Goal: Task Accomplishment & Management: Use online tool/utility

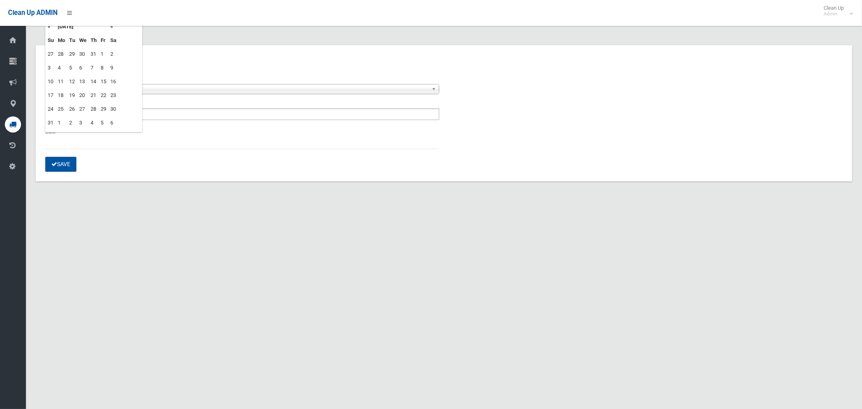
scroll to position [4, 0]
click at [82, 109] on td "27" at bounding box center [82, 109] width 11 height 14
type input "**********"
click at [67, 167] on button "Save" at bounding box center [60, 164] width 31 height 15
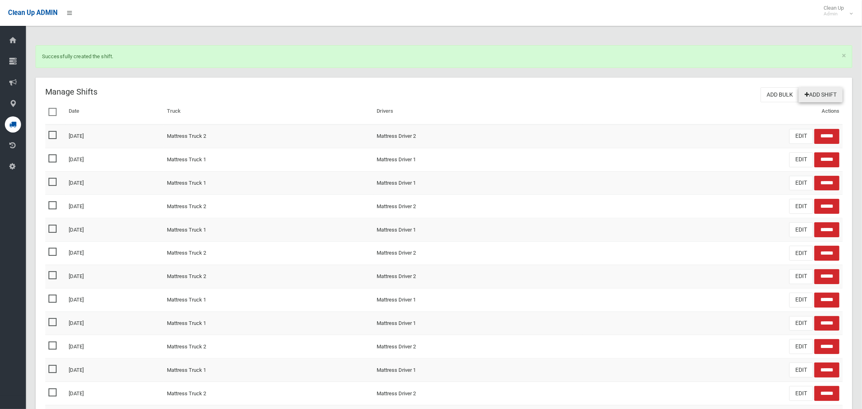
click at [820, 94] on link "Add Shift" at bounding box center [820, 94] width 44 height 15
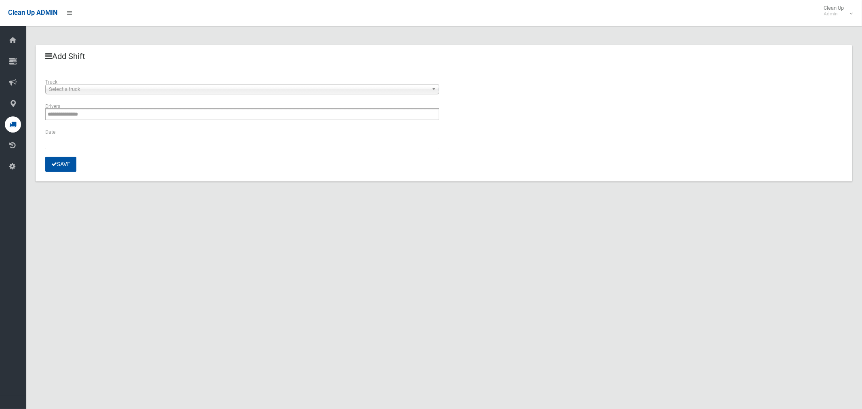
click at [95, 87] on span "Select a truck" at bounding box center [238, 89] width 379 height 10
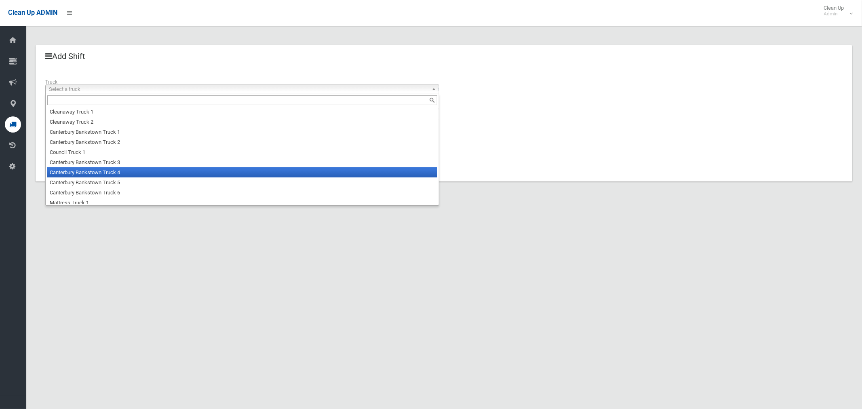
click at [94, 175] on li "Canterbury Bankstown Truck 4" at bounding box center [242, 172] width 390 height 10
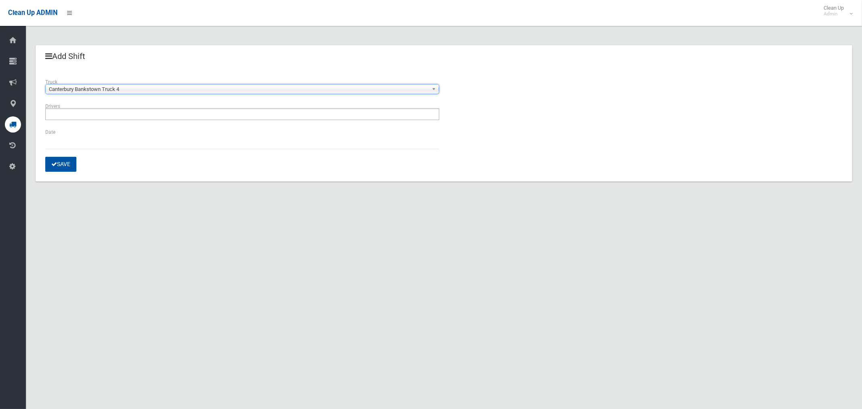
click at [72, 115] on input "text" at bounding box center [70, 114] width 45 height 10
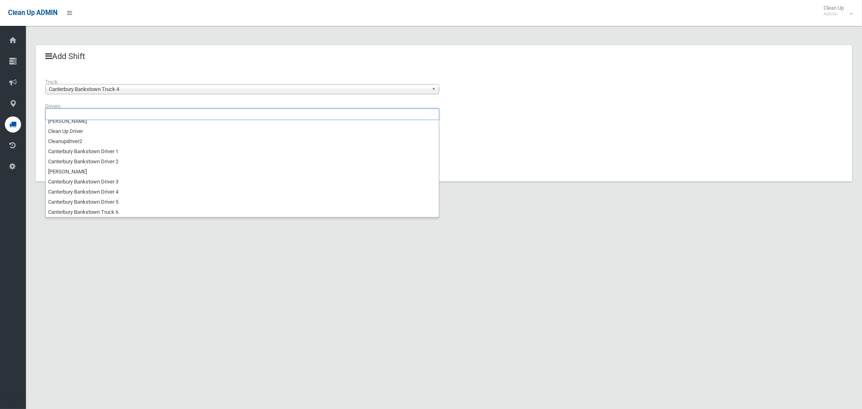
scroll to position [44, 0]
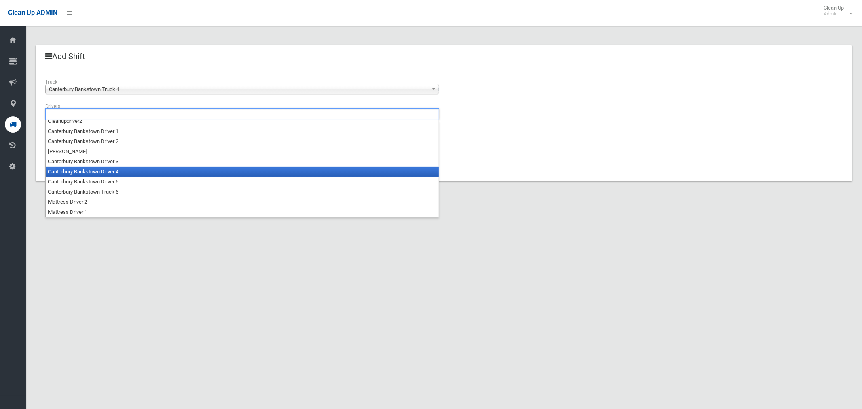
click at [103, 170] on li "Canterbury Bankstown Driver 4" at bounding box center [242, 171] width 393 height 10
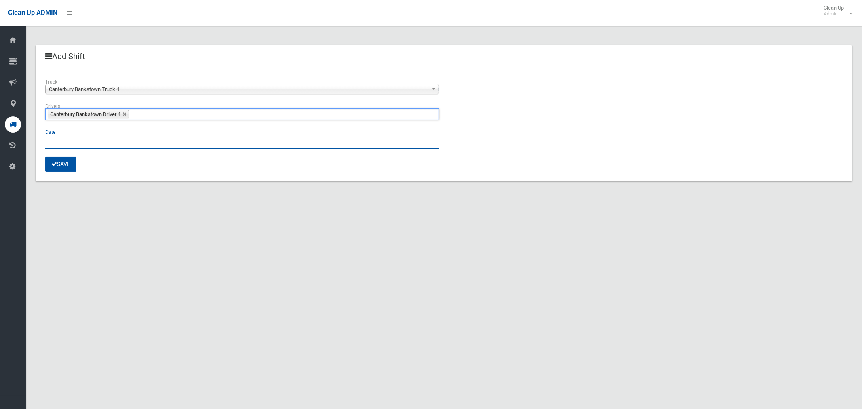
click at [53, 142] on input "text" at bounding box center [242, 141] width 394 height 15
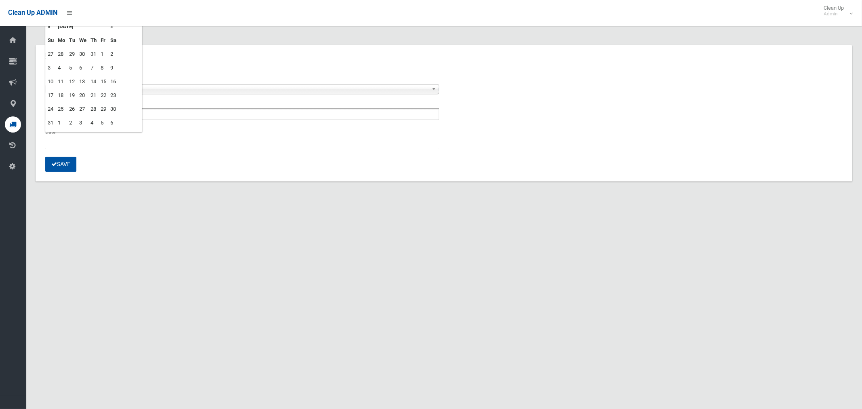
click at [83, 107] on td "27" at bounding box center [82, 109] width 11 height 14
type input "**********"
click at [64, 163] on button "Save" at bounding box center [60, 164] width 31 height 15
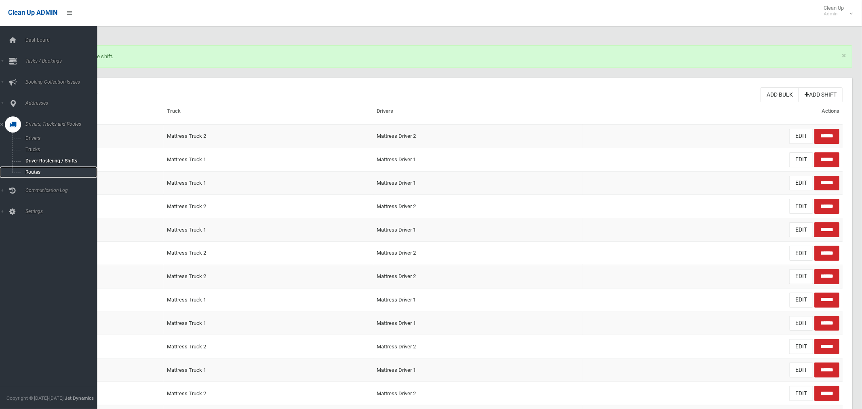
click at [39, 172] on span "Routes" at bounding box center [56, 172] width 67 height 6
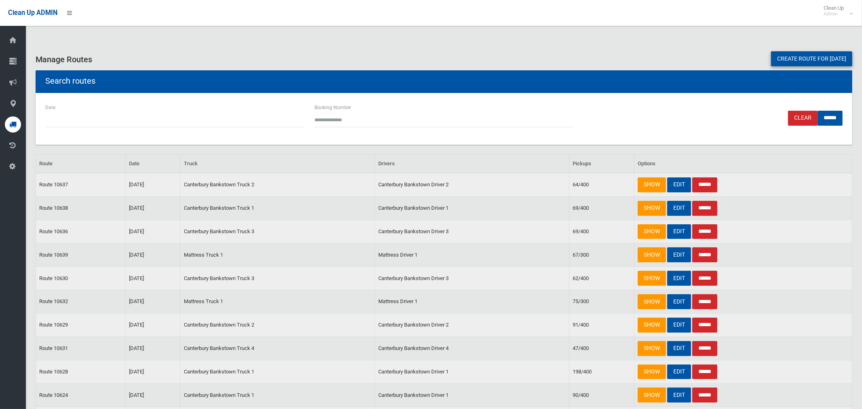
click at [821, 59] on link "Create route for [DATE]" at bounding box center [811, 58] width 81 height 15
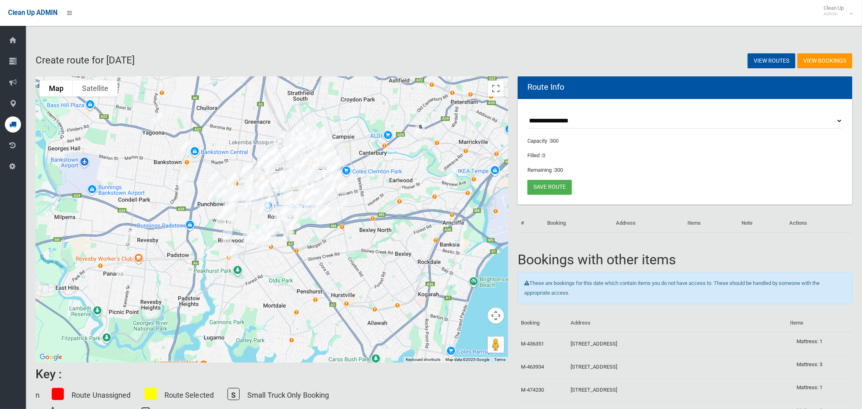
drag, startPoint x: 400, startPoint y: 210, endPoint x: 412, endPoint y: 172, distance: 39.7
click at [412, 172] on div at bounding box center [272, 219] width 472 height 286
click at [564, 120] on select "**********" at bounding box center [684, 120] width 315 height 15
select select "*****"
click at [527, 113] on select "**********" at bounding box center [684, 120] width 315 height 15
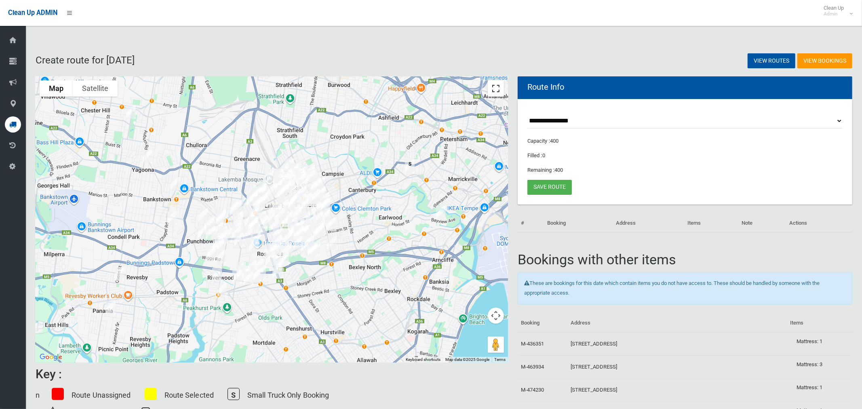
drag, startPoint x: 494, startPoint y: 90, endPoint x: 487, endPoint y: 144, distance: 54.6
click at [494, 90] on button "Toggle fullscreen view" at bounding box center [496, 88] width 16 height 16
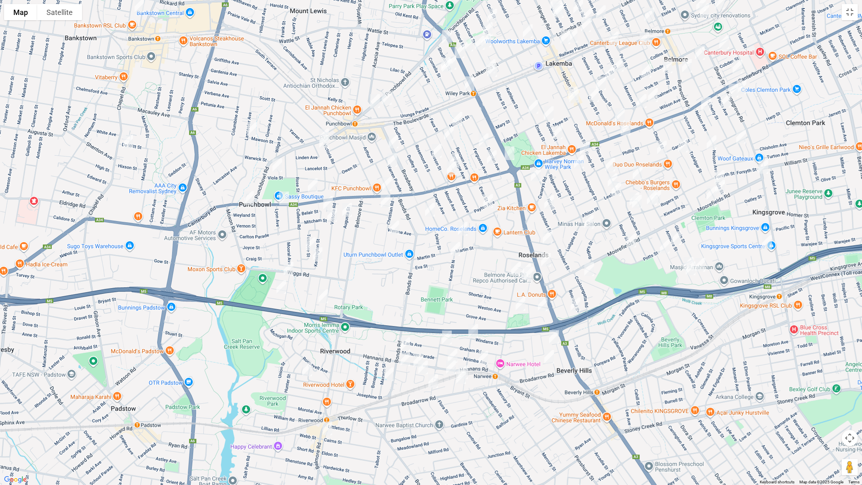
drag, startPoint x: 474, startPoint y: 297, endPoint x: 389, endPoint y: 271, distance: 89.1
click at [389, 271] on div at bounding box center [431, 242] width 862 height 485
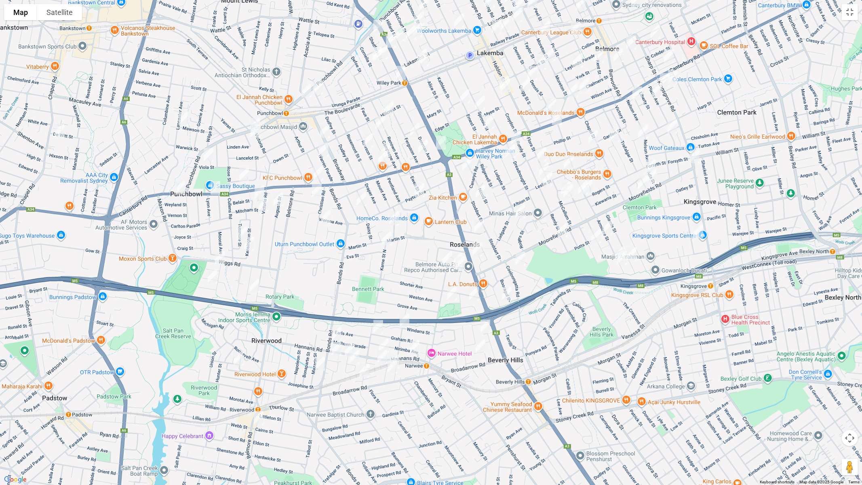
drag, startPoint x: 302, startPoint y: 294, endPoint x: 239, endPoint y: 285, distance: 64.0
click at [239, 285] on div at bounding box center [431, 242] width 862 height 485
click at [181, 187] on img "1560 Canterbury Road, PUNCHBOWL NSW 2196" at bounding box center [180, 187] width 16 height 20
click at [214, 191] on img "1514 Canterbury Road, PUNCHBOWL NSW 2196" at bounding box center [215, 188] width 16 height 20
click at [254, 116] on img "874 Punchbowl Road, PUNCHBOWL NSW 2196" at bounding box center [255, 125] width 16 height 20
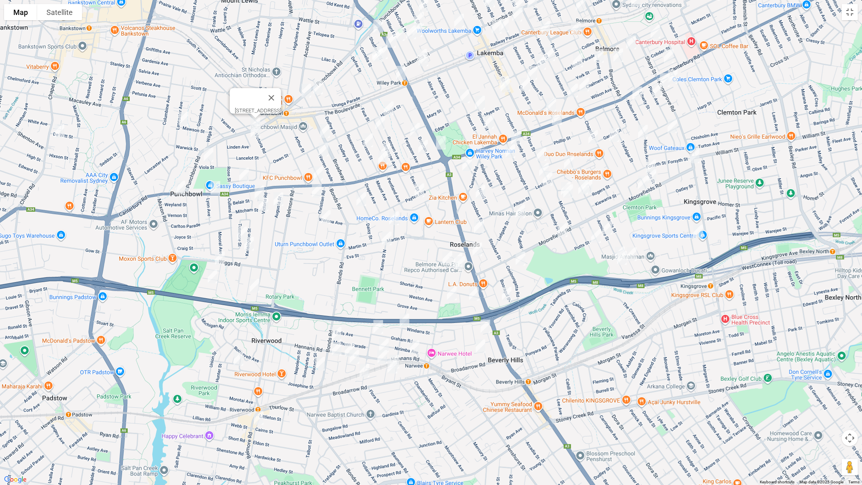
click at [337, 332] on img "198 Bonds Road, RIVERWOOD NSW 2210" at bounding box center [336, 334] width 16 height 20
click at [306, 87] on img "744 Punchbowl Road, PUNCHBOWL NSW 2196" at bounding box center [306, 90] width 16 height 20
click at [319, 170] on img "1307 Canterbury Road, PUNCHBOWL NSW 2196" at bounding box center [318, 173] width 16 height 20
click at [57, 129] on img "127 Chapel Road, BANKSTOWN NSW 2200" at bounding box center [59, 131] width 16 height 20
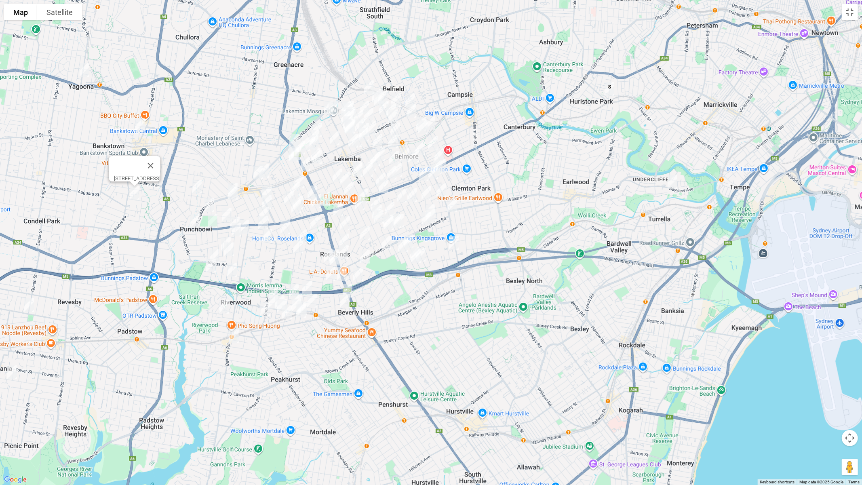
drag, startPoint x: 167, startPoint y: 191, endPoint x: 172, endPoint y: 219, distance: 28.8
click at [173, 220] on div "[STREET_ADDRESS]" at bounding box center [431, 242] width 862 height 485
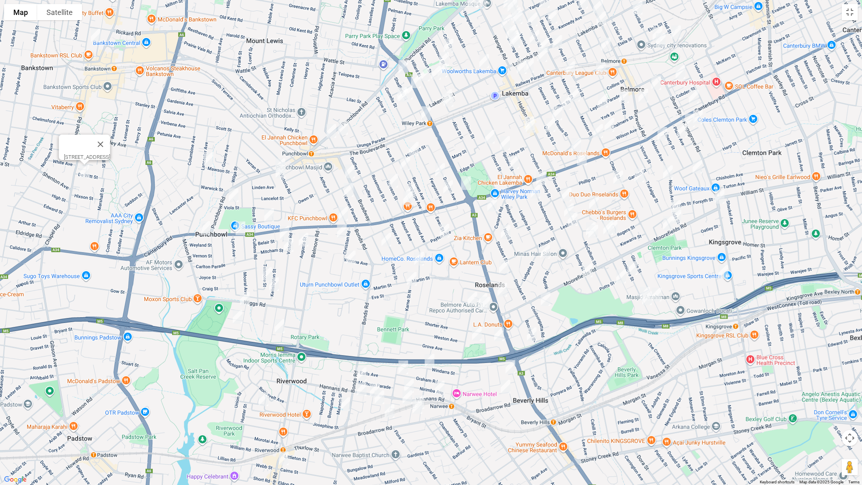
click at [85, 173] on img "127 Chapel Road, BANKSTOWN NSW 2200" at bounding box center [84, 171] width 16 height 20
click at [208, 159] on img "16 Mawson Street, PUNCHBOWL NSW 2196" at bounding box center [208, 159] width 16 height 20
drag, startPoint x: 233, startPoint y: 194, endPoint x: 252, endPoint y: 210, distance: 24.1
click at [233, 194] on img "61 Viola Street, PUNCHBOWL NSW 2196" at bounding box center [233, 195] width 16 height 20
drag, startPoint x: 268, startPoint y: 214, endPoint x: 286, endPoint y: 228, distance: 22.7
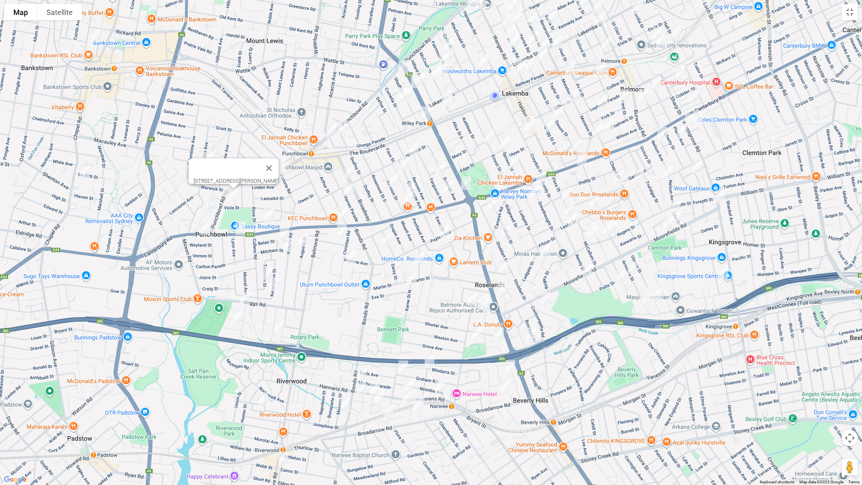
click at [268, 214] on img "6 Heath Street, PUNCHBOWL NSW 2196" at bounding box center [269, 215] width 16 height 20
drag, startPoint x: 284, startPoint y: 225, endPoint x: 297, endPoint y: 236, distance: 17.4
click at [284, 225] on img "5 Belair Street, PUNCHBOWL NSW 2196" at bounding box center [284, 233] width 16 height 20
click at [303, 238] on img "39 Augusta Street, PUNCHBOWL NSW 2196" at bounding box center [303, 239] width 16 height 20
click at [289, 246] on img "117 Victoria Road, PUNCHBOWL NSW 2196" at bounding box center [288, 245] width 16 height 20
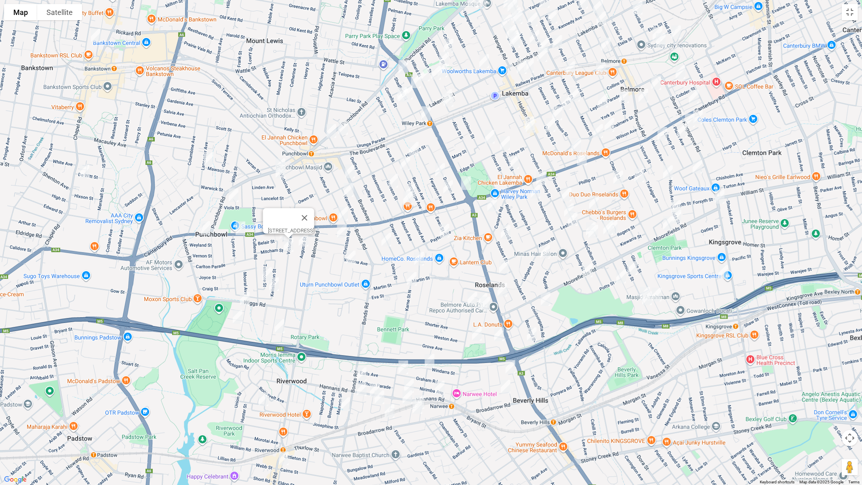
click at [266, 268] on img "5 Tusmore Street, PUNCHBOWL NSW 2196" at bounding box center [267, 274] width 16 height 20
drag, startPoint x: 275, startPoint y: 282, endPoint x: 269, endPoint y: 290, distance: 10.3
click at [275, 282] on img "14B Kensington Street, PUNCHBOWL NSW 2196" at bounding box center [274, 284] width 16 height 20
click at [244, 300] on img "1A Lupin Avenue, RIVERWOOD NSW 2210" at bounding box center [245, 298] width 16 height 20
click at [238, 318] on img "11B Iris Avenue, RIVERWOOD NSW 2210" at bounding box center [237, 317] width 16 height 20
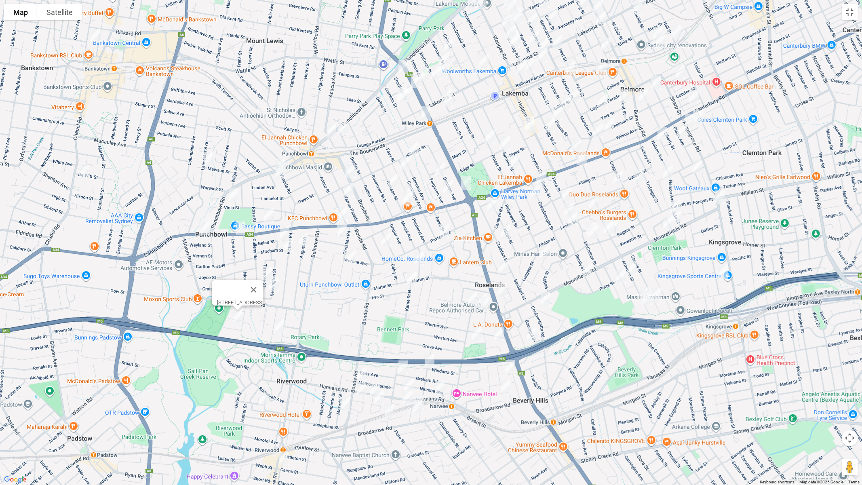
drag, startPoint x: 282, startPoint y: 327, endPoint x: 278, endPoint y: 324, distance: 5.1
click at [281, 327] on img "2/32 Belgium Street, RIVERWOOD NSW 2210" at bounding box center [279, 326] width 16 height 20
click at [262, 399] on img "8 Florida Crescent, RIVERWOOD NSW 2210" at bounding box center [263, 399] width 16 height 20
click at [283, 408] on img "186 Belmore Road North, RIVERWOOD NSW 2210" at bounding box center [283, 458] width 16 height 20
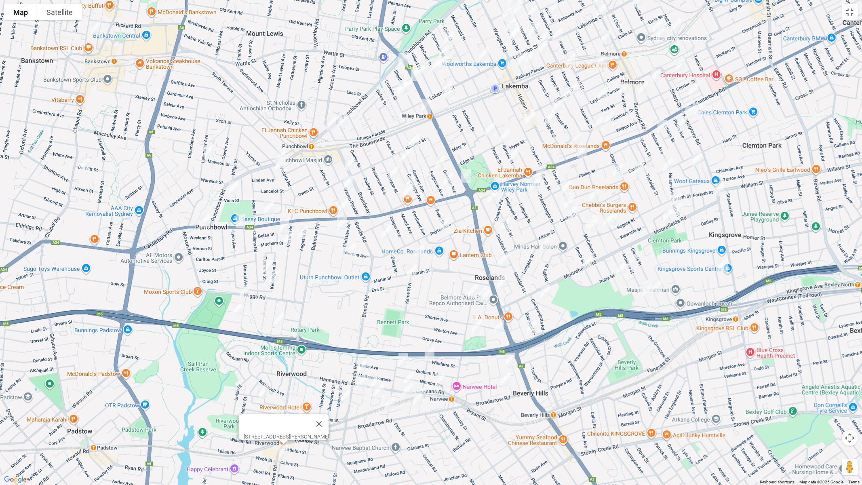
click at [359, 383] on img "6 Iluka Street, RIVERWOOD NSW 2210" at bounding box center [361, 382] width 16 height 20
click at [345, 398] on img "18 Mazarin Street, RIVERWOOD NSW 2210" at bounding box center [345, 397] width 16 height 20
click at [370, 365] on button "Close" at bounding box center [360, 369] width 19 height 19
click at [375, 373] on img "1 Fullerton Crescent, RIVERWOOD NSW 2210" at bounding box center [374, 383] width 16 height 20
click at [380, 393] on img "3 Salisbury Avenue, RIVERWOOD NSW 2210" at bounding box center [379, 390] width 16 height 20
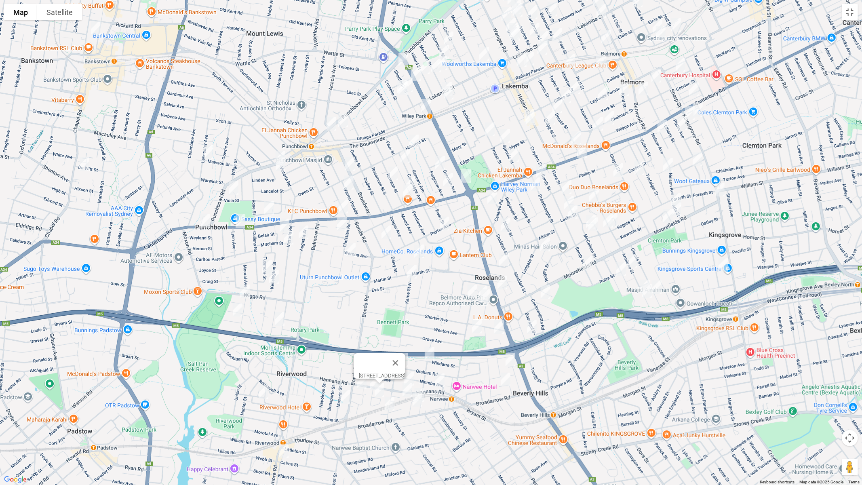
click at [281, 166] on img "6A Linden Avenue, PUNCHBOWL NSW 2196" at bounding box center [280, 164] width 16 height 20
click at [344, 124] on img "11 Dudley Street, PUNCHBOWL NSW 2196" at bounding box center [343, 120] width 16 height 20
click at [353, 162] on img "1/29 Broadway, PUNCHBOWL NSW 2196" at bounding box center [350, 164] width 16 height 20
click at [350, 182] on img "36 Warren Parade, PUNCHBOWL NSW 2196" at bounding box center [348, 182] width 16 height 20
click at [400, 62] on img "65-67 Shadforth Street, WILEY PARK NSW 2195" at bounding box center [403, 60] width 16 height 20
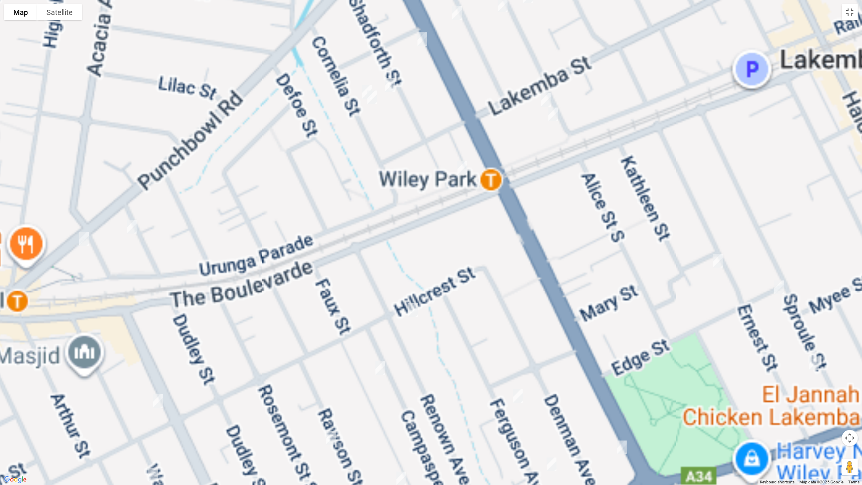
click at [390, 85] on img "34-38 Shadforth Street, WILEY PARK NSW 2195" at bounding box center [390, 85] width 16 height 20
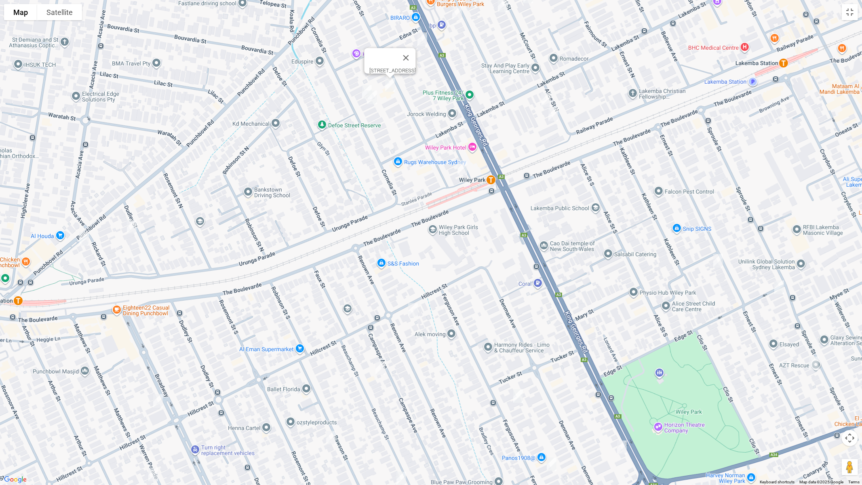
click at [362, 86] on img "37 Cornelia Street, WILEY PARK NSW 2195" at bounding box center [367, 92] width 16 height 20
click at [372, 97] on img "35 Cornelia Street, WILEY PARK NSW 2195" at bounding box center [372, 97] width 16 height 20
click at [457, 166] on img "1-3 Shadforth Street, WILEY PARK NSW 2195" at bounding box center [462, 168] width 16 height 20
click at [416, 307] on img "14 Hillcrest Street, WILEY PARK NSW 2195" at bounding box center [413, 310] width 16 height 20
click at [383, 364] on img "20 Beauchamp Street, WILEY PARK NSW 2195" at bounding box center [380, 368] width 16 height 20
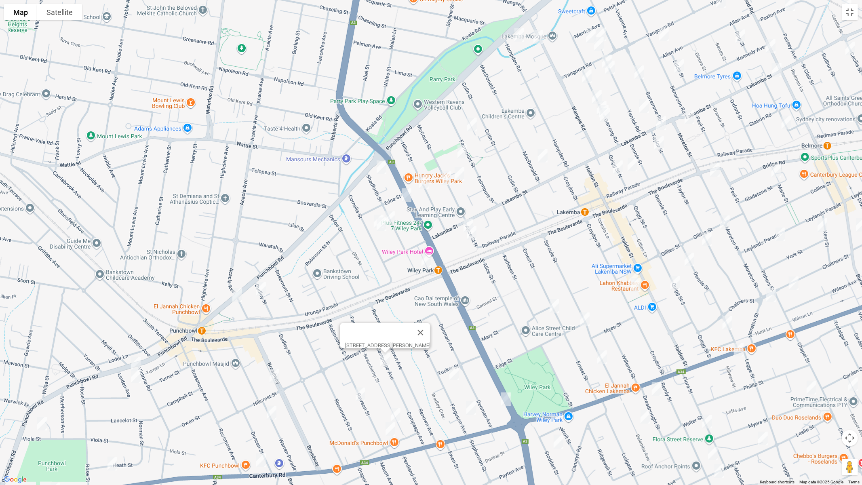
click at [454, 372] on img "42-44 Ferguson Avenue, WILEY PARK NSW 2195" at bounding box center [454, 373] width 16 height 20
click at [471, 408] on img "72 Ferguson Avenue, WILEY PARK NSW 2195" at bounding box center [471, 407] width 16 height 20
click at [360, 393] on img "37 Rawson Street, WILEY PARK NSW 2195" at bounding box center [360, 394] width 16 height 20
click at [393, 408] on img "63 Beauchamp Street, WILEY PARK NSW 2195" at bounding box center [395, 415] width 16 height 20
click at [390, 408] on img "76 Rawson Street, WILEY PARK NSW 2195" at bounding box center [390, 429] width 16 height 20
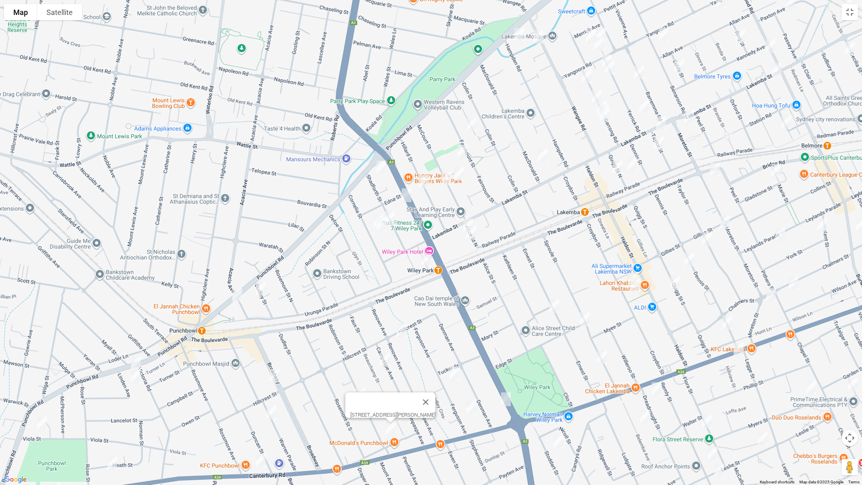
click at [503, 401] on img "163 King Georges Road, WILEY PARK NSW 2195" at bounding box center [506, 399] width 16 height 20
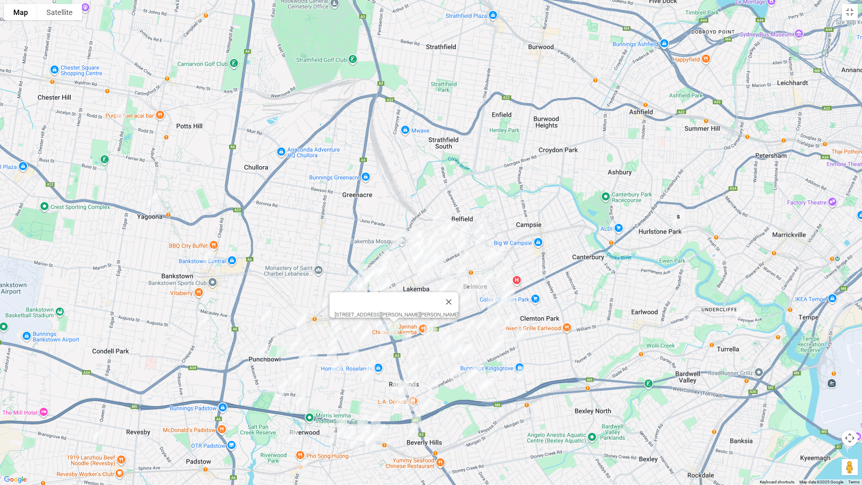
drag, startPoint x: 358, startPoint y: 364, endPoint x: 345, endPoint y: 328, distance: 37.4
click at [345, 328] on div "[STREET_ADDRESS][PERSON_NAME][PERSON_NAME]" at bounding box center [431, 242] width 862 height 485
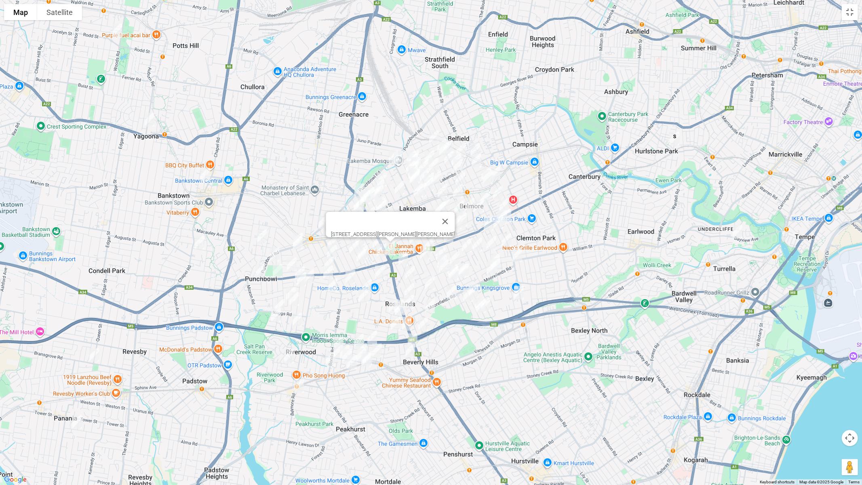
drag, startPoint x: 356, startPoint y: 378, endPoint x: 351, endPoint y: 302, distance: 76.9
click at [351, 302] on div "[STREET_ADDRESS][PERSON_NAME][PERSON_NAME]" at bounding box center [431, 242] width 862 height 485
click at [847, 15] on button "Toggle fullscreen view" at bounding box center [849, 12] width 16 height 16
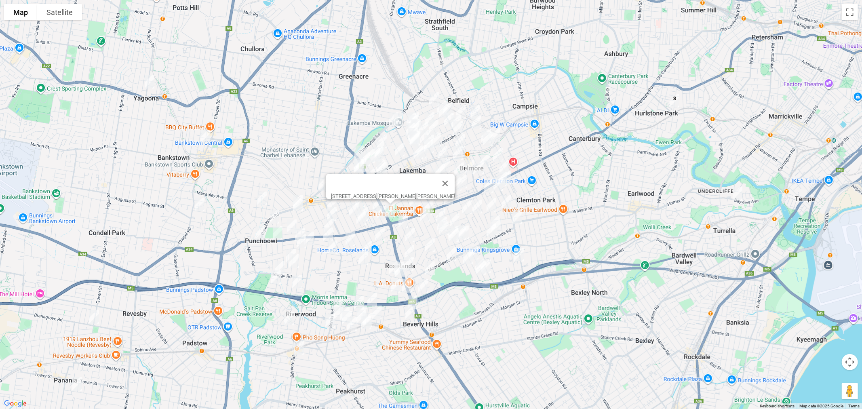
click at [29, 173] on span "Routes" at bounding box center [56, 172] width 67 height 6
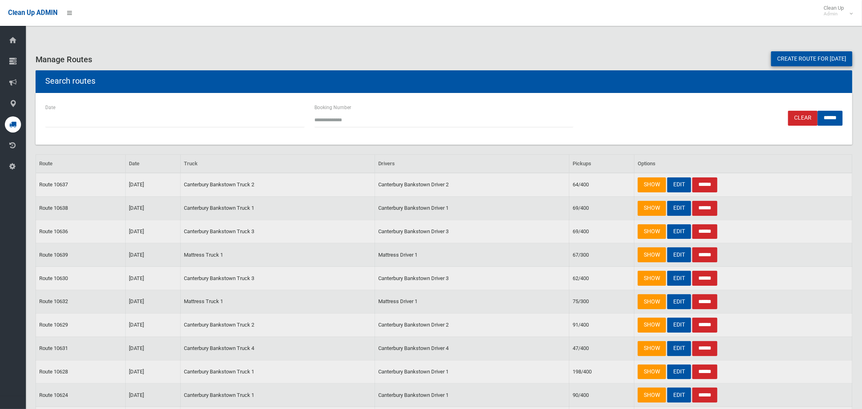
click at [833, 56] on link "Create route for [DATE]" at bounding box center [811, 58] width 81 height 15
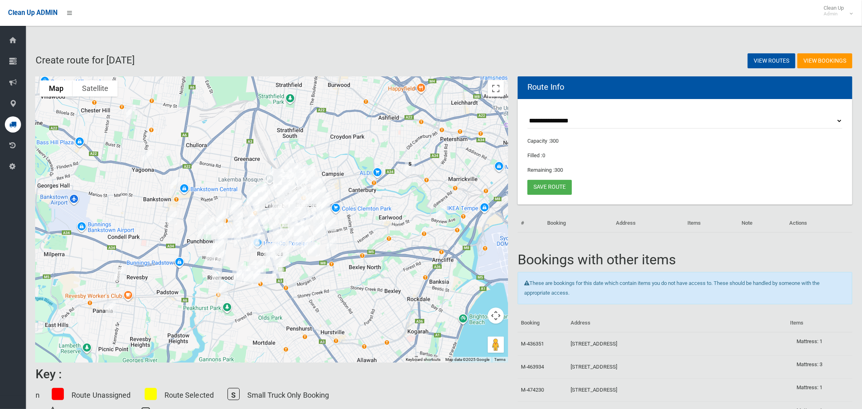
click at [574, 122] on select "**********" at bounding box center [684, 120] width 315 height 15
select select "*****"
click at [527, 113] on select "**********" at bounding box center [684, 120] width 315 height 15
click at [495, 91] on button "Toggle fullscreen view" at bounding box center [496, 88] width 16 height 16
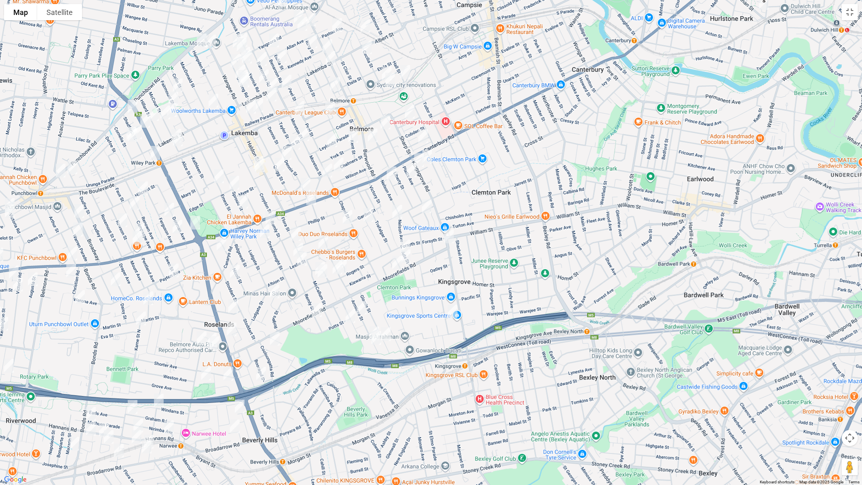
click at [449, 235] on img "111 Kingsgrove Road, KINGSGROVE NSW 2208" at bounding box center [449, 236] width 16 height 20
click at [453, 313] on img "16 Richland Street, KINGSGROVE NSW 2208" at bounding box center [452, 311] width 16 height 20
click at [397, 211] on img "70 Harp Street, BELMORE NSW 2192" at bounding box center [397, 212] width 16 height 20
click at [394, 259] on img "35 Moorefields Road, KINGSGROVE NSW 2208" at bounding box center [397, 262] width 16 height 20
click at [233, 329] on img "284 King Georges Road, ROSELANDS NSW 2196" at bounding box center [231, 329] width 16 height 20
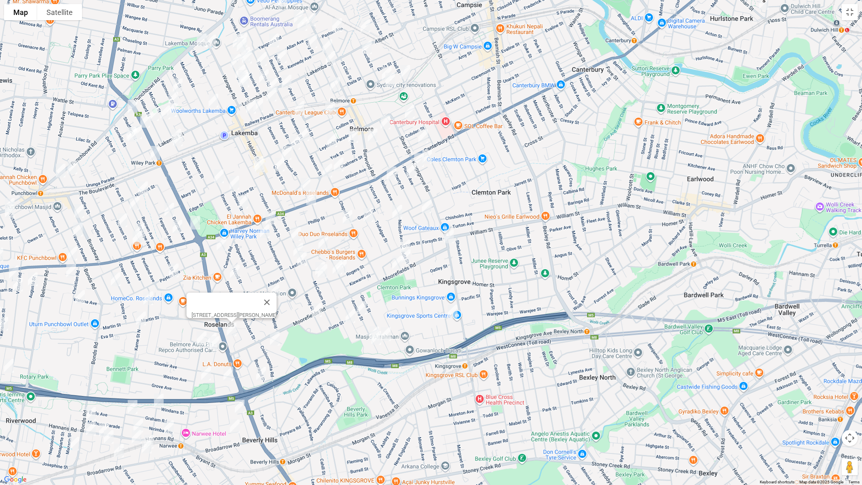
click at [416, 154] on img "9-13 Kingsgrove Road, BELMORE NSW 2192" at bounding box center [419, 160] width 16 height 20
click at [389, 333] on img "80 Glamis Street, KINGSGROVE NSW 2208" at bounding box center [386, 334] width 16 height 20
click at [367, 326] on img "91 Armitree Street, KINGSGROVE NSW 2208" at bounding box center [374, 333] width 16 height 20
click at [375, 338] on img "99 Armitree Street, KINGSGROVE NSW 2208" at bounding box center [376, 338] width 16 height 20
click at [407, 240] on img "16 Ada Street, KINGSGROVE NSW 2208" at bounding box center [405, 246] width 16 height 20
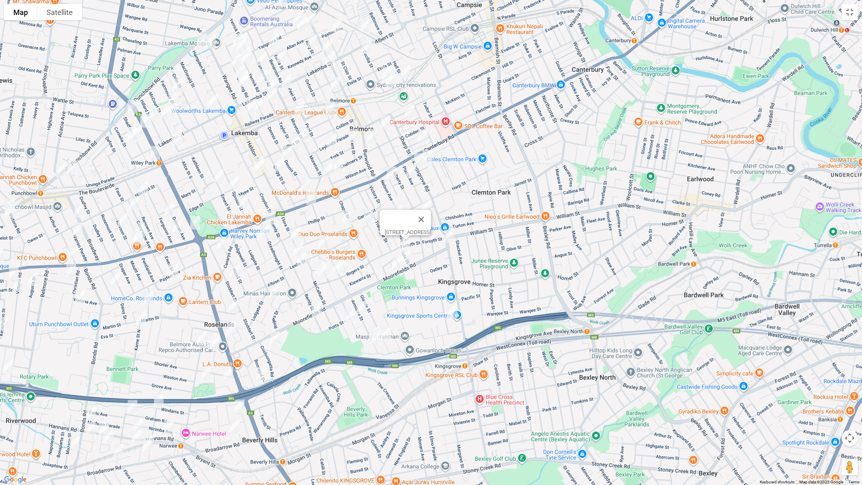
click at [406, 258] on img "60 Cripps Avenue, KINGSGROVE NSW 2208" at bounding box center [405, 256] width 16 height 20
click at [366, 307] on img "45 Armitree Street, KINGSGROVE NSW 2208" at bounding box center [361, 307] width 16 height 20
click at [348, 319] on img "20B Bykool Avenue, KINGSGROVE NSW 2208" at bounding box center [350, 316] width 16 height 20
click at [316, 318] on img "1 Doonkuna Street, BEVERLY HILLS NSW 2209" at bounding box center [317, 310] width 16 height 20
click at [274, 336] on img "8 Alkoomie Street, BEVERLY HILLS NSW 2209" at bounding box center [275, 338] width 16 height 20
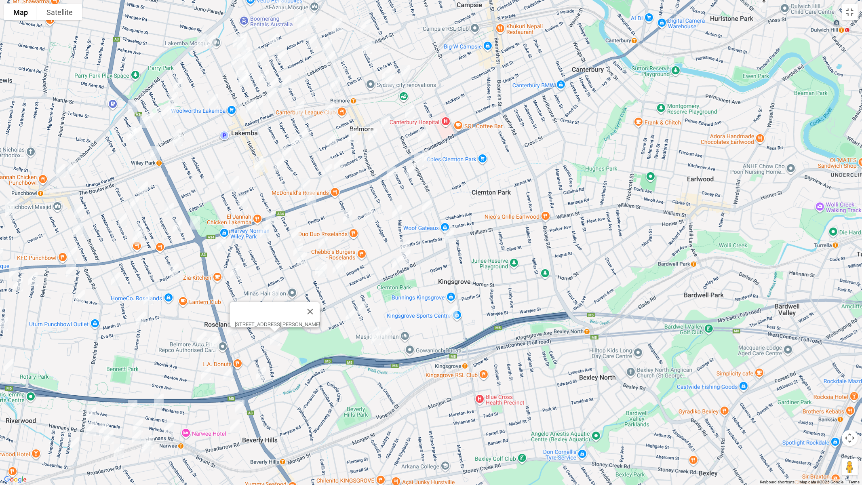
click at [262, 373] on img "25 Allambee Crescent, BEVERLY HILLS NSW 2209" at bounding box center [261, 374] width 16 height 20
click at [234, 307] on img "16 Berring Avenue, ROSELANDS NSW 2196" at bounding box center [233, 306] width 16 height 20
click at [274, 298] on img "10 Enid Avenue, ROSELANDS NSW 2196" at bounding box center [274, 291] width 16 height 20
click at [349, 263] on img "74 Rogers Street, ROSELANDS NSW 2196" at bounding box center [342, 266] width 16 height 20
click at [336, 273] on img "68 Rogers Street, ROSELANDS NSW 2196" at bounding box center [337, 267] width 16 height 20
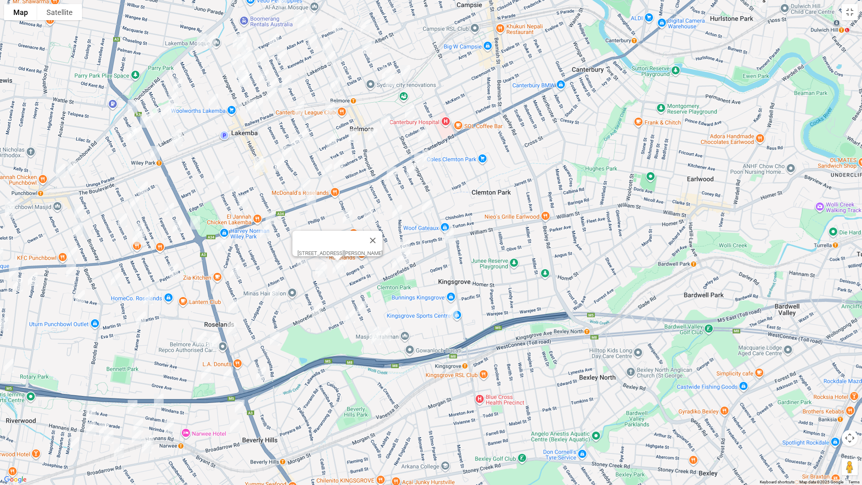
click at [311, 265] on div "[STREET_ADDRESS][PERSON_NAME]" at bounding box center [431, 242] width 862 height 485
click at [313, 269] on img "26B McCallum Street, ROSELANDS NSW 2196" at bounding box center [320, 268] width 16 height 20
click at [320, 275] on img "30 McCallum Street, ROSELANDS NSW 2196" at bounding box center [322, 271] width 16 height 20
click at [367, 236] on button "Close" at bounding box center [357, 243] width 19 height 19
click at [302, 258] on img "68 Remly Street, ROSELANDS NSW 2196" at bounding box center [302, 258] width 16 height 20
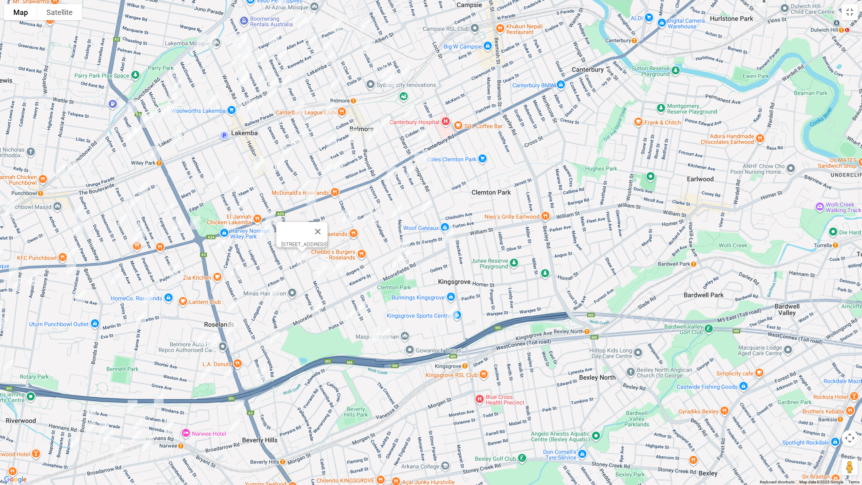
click at [221, 245] on img "16-18 Stoddart Street, ROSELANDS NSW 2196" at bounding box center [221, 244] width 16 height 20
click at [235, 271] on img "48 Stoddart Street, ROSELANDS NSW 2196" at bounding box center [235, 271] width 16 height 20
click at [271, 217] on img "4 Dreadnought Street, ROSELANDS NSW 2196" at bounding box center [270, 218] width 16 height 20
click at [264, 231] on img "26 Belemba Avenue, ROSELANDS NSW 2196" at bounding box center [264, 231] width 16 height 20
drag, startPoint x: 295, startPoint y: 233, endPoint x: 293, endPoint y: 239, distance: 6.5
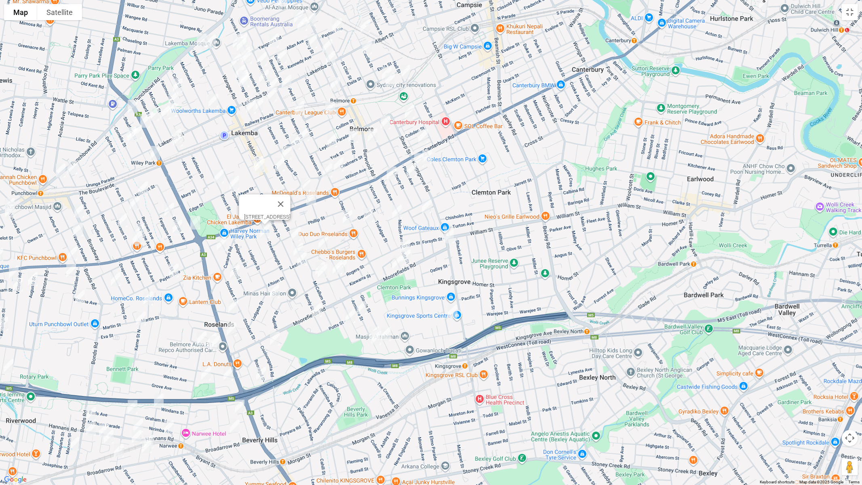
click at [295, 233] on img "35 Flora Street, ROSELANDS NSW 2196" at bounding box center [296, 234] width 16 height 20
click at [292, 246] on img "54-58 Remly Street, ROSELANDS NSW 2196" at bounding box center [298, 250] width 16 height 20
click at [323, 242] on img "18 Leslie Street, ROSELANDS NSW 2196" at bounding box center [323, 242] width 16 height 20
click at [292, 245] on img "54-58 Remly Street, ROSELANDS NSW 2196" at bounding box center [298, 250] width 16 height 20
click at [324, 217] on button "Close" at bounding box center [313, 222] width 19 height 19
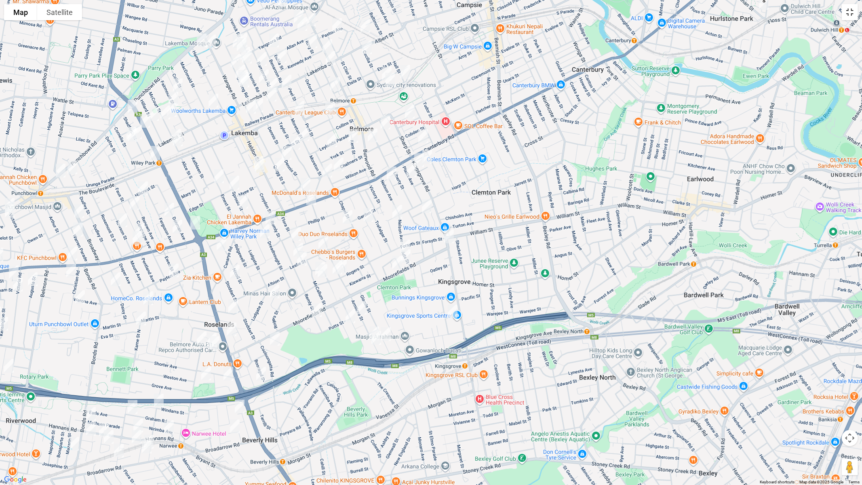
click at [851, 11] on button "Toggle fullscreen view" at bounding box center [849, 12] width 16 height 16
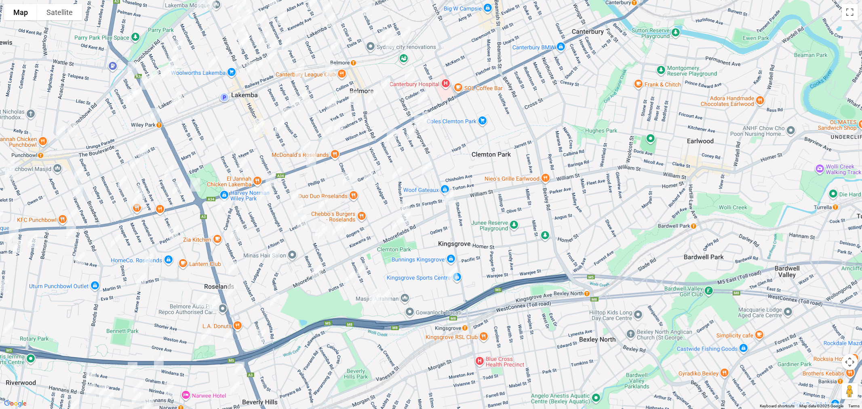
click at [38, 172] on span "Routes" at bounding box center [56, 172] width 67 height 6
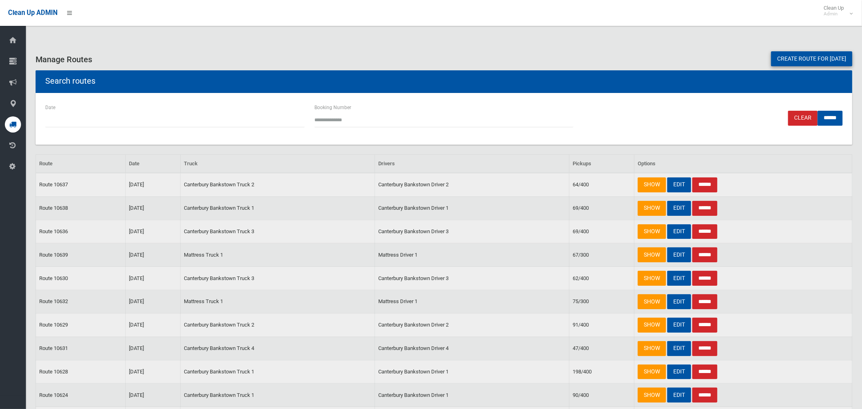
click at [806, 61] on link "Create route for tomorrow" at bounding box center [811, 58] width 81 height 15
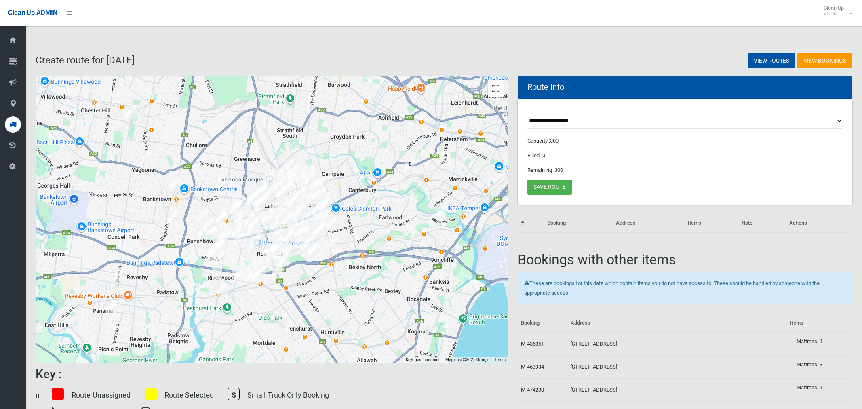
click at [557, 122] on select "**********" at bounding box center [684, 120] width 315 height 15
select select "*****"
click at [527, 113] on select "**********" at bounding box center [684, 120] width 315 height 15
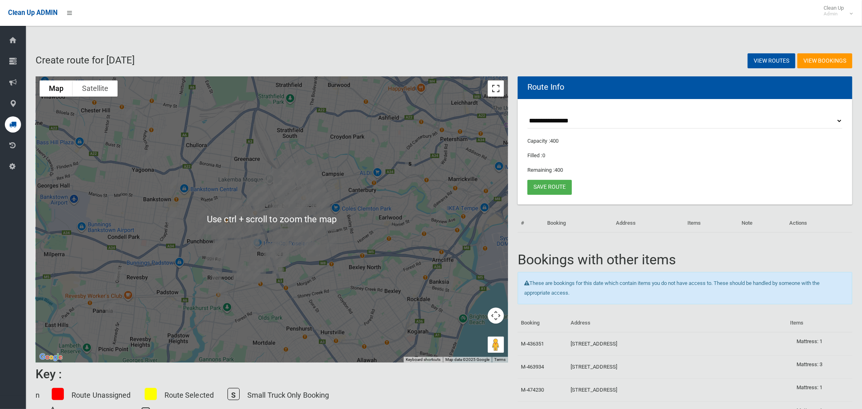
click at [494, 93] on button "Toggle fullscreen view" at bounding box center [496, 88] width 16 height 16
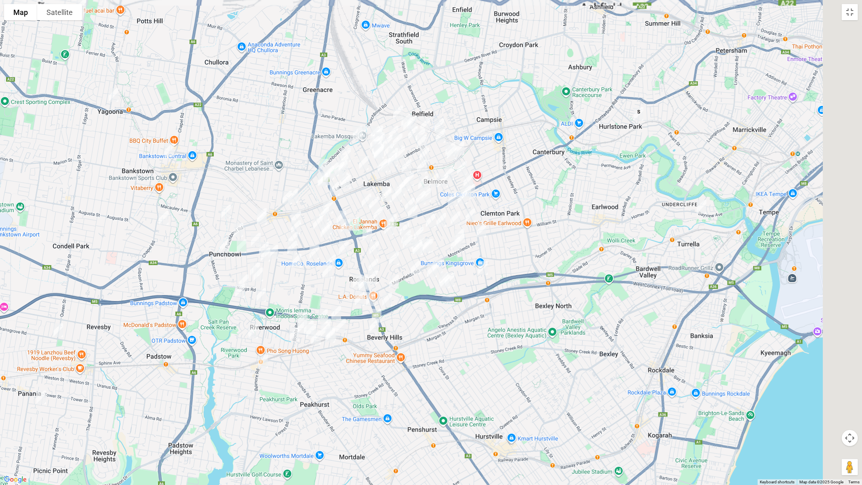
drag, startPoint x: 608, startPoint y: 227, endPoint x: 377, endPoint y: 282, distance: 237.5
click at [377, 283] on div at bounding box center [431, 242] width 862 height 485
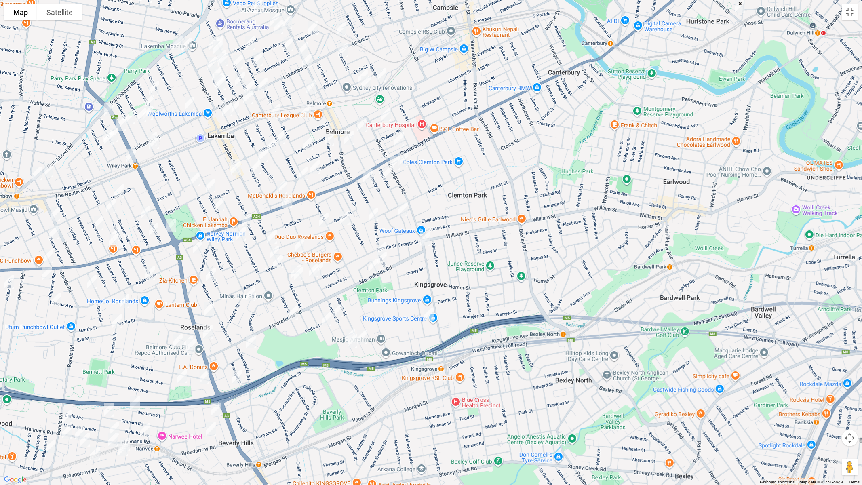
click at [208, 332] on img "284 King Georges Road, ROSELANDS NSW 2196" at bounding box center [208, 332] width 16 height 20
click at [426, 313] on img "16 Richland Street, KINGSGROVE NSW 2208" at bounding box center [428, 314] width 16 height 20
click at [425, 238] on img "111 Kingsgrove Road, KINGSGROVE NSW 2208" at bounding box center [425, 239] width 16 height 20
click at [368, 265] on img "35 Moorefields Road, KINGSGROVE NSW 2208" at bounding box center [373, 265] width 16 height 20
click at [372, 213] on img "70 Harp Street, BELMORE NSW 2192" at bounding box center [373, 214] width 16 height 20
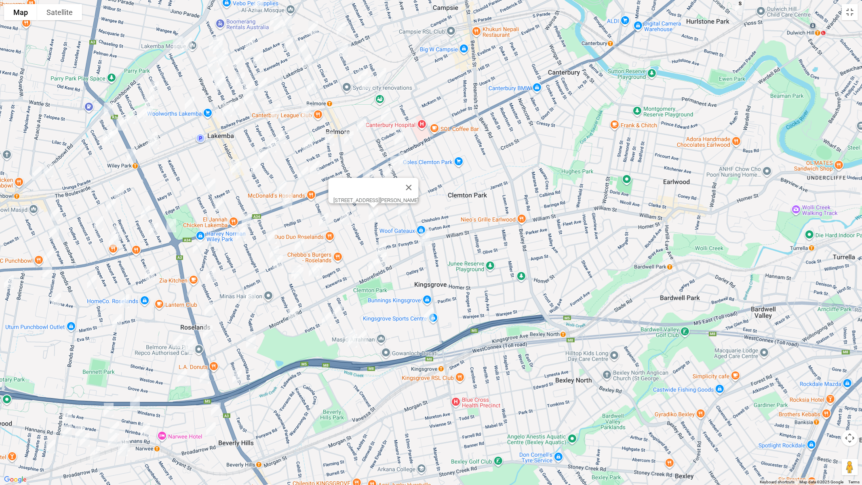
click at [394, 160] on img "9-13 Kingsgrove Road, BELMORE NSW 2192" at bounding box center [395, 163] width 16 height 20
click at [286, 201] on img "850 Canterbury Road, ROSELANDS NSW 2196" at bounding box center [287, 201] width 16 height 20
click at [349, 138] on img "503-505 Burwood Road, BELMORE NSW 2192" at bounding box center [348, 138] width 16 height 20
click at [402, 208] on img "12 Moncur Avenue, BELMORE NSW 2192" at bounding box center [403, 209] width 16 height 20
click at [404, 158] on img "10 Westwood Avenue, BELMORE NSW 2192" at bounding box center [403, 159] width 16 height 20
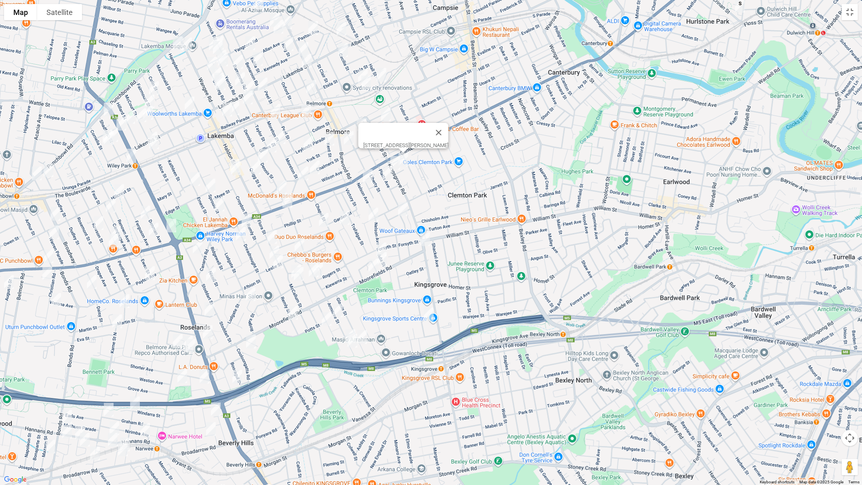
click at [384, 172] on img "17 Platts Avenue, BELMORE NSW 2192" at bounding box center [387, 173] width 16 height 20
click at [368, 175] on img "6 Nelson Avenue, BELMORE NSW 2192" at bounding box center [367, 176] width 16 height 20
click at [343, 215] on img "4 Eleanor Avenue, BELMORE NSW 2192" at bounding box center [344, 218] width 16 height 20
click at [323, 219] on img "1/5 Myers Street, ROSELANDS NSW 2196" at bounding box center [323, 220] width 16 height 20
click at [375, 240] on img "16 Ada Street, KINGSGROVE NSW 2208" at bounding box center [381, 249] width 16 height 20
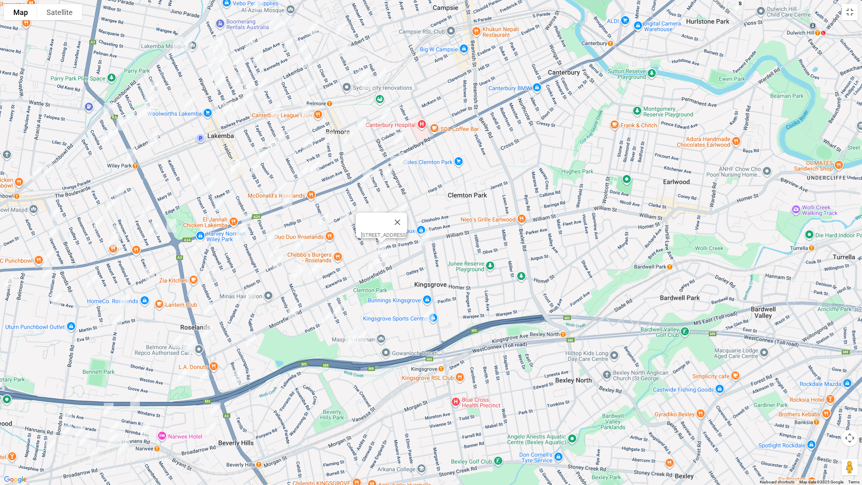
click at [385, 256] on img "60 Cripps Avenue, KINGSGROVE NSW 2208" at bounding box center [382, 259] width 16 height 20
click at [341, 311] on img "45 Armitree Street, KINGSGROVE NSW 2208" at bounding box center [338, 310] width 16 height 20
click at [323, 322] on img "20B Bykool Avenue, KINGSGROVE NSW 2208" at bounding box center [326, 319] width 16 height 20
click at [348, 326] on img "91 Armitree Street, KINGSGROVE NSW 2208" at bounding box center [350, 336] width 16 height 20
click at [354, 343] on img "99 Armitree Street, KINGSGROVE NSW 2208" at bounding box center [352, 340] width 16 height 20
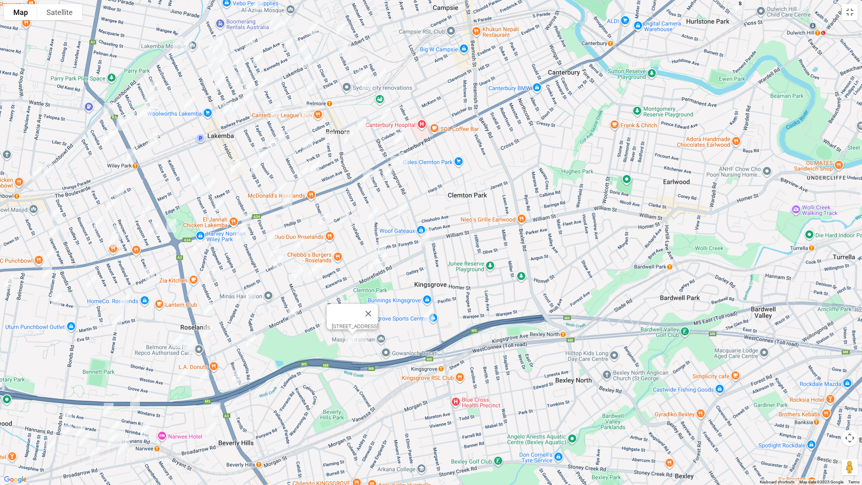
click at [364, 338] on img "80 Glamis Street, KINGSGROVE NSW 2208" at bounding box center [362, 337] width 16 height 20
click at [292, 313] on img "1 Doonkuna Street, BEVERLY HILLS NSW 2209" at bounding box center [293, 313] width 16 height 20
click at [252, 340] on img "8 Alkoomie Street, BEVERLY HILLS NSW 2209" at bounding box center [251, 341] width 16 height 20
click at [237, 374] on img "25 Allambee Crescent, BEVERLY HILLS NSW 2209" at bounding box center [237, 376] width 16 height 20
click at [248, 294] on img "10 Enid Avenue, ROSELANDS NSW 2196" at bounding box center [250, 294] width 16 height 20
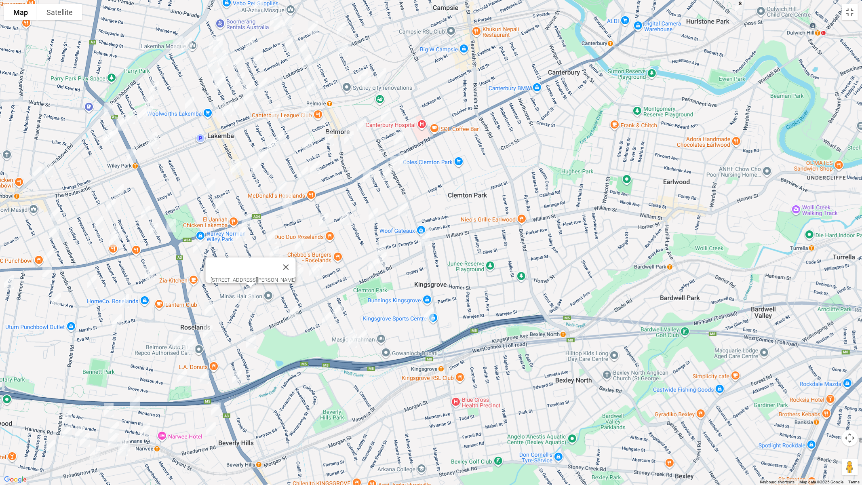
click at [206, 308] on img "16 Berring Avenue, ROSELANDS NSW 2196" at bounding box center [209, 309] width 16 height 20
click at [197, 244] on img "16-18 Stoddart Street, ROSELANDS NSW 2196" at bounding box center [197, 247] width 16 height 20
click at [212, 272] on img "48 Stoddart Street, ROSELANDS NSW 2196" at bounding box center [211, 274] width 16 height 20
click at [249, 221] on img "4 Dreadnought Street, ROSELANDS NSW 2196" at bounding box center [246, 220] width 16 height 20
click at [242, 234] on img "26 Belemba Avenue, ROSELANDS NSW 2196" at bounding box center [241, 234] width 16 height 20
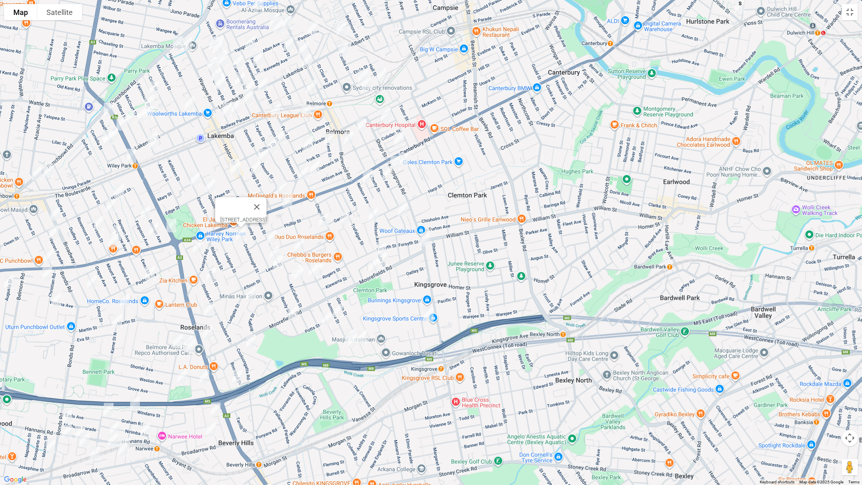
click at [272, 235] on img "35 Flora Street, ROSELANDS NSW 2196" at bounding box center [272, 237] width 16 height 20
click at [302, 243] on img "18 Leslie Street, ROSELANDS NSW 2196" at bounding box center [299, 245] width 16 height 20
click at [273, 248] on img "54-58 Remly Street, ROSELANDS NSW 2196" at bounding box center [274, 252] width 16 height 20
click at [277, 260] on img "68 Remly Street, ROSELANDS NSW 2196" at bounding box center [278, 261] width 16 height 20
click at [291, 272] on img "30 McCallum Street, ROSELANDS NSW 2196" at bounding box center [298, 274] width 16 height 20
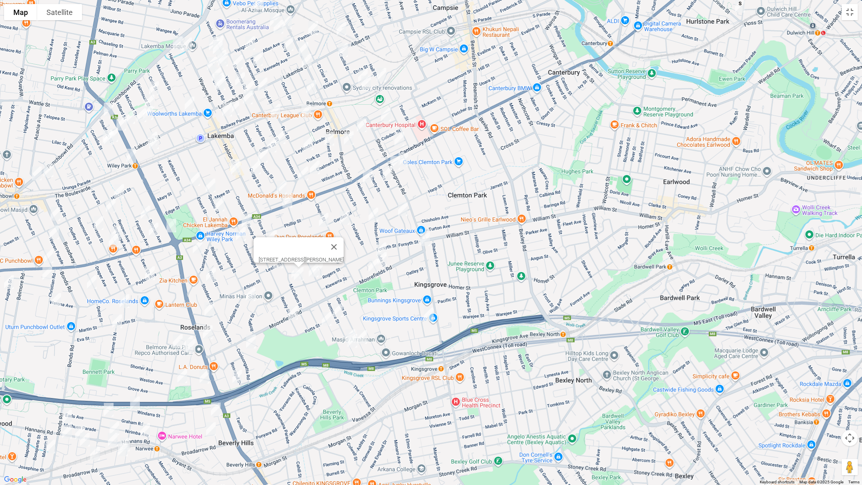
click at [311, 275] on img "68 Rogers Street, ROSELANDS NSW 2196" at bounding box center [313, 270] width 16 height 20
click at [323, 277] on img "74 Rogers Street, ROSELANDS NSW 2196" at bounding box center [318, 269] width 16 height 20
click at [288, 271] on img "26B McCallum Street, ROSELANDS NSW 2196" at bounding box center [296, 271] width 16 height 20
click at [849, 14] on button "Toggle fullscreen view" at bounding box center [849, 12] width 16 height 16
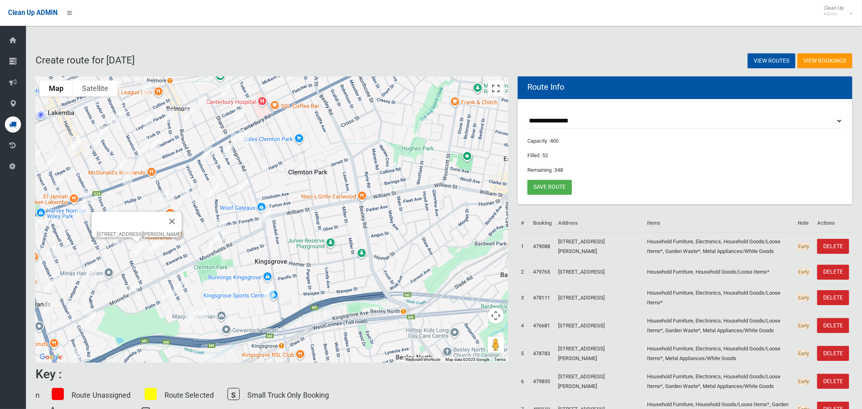
click at [492, 92] on button "Toggle fullscreen view" at bounding box center [496, 88] width 16 height 16
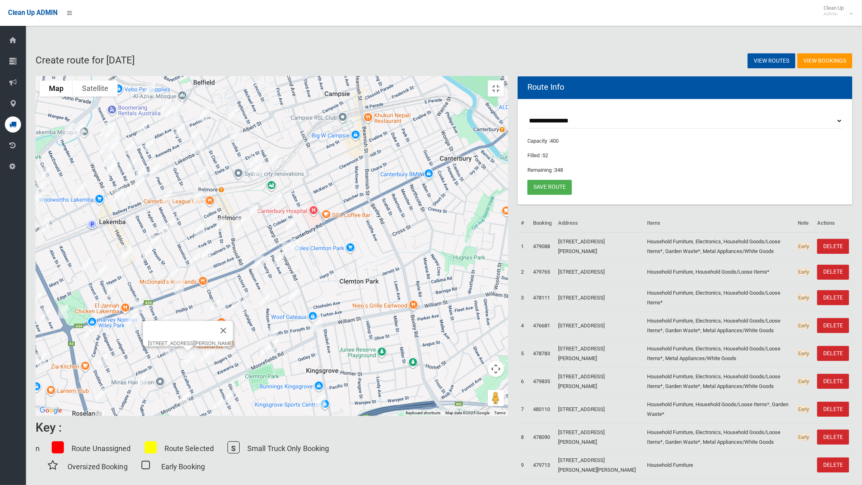
drag, startPoint x: 457, startPoint y: 195, endPoint x: 509, endPoint y: 278, distance: 97.1
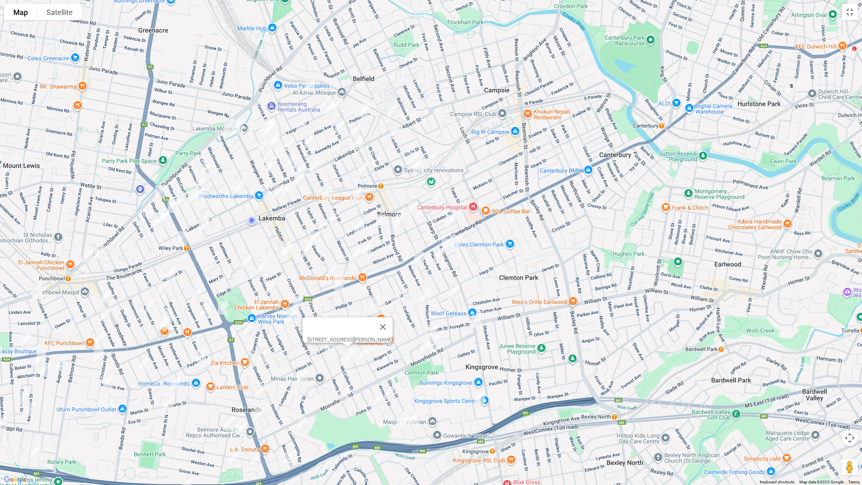
click at [509, 278] on div "26B McCallum Street, ROSELANDS NSW 2196" at bounding box center [431, 242] width 862 height 485
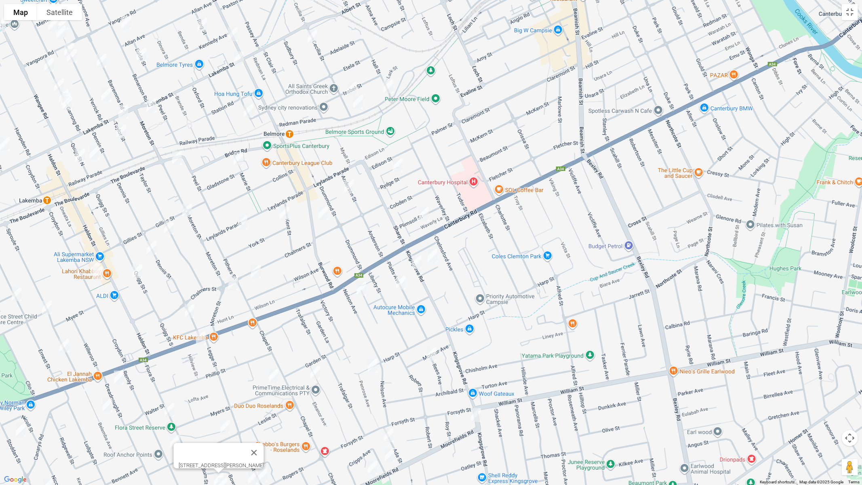
click at [423, 213] on img "14 Plimsoll Street, BELMORE NSW 2192" at bounding box center [424, 214] width 16 height 20
click at [399, 164] on img "15 Rydge Street, BELMORE NSW 2192" at bounding box center [397, 165] width 16 height 20
click at [349, 188] on img "9 Anderson Street, BELMORE NSW 2192" at bounding box center [349, 187] width 16 height 20
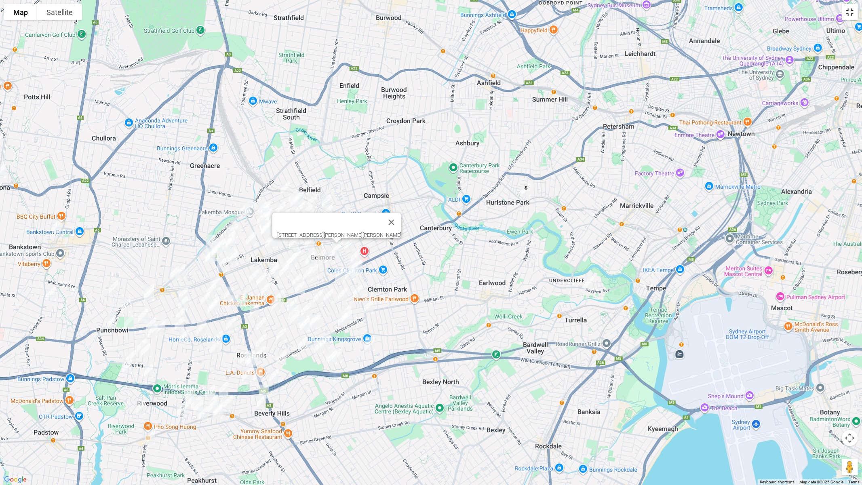
click at [852, 11] on button "Toggle fullscreen view" at bounding box center [849, 12] width 16 height 16
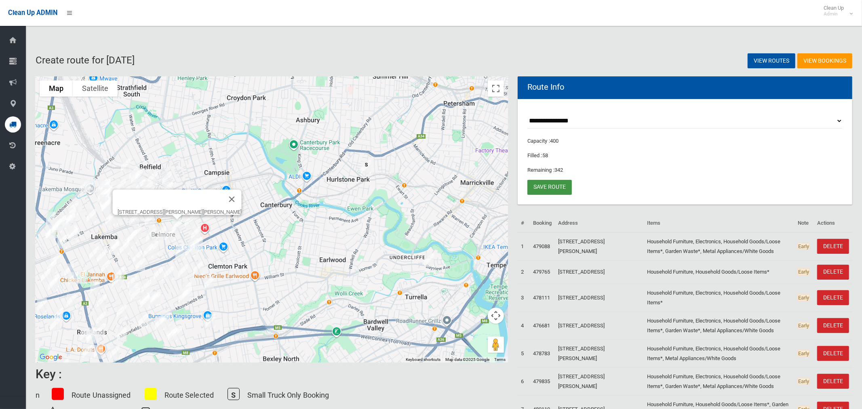
click at [545, 189] on link "Save route" at bounding box center [549, 187] width 44 height 15
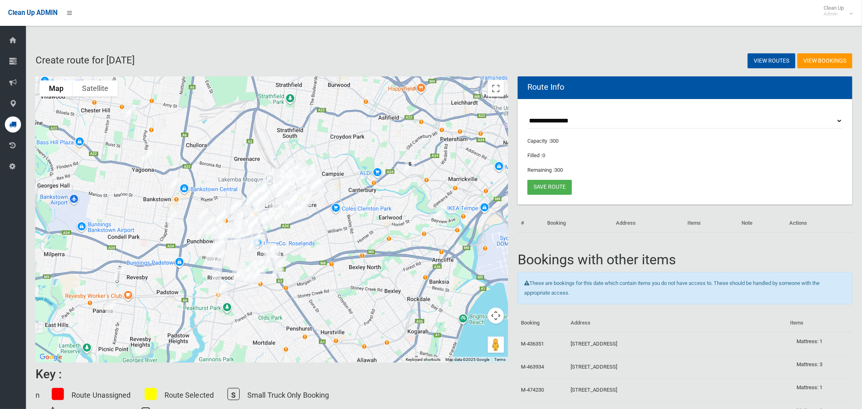
click at [566, 120] on select "**********" at bounding box center [684, 120] width 315 height 15
select select "*****"
click at [527, 113] on select "**********" at bounding box center [684, 120] width 315 height 15
drag, startPoint x: 493, startPoint y: 92, endPoint x: 435, endPoint y: 157, distance: 87.0
click at [493, 91] on button "Toggle fullscreen view" at bounding box center [496, 88] width 16 height 16
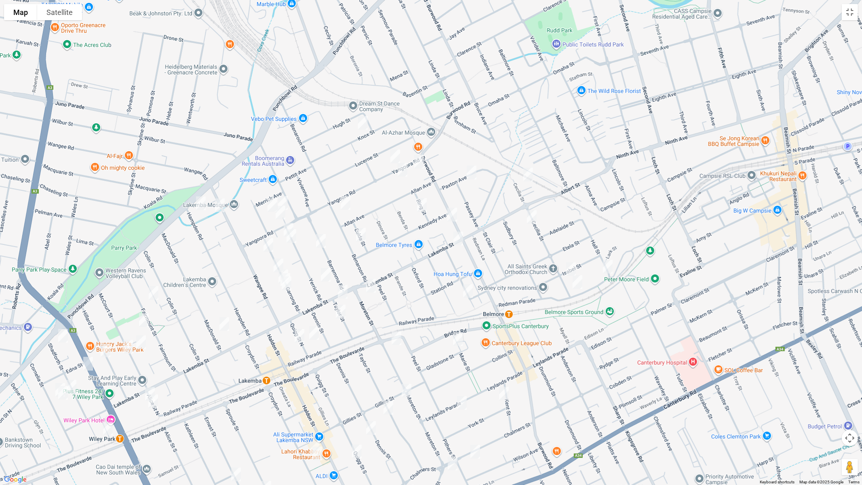
drag, startPoint x: 454, startPoint y: 190, endPoint x: 502, endPoint y: 83, distance: 117.2
click at [504, 37] on div at bounding box center [431, 242] width 862 height 485
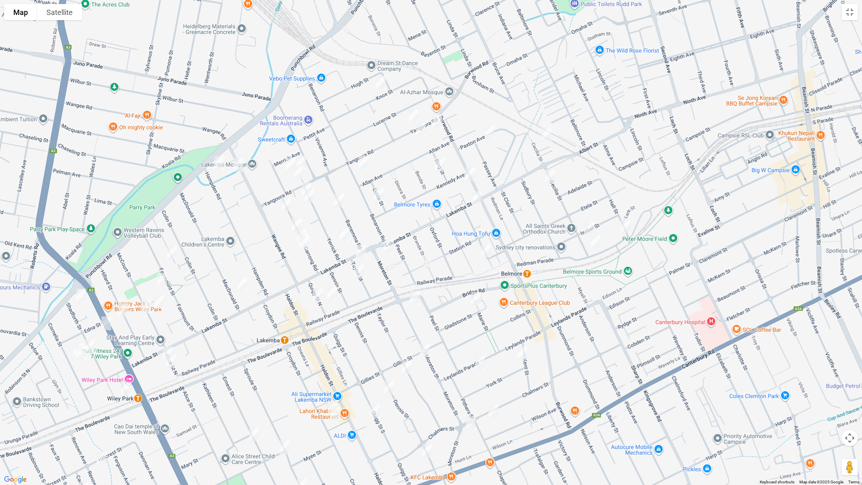
drag, startPoint x: 482, startPoint y: 168, endPoint x: 487, endPoint y: 146, distance: 22.8
click at [487, 146] on div at bounding box center [431, 242] width 862 height 485
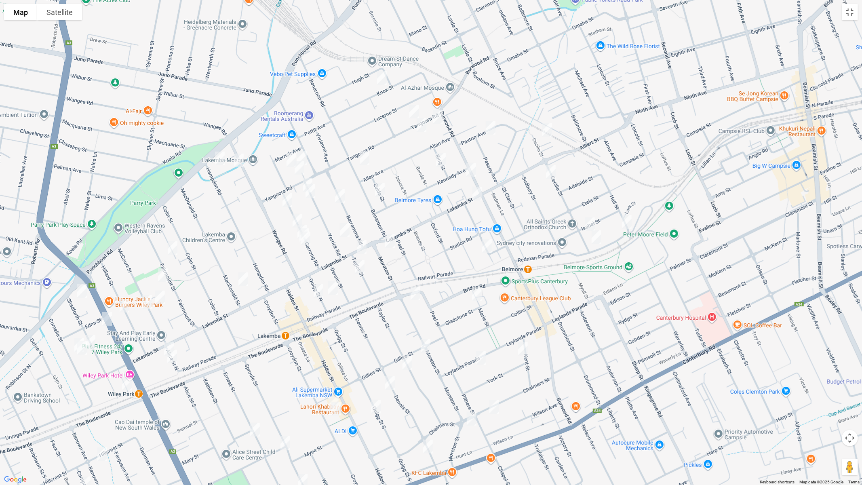
click at [238, 156] on img "84 Wangee Road, LAKEMBA NSW 2195" at bounding box center [239, 160] width 16 height 20
drag, startPoint x: 468, startPoint y: 168, endPoint x: 471, endPoint y: 177, distance: 9.1
click at [469, 168] on img "218 Burwood Road, BELMORE NSW 2192" at bounding box center [471, 170] width 16 height 20
click at [476, 193] on img "56 Lakemba Street, BELMORE NSW 2192" at bounding box center [477, 193] width 16 height 20
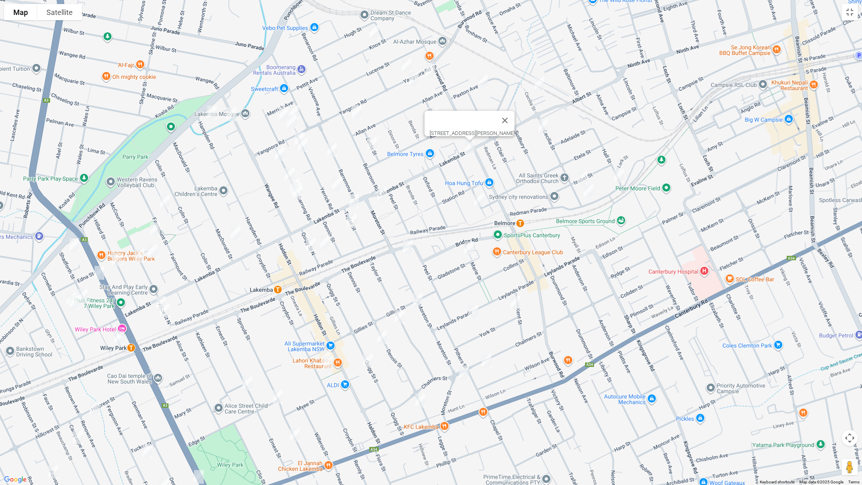
drag, startPoint x: 463, startPoint y: 290, endPoint x: 456, endPoint y: 242, distance: 48.7
click at [456, 242] on div "[STREET_ADDRESS][PERSON_NAME]" at bounding box center [431, 242] width 862 height 485
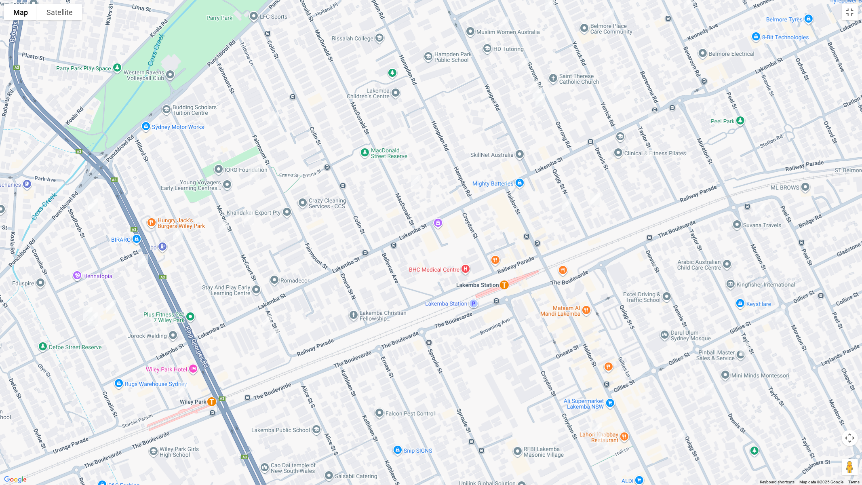
drag, startPoint x: 387, startPoint y: 255, endPoint x: 333, endPoint y: 240, distance: 55.7
click at [309, 237] on div "[STREET_ADDRESS][PERSON_NAME]" at bounding box center [431, 242] width 862 height 485
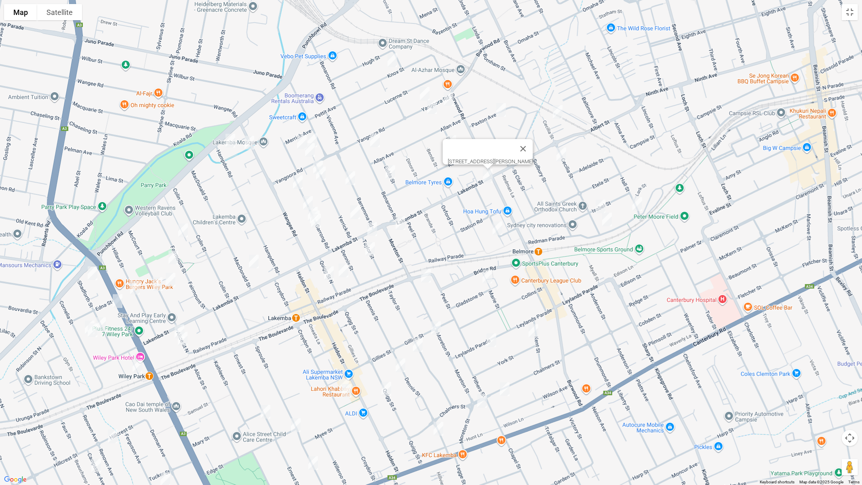
drag, startPoint x: 511, startPoint y: 178, endPoint x: 422, endPoint y: 244, distance: 110.6
click at [422, 244] on div "[STREET_ADDRESS][PERSON_NAME]" at bounding box center [431, 242] width 862 height 485
click at [232, 137] on img "109 Hampden Road, LAKEMBA NSW 2195" at bounding box center [230, 140] width 16 height 20
click at [393, 61] on img "51 Knox Street, BELMORE NSW 2192" at bounding box center [392, 60] width 16 height 20
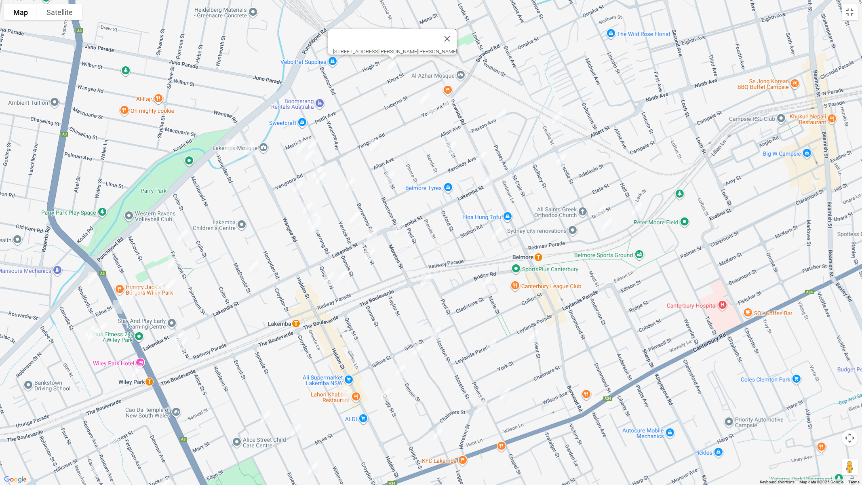
click at [312, 136] on img "91 Yangoora Road, LAKEMBA NSW 2195" at bounding box center [312, 146] width 16 height 20
drag, startPoint x: 292, startPoint y: 141, endPoint x: 297, endPoint y: 149, distance: 9.2
click at [292, 141] on div "[STREET_ADDRESS]" at bounding box center [431, 242] width 862 height 485
click at [296, 146] on img "3 Boorea Avenue, LAKEMBA NSW 2195" at bounding box center [302, 148] width 16 height 20
click at [308, 156] on img "97 Yangoora Road, LAKEMBA NSW 2195" at bounding box center [310, 155] width 16 height 20
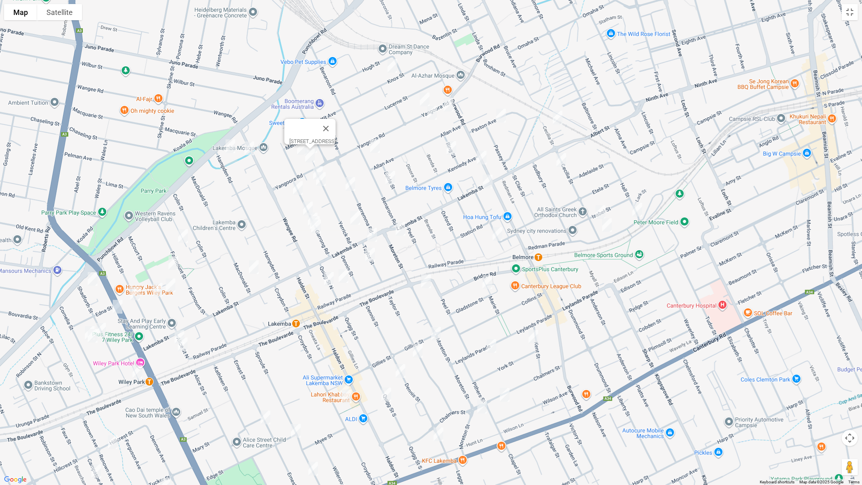
click at [317, 162] on img "97 Yangoora Road, LAKEMBA NSW 2195" at bounding box center [310, 155] width 16 height 20
click at [323, 163] on img "38 Yerrick Road, LAKEMBA NSW 2195" at bounding box center [318, 173] width 16 height 20
click at [323, 183] on img "34 Yerrick Road, LAKEMBA NSW 2195" at bounding box center [321, 179] width 16 height 20
click at [296, 188] on img "42 Garrong Road, LAKEMBA NSW 2195" at bounding box center [298, 188] width 16 height 20
click at [302, 200] on img "26 Garrong Road, LAKEMBA NSW 2195" at bounding box center [308, 208] width 16 height 20
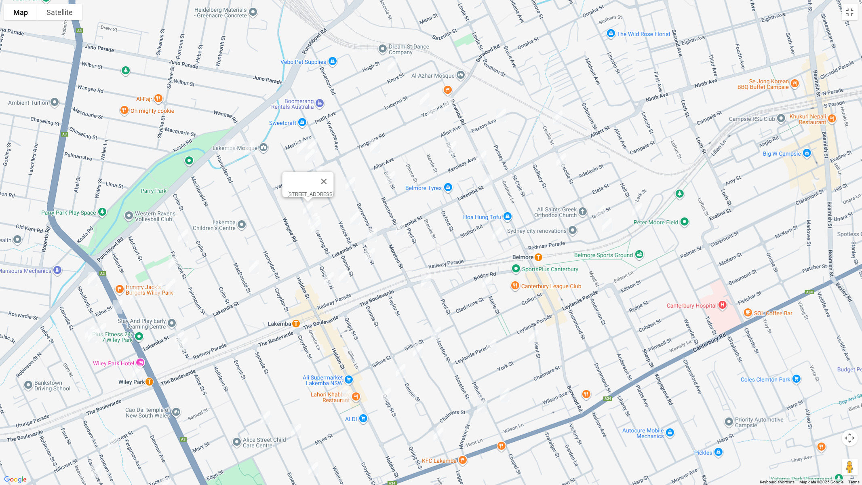
click at [378, 144] on img "47 Benaroon Road, BELMORE NSW 2192" at bounding box center [375, 146] width 16 height 20
click at [422, 92] on img "15A Yangoora Road, BELMORE NSW 2192" at bounding box center [424, 99] width 16 height 20
click at [423, 97] on img "15A Yangoora Road, BELMORE NSW 2192" at bounding box center [425, 99] width 16 height 20
click at [432, 110] on img "14 Yangoora Road, BELMORE NSW 2192" at bounding box center [433, 113] width 16 height 20
click at [448, 107] on img "2 Yangoora Road, BELMORE NSW 2192" at bounding box center [449, 105] width 16 height 20
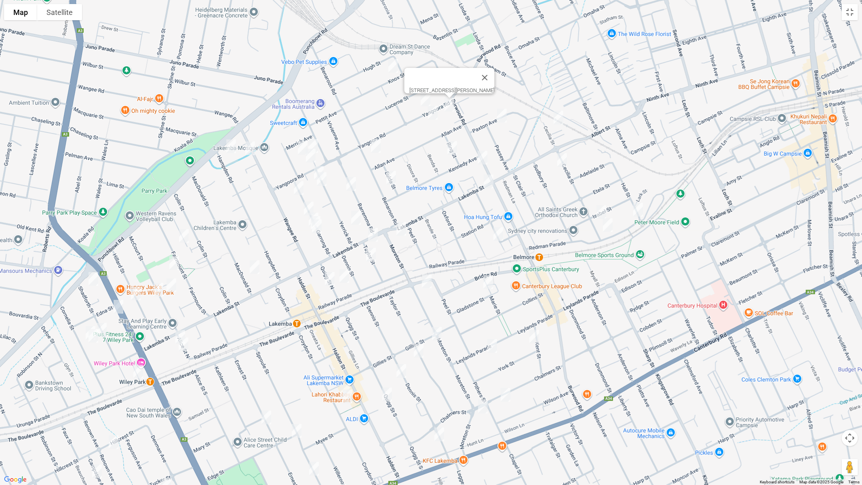
click at [435, 112] on img "14 Yangoora Road, BELMORE NSW 2192" at bounding box center [433, 113] width 16 height 20
click at [504, 118] on img "9 Paxton Avenue, BELMORE NSW 2192" at bounding box center [502, 115] width 16 height 20
click at [559, 121] on img "4/45 Cecilia Street, BELMORE NSW 2192" at bounding box center [558, 117] width 16 height 20
click at [453, 149] on img "2 Ring Street, BELMORE NSW 2192" at bounding box center [452, 148] width 16 height 20
click at [391, 178] on img "2/8 Eulda Street, BELMORE NSW 2192" at bounding box center [391, 178] width 16 height 20
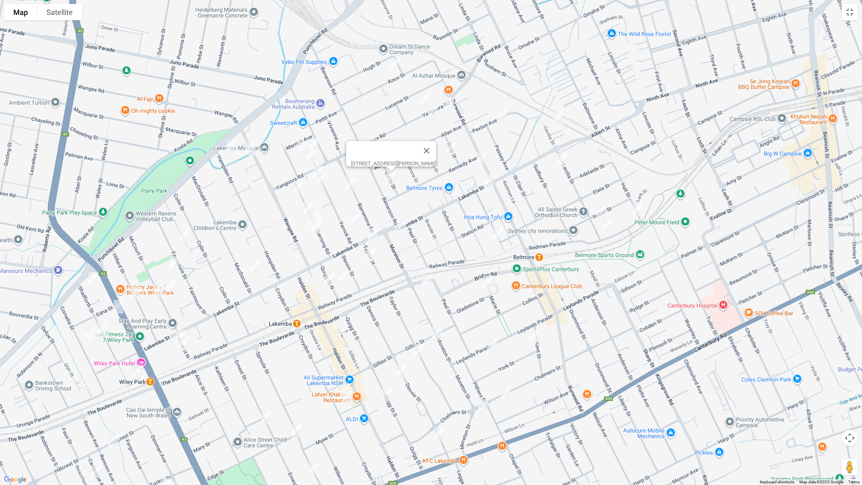
click at [352, 183] on img "36 Barremma Road, LAKEMBA NSW 2195" at bounding box center [351, 184] width 16 height 20
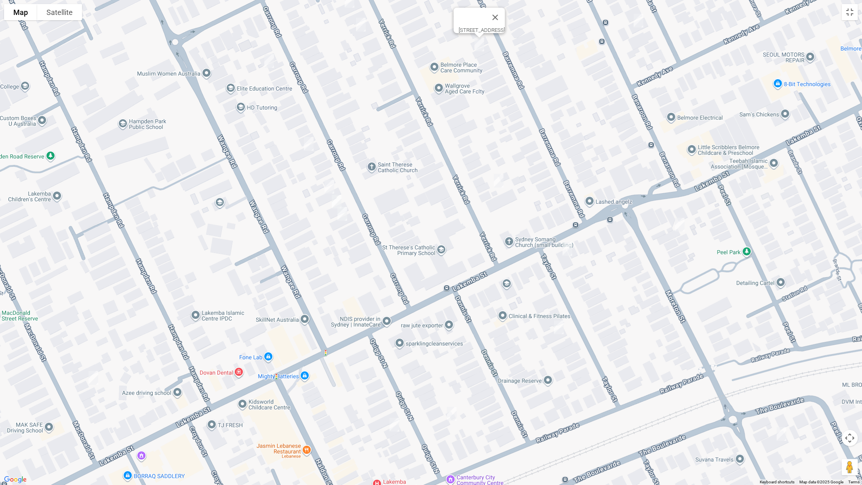
click at [325, 186] on img "14 Garrong Road, LAKEMBA NSW 2195" at bounding box center [329, 187] width 16 height 20
click at [338, 198] on img "12 Garrong Road, LAKEMBA NSW 2195" at bounding box center [336, 201] width 16 height 20
click at [341, 210] on img "10 Garrong Road, LAKEMBA NSW 2195" at bounding box center [342, 214] width 16 height 20
click at [501, 184] on img "5 Yerrick Road, LAKEMBA NSW 2195" at bounding box center [498, 180] width 16 height 20
click at [676, 225] on img "2 Moreton Street, LAKEMBA NSW 2195" at bounding box center [679, 224] width 16 height 20
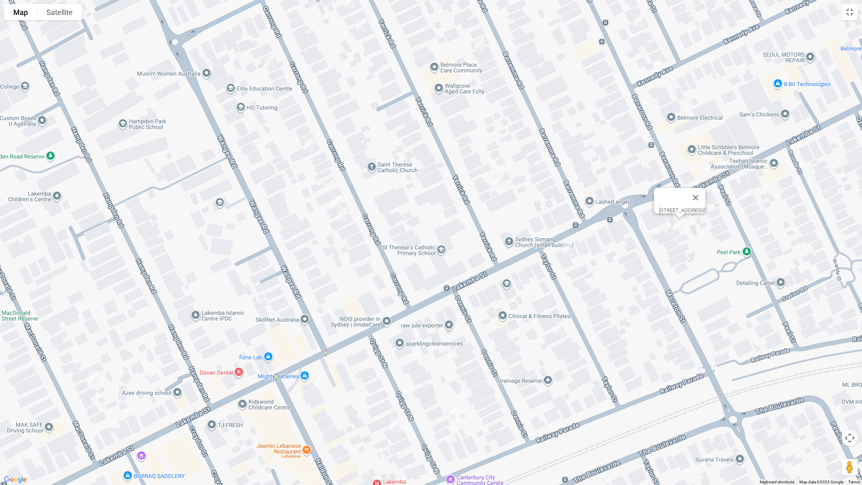
click at [93, 375] on img "7 MacDonald Street, LAKEMBA NSW 2195" at bounding box center [93, 378] width 16 height 20
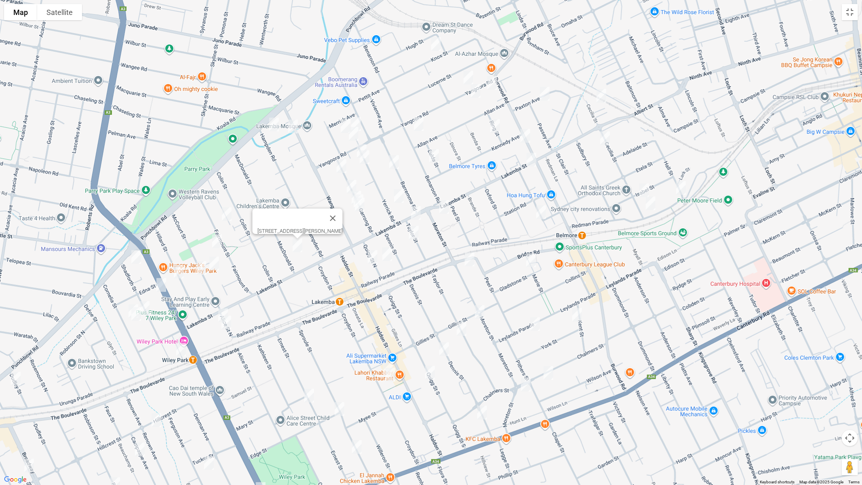
drag, startPoint x: 466, startPoint y: 309, endPoint x: 433, endPoint y: 224, distance: 90.8
click at [434, 224] on div "[STREET_ADDRESS][PERSON_NAME]" at bounding box center [431, 242] width 862 height 485
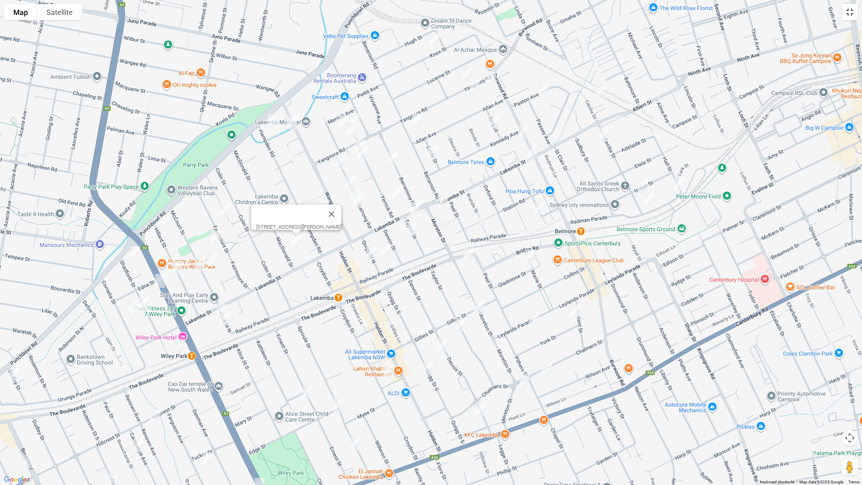
click at [853, 18] on button "Toggle fullscreen view" at bounding box center [849, 12] width 16 height 16
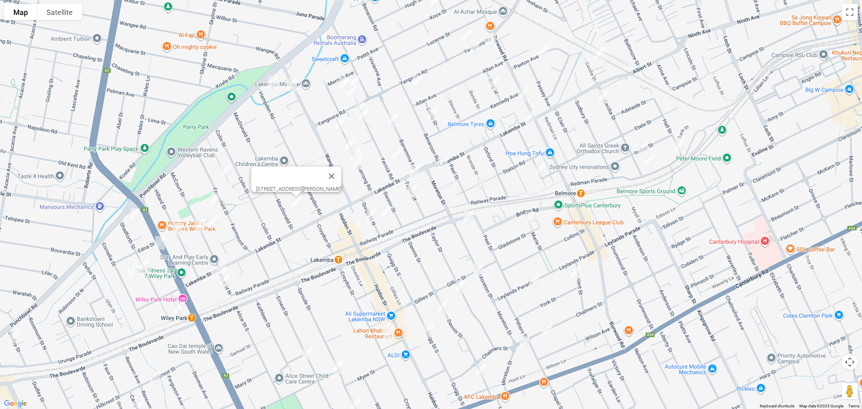
click at [27, 171] on span "Routes" at bounding box center [56, 172] width 67 height 6
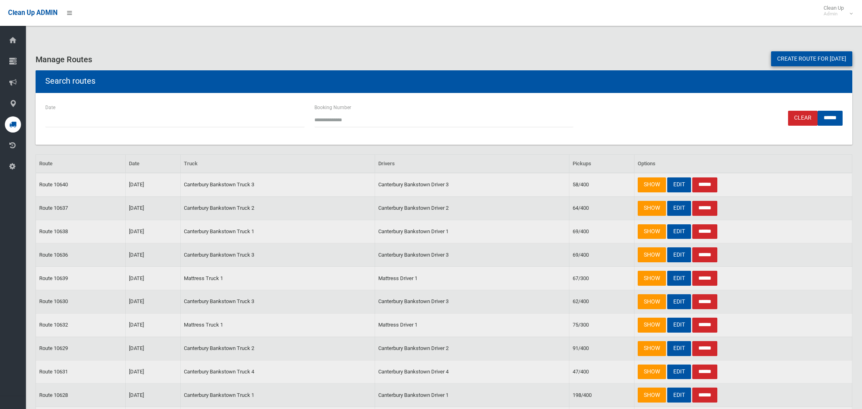
click at [825, 59] on link "Create route for [DATE]" at bounding box center [811, 58] width 81 height 15
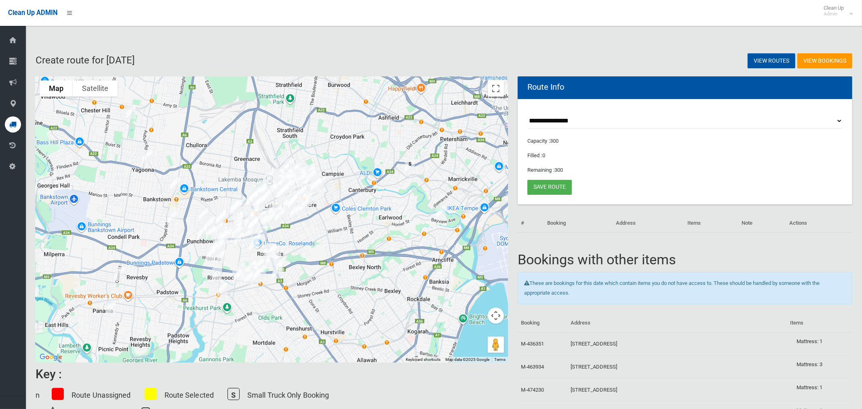
select select "*****"
click at [527, 113] on select "**********" at bounding box center [684, 120] width 315 height 15
click at [495, 91] on button "Toggle fullscreen view" at bounding box center [496, 88] width 16 height 16
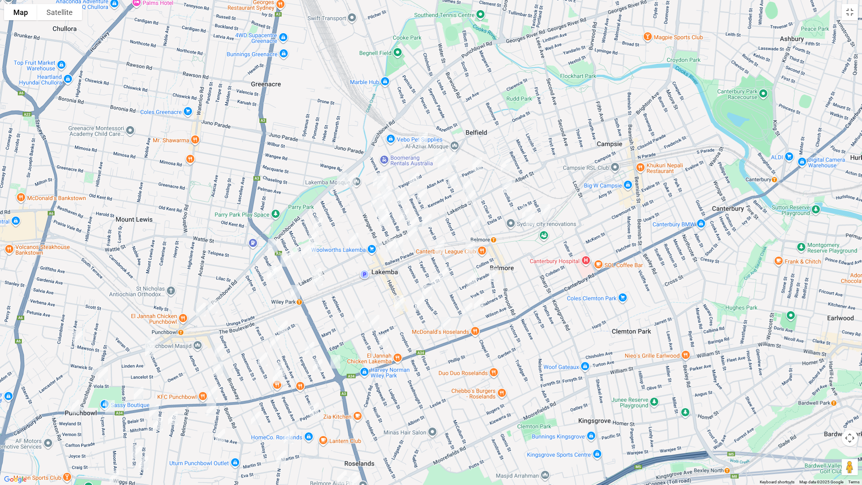
drag, startPoint x: 467, startPoint y: 194, endPoint x: 440, endPoint y: 214, distance: 34.1
click at [441, 220] on div at bounding box center [431, 242] width 862 height 485
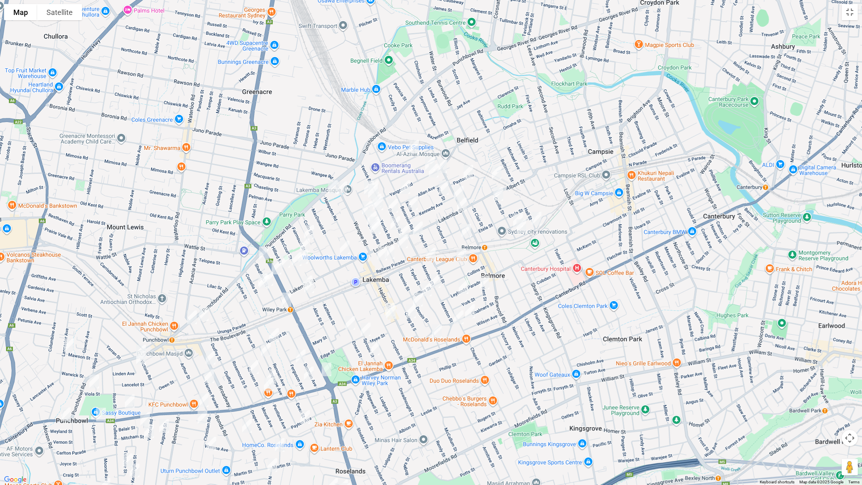
click at [343, 187] on img "84 Wangee Road, LAKEMBA NSW 2195" at bounding box center [342, 188] width 16 height 20
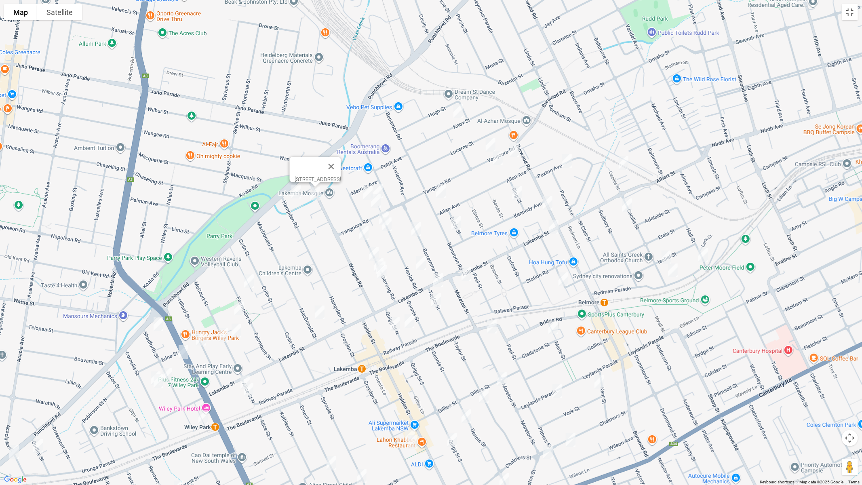
click at [551, 202] on img "218 Burwood Road, BELMORE NSW 2192" at bounding box center [547, 203] width 16 height 20
click at [553, 223] on img "56 Lakemba Street, BELMORE NSW 2192" at bounding box center [553, 226] width 16 height 20
click at [439, 280] on img "1/116-118 Lakemba Street, LAKEMBA NSW 2195" at bounding box center [438, 280] width 16 height 20
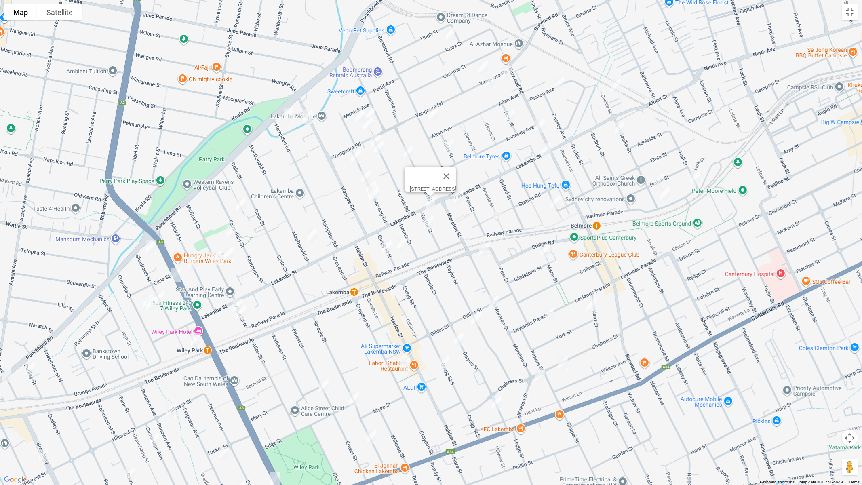
drag, startPoint x: 608, startPoint y: 255, endPoint x: 602, endPoint y: 189, distance: 66.5
click at [602, 189] on div "1/116-118 Lakemba Street, LAKEMBA NSW 2195" at bounding box center [431, 242] width 862 height 485
click at [853, 14] on button "Toggle fullscreen view" at bounding box center [849, 12] width 16 height 16
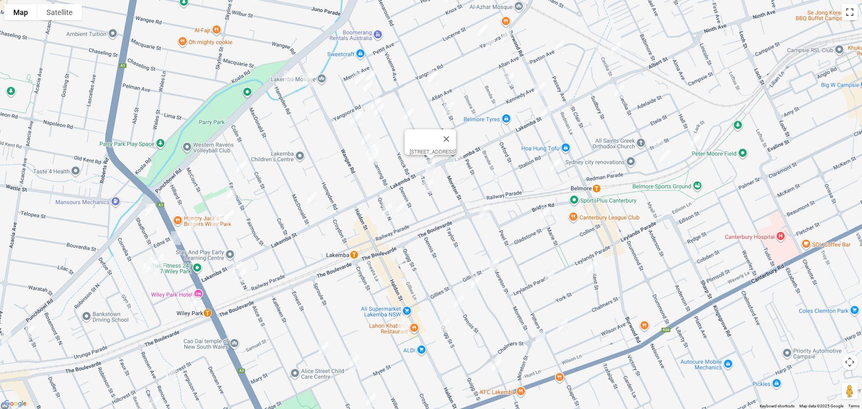
scroll to position [13, 0]
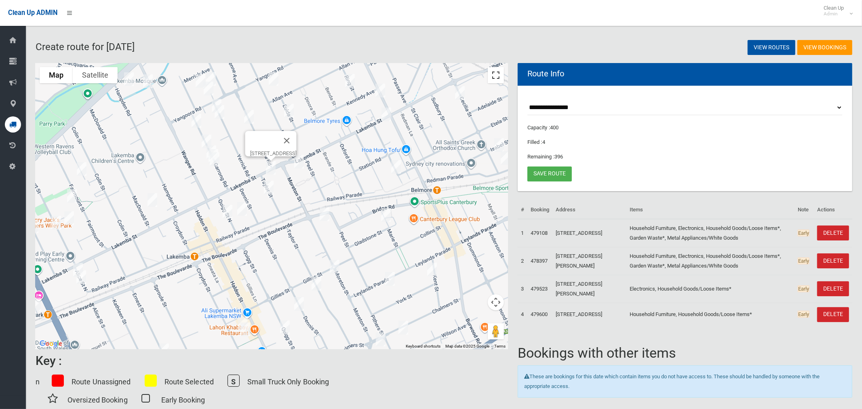
click at [496, 78] on button "Toggle fullscreen view" at bounding box center [496, 75] width 16 height 16
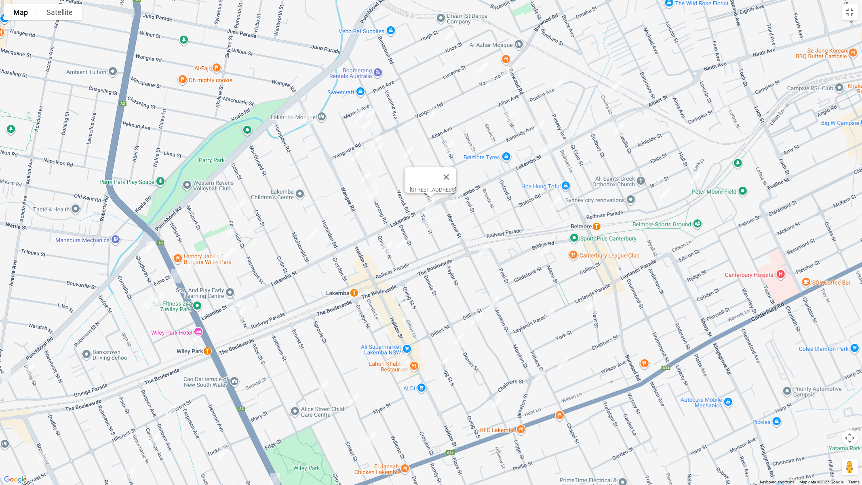
click at [479, 66] on img "15A Yangoora Road, BELMORE NSW 2192" at bounding box center [483, 69] width 16 height 20
click at [489, 80] on img "14 Yangoora Road, BELMORE NSW 2192" at bounding box center [490, 82] width 16 height 20
click at [508, 76] on img "2 Yangoora Road, BELMORE NSW 2192" at bounding box center [506, 74] width 16 height 20
click at [509, 117] on img "2 Ring Street, BELMORE NSW 2192" at bounding box center [509, 117] width 16 height 20
click at [561, 82] on img "9 Paxton Avenue, BELMORE NSW 2192" at bounding box center [559, 85] width 16 height 20
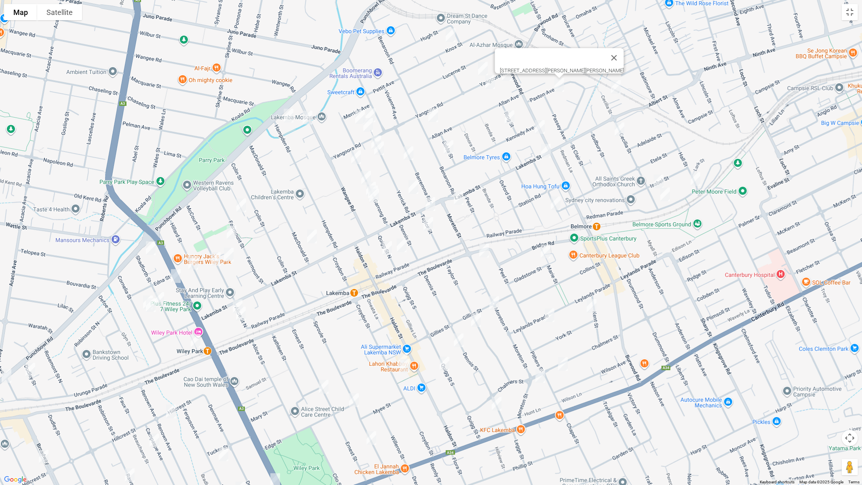
click at [613, 86] on img "4/45 Cecilia Street, BELMORE NSW 2192" at bounding box center [615, 87] width 16 height 20
click at [618, 129] on img "22 Cecilia Street, BELMORE NSW 2192" at bounding box center [619, 129] width 16 height 20
click at [657, 178] on img "9 Cecilia Street, BELMORE NSW 2192" at bounding box center [658, 181] width 16 height 20
click at [665, 194] on img "15 Redman Parade, BELMORE NSW 2192" at bounding box center [665, 194] width 16 height 20
click at [694, 186] on img "2 Redman Parade, BELMORE NSW 2192" at bounding box center [695, 179] width 16 height 20
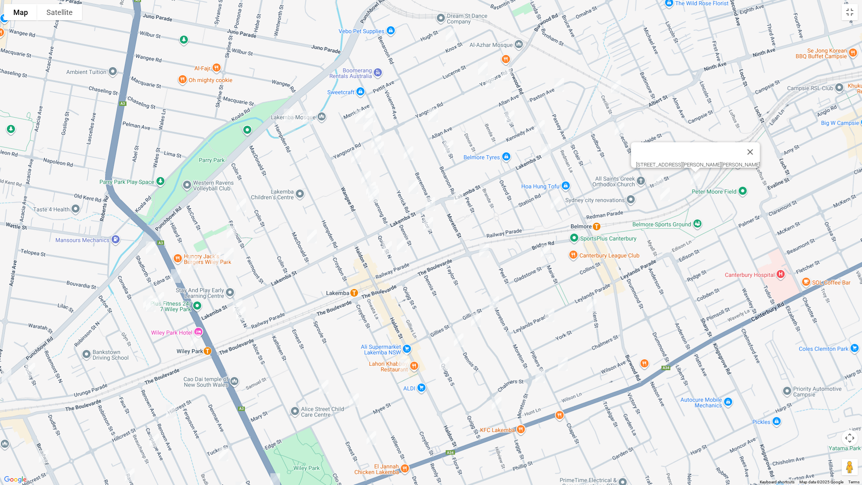
click at [557, 203] on img "12 Cleary Avenue, BELMORE NSW 2192" at bounding box center [555, 203] width 16 height 20
click at [289, 112] on img "109 Hampden Road, LAKEMBA NSW 2195" at bounding box center [288, 115] width 16 height 20
click at [451, 38] on img "51 Knox Street, BELMORE NSW 2192" at bounding box center [450, 35] width 16 height 20
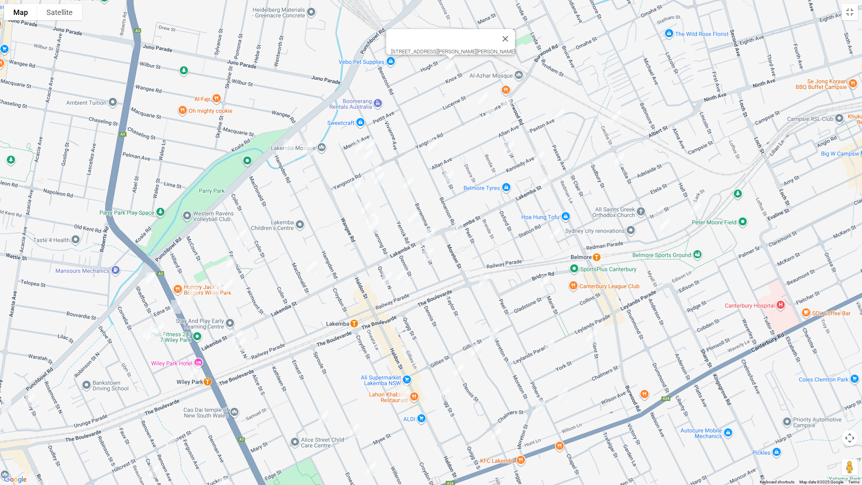
click at [356, 135] on div "[STREET_ADDRESS][PERSON_NAME][PERSON_NAME]" at bounding box center [431, 242] width 862 height 485
click at [353, 141] on img "3 Boorea Avenue, LAKEMBA NSW 2195" at bounding box center [360, 148] width 16 height 20
click at [379, 142] on div "[STREET_ADDRESS]" at bounding box center [431, 242] width 862 height 485
click at [378, 143] on img "91 Yangoora Road, LAKEMBA NSW 2195" at bounding box center [370, 146] width 16 height 20
click at [367, 157] on img "97 Yangoora Road, LAKEMBA NSW 2195" at bounding box center [368, 155] width 16 height 20
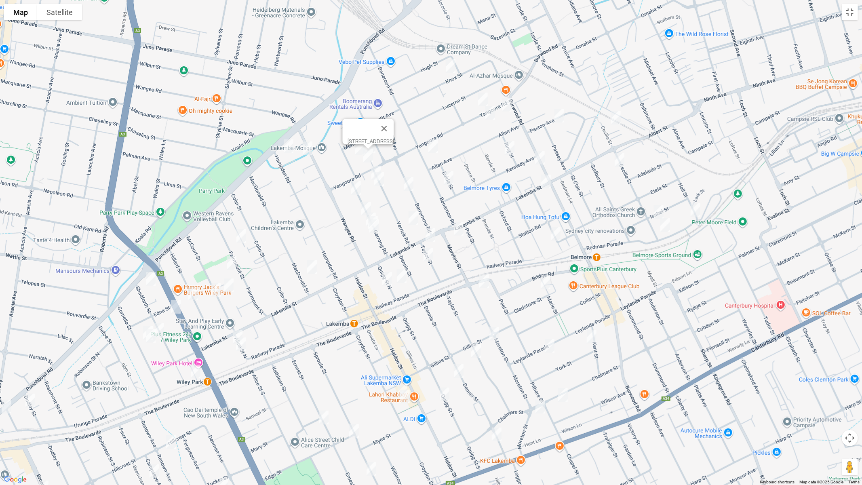
click at [366, 168] on div "[STREET_ADDRESS]" at bounding box center [431, 242] width 862 height 485
click at [378, 165] on img "38 Yerrick Road, LAKEMBA NSW 2195" at bounding box center [376, 173] width 16 height 20
click at [380, 183] on img "34 Yerrick Road, LAKEMBA NSW 2195" at bounding box center [379, 179] width 16 height 20
click at [435, 146] on img "47 Benaroon Road, BELMORE NSW 2192" at bounding box center [433, 146] width 16 height 20
click at [448, 176] on img "2/8 Eulda Street, BELMORE NSW 2192" at bounding box center [448, 178] width 16 height 20
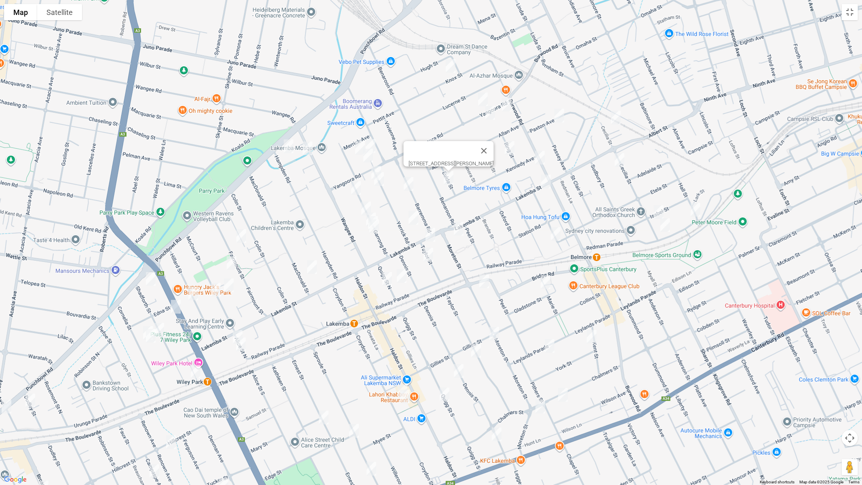
click at [408, 185] on img "36 Barremma Road, LAKEMBA NSW 2195" at bounding box center [408, 184] width 16 height 20
click at [355, 185] on img "42 Garrong Road, LAKEMBA NSW 2195" at bounding box center [356, 188] width 16 height 20
drag, startPoint x: 361, startPoint y: 205, endPoint x: 360, endPoint y: 231, distance: 26.3
click at [361, 205] on img "26 Garrong Road, LAKEMBA NSW 2195" at bounding box center [366, 208] width 16 height 20
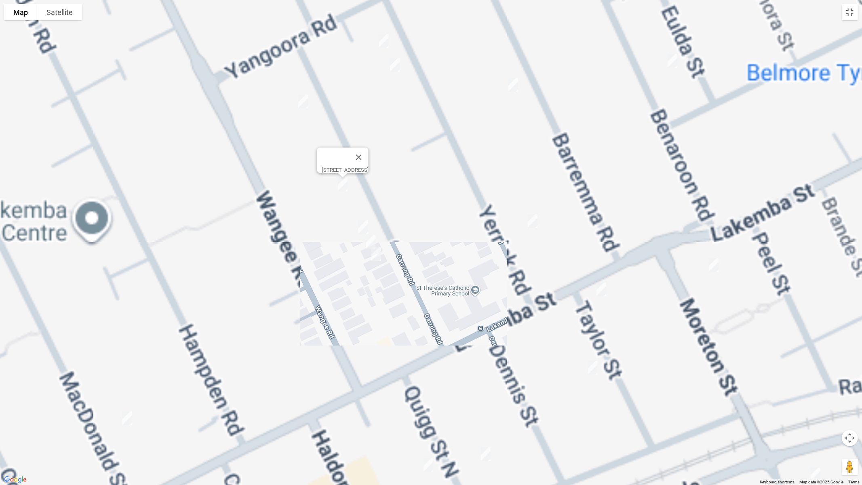
click at [361, 227] on img "14 Garrong Road, LAKEMBA NSW 2195" at bounding box center [363, 227] width 16 height 20
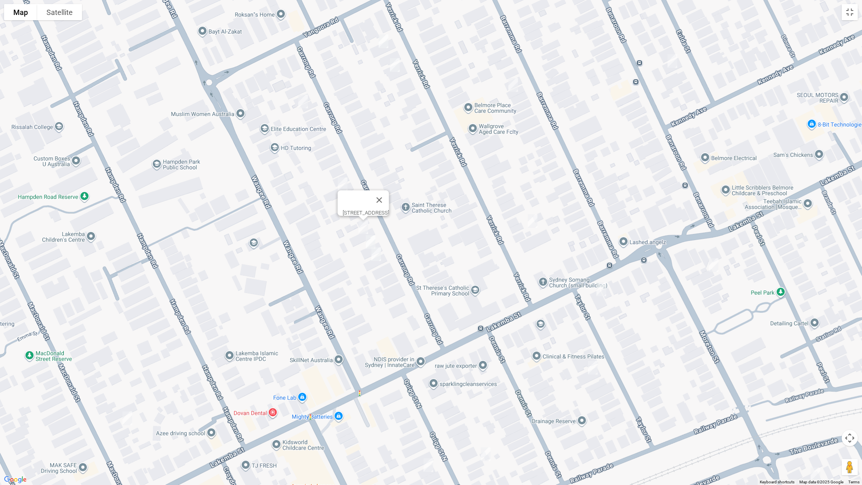
click at [370, 242] on img "12 Garrong Road, LAKEMBA NSW 2195" at bounding box center [370, 242] width 16 height 20
click at [374, 256] on img "10 Garrong Road, LAKEMBA NSW 2195" at bounding box center [376, 254] width 16 height 20
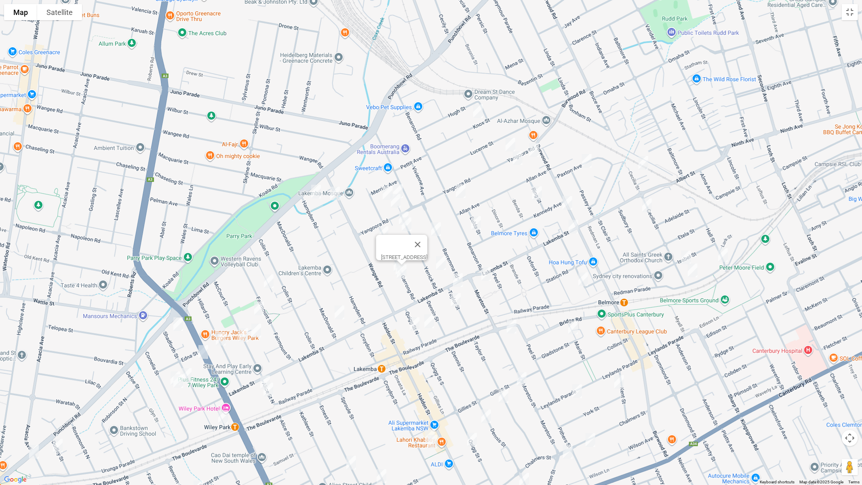
click at [439, 268] on img "5 Yerrick Road, LAKEMBA NSW 2195" at bounding box center [441, 263] width 16 height 20
click at [486, 275] on img "2 Moreton Street, LAKEMBA NSW 2195" at bounding box center [486, 274] width 16 height 20
click at [271, 277] on img "47 Fairmount Street, LAKEMBA NSW 2195" at bounding box center [269, 281] width 16 height 20
click at [260, 309] on img "3/38A Fairmount Street, LAKEMBA NSW 2195" at bounding box center [259, 308] width 16 height 20
drag, startPoint x: 255, startPoint y: 332, endPoint x: 244, endPoint y: 338, distance: 12.5
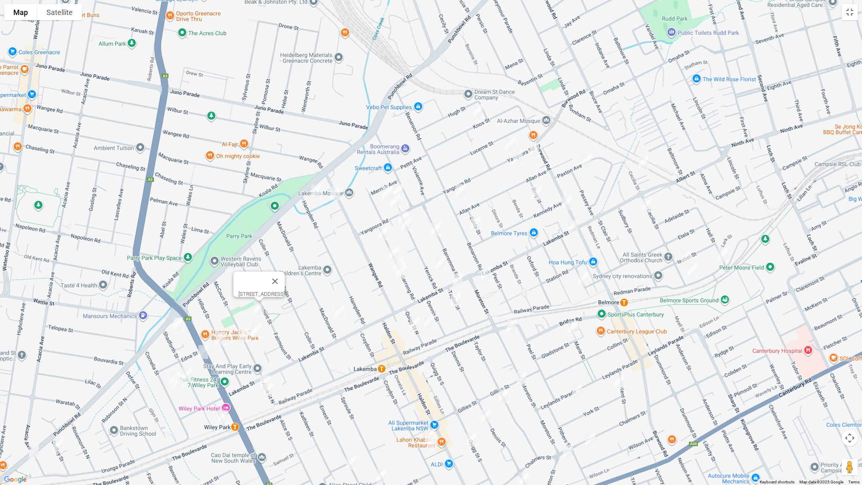
click at [254, 333] on img "19-21 McCourt Street, WILEY PARK NSW 2195" at bounding box center [256, 330] width 16 height 20
drag, startPoint x: 242, startPoint y: 337, endPoint x: 226, endPoint y: 337, distance: 16.2
click at [242, 337] on img "20 McCourt Street, WILEY PARK NSW 2195" at bounding box center [243, 335] width 16 height 20
click at [218, 336] on img "34 Hillard Street, WILEY PARK NSW 2195" at bounding box center [220, 338] width 16 height 20
click at [244, 337] on img "20 McCourt Street, WILEY PARK NSW 2195" at bounding box center [243, 335] width 16 height 20
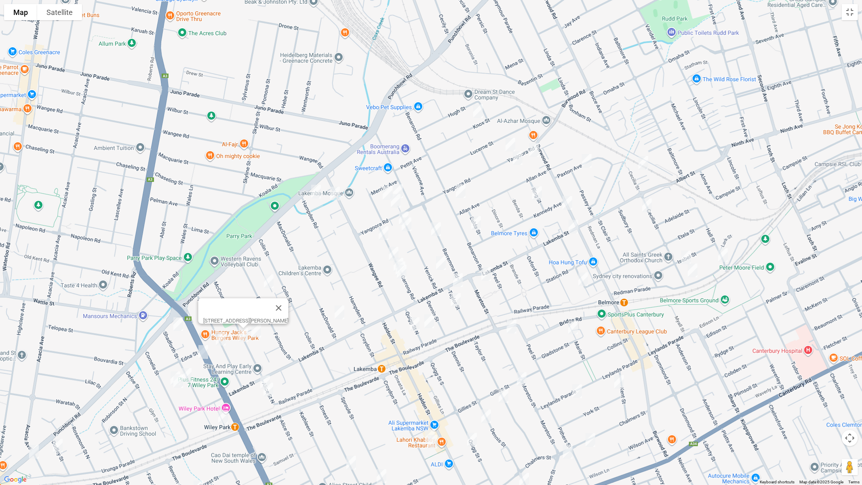
click at [337, 315] on img "7 MacDonald Street, LAKEMBA NSW 2195" at bounding box center [339, 312] width 16 height 20
click at [458, 301] on img "9 Taylor Street, LAKEMBA NSW 2195" at bounding box center [456, 300] width 16 height 20
click at [431, 325] on img "18 Quigg Street North, LAKEMBA NSW 2195" at bounding box center [429, 321] width 16 height 20
click at [410, 329] on img "15 Quigg Street North, LAKEMBA NSW 2195" at bounding box center [414, 324] width 16 height 20
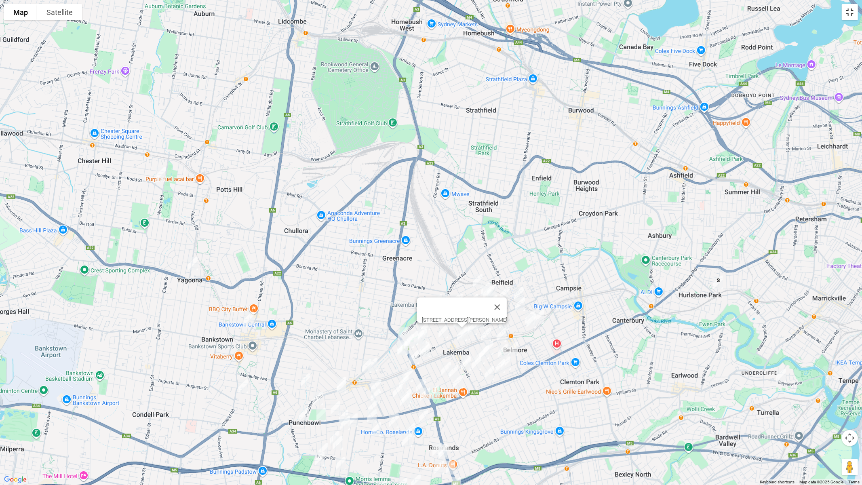
click at [855, 11] on button "Toggle fullscreen view" at bounding box center [849, 12] width 16 height 16
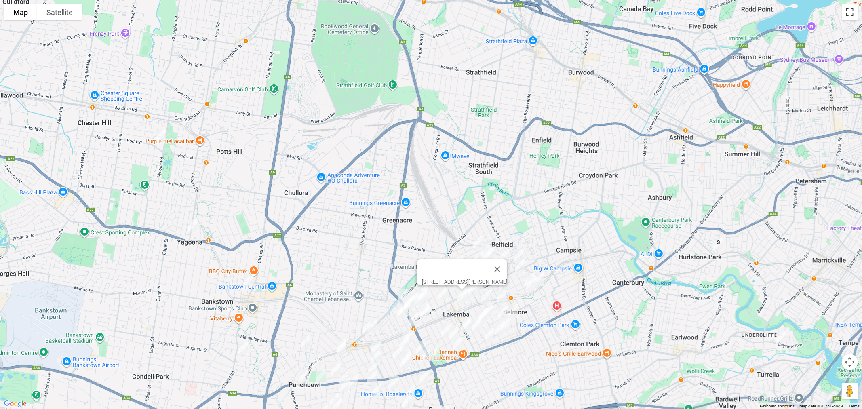
scroll to position [42, 0]
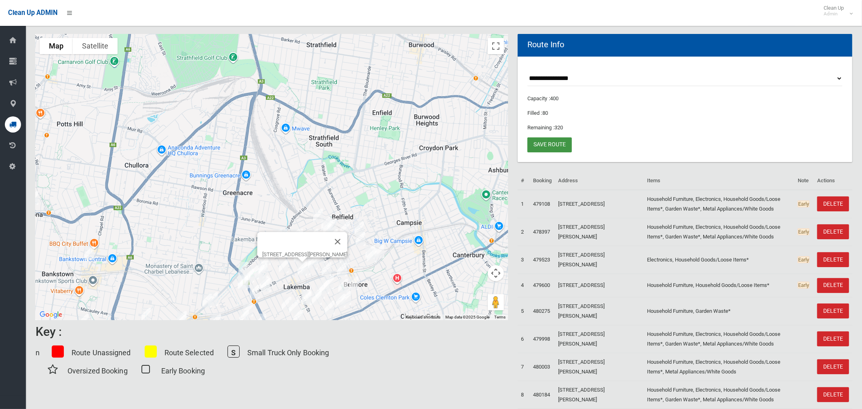
click at [556, 142] on link "Save route" at bounding box center [549, 144] width 44 height 15
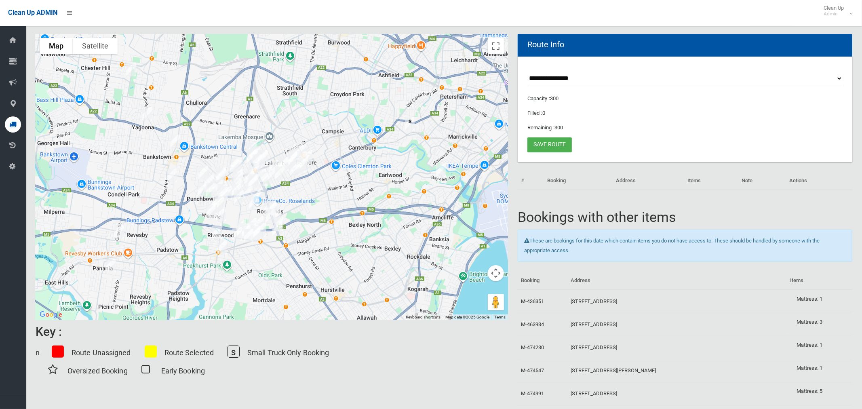
scroll to position [42, 0]
click at [559, 78] on select "**********" at bounding box center [684, 78] width 315 height 15
select select "*****"
click at [527, 71] on select "**********" at bounding box center [684, 78] width 315 height 15
click at [498, 48] on button "Toggle fullscreen view" at bounding box center [496, 46] width 16 height 16
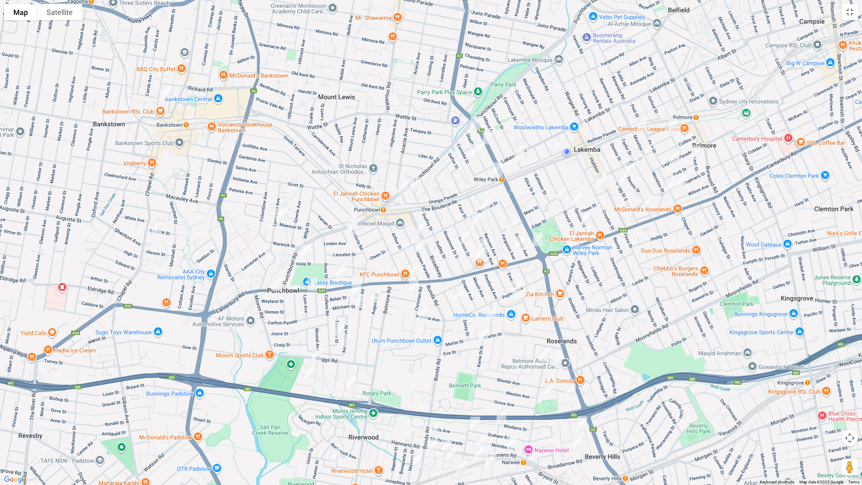
click at [488, 134] on img "29 King Georges Road, WILEY PARK NSW 2195" at bounding box center [487, 137] width 16 height 20
click at [540, 235] on img "163 King Georges Road, WILEY PARK NSW 2195" at bounding box center [538, 239] width 16 height 20
click at [405, 192] on img "744 Punchbowl Road, PUNCHBOWL NSW 2196" at bounding box center [403, 187] width 16 height 20
click at [356, 211] on img "874 Punchbowl Road, PUNCHBOWL NSW 2196" at bounding box center [352, 221] width 16 height 20
click at [417, 266] on img "1307 Canterbury Road, PUNCHBOWL NSW 2196" at bounding box center [415, 270] width 16 height 20
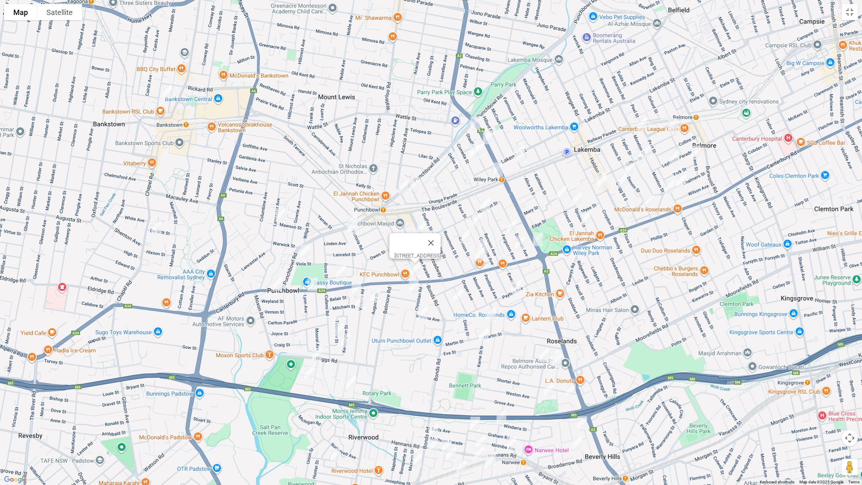
click at [279, 281] on img "1560 Canterbury Road, PUNCHBOWL NSW 2196" at bounding box center [277, 284] width 16 height 20
click at [312, 288] on img "1514 Canterbury Road, PUNCHBOWL NSW 2196" at bounding box center [312, 284] width 16 height 20
click at [282, 215] on img "16 Mawson Street, PUNCHBOWL NSW 2196" at bounding box center [280, 215] width 16 height 20
click at [354, 229] on img "6A Linden Avenue, PUNCHBOWL NSW 2196" at bounding box center [352, 227] width 16 height 20
click at [305, 253] on img "61 Viola Street, PUNCHBOWL NSW 2196" at bounding box center [305, 251] width 16 height 20
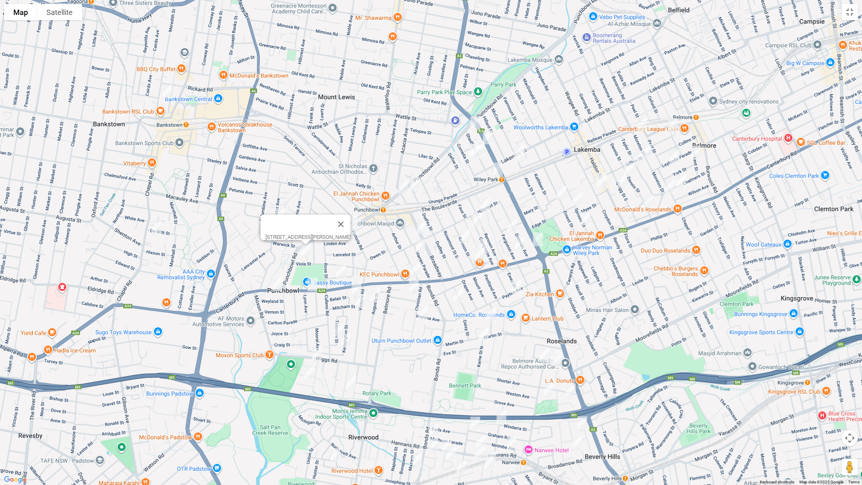
click at [342, 271] on img "6 Heath Street, PUNCHBOWL NSW 2196" at bounding box center [341, 271] width 16 height 20
click at [416, 186] on img "11 Dudley Street, PUNCHBOWL NSW 2196" at bounding box center [415, 184] width 16 height 20
click at [423, 228] on img "1/29 Broadway, PUNCHBOWL NSW 2196" at bounding box center [422, 227] width 16 height 20
click at [425, 247] on img "36 Warren Parade, PUNCHBOWL NSW 2196" at bounding box center [420, 246] width 16 height 20
click at [486, 206] on img "14 Hillcrest Street, WILEY PARK NSW 2195" at bounding box center [485, 205] width 16 height 20
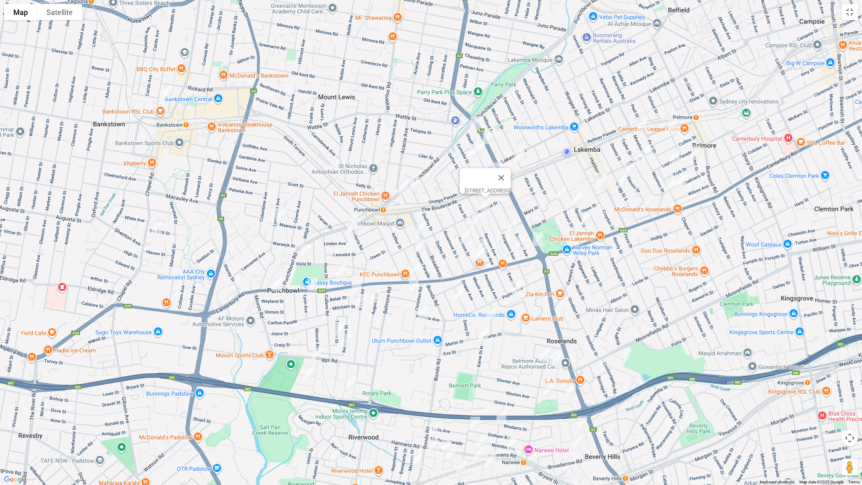
click at [478, 223] on img "20 Beauchamp Street, WILEY PARK NSW 2195" at bounding box center [477, 219] width 16 height 20
click at [357, 286] on img "5 Belair Street, PUNCHBOWL NSW 2196" at bounding box center [356, 289] width 16 height 20
click at [377, 295] on img "39 Augusta Street, PUNCHBOWL NSW 2196" at bounding box center [375, 296] width 16 height 20
click at [361, 303] on img "117 Victoria Road, PUNCHBOWL NSW 2196" at bounding box center [360, 301] width 16 height 20
drag, startPoint x: 336, startPoint y: 325, endPoint x: 347, endPoint y: 337, distance: 16.6
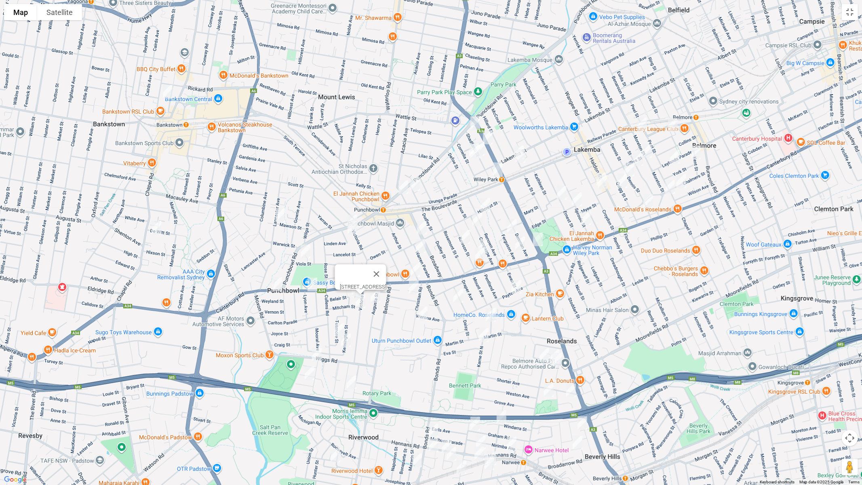
click at [337, 324] on img "5 Tusmore Street, PUNCHBOWL NSW 2196" at bounding box center [339, 330] width 16 height 20
click at [347, 341] on img "14B Kensington Street, PUNCHBOWL NSW 2196" at bounding box center [346, 340] width 16 height 20
click at [335, 334] on img "5 Tusmore Street, PUNCHBOWL NSW 2196" at bounding box center [339, 330] width 16 height 20
click at [314, 354] on img "1A Lupin Avenue, RIVERWOOD NSW 2210" at bounding box center [317, 355] width 16 height 20
click at [310, 375] on img "11B Iris Avenue, RIVERWOOD NSW 2210" at bounding box center [309, 373] width 16 height 20
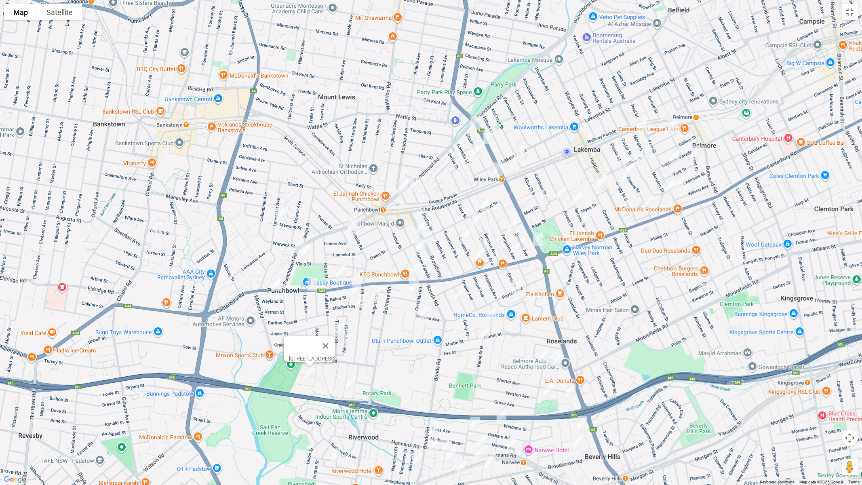
drag, startPoint x: 353, startPoint y: 382, endPoint x: 358, endPoint y: 375, distance: 8.6
click at [353, 382] on img "2/32 Belgium Street, RIVERWOOD NSW 2210" at bounding box center [351, 382] width 16 height 20
click at [340, 408] on img "8 Florida Crescent, RIVERWOOD NSW 2210" at bounding box center [335, 455] width 16 height 20
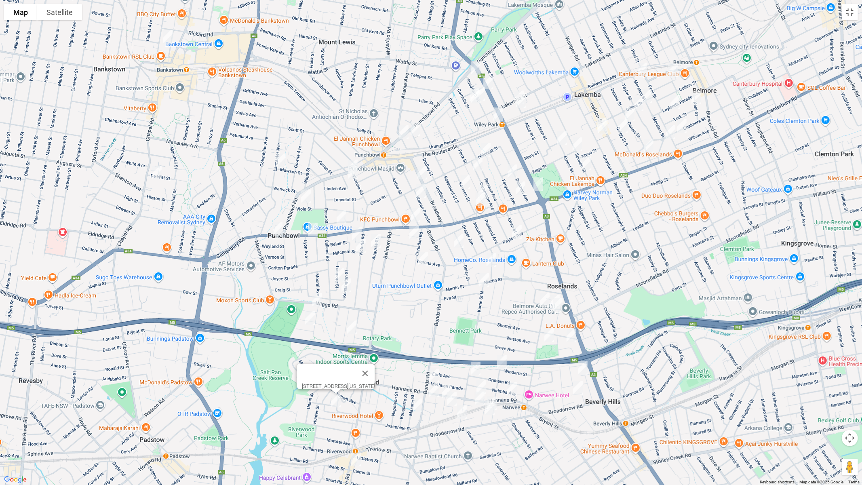
drag, startPoint x: 394, startPoint y: 364, endPoint x: 394, endPoint y: 333, distance: 30.7
click at [395, 332] on div "[STREET_ADDRESS][US_STATE]" at bounding box center [431, 242] width 862 height 485
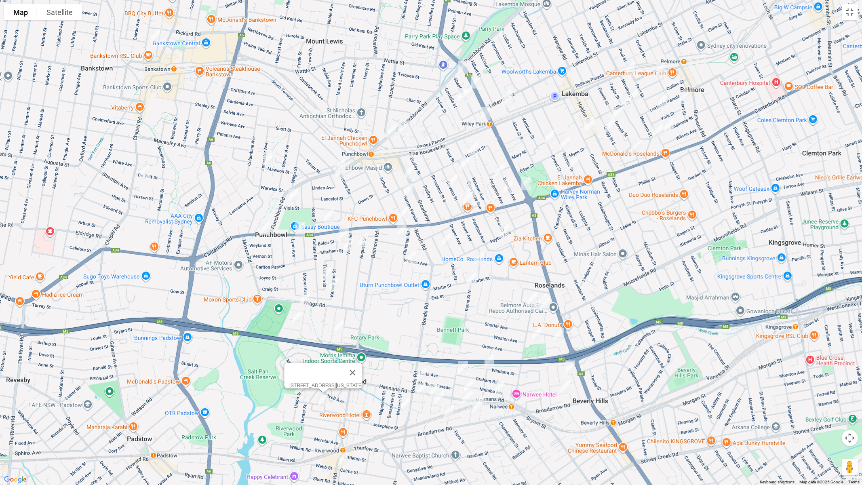
drag, startPoint x: 435, startPoint y: 133, endPoint x: 376, endPoint y: 177, distance: 74.2
click at [376, 177] on div "[STREET_ADDRESS][US_STATE]" at bounding box center [431, 242] width 862 height 485
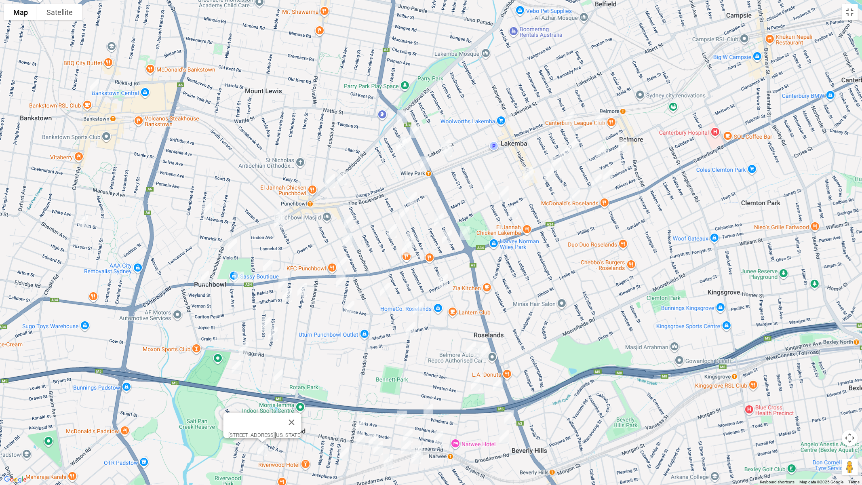
click at [399, 111] on img "65-67 Shadforth Street, WILEY PARK NSW 2195" at bounding box center [402, 117] width 16 height 20
click at [410, 140] on img "34-38 Shadforth Street, WILEY PARK NSW 2195" at bounding box center [406, 142] width 16 height 20
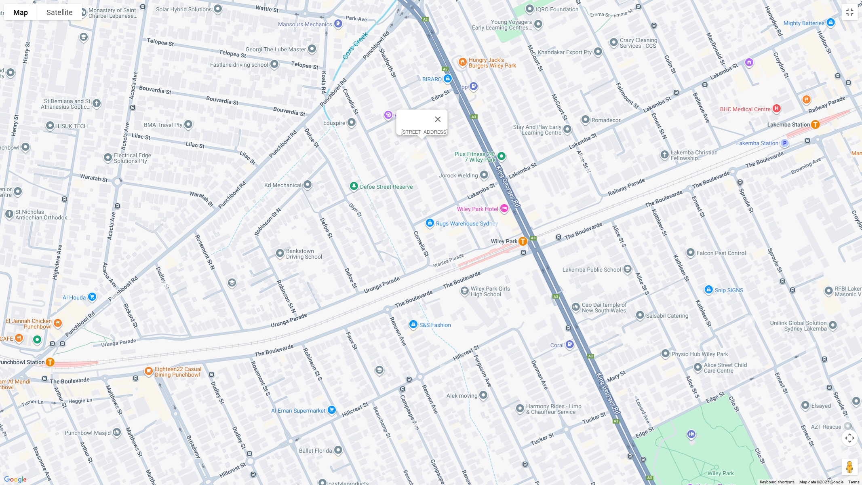
click at [393, 154] on img "37 Cornelia Street, WILEY PARK NSW 2195" at bounding box center [399, 153] width 16 height 20
click at [405, 160] on img "35 Cornelia Street, WILEY PARK NSW 2195" at bounding box center [404, 159] width 16 height 20
click at [496, 231] on img "1-3 Shadforth Street, WILEY PARK NSW 2195" at bounding box center [494, 229] width 16 height 20
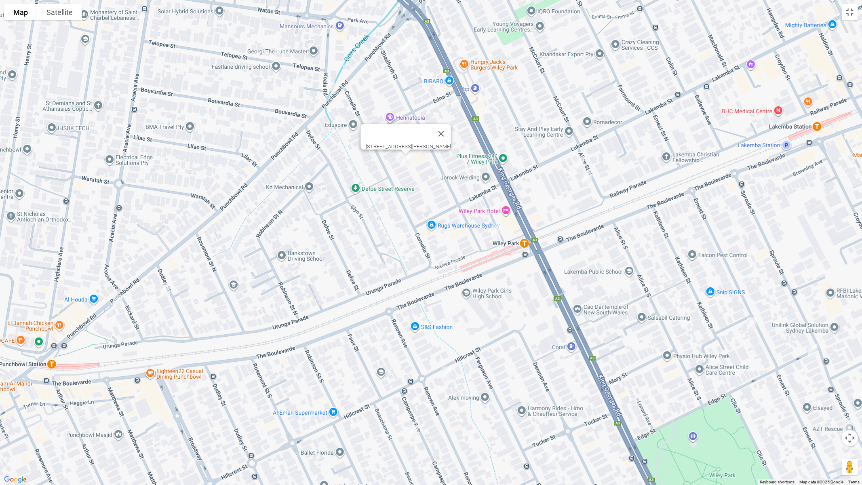
click at [498, 232] on img "1-3 Shadforth Street, WILEY PARK NSW 2195" at bounding box center [496, 231] width 16 height 20
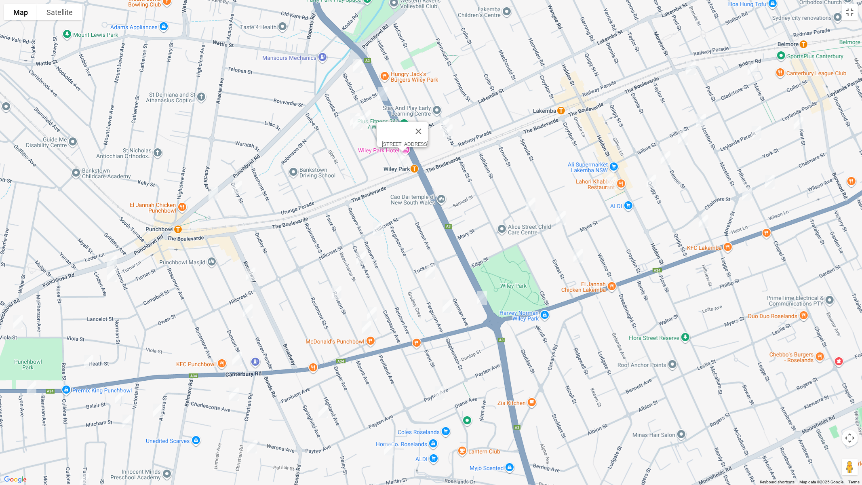
drag, startPoint x: 471, startPoint y: 293, endPoint x: 412, endPoint y: 184, distance: 124.2
click at [409, 181] on div "[STREET_ADDRESS]" at bounding box center [431, 242] width 862 height 485
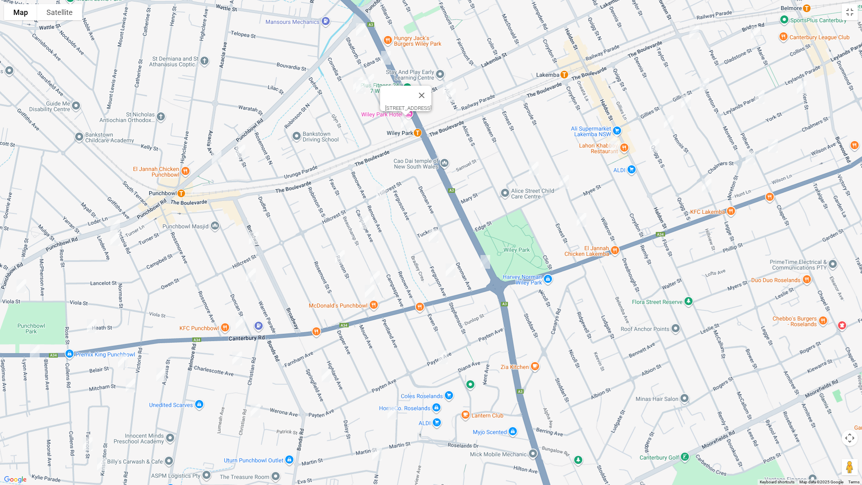
click at [342, 256] on img "37 Rawson Street, WILEY PARK NSW 2195" at bounding box center [340, 257] width 16 height 20
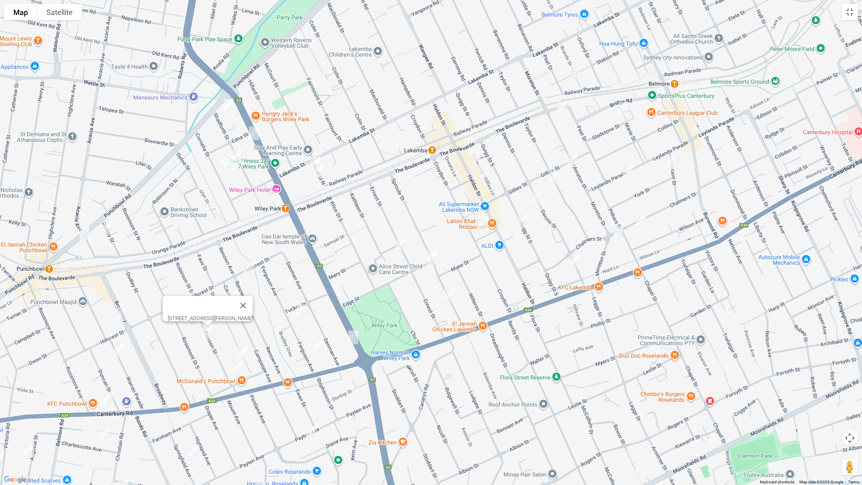
drag, startPoint x: 613, startPoint y: 184, endPoint x: 501, endPoint y: 250, distance: 129.8
click at [501, 250] on div "37 Rawson Street, WILEY PARK NSW 2195" at bounding box center [431, 242] width 862 height 485
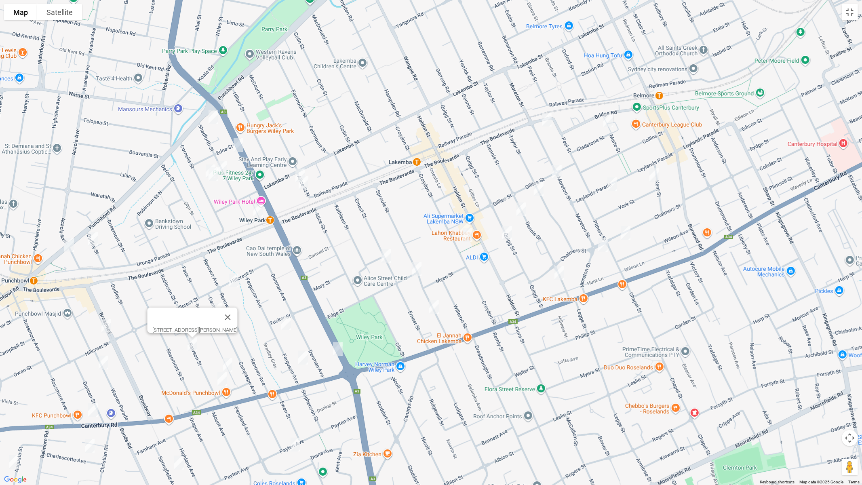
click at [300, 170] on img "1 Alice Street North, WILEY PARK NSW 2195" at bounding box center [300, 175] width 16 height 20
click at [301, 184] on img "9 Alice Street North, WILEY PARK NSW 2195" at bounding box center [303, 182] width 16 height 20
click at [544, 118] on img "38 Moreton Street, LAKEMBA NSW 2195" at bounding box center [546, 119] width 16 height 20
click at [612, 121] on img "15 Gladstone Street, BELMORE NSW 2192" at bounding box center [608, 120] width 16 height 20
drag, startPoint x: 655, startPoint y: 171, endPoint x: 639, endPoint y: 180, distance: 17.7
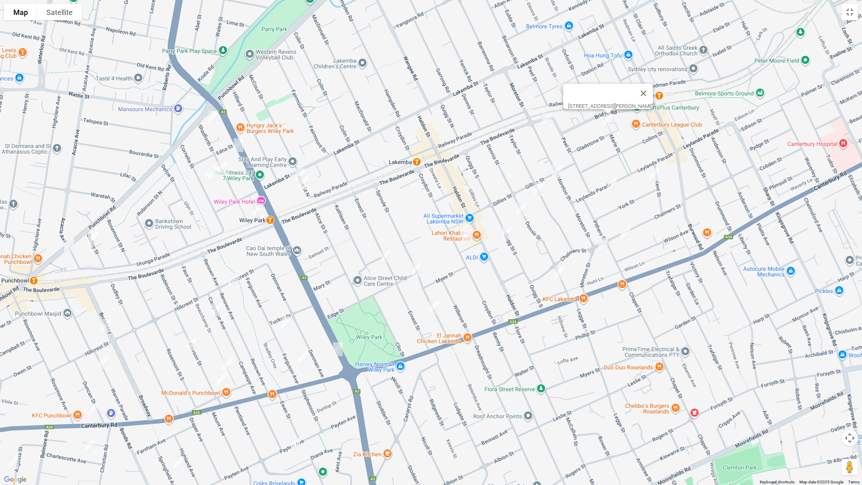
click at [655, 172] on img "3 York Street, BELMORE NSW 2192" at bounding box center [654, 175] width 16 height 20
click at [658, 179] on img "3 York Street, BELMORE NSW 2192" at bounding box center [654, 175] width 16 height 20
click at [614, 184] on img "92 Leylands Parade, BELMORE NSW 2192" at bounding box center [612, 184] width 16 height 20
click at [557, 179] on img "6 Gillies Street, LAKEMBA NSW 2195" at bounding box center [557, 172] width 16 height 20
click at [624, 233] on img "1/50 Chalmers Street, BELMORE NSW 2192" at bounding box center [625, 233] width 16 height 20
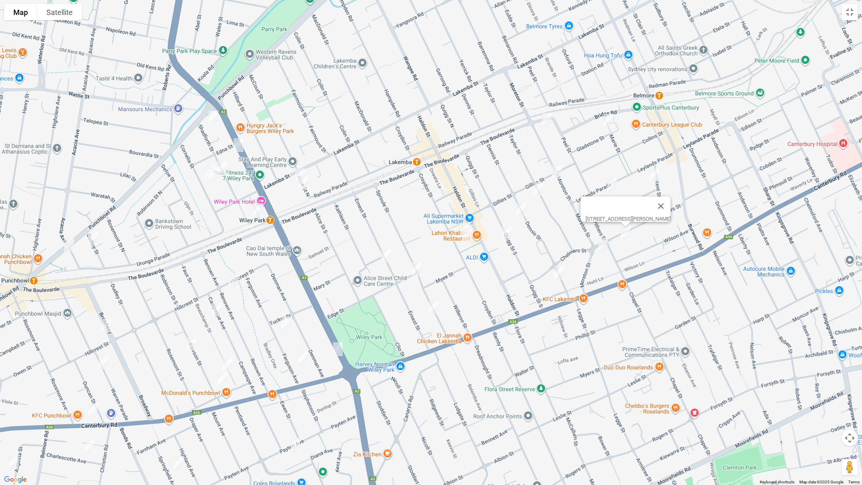
click at [603, 244] on img "144 Moreton Street, LAKEMBA NSW 2195" at bounding box center [603, 245] width 16 height 20
click at [536, 189] on img "63A Taylor Street, LAKEMBA NSW 2195" at bounding box center [538, 189] width 16 height 20
click at [557, 271] on img "121 Dennis Street, LAKEMBA NSW 2195" at bounding box center [559, 273] width 16 height 20
drag, startPoint x: 471, startPoint y: 293, endPoint x: 531, endPoint y: 223, distance: 92.5
click at [531, 223] on div "[STREET_ADDRESS][PERSON_NAME]" at bounding box center [431, 242] width 862 height 485
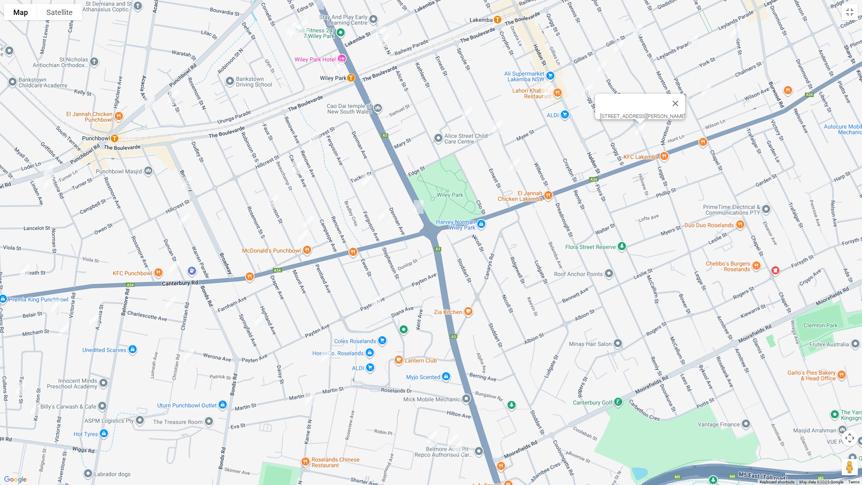
drag, startPoint x: 523, startPoint y: 250, endPoint x: 596, endPoint y: 121, distance: 148.1
click at [596, 121] on div "[STREET_ADDRESS][PERSON_NAME]" at bounding box center [431, 242] width 862 height 485
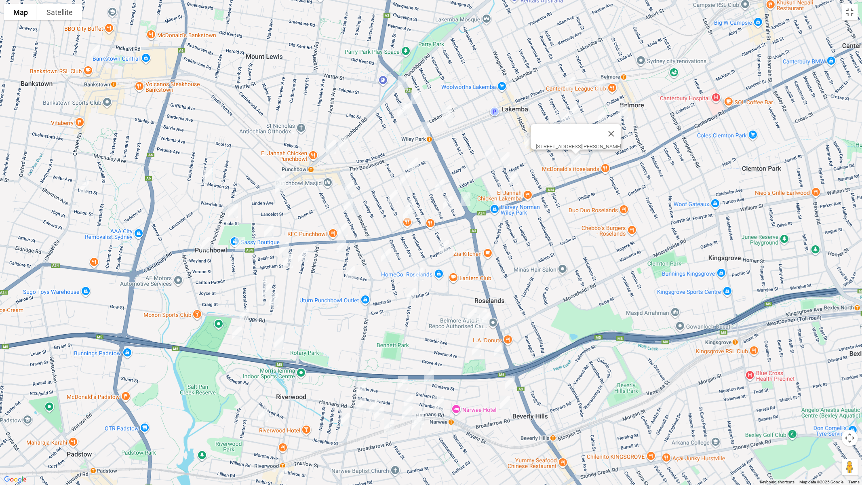
click at [263, 408] on img "8 Florida Crescent, RIVERWOOD NSW 2210" at bounding box center [263, 415] width 16 height 20
click at [557, 126] on img "2/77 Dennis Street, LAKEMBA NSW 2195" at bounding box center [557, 129] width 16 height 20
click at [848, 15] on button "Toggle fullscreen view" at bounding box center [849, 12] width 16 height 16
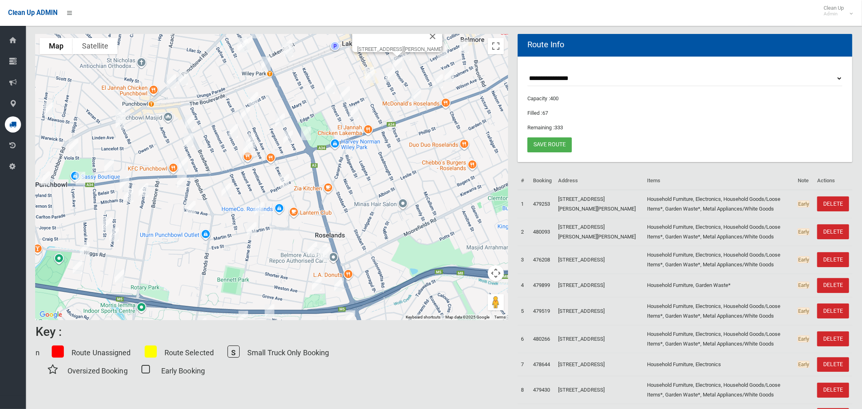
click at [578, 79] on select "**********" at bounding box center [684, 78] width 315 height 15
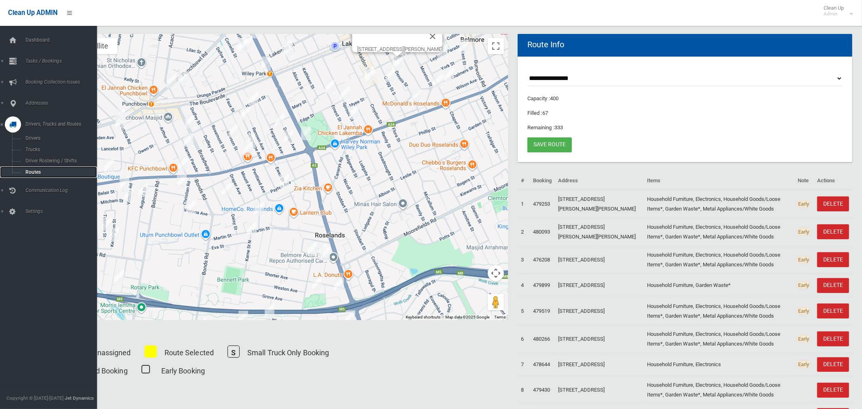
click at [38, 176] on link "Routes" at bounding box center [48, 171] width 97 height 11
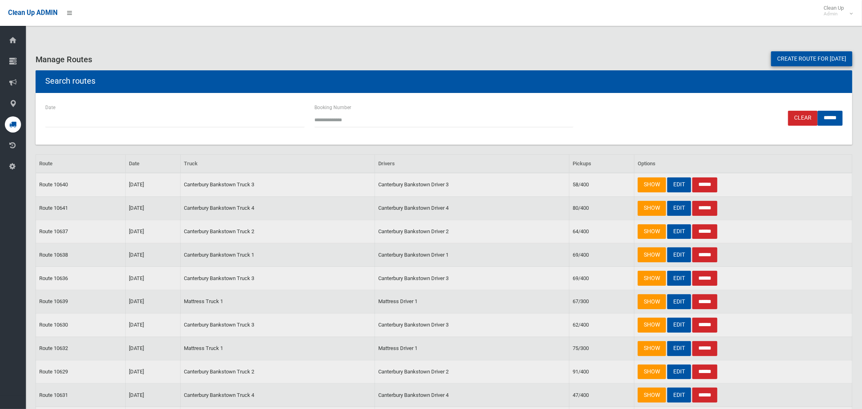
click at [775, 63] on link "Create route for [DATE]" at bounding box center [811, 58] width 81 height 15
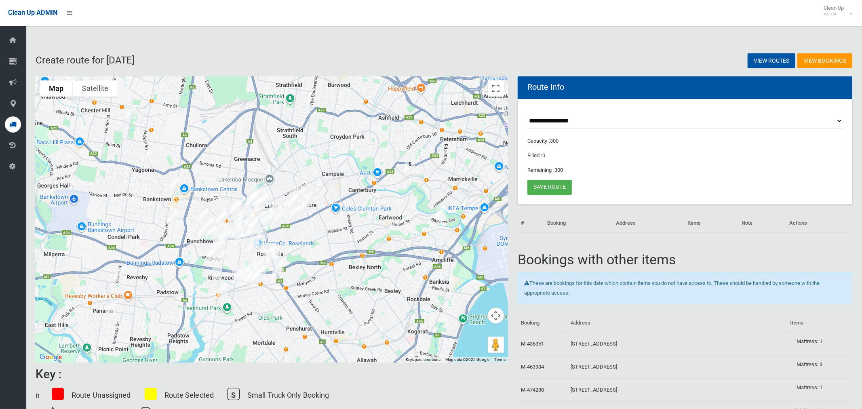
select select "*****"
click at [527, 113] on select "**********" at bounding box center [684, 120] width 315 height 15
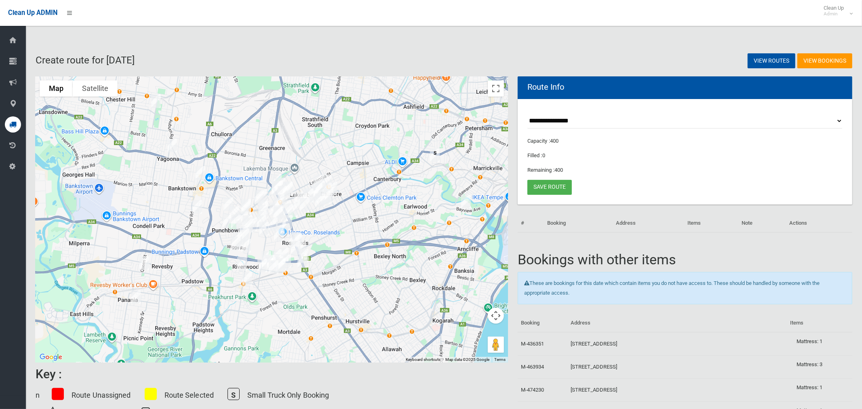
drag, startPoint x: 344, startPoint y: 238, endPoint x: 370, endPoint y: 227, distance: 28.7
click at [370, 227] on div at bounding box center [272, 219] width 472 height 286
click at [496, 91] on button "Toggle fullscreen view" at bounding box center [496, 88] width 16 height 16
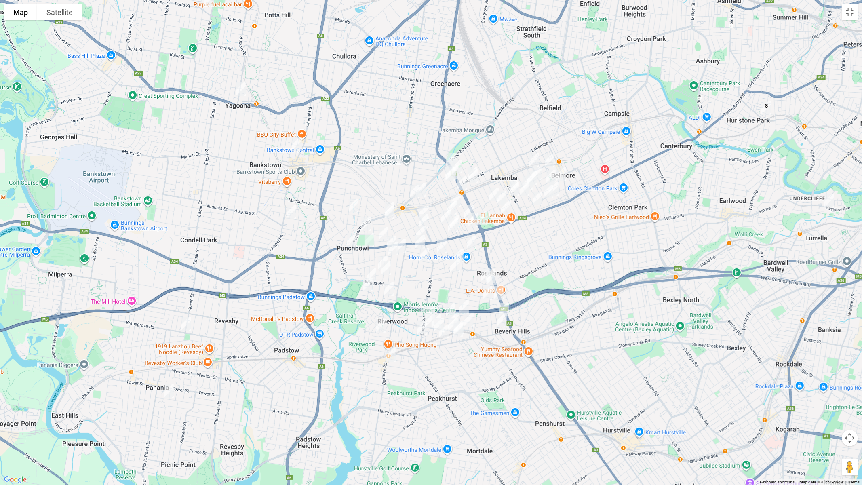
click at [349, 238] on img "1560 Canterbury Road, PUNCHBOWL NSW 2196" at bounding box center [352, 240] width 16 height 20
click at [369, 241] on img "1514 Canterbury Road, PUNCHBOWL NSW 2196" at bounding box center [369, 240] width 16 height 20
click at [395, 208] on button "Close" at bounding box center [384, 212] width 19 height 19
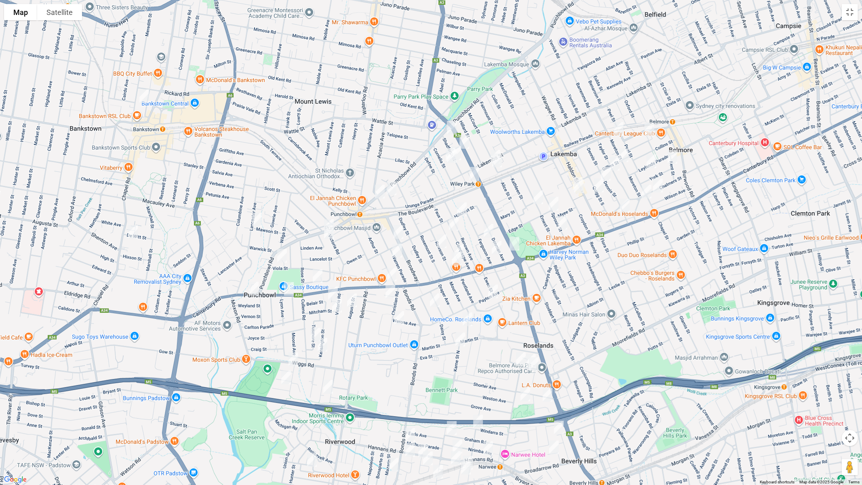
click at [392, 271] on img "1307 Canterbury Road, PUNCHBOWL NSW 2196" at bounding box center [391, 274] width 16 height 20
click at [381, 189] on img "744 Punchbowl Road, PUNCHBOWL NSW 2196" at bounding box center [380, 191] width 16 height 20
click at [467, 139] on img "29 King Georges Road, WILEY PARK NSW 2195" at bounding box center [464, 142] width 16 height 20
click at [332, 216] on img "874 Punchbowl Road, PUNCHBOWL NSW 2196" at bounding box center [329, 226] width 16 height 20
drag, startPoint x: 328, startPoint y: 235, endPoint x: 325, endPoint y: 240, distance: 5.1
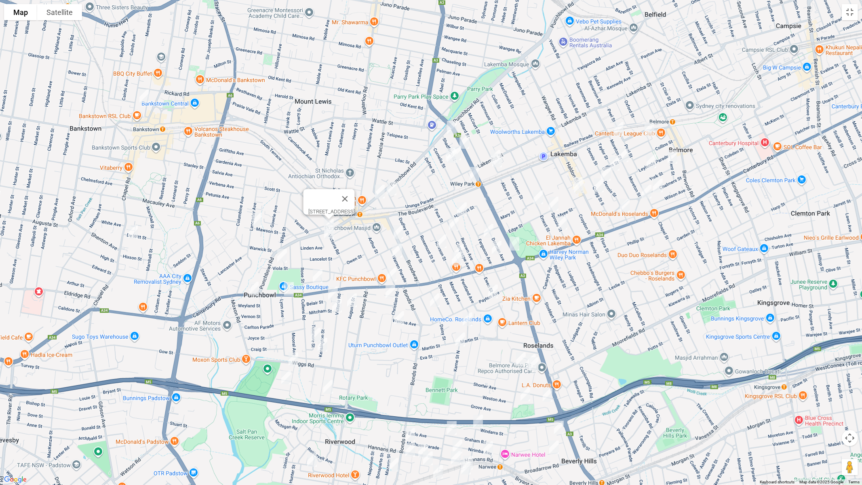
click at [328, 235] on img "6A Linden Avenue, PUNCHBOWL NSW 2196" at bounding box center [329, 232] width 16 height 20
click at [281, 258] on img "61 Viola Street, PUNCHBOWL NSW 2196" at bounding box center [282, 256] width 16 height 20
click at [316, 275] on img "6 Heath Street, PUNCHBOWL NSW 2196" at bounding box center [317, 276] width 16 height 20
click at [391, 189] on img "11 Dudley Street, PUNCHBOWL NSW 2196" at bounding box center [391, 188] width 16 height 20
click at [398, 231] on img "1/29 Broadway, PUNCHBOWL NSW 2196" at bounding box center [398, 232] width 16 height 20
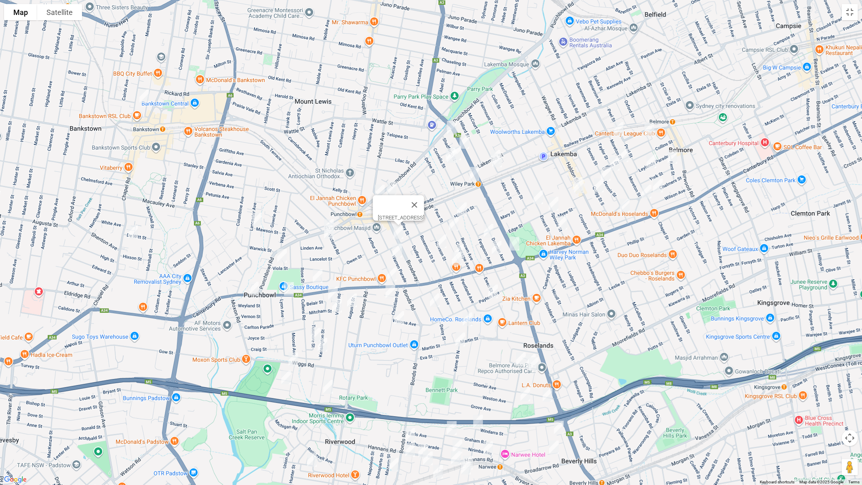
click at [397, 249] on img "36 Warren Parade, PUNCHBOWL NSW 2196" at bounding box center [397, 250] width 16 height 20
click at [450, 131] on img "65-67 Shadforth Street, WILEY PARK NSW 2195" at bounding box center [451, 128] width 16 height 20
click at [460, 154] on img "34-38 Shadforth Street, WILEY PARK NSW 2195" at bounding box center [456, 153] width 16 height 20
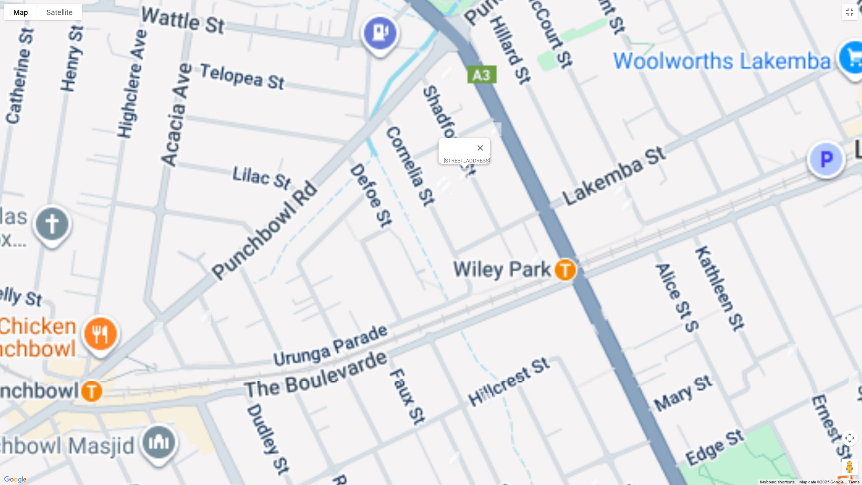
click at [434, 181] on img "37 Cornelia Street, WILEY PARK NSW 2195" at bounding box center [441, 182] width 16 height 20
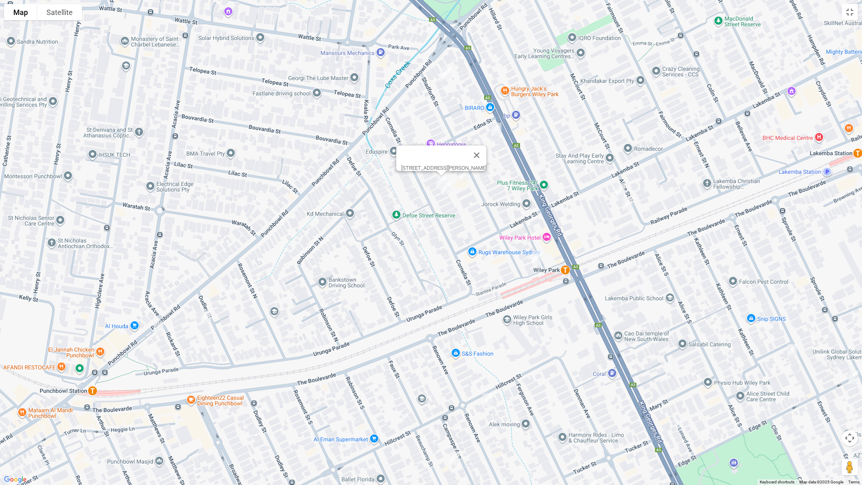
click at [445, 193] on img "35 Cornelia Street, WILEY PARK NSW 2195" at bounding box center [446, 187] width 16 height 20
click at [537, 257] on img "1-3 Shadforth Street, WILEY PARK NSW 2195" at bounding box center [536, 258] width 16 height 20
click at [619, 186] on img "1 Alice Street North, WILEY PARK NSW 2195" at bounding box center [620, 190] width 16 height 20
click at [628, 202] on img "9 Alice Street North, WILEY PARK NSW 2195" at bounding box center [627, 204] width 16 height 20
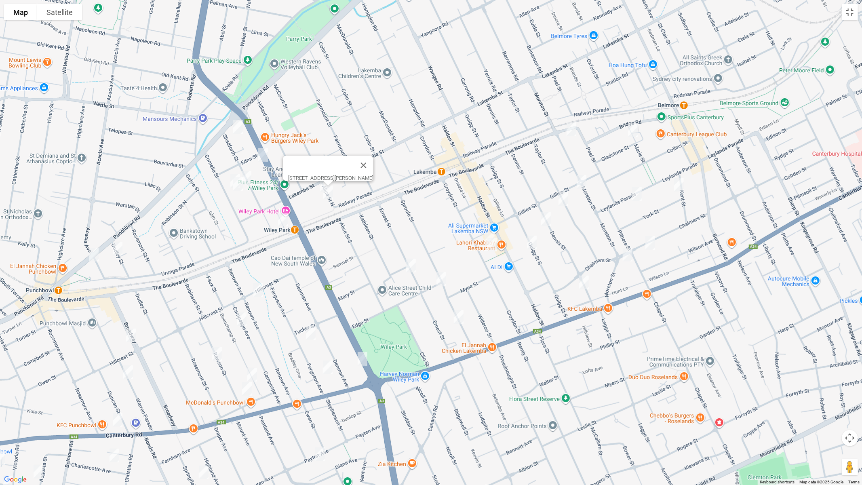
drag, startPoint x: 634, startPoint y: 165, endPoint x: 387, endPoint y: 170, distance: 246.4
click at [387, 170] on div "9 Alice Street North, WILEY PARK NSW 2195" at bounding box center [431, 242] width 862 height 485
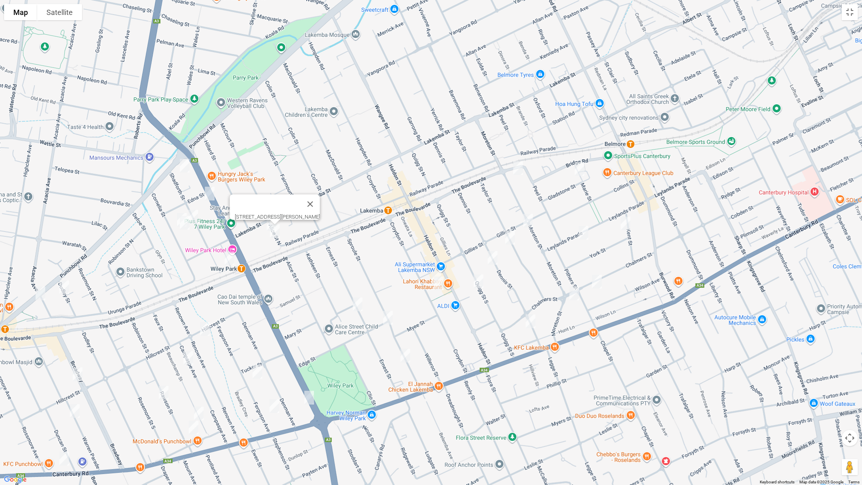
click at [521, 167] on img "38 Moreton Street, LAKEMBA NSW 2195" at bounding box center [518, 168] width 16 height 20
click at [579, 170] on img "15 Gladstone Street, BELMORE NSW 2192" at bounding box center [579, 169] width 16 height 20
click at [628, 224] on img "3 York Street, BELMORE NSW 2192" at bounding box center [625, 223] width 16 height 20
click at [583, 233] on img "92 Leylands Parade, BELMORE NSW 2192" at bounding box center [583, 233] width 16 height 20
click at [597, 284] on img "1/50 Chalmers Street, BELMORE NSW 2192" at bounding box center [596, 281] width 16 height 20
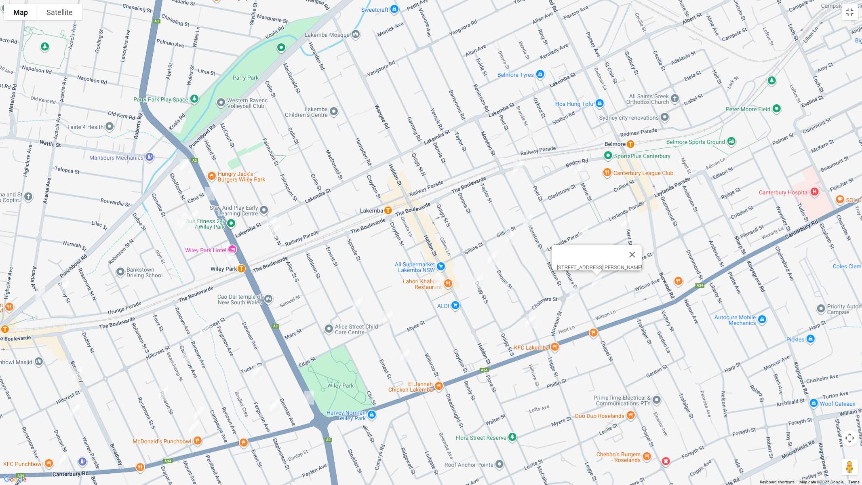
drag, startPoint x: 570, startPoint y: 294, endPoint x: 541, endPoint y: 317, distance: 36.8
click at [570, 294] on img "144 Moreton Street, LAKEMBA NSW 2195" at bounding box center [574, 293] width 16 height 20
click at [531, 319] on img "121 Dennis Street, LAKEMBA NSW 2195" at bounding box center [530, 321] width 16 height 20
click at [529, 219] on img "6 Gillies Street, LAKEMBA NSW 2195" at bounding box center [528, 220] width 16 height 20
click at [512, 240] on img "63A Taylor Street, LAKEMBA NSW 2195" at bounding box center [510, 237] width 16 height 20
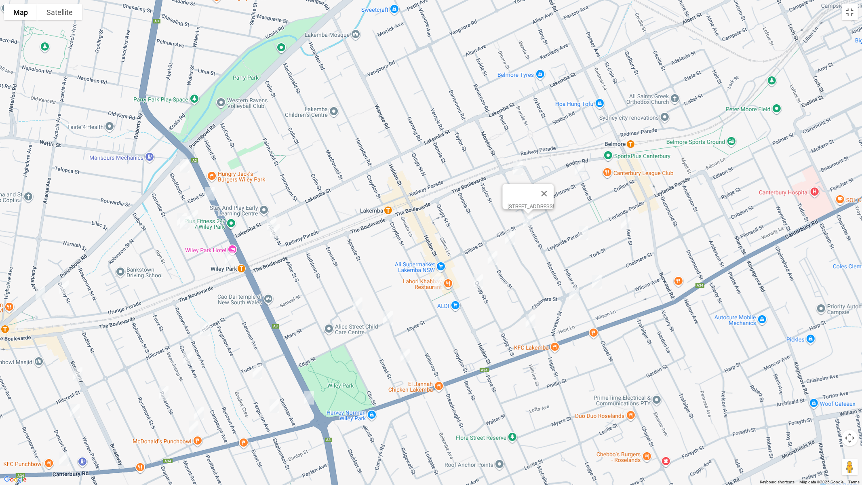
click at [510, 237] on img "63A Taylor Street, LAKEMBA NSW 2195" at bounding box center [510, 237] width 16 height 20
click at [493, 256] on img "2/77 Dennis Street, LAKEMBA NSW 2195" at bounding box center [492, 258] width 16 height 20
click at [477, 282] on img "85 Quigg Street South, LAKEMBA NSW 2195" at bounding box center [478, 281] width 16 height 20
click at [426, 276] on div "85 Quigg Street South, LAKEMBA NSW 2195" at bounding box center [431, 242] width 862 height 485
click at [427, 279] on div "85 Quigg Street South, LAKEMBA NSW 2195" at bounding box center [431, 242] width 862 height 485
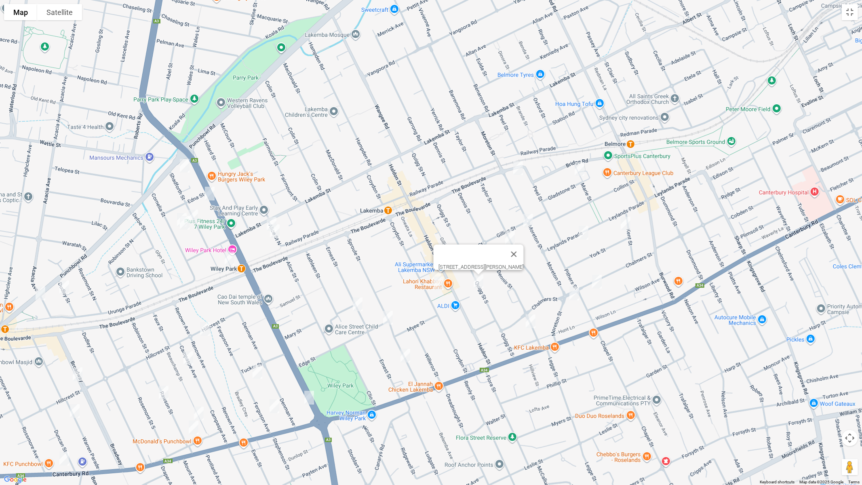
click at [431, 274] on img "72 Croydon Street, LAKEMBA NSW 2195" at bounding box center [439, 283] width 16 height 20
click at [356, 305] on img "57 Ernest Street, LAKEMBA NSW 2195" at bounding box center [357, 304] width 16 height 20
click at [433, 269] on img "68 Croydon Street, LAKEMBA NSW 2195" at bounding box center [436, 278] width 16 height 20
click at [387, 314] on img "85 Sproule Street, LAKEMBA NSW 2195" at bounding box center [388, 317] width 16 height 20
click at [408, 353] on img "3/113 Sproule Street, LAKEMBA NSW 2195" at bounding box center [405, 355] width 16 height 20
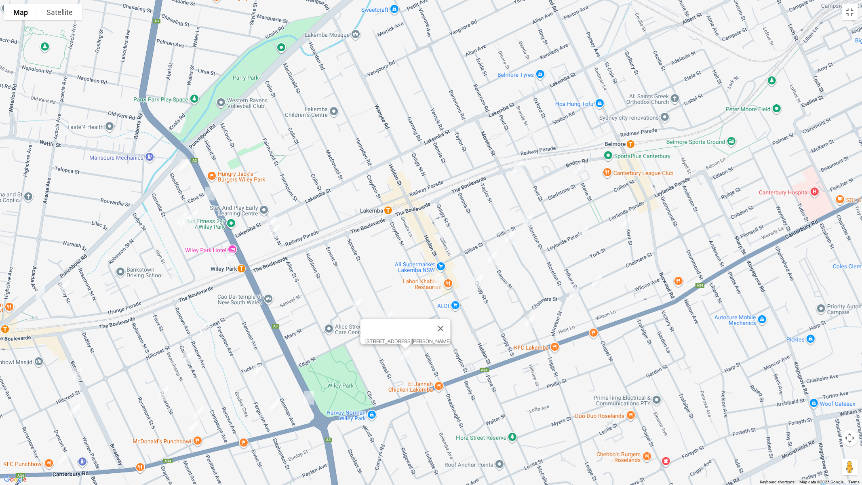
drag, startPoint x: 308, startPoint y: 295, endPoint x: 411, endPoint y: 186, distance: 150.0
click at [411, 186] on div "[STREET_ADDRESS][PERSON_NAME]" at bounding box center [431, 242] width 862 height 485
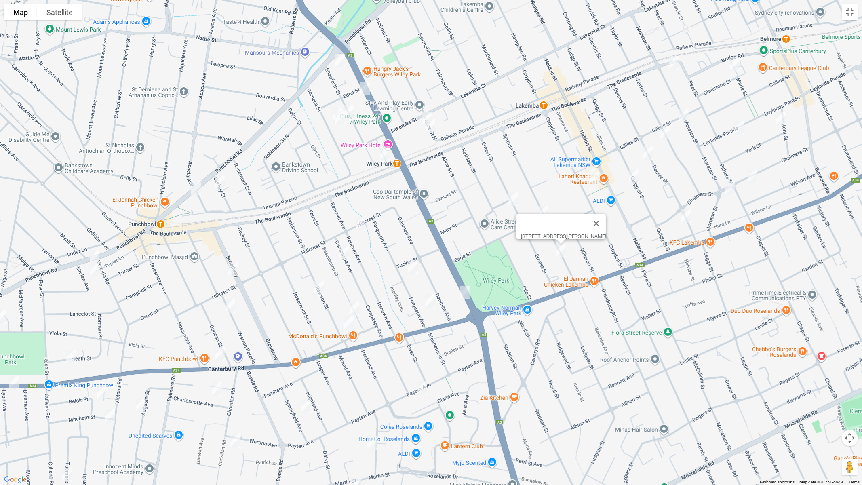
drag, startPoint x: 412, startPoint y: 227, endPoint x: 540, endPoint y: 134, distance: 158.4
click at [540, 134] on div "[STREET_ADDRESS][PERSON_NAME]" at bounding box center [431, 242] width 862 height 485
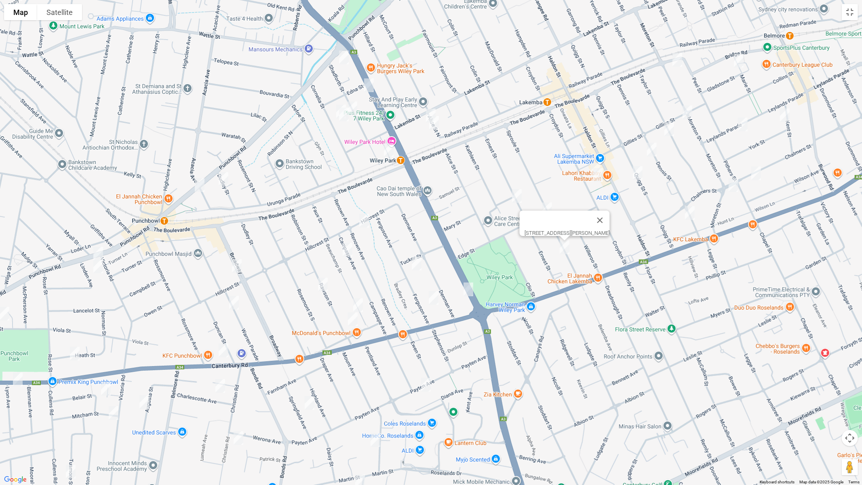
click at [366, 220] on img "14 Hillcrest Street, WILEY PARK NSW 2195" at bounding box center [364, 220] width 16 height 20
drag, startPoint x: 415, startPoint y: 263, endPoint x: 427, endPoint y: 280, distance: 21.3
click at [415, 263] on img "42-44 Ferguson Avenue, WILEY PARK NSW 2195" at bounding box center [416, 263] width 16 height 20
click at [432, 295] on img "72 Ferguson Avenue, WILEY PARK NSW 2195" at bounding box center [433, 298] width 16 height 20
click at [467, 291] on img "163 King Georges Road, WILEY PARK NSW 2195" at bounding box center [469, 289] width 16 height 20
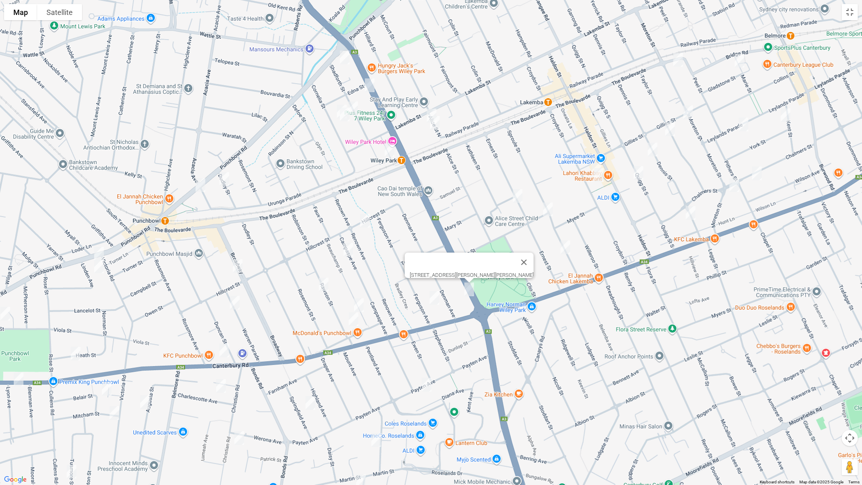
click at [434, 299] on img "72 Ferguson Avenue, WILEY PARK NSW 2195" at bounding box center [434, 298] width 16 height 20
click at [349, 250] on img "20 Beauchamp Street, WILEY PARK NSW 2195" at bounding box center [348, 250] width 16 height 20
click at [326, 285] on img "37 Rawson Street, WILEY PARK NSW 2195" at bounding box center [323, 284] width 16 height 20
click at [359, 305] on img "63 Beauchamp Street, WILEY PARK NSW 2195" at bounding box center [359, 305] width 16 height 20
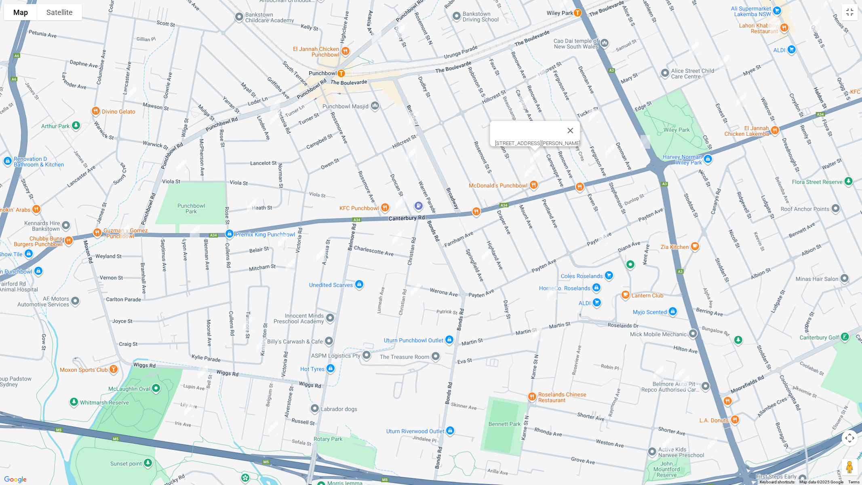
drag, startPoint x: 446, startPoint y: 278, endPoint x: 572, endPoint y: 165, distance: 169.9
click at [573, 165] on div "63 Beauchamp Street, WILEY PARK NSW 2195" at bounding box center [431, 242] width 862 height 485
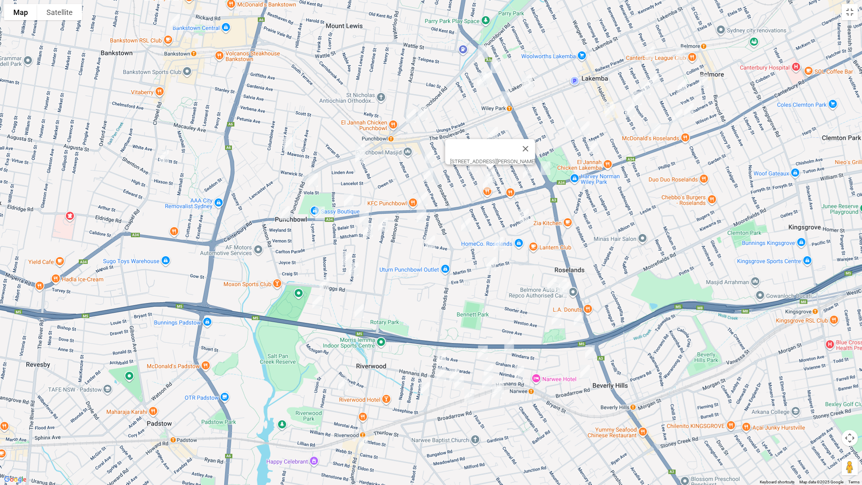
click at [496, 172] on img "63 Beauchamp Street, WILEY PARK NSW 2195" at bounding box center [490, 176] width 16 height 20
click at [856, 11] on button "Toggle fullscreen view" at bounding box center [849, 12] width 16 height 16
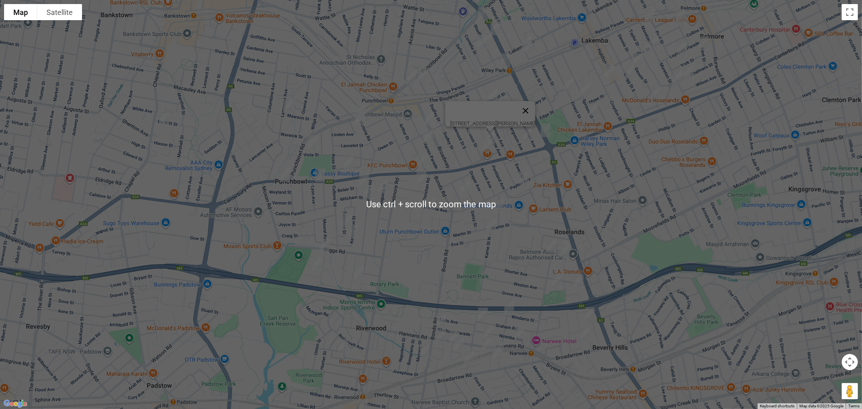
click at [515, 120] on button "Close" at bounding box center [524, 110] width 19 height 19
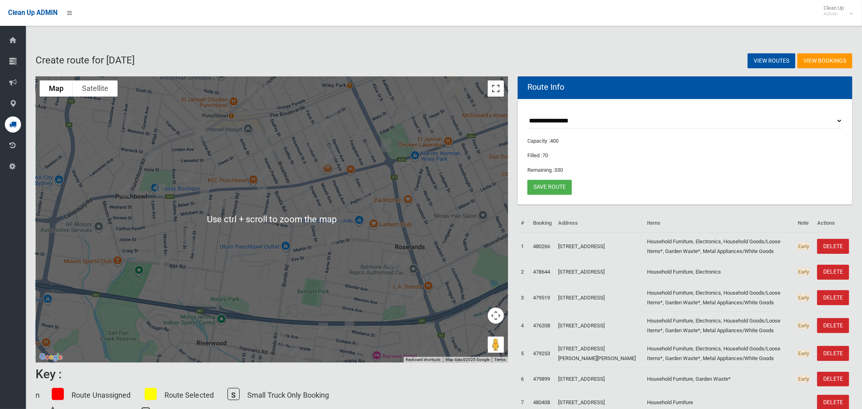
click at [492, 90] on button "Toggle fullscreen view" at bounding box center [496, 88] width 16 height 16
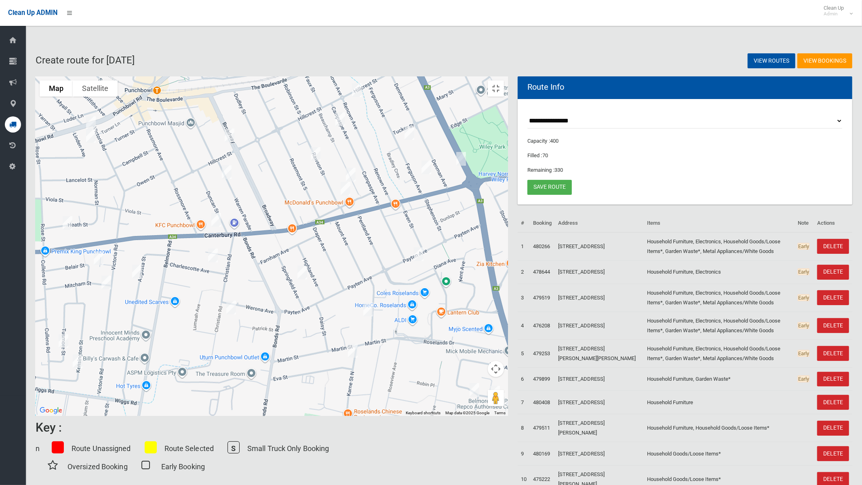
click at [359, 170] on img "63 Beauchamp Street, WILEY PARK NSW 2195" at bounding box center [351, 174] width 16 height 20
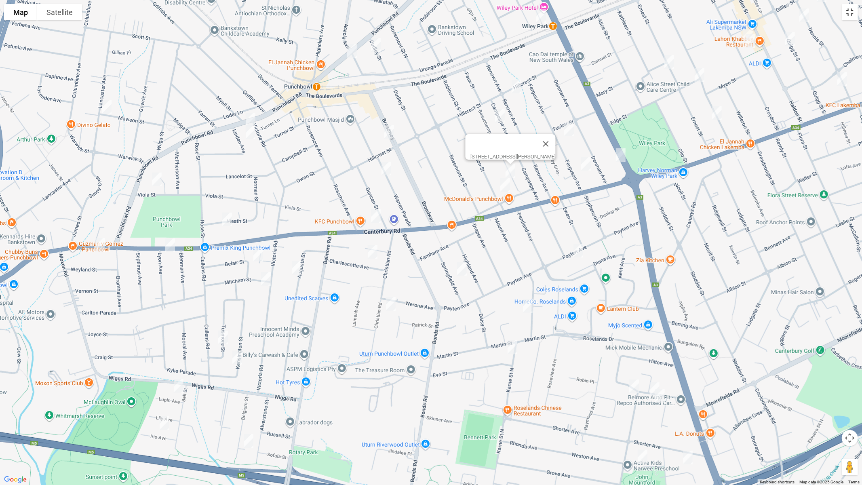
drag, startPoint x: 851, startPoint y: 11, endPoint x: 749, endPoint y: 7, distance: 102.7
click at [851, 11] on button "Toggle fullscreen view" at bounding box center [849, 12] width 16 height 16
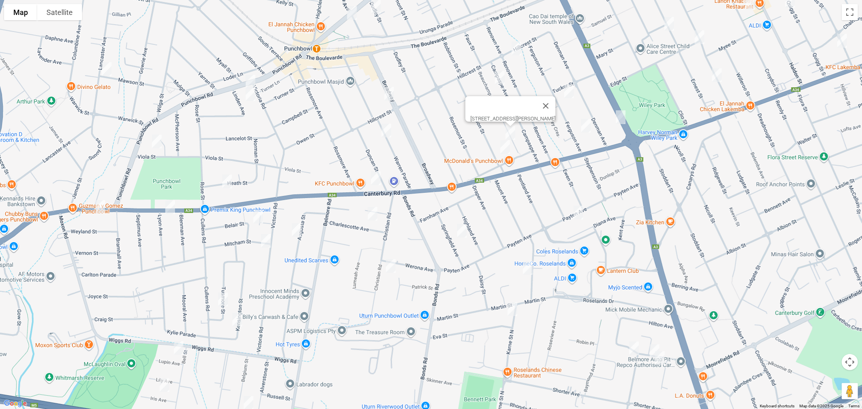
click at [502, 143] on img "63 Beauchamp Street, WILEY PARK NSW 2195" at bounding box center [510, 133] width 16 height 20
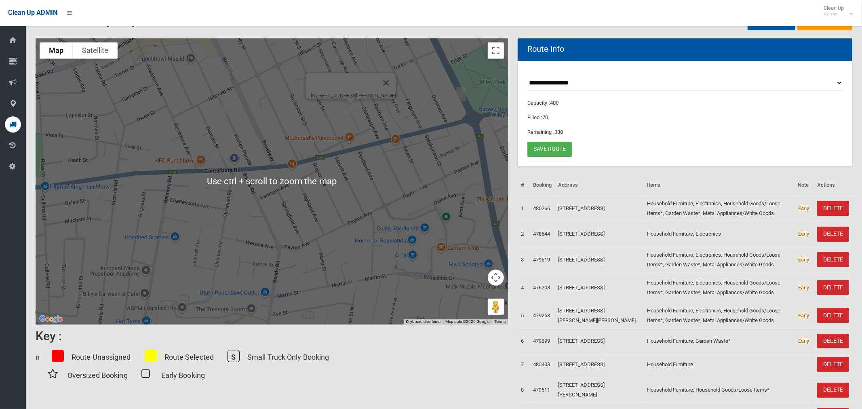
scroll to position [55, 0]
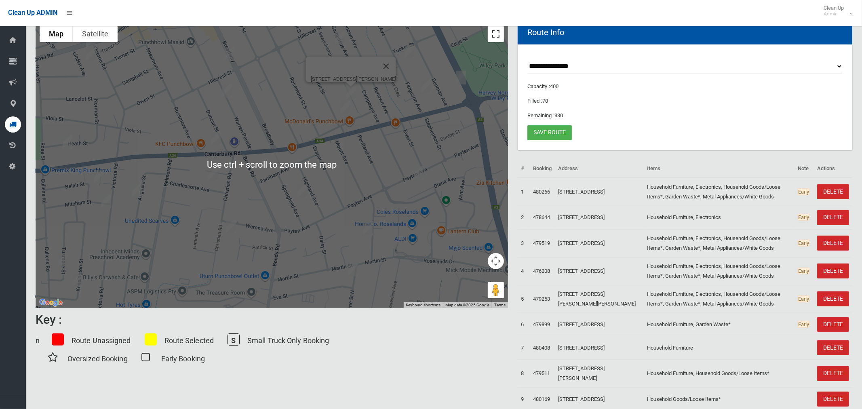
click at [495, 37] on button "Toggle fullscreen view" at bounding box center [496, 34] width 16 height 16
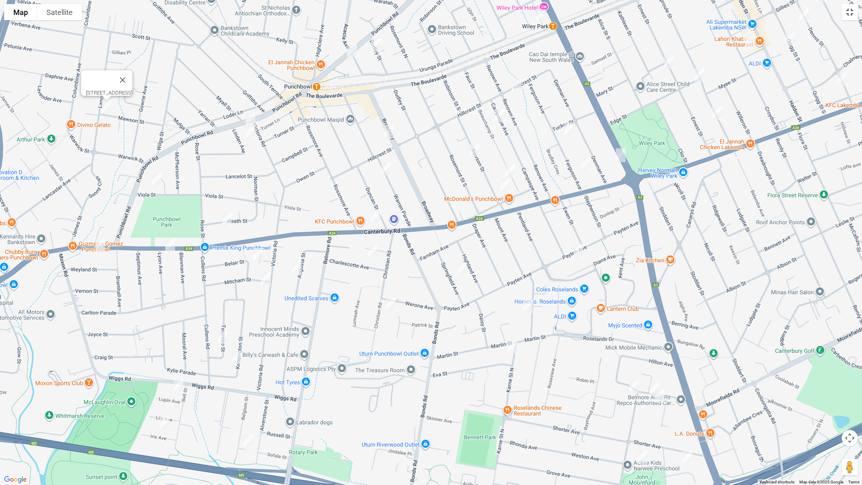
click at [852, 14] on button "Toggle fullscreen view" at bounding box center [849, 12] width 16 height 16
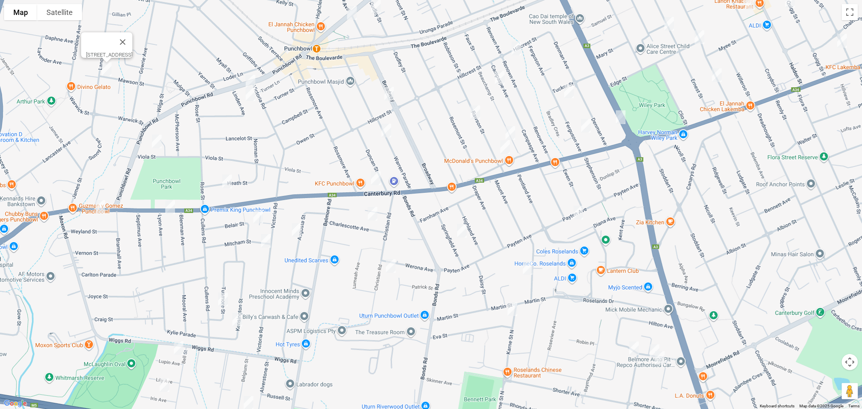
click at [551, 133] on link "Save route" at bounding box center [549, 132] width 44 height 15
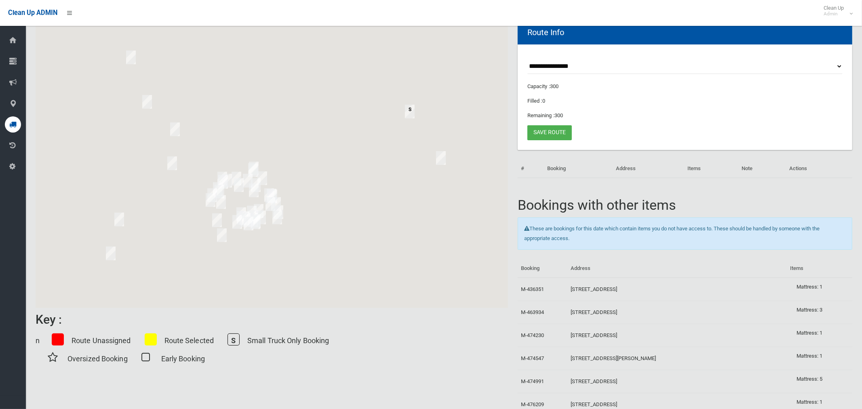
scroll to position [55, 0]
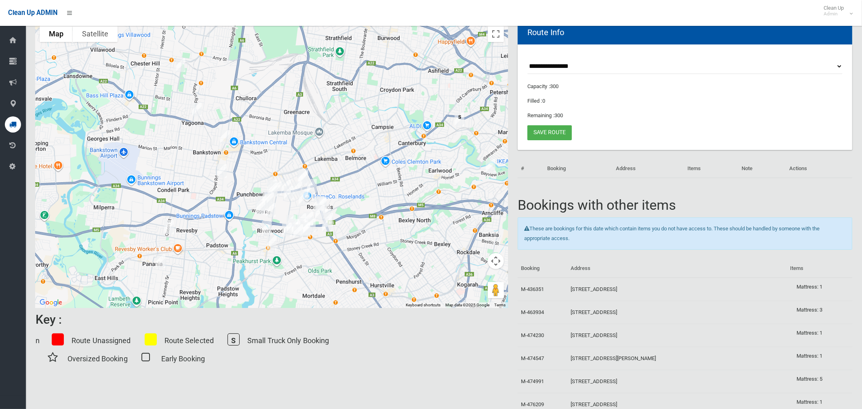
drag, startPoint x: 296, startPoint y: 111, endPoint x: 347, endPoint y: 119, distance: 51.5
click at [347, 119] on div at bounding box center [272, 165] width 472 height 286
click at [574, 69] on select "**********" at bounding box center [684, 66] width 315 height 15
select select "*****"
click at [527, 59] on select "**********" at bounding box center [684, 66] width 315 height 15
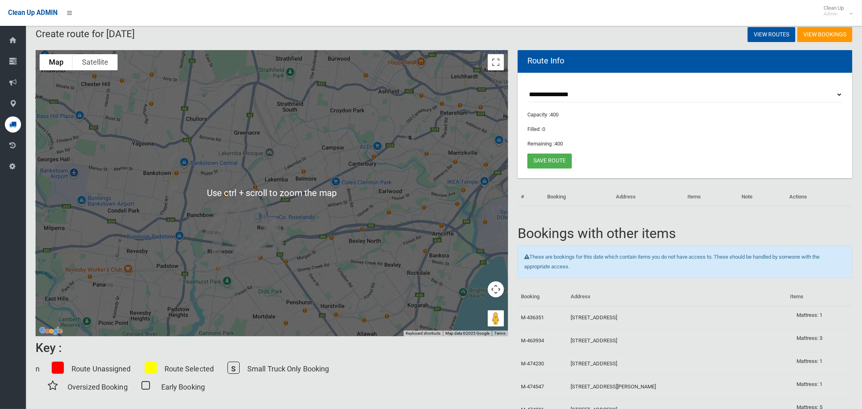
scroll to position [22, 0]
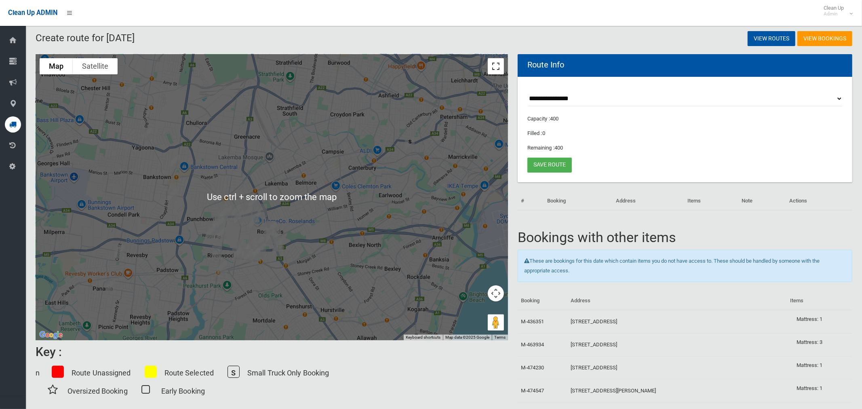
click at [492, 68] on button "Toggle fullscreen view" at bounding box center [496, 66] width 16 height 16
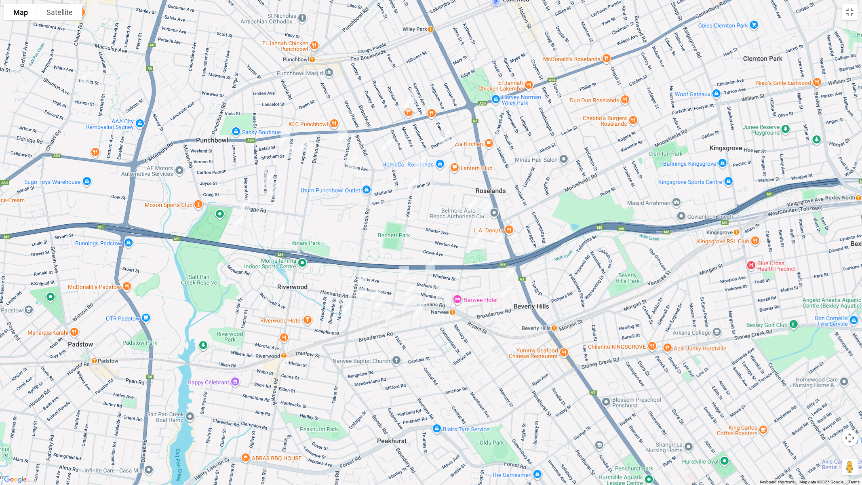
click at [443, 296] on img "140 Hannans Road, NARWEE NSW 2209" at bounding box center [440, 293] width 16 height 20
click at [410, 288] on img "118-120 Hannans Road, NARWEE NSW 2209" at bounding box center [409, 292] width 16 height 20
click at [364, 284] on img "198 Bonds Road, RIVERWOOD NSW 2210" at bounding box center [362, 280] width 16 height 20
click at [262, 301] on img "8 Florida Crescent, RIVERWOOD NSW 2210" at bounding box center [264, 305] width 16 height 20
click at [284, 361] on img "186 Belmore Road North, RIVERWOOD NSW 2210" at bounding box center [284, 364] width 16 height 20
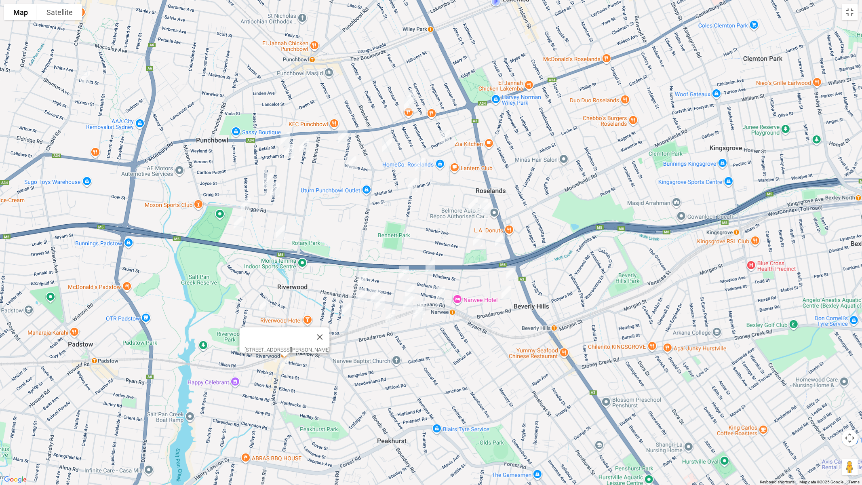
click at [361, 292] on img "6 Iluka Street, RIVERWOOD NSW 2210" at bounding box center [362, 295] width 16 height 20
drag, startPoint x: 345, startPoint y: 311, endPoint x: 365, endPoint y: 300, distance: 23.3
click at [345, 311] on img "18 Mazarin Street, RIVERWOOD NSW 2210" at bounding box center [346, 310] width 16 height 20
click at [371, 273] on button "Close" at bounding box center [361, 282] width 19 height 19
click at [374, 289] on img "1 Fullerton Crescent, RIVERWOOD NSW 2210" at bounding box center [375, 296] width 16 height 20
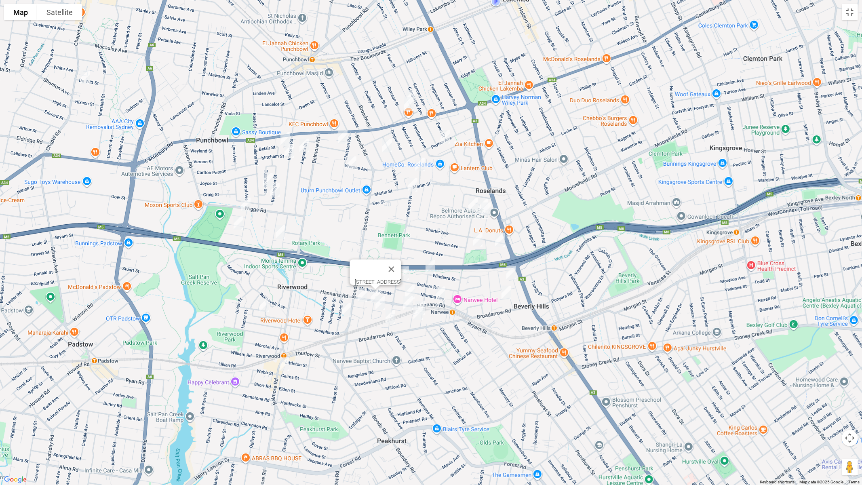
click at [376, 301] on img "3 Salisbury Avenue, RIVERWOOD NSW 2210" at bounding box center [380, 303] width 16 height 20
drag, startPoint x: 391, startPoint y: 316, endPoint x: 408, endPoint y: 305, distance: 20.0
click at [391, 316] on img "8 Yardley Avenue, NARWEE NSW 2209" at bounding box center [390, 317] width 16 height 20
click at [416, 283] on button "Close" at bounding box center [405, 289] width 19 height 19
click at [405, 301] on img "4 Ventura Avenue, NARWEE NSW 2209" at bounding box center [408, 303] width 16 height 20
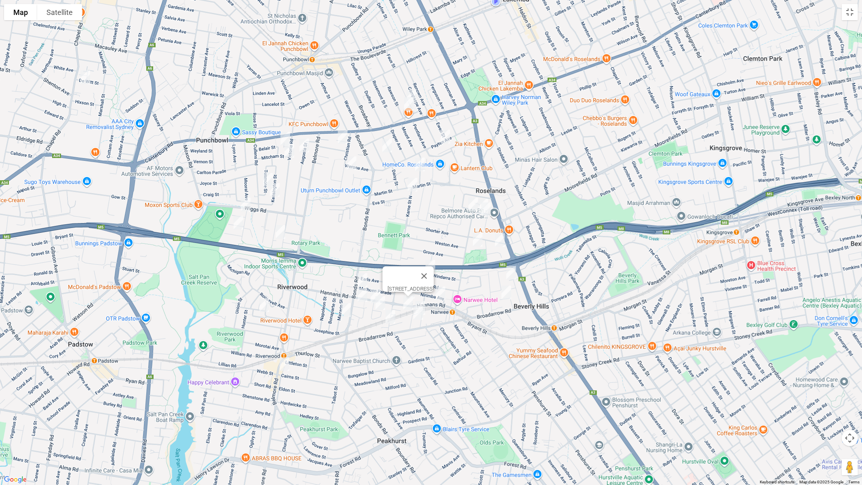
click at [433, 270] on button "Close" at bounding box center [423, 275] width 19 height 19
click at [428, 268] on img "1 Nanowie Street, NARWEE NSW 2209" at bounding box center [430, 266] width 16 height 20
click at [404, 273] on img "33 Karne Street South, NARWEE NSW 2209" at bounding box center [404, 273] width 16 height 20
click at [425, 300] on img "10A Elston Avenue, NARWEE NSW 2209" at bounding box center [420, 308] width 16 height 20
click at [418, 315] on img "4 Elston Avenue, NARWEE NSW 2209" at bounding box center [418, 313] width 16 height 20
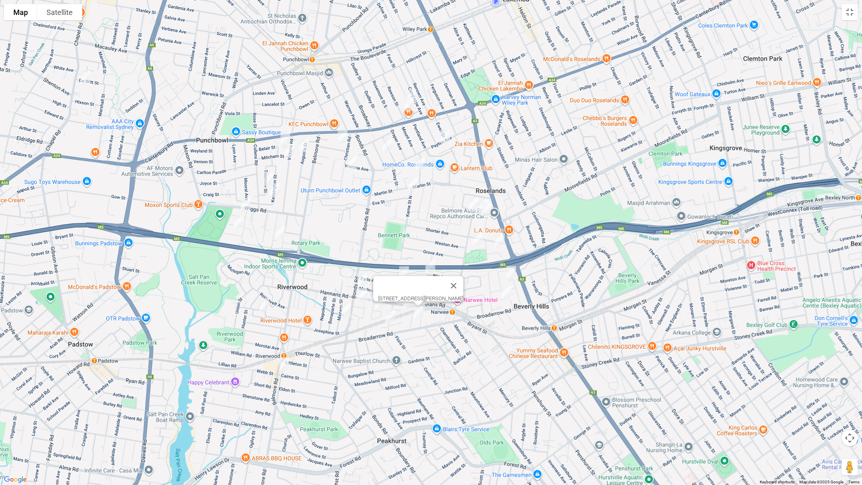
click at [513, 269] on img "8 Zuttion Avenue, BEVERLY HILLS NSW 2209" at bounding box center [511, 273] width 16 height 20
click at [506, 296] on img "26 Mayfair Crescent, BEVERLY HILLS NSW 2209" at bounding box center [506, 292] width 16 height 20
click at [470, 198] on img "29 Penshurst Road, ROSELANDS NSW 2196" at bounding box center [473, 204] width 16 height 20
click at [486, 195] on img "20 Penshurst Road, ROSELANDS NSW 2196" at bounding box center [483, 205] width 16 height 20
click at [490, 208] on img "1/16 Penshurst Road, ROSELANDS NSW 2196" at bounding box center [486, 209] width 16 height 20
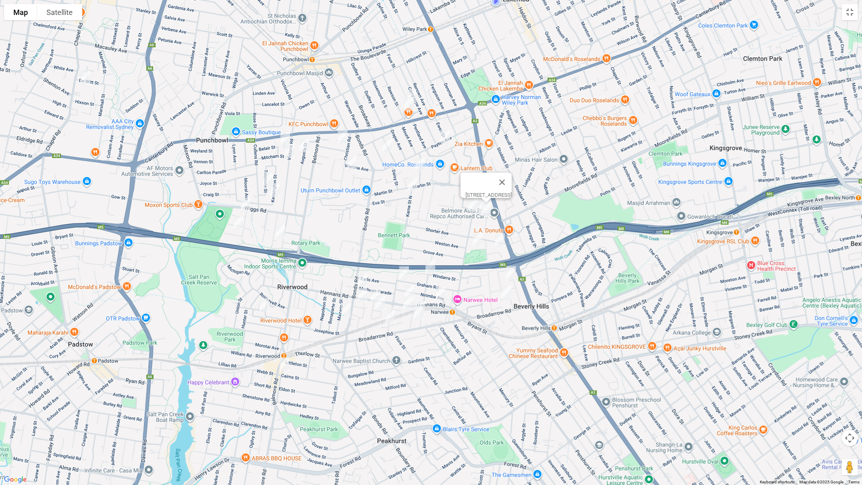
click at [501, 241] on img "8 Warne Crescent, BEVERLY HILLS NSW 2209" at bounding box center [500, 240] width 16 height 20
click at [476, 241] on img "16 Woodlands Avenue, NARWEE NSW 2209" at bounding box center [477, 239] width 16 height 20
click at [446, 139] on img "50 Payten Avenue, ROSELANDS NSW 2196" at bounding box center [445, 136] width 16 height 20
click at [417, 166] on img "4/17 Violet Street, ROSELANDS NSW 2196" at bounding box center [420, 164] width 16 height 20
click at [413, 182] on img "140 Karne Street North, ROSELANDS NSW 2196" at bounding box center [412, 184] width 16 height 20
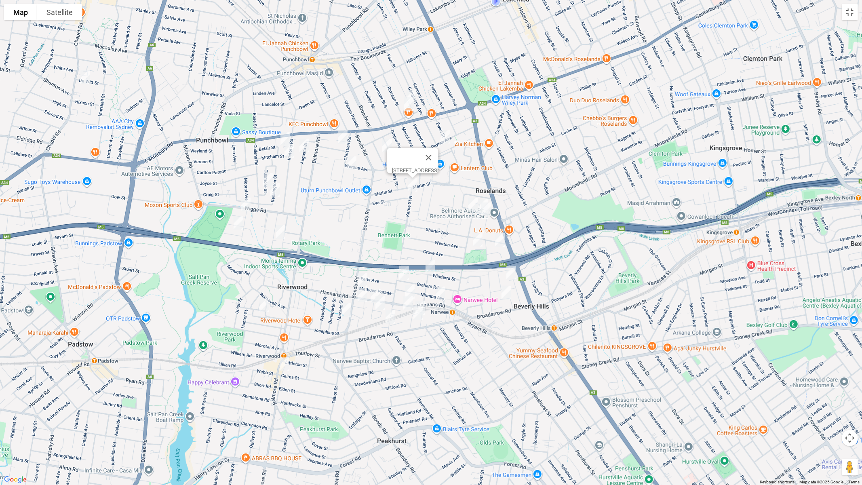
click at [413, 86] on img "63 Beauchamp Street, WILEY PARK NSW 2195" at bounding box center [411, 96] width 16 height 20
click at [408, 105] on img "76 Rawson Street, WILEY PARK NSW 2195" at bounding box center [409, 104] width 16 height 20
click at [390, 144] on img "14 Springfield Avenue, ROSELANDS NSW 2196" at bounding box center [387, 145] width 16 height 20
click at [353, 160] on img "2/44 Christian Road, PUNCHBOWL NSW 2196" at bounding box center [351, 163] width 16 height 20
click at [377, 134] on button "Close" at bounding box center [366, 135] width 19 height 19
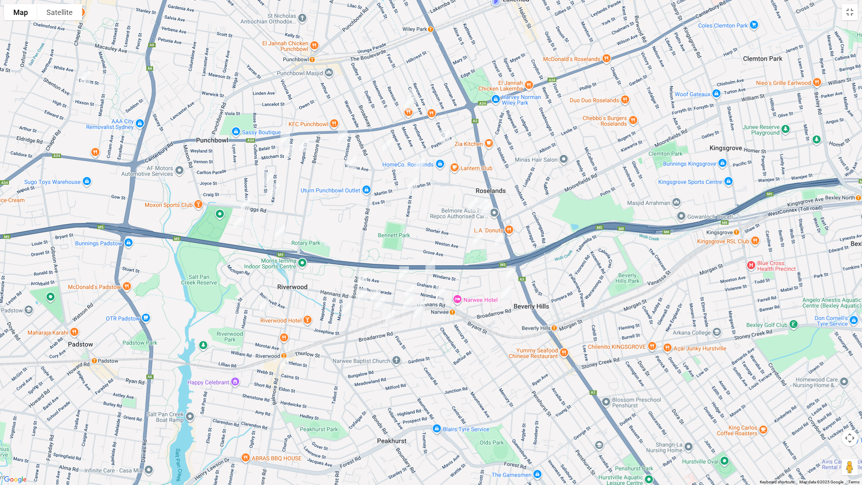
click at [343, 136] on img "5B Charlescotte Avenue, PUNCHBOWL NSW 2196" at bounding box center [342, 137] width 16 height 20
click at [284, 135] on img "5 Belair Street, PUNCHBOWL NSW 2196" at bounding box center [285, 138] width 16 height 20
click at [306, 144] on img "39 Augusta Street, PUNCHBOWL NSW 2196" at bounding box center [304, 145] width 16 height 20
click at [289, 151] on img "117 Victoria Road, PUNCHBOWL NSW 2196" at bounding box center [289, 151] width 16 height 20
click at [264, 175] on img "5 Tusmore Street, PUNCHBOWL NSW 2196" at bounding box center [268, 180] width 16 height 20
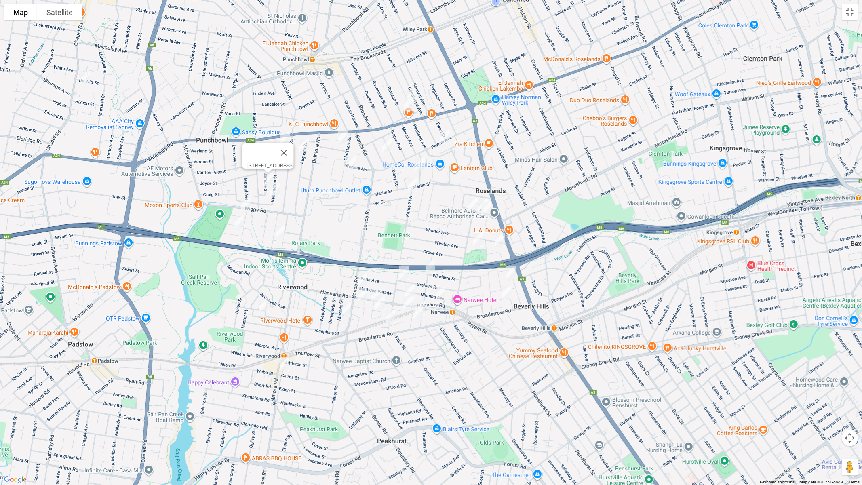
click at [275, 190] on img "14B Kensington Street, PUNCHBOWL NSW 2196" at bounding box center [275, 190] width 16 height 20
click at [246, 206] on img "1A Lupin Avenue, RIVERWOOD NSW 2210" at bounding box center [245, 204] width 16 height 20
drag, startPoint x: 237, startPoint y: 223, endPoint x: 244, endPoint y: 225, distance: 7.1
click at [237, 224] on img "11B Iris Avenue, RIVERWOOD NSW 2210" at bounding box center [238, 222] width 16 height 20
click at [281, 230] on img "2/32 Belgium Street, RIVERWOOD NSW 2210" at bounding box center [280, 232] width 16 height 20
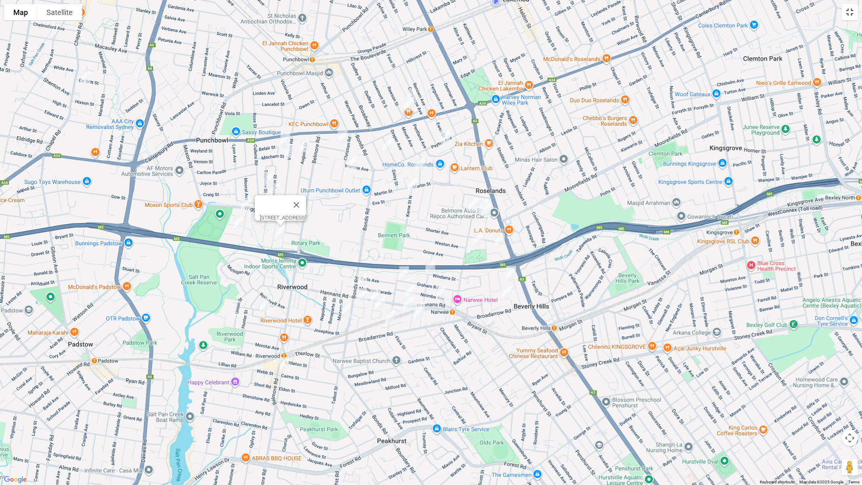
click at [853, 15] on button "Toggle fullscreen view" at bounding box center [849, 12] width 16 height 16
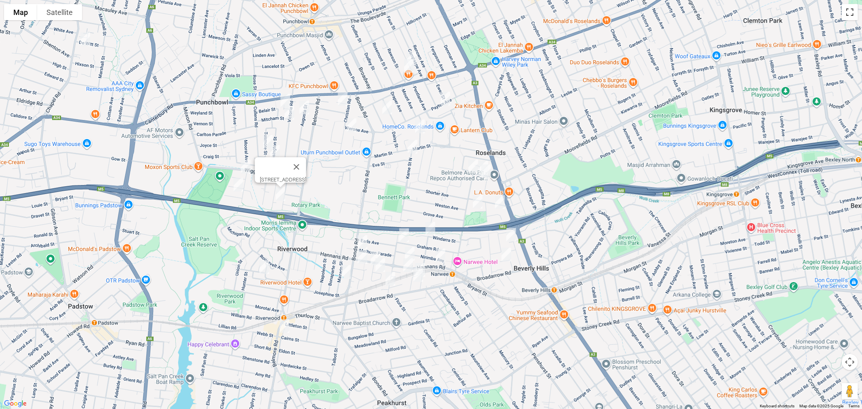
scroll to position [13, 0]
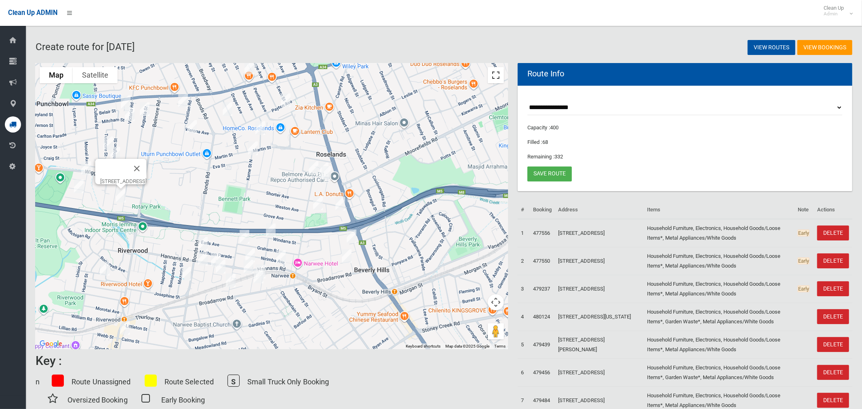
click at [496, 75] on button "Toggle fullscreen view" at bounding box center [496, 75] width 16 height 16
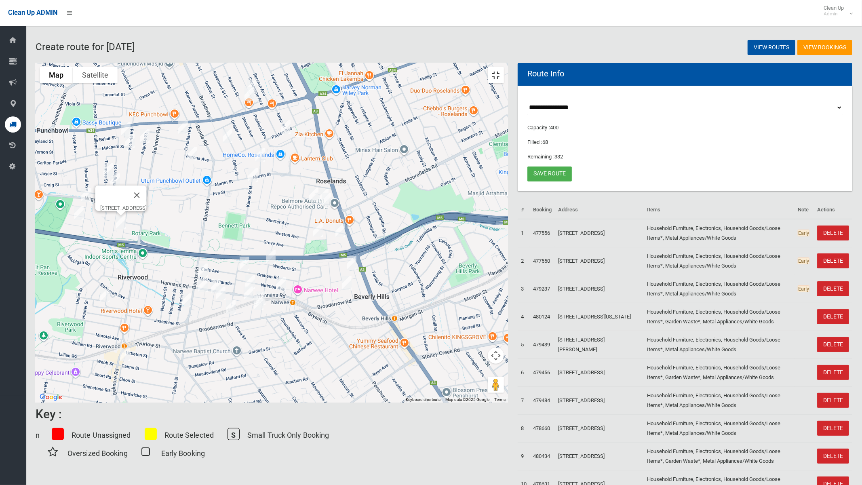
click at [504, 67] on button "Toggle fullscreen view" at bounding box center [496, 75] width 16 height 16
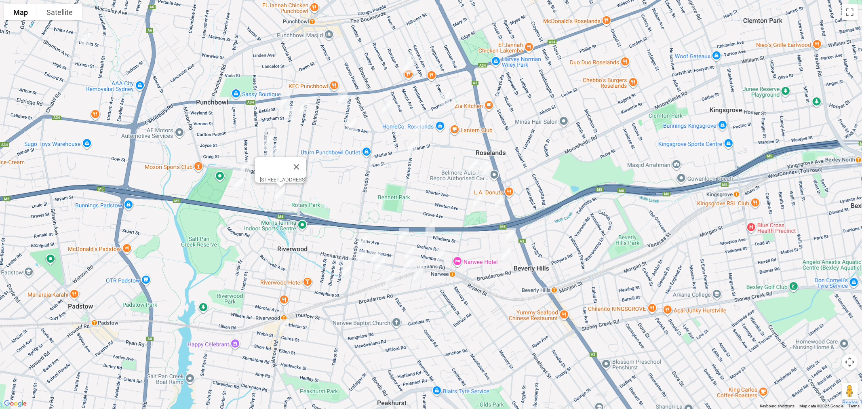
click at [545, 173] on link "Save route" at bounding box center [549, 173] width 44 height 15
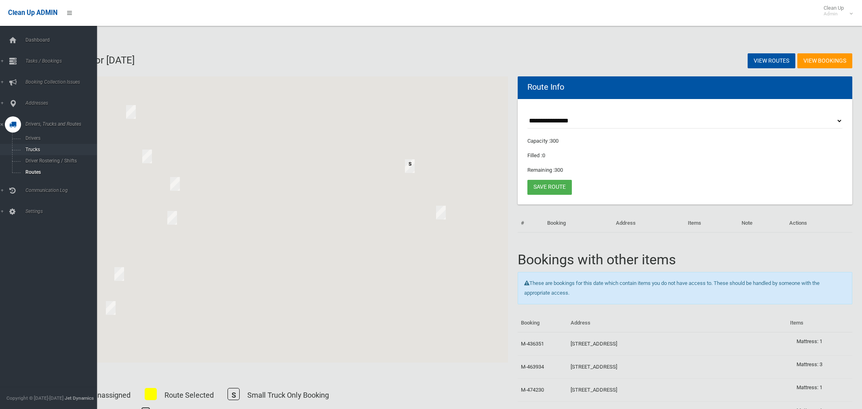
scroll to position [13, 0]
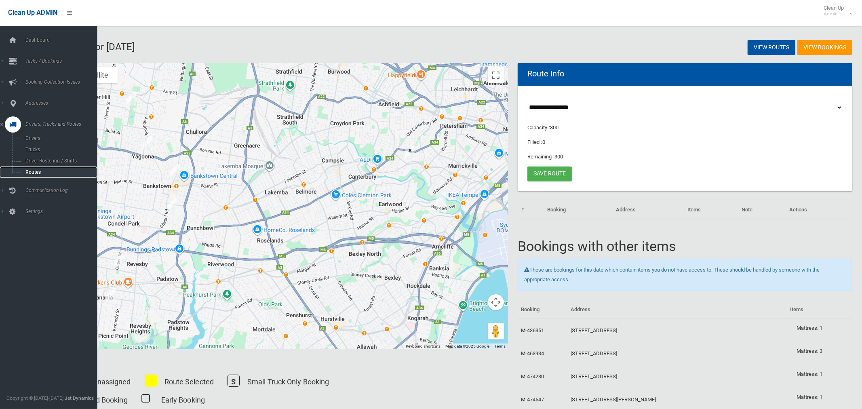
click at [34, 173] on span "Routes" at bounding box center [56, 172] width 67 height 6
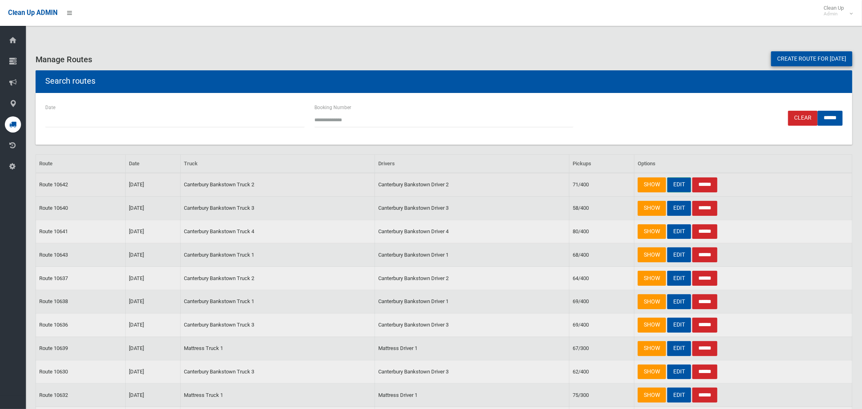
click at [677, 186] on link "EDIT" at bounding box center [679, 184] width 24 height 15
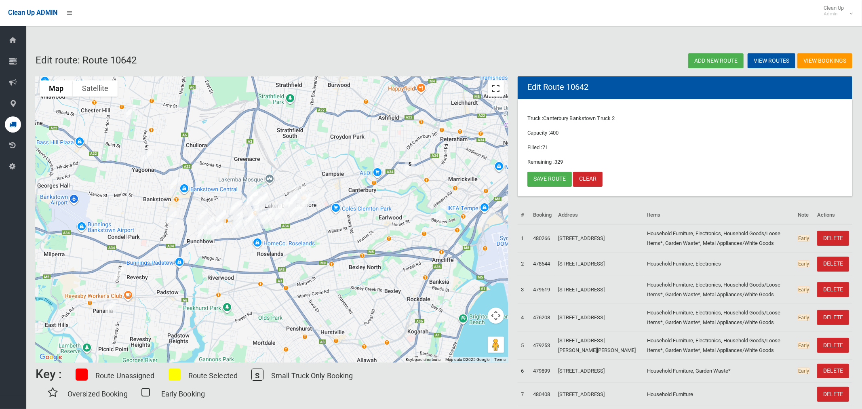
click at [495, 90] on button "Toggle fullscreen view" at bounding box center [496, 88] width 16 height 16
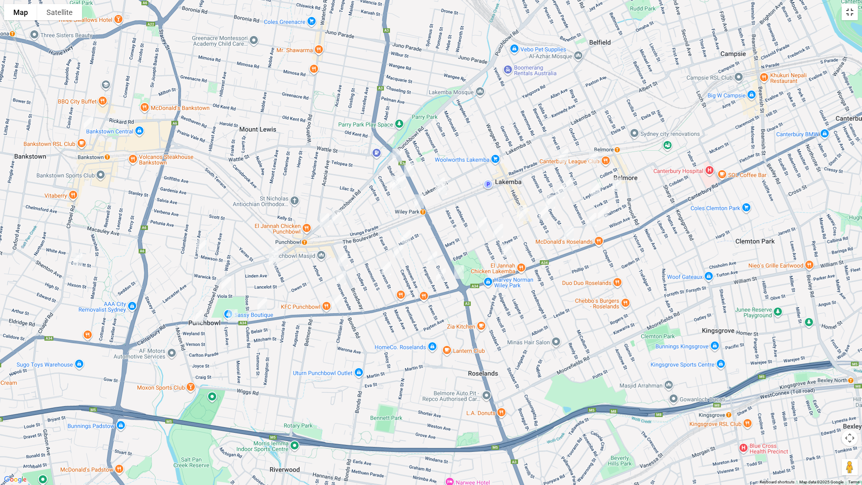
click at [850, 13] on button "Toggle fullscreen view" at bounding box center [849, 12] width 16 height 16
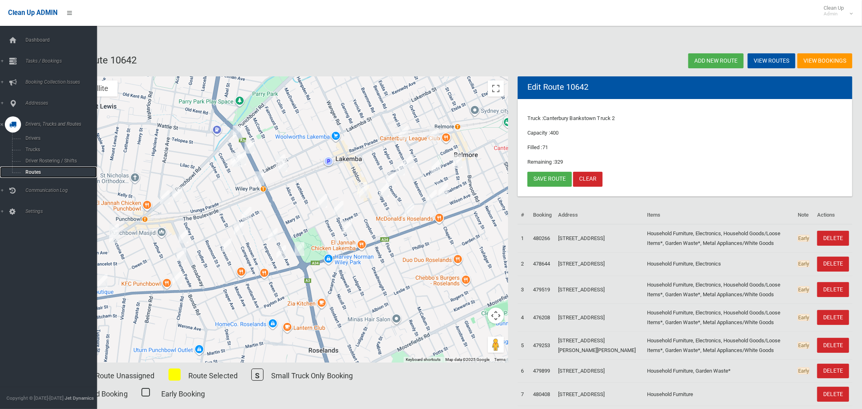
click at [37, 171] on span "Routes" at bounding box center [56, 172] width 67 height 6
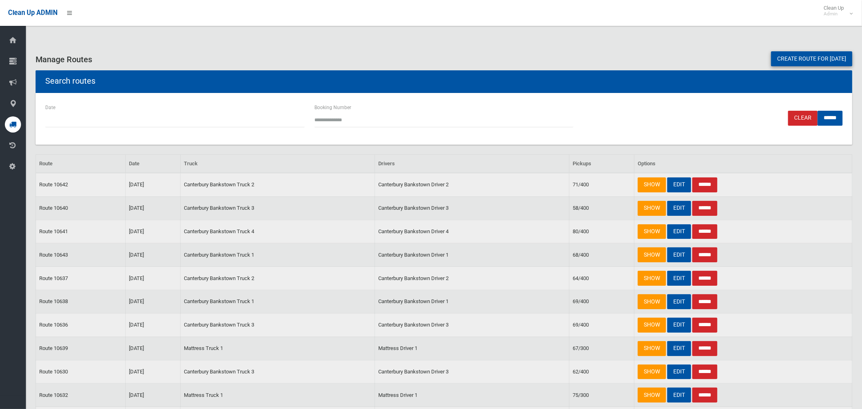
click at [713, 183] on input "******" at bounding box center [704, 184] width 25 height 15
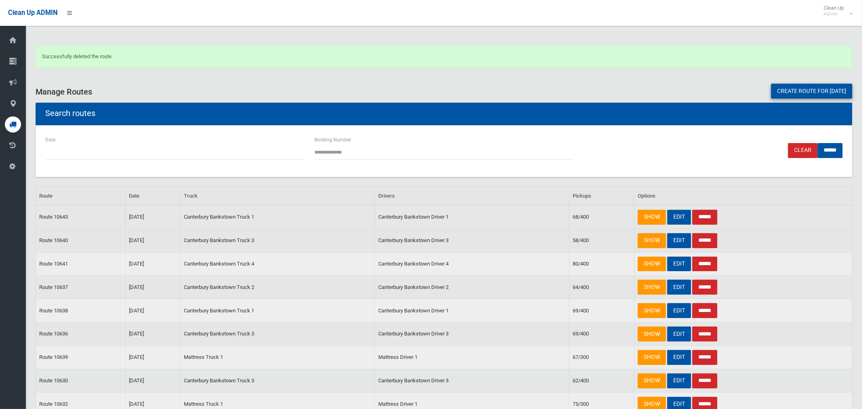
click at [682, 219] on link "EDIT" at bounding box center [679, 217] width 24 height 15
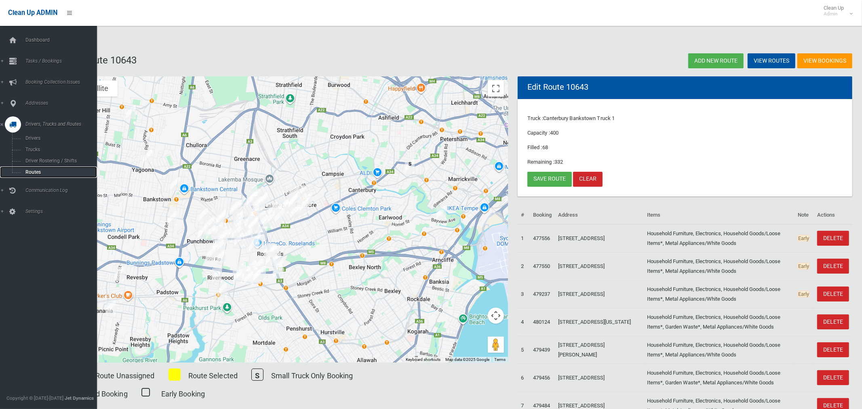
click at [30, 172] on span "Routes" at bounding box center [56, 172] width 67 height 6
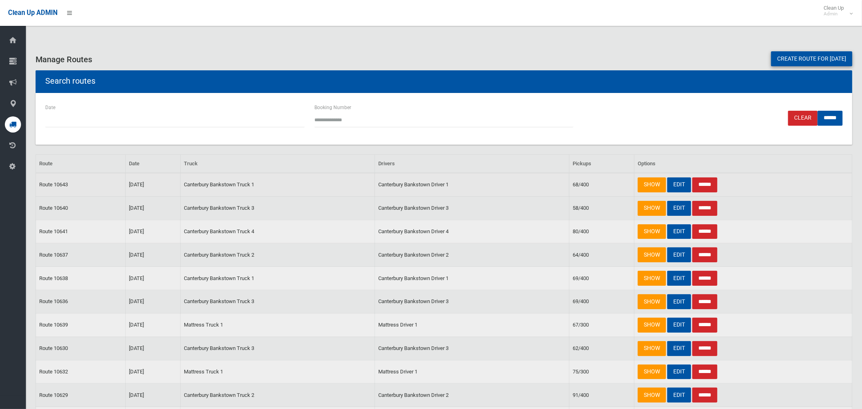
click at [700, 184] on input "******" at bounding box center [704, 184] width 25 height 15
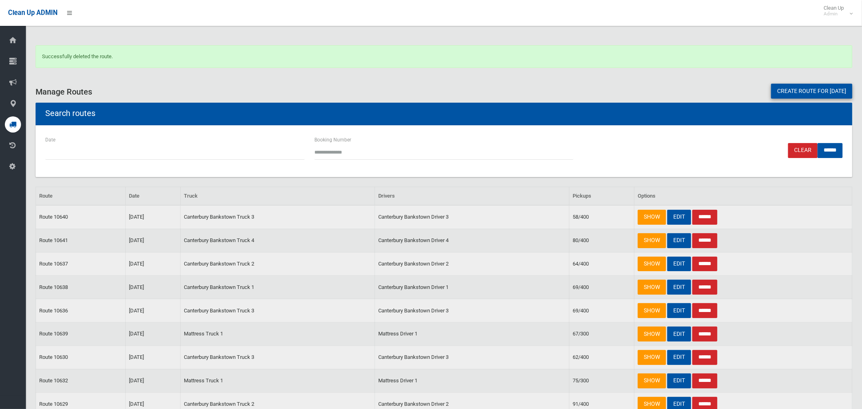
click at [772, 91] on link "Create route for tomorrow" at bounding box center [811, 91] width 81 height 15
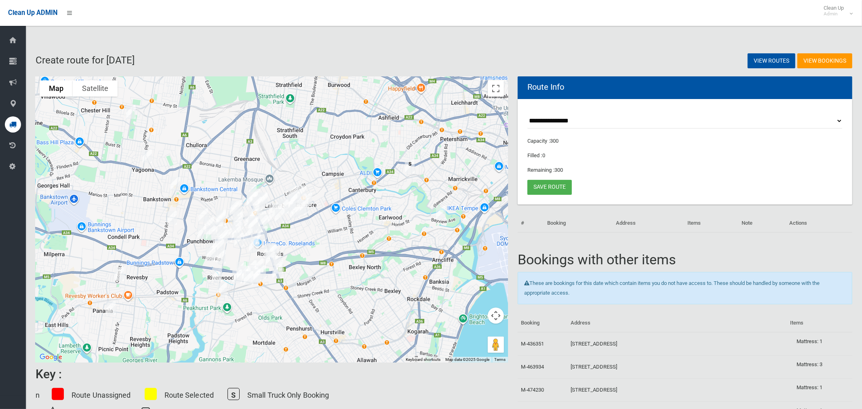
click at [551, 121] on select "**********" at bounding box center [684, 120] width 315 height 15
select select "*****"
click at [527, 113] on select "**********" at bounding box center [684, 120] width 315 height 15
click at [499, 92] on button "Toggle fullscreen view" at bounding box center [496, 88] width 16 height 16
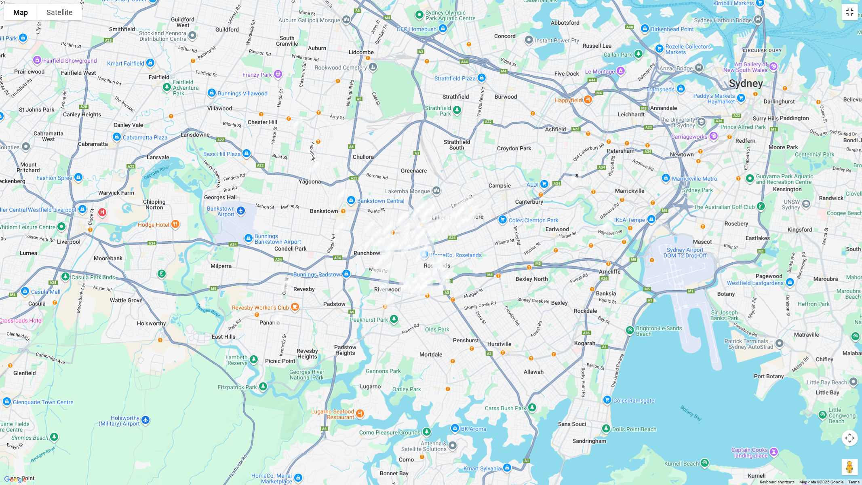
click at [849, 13] on button "Toggle fullscreen view" at bounding box center [849, 12] width 16 height 16
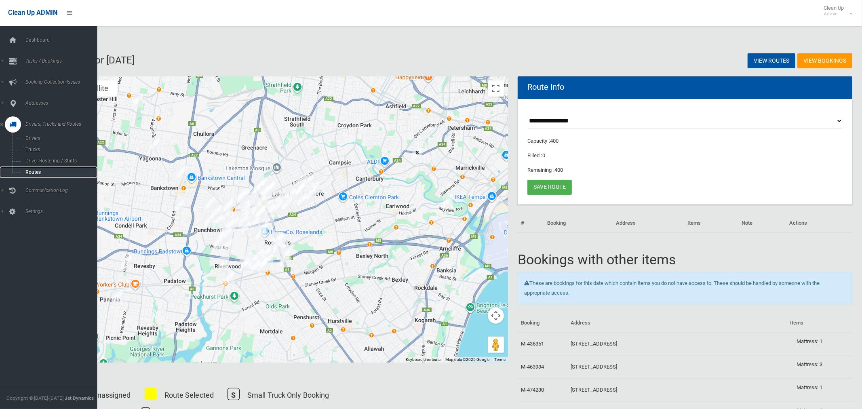
click at [30, 174] on span "Routes" at bounding box center [56, 172] width 67 height 6
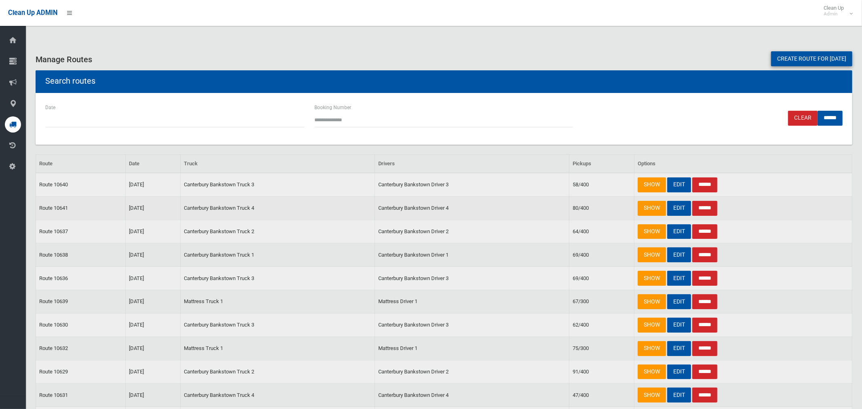
click at [698, 208] on input "******" at bounding box center [704, 208] width 25 height 15
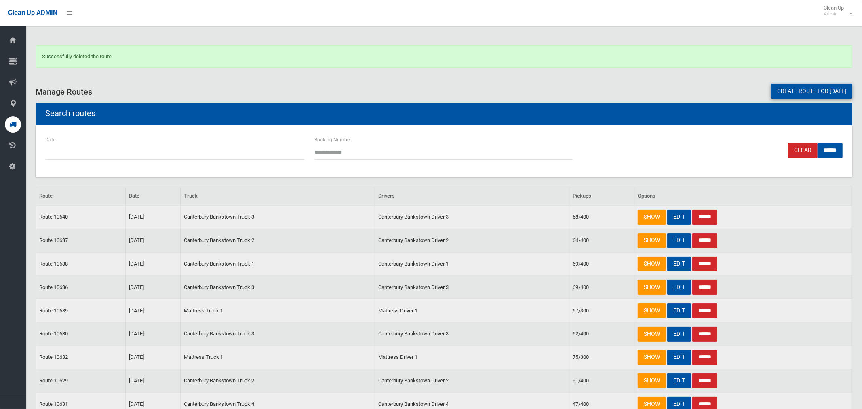
click at [779, 90] on link "Create route for [DATE]" at bounding box center [811, 91] width 81 height 15
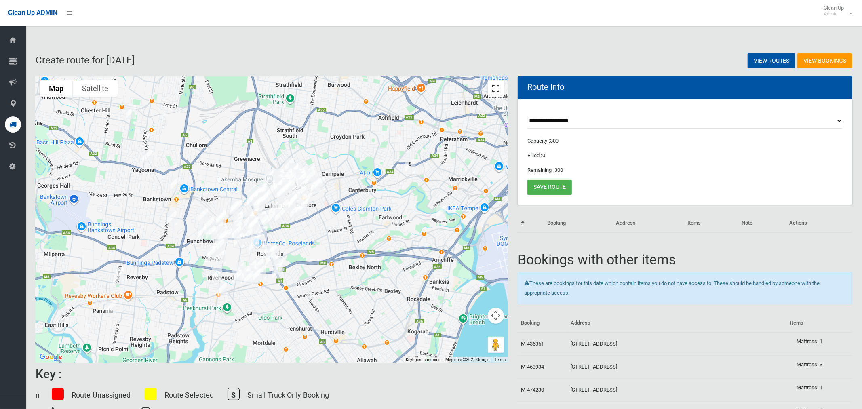
click at [489, 92] on button "Toggle fullscreen view" at bounding box center [496, 88] width 16 height 16
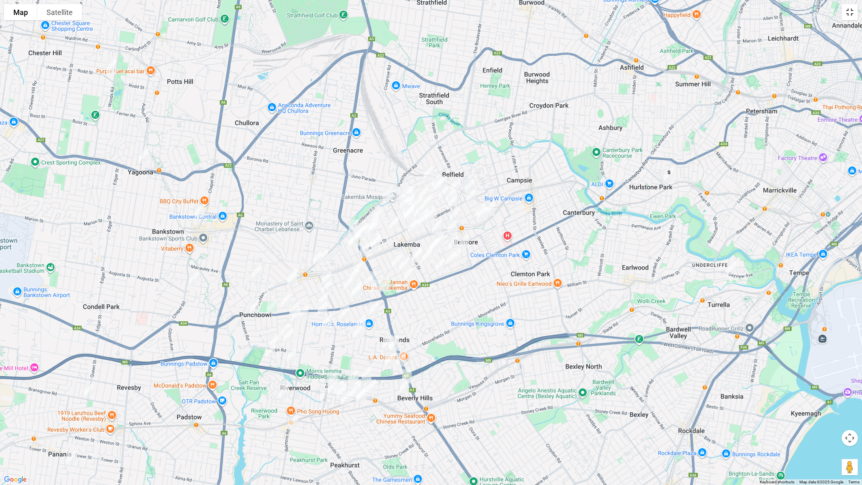
click at [852, 15] on button "Toggle fullscreen view" at bounding box center [849, 12] width 16 height 16
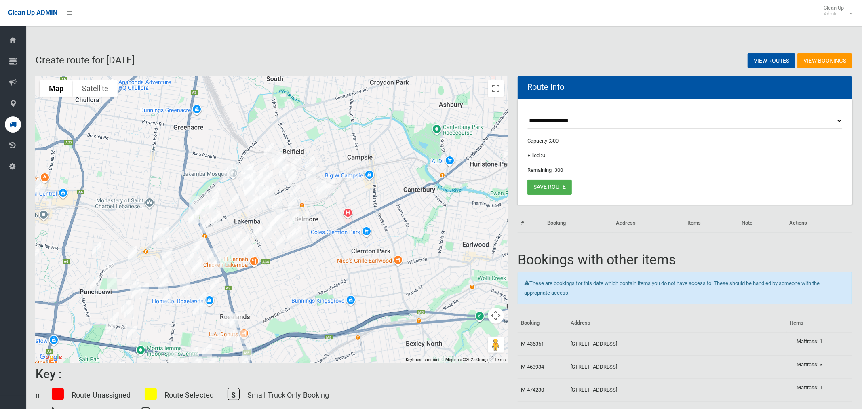
click at [587, 118] on select "**********" at bounding box center [684, 120] width 315 height 15
select select "*****"
click at [527, 113] on select "**********" at bounding box center [684, 120] width 315 height 15
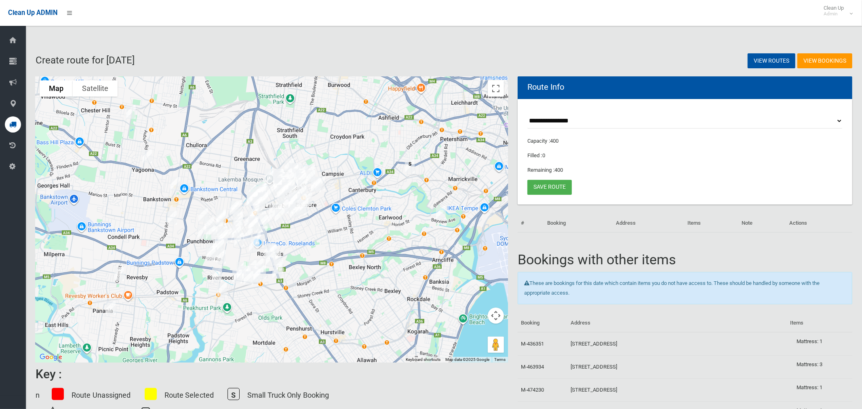
click at [504, 86] on div at bounding box center [272, 219] width 472 height 286
click at [498, 87] on button "Toggle fullscreen view" at bounding box center [496, 88] width 16 height 16
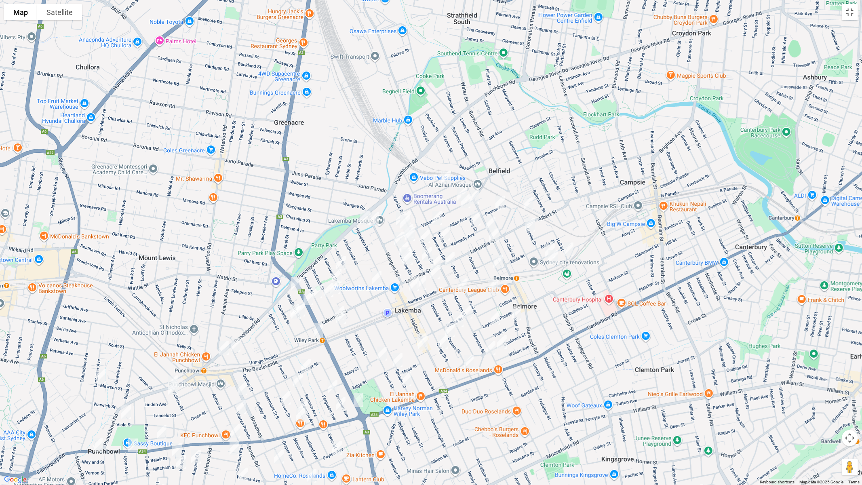
click at [492, 217] on img "218 Burwood Road, BELMORE NSW 2192" at bounding box center [490, 223] width 16 height 20
click at [495, 234] on img "56 Lakemba Street, BELMORE NSW 2192" at bounding box center [493, 235] width 16 height 20
click at [438, 256] on img "1/116-118 Lakemba Street, LAKEMBA NSW 2195" at bounding box center [436, 262] width 16 height 20
click at [375, 211] on img "84 Wangee Road, LAKEMBA NSW 2195" at bounding box center [374, 219] width 16 height 20
click at [446, 176] on img "51 Knox Street, BELMORE NSW 2192" at bounding box center [446, 177] width 16 height 20
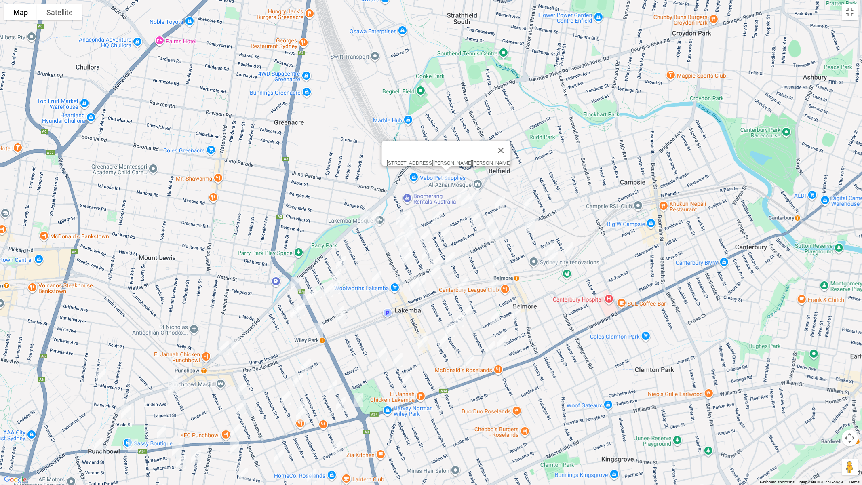
click at [460, 187] on img "15A Yangoora Road, BELMORE NSW 2192" at bounding box center [462, 194] width 16 height 20
click at [478, 195] on img "2 Yangoora Road, BELMORE NSW 2192" at bounding box center [474, 197] width 16 height 20
click at [465, 202] on img "14 Yangoora Road, BELMORE NSW 2192" at bounding box center [465, 201] width 16 height 20
click at [477, 217] on img "2 Ring Street, BELMORE NSW 2192" at bounding box center [475, 218] width 16 height 20
drag, startPoint x: 514, startPoint y: 187, endPoint x: 506, endPoint y: 199, distance: 14.2
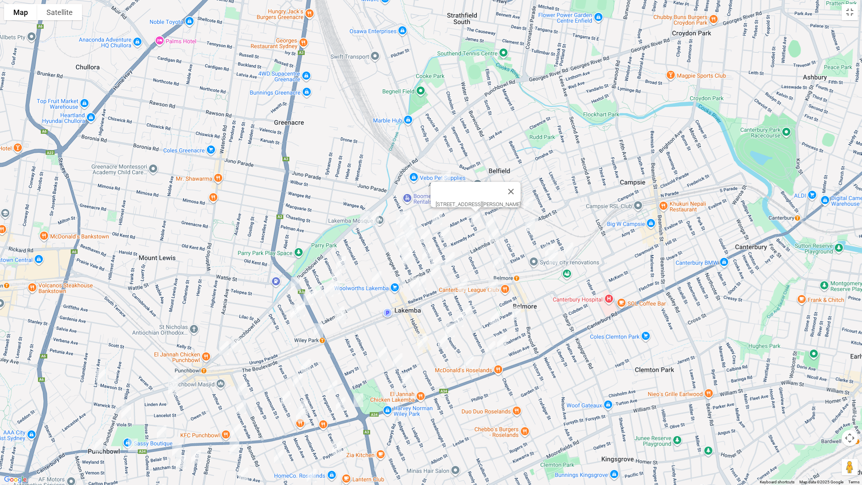
click at [514, 187] on button "Close" at bounding box center [510, 191] width 19 height 19
click at [501, 201] on img "9 Paxton Avenue, BELMORE NSW 2192" at bounding box center [500, 202] width 16 height 20
click at [528, 203] on img "4/45 Cecilia Street, BELMORE NSW 2192" at bounding box center [528, 203] width 16 height 20
click at [438, 217] on img "47 Benaroon Road, BELMORE NSW 2192" at bounding box center [437, 218] width 16 height 20
click at [413, 211] on img "91 Yangoora Road, LAKEMBA NSW 2195" at bounding box center [405, 218] width 16 height 20
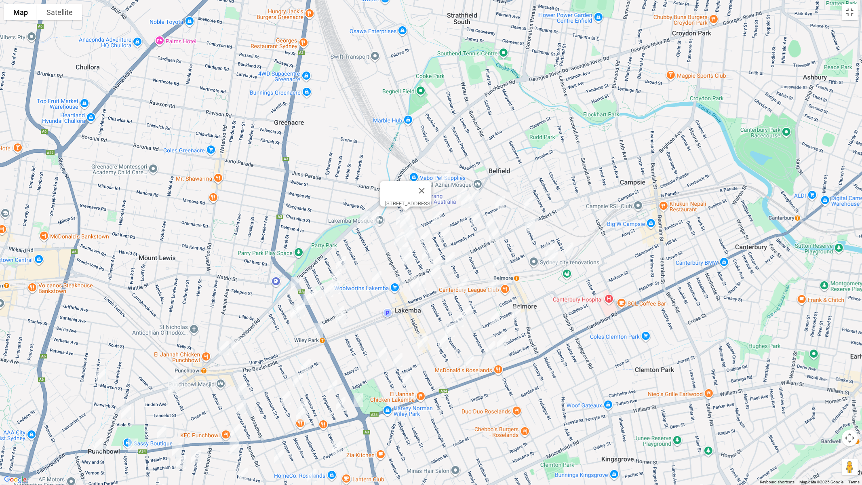
click at [392, 212] on div "[STREET_ADDRESS]" at bounding box center [431, 242] width 862 height 485
click at [394, 217] on img "3 Boorea Avenue, LAKEMBA NSW 2195" at bounding box center [401, 218] width 16 height 20
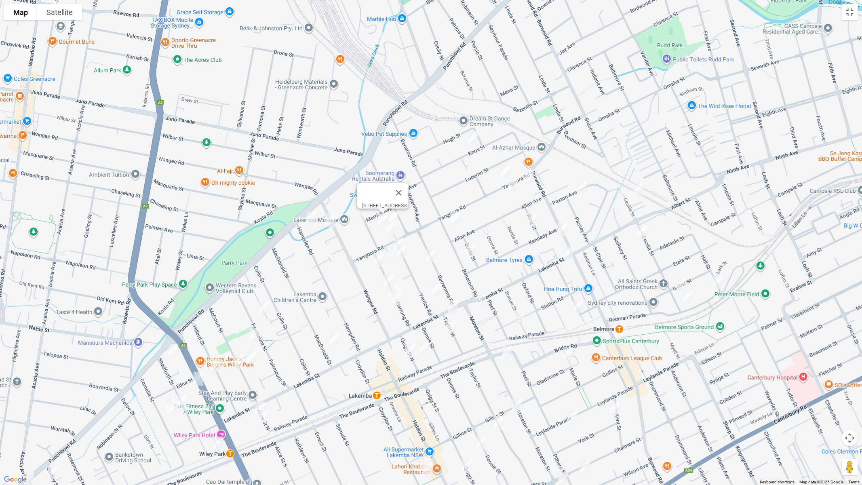
click at [391, 227] on img "97 Yangoora Road, LAKEMBA NSW 2195" at bounding box center [390, 227] width 16 height 20
click at [399, 235] on img "38 Yerrick Road, LAKEMBA NSW 2195" at bounding box center [399, 245] width 16 height 20
click at [403, 252] on img "34 Yerrick Road, LAKEMBA NSW 2195" at bounding box center [401, 251] width 16 height 20
click at [429, 252] on img "36 Barremma Road, LAKEMBA NSW 2195" at bounding box center [431, 256] width 16 height 20
click at [471, 253] on img "2/8 Eulda Street, BELMORE NSW 2192" at bounding box center [471, 250] width 16 height 20
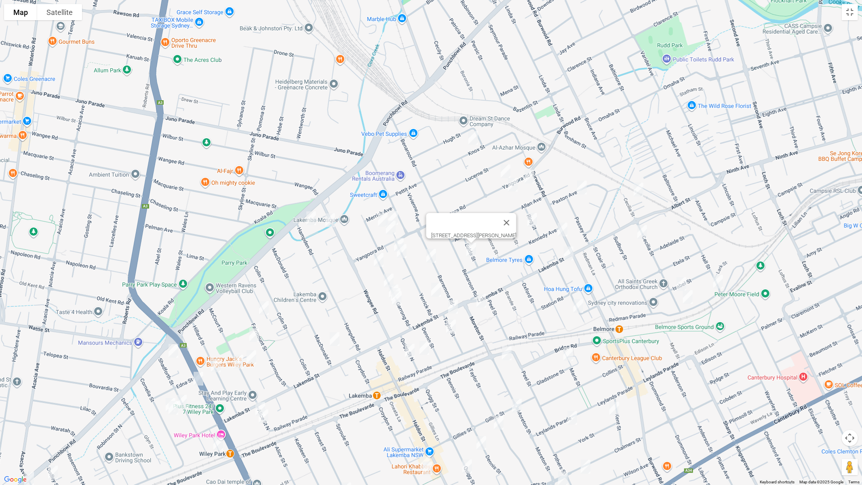
click at [378, 255] on img "42 Garrong Road, LAKEMBA NSW 2195" at bounding box center [378, 260] width 16 height 20
click at [388, 274] on img "26 Garrong Road, LAKEMBA NSW 2195" at bounding box center [388, 280] width 16 height 20
click at [435, 286] on img "5 Yerrick Road, LAKEMBA NSW 2195" at bounding box center [436, 290] width 16 height 20
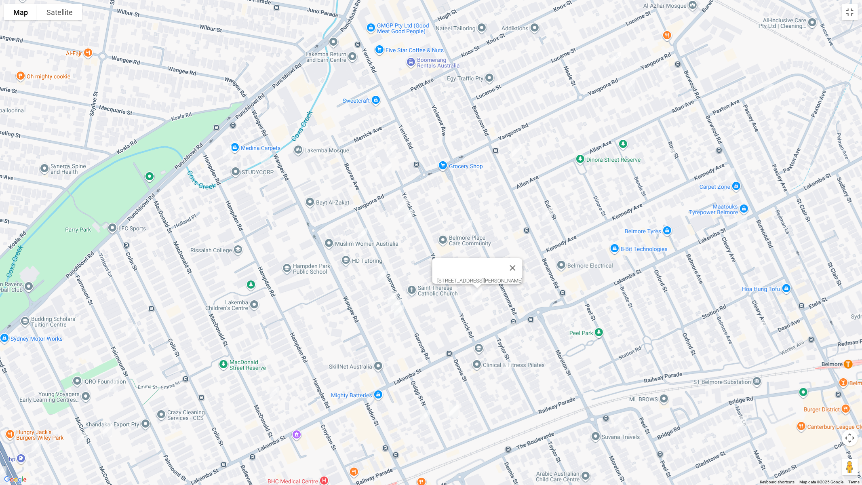
click at [395, 289] on img "14 Garrong Road, LAKEMBA NSW 2195" at bounding box center [393, 298] width 16 height 20
click at [389, 306] on img "12 Garrong Road, LAKEMBA NSW 2195" at bounding box center [396, 305] width 16 height 20
click at [397, 313] on img "10 Garrong Road, LAKEMBA NSW 2195" at bounding box center [399, 311] width 16 height 20
click at [226, 152] on img "109 Hampden Road, LAKEMBA NSW 2195" at bounding box center [227, 152] width 16 height 20
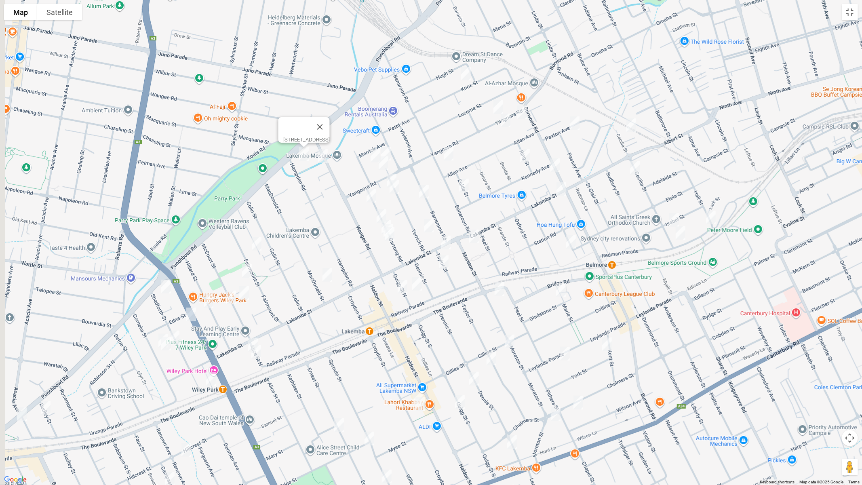
drag, startPoint x: 280, startPoint y: 255, endPoint x: 382, endPoint y: 191, distance: 121.4
click at [382, 191] on div "[STREET_ADDRESS]" at bounding box center [431, 242] width 862 height 485
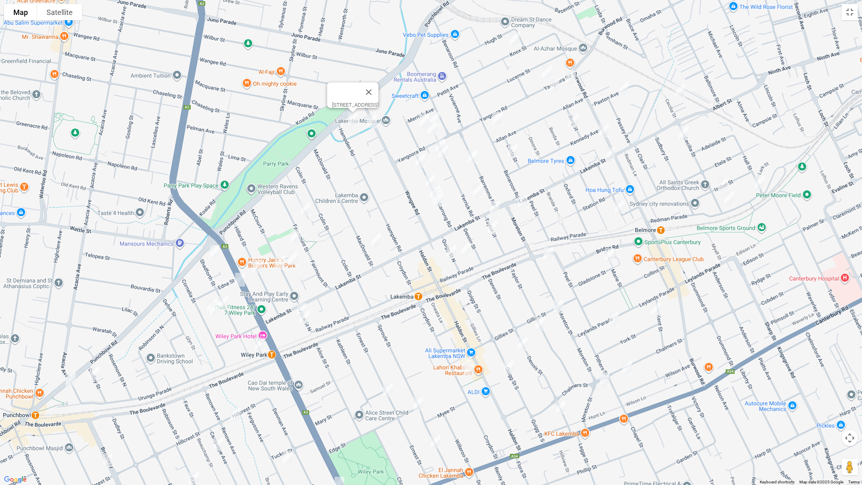
click at [377, 240] on img "7 MacDonald Street, LAKEMBA NSW 2195" at bounding box center [376, 240] width 16 height 20
click at [305, 207] on img "47 Fairmount Street, LAKEMBA NSW 2195" at bounding box center [305, 209] width 16 height 20
click at [297, 233] on img "3/38A Fairmount Street, LAKEMBA NSW 2195" at bounding box center [296, 236] width 16 height 20
click at [294, 260] on img "19-21 McCourt Street, WILEY PARK NSW 2195" at bounding box center [293, 258] width 16 height 20
click at [279, 265] on img "20 McCourt Street, WILEY PARK NSW 2195" at bounding box center [280, 262] width 16 height 20
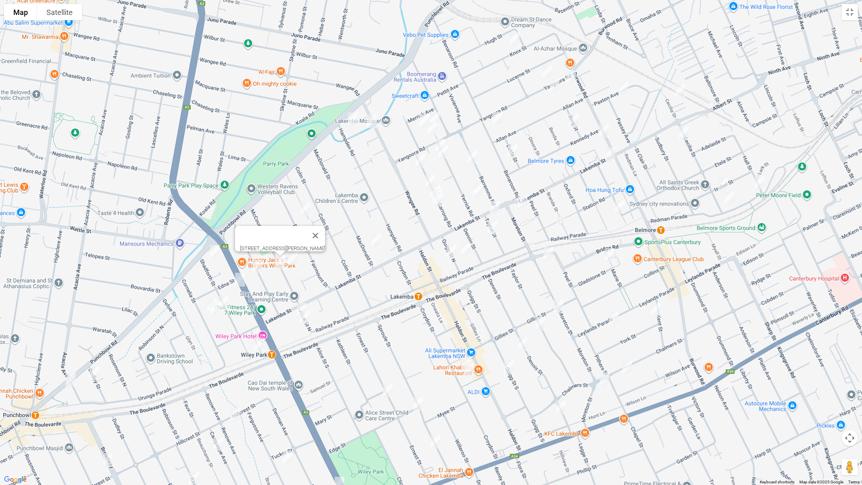
click at [258, 264] on img "34 Hillard Street, WILEY PARK NSW 2195" at bounding box center [257, 266] width 16 height 20
drag, startPoint x: 301, startPoint y: 233, endPoint x: 230, endPoint y: 245, distance: 71.6
click at [301, 234] on button "Close" at bounding box center [292, 238] width 19 height 19
click at [218, 252] on img "65-67 Shadforth Street, WILEY PARK NSW 2195" at bounding box center [215, 252] width 16 height 20
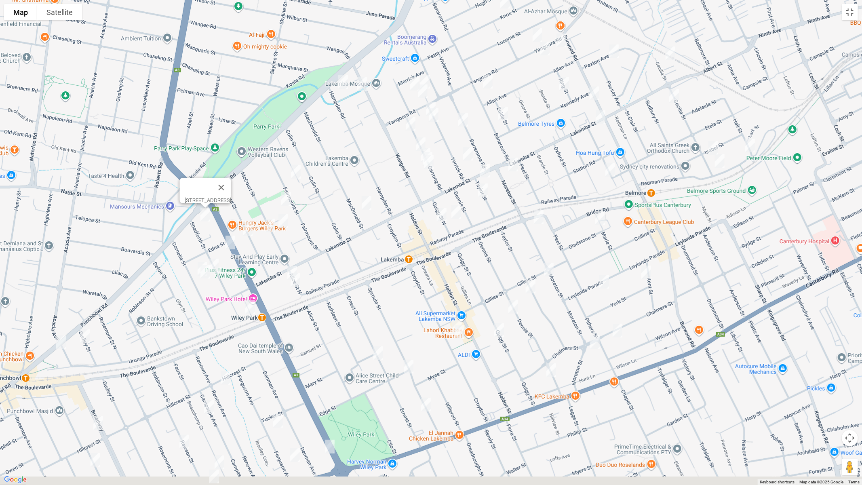
drag, startPoint x: 269, startPoint y: 298, endPoint x: 259, endPoint y: 258, distance: 40.4
click at [259, 258] on div "[STREET_ADDRESS]" at bounding box center [431, 242] width 862 height 485
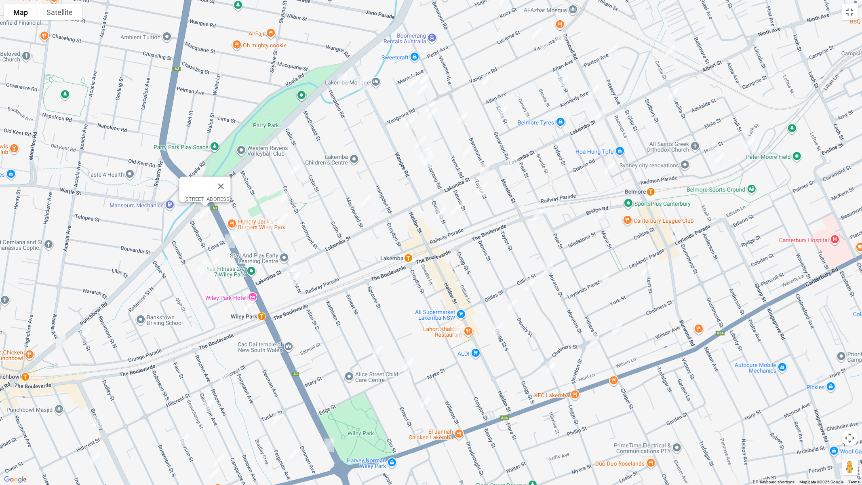
click at [205, 211] on img "65-67 Shadforth Street, WILEY PARK NSW 2195" at bounding box center [205, 213] width 16 height 20
click at [291, 262] on img "1 Alice Street North, WILEY PARK NSW 2195" at bounding box center [292, 271] width 16 height 20
click at [294, 280] on img "9 Alice Street North, WILEY PARK NSW 2195" at bounding box center [295, 279] width 16 height 20
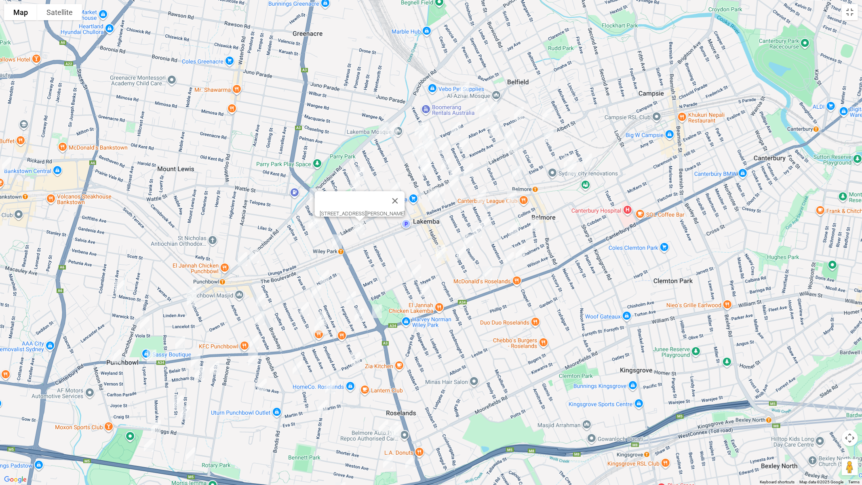
drag, startPoint x: 364, startPoint y: 270, endPoint x: 378, endPoint y: 246, distance: 27.9
click at [412, 252] on div "To navigate, press the arrow keys. 9 Alice Street North, WILEY PARK NSW 2195" at bounding box center [431, 242] width 862 height 485
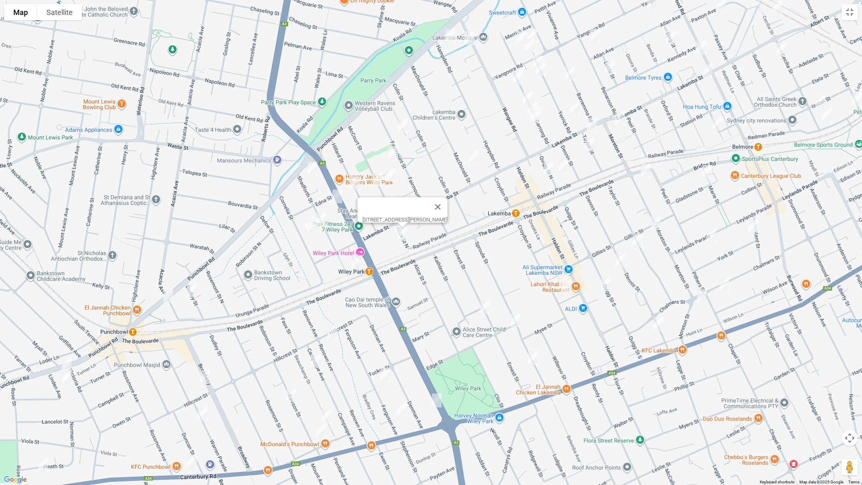
click at [447, 202] on button "Close" at bounding box center [437, 206] width 19 height 19
click at [324, 216] on img "34-38 Shadforth Street, WILEY PARK NSW 2195" at bounding box center [321, 219] width 16 height 20
click at [302, 218] on img "37 Cornelia Street, WILEY PARK NSW 2195" at bounding box center [309, 222] width 16 height 20
click at [313, 228] on img "35 Cornelia Street, WILEY PARK NSW 2195" at bounding box center [312, 225] width 16 height 20
click at [189, 288] on img "11 Dudley Street, PUNCHBOWL NSW 2196" at bounding box center [192, 290] width 16 height 20
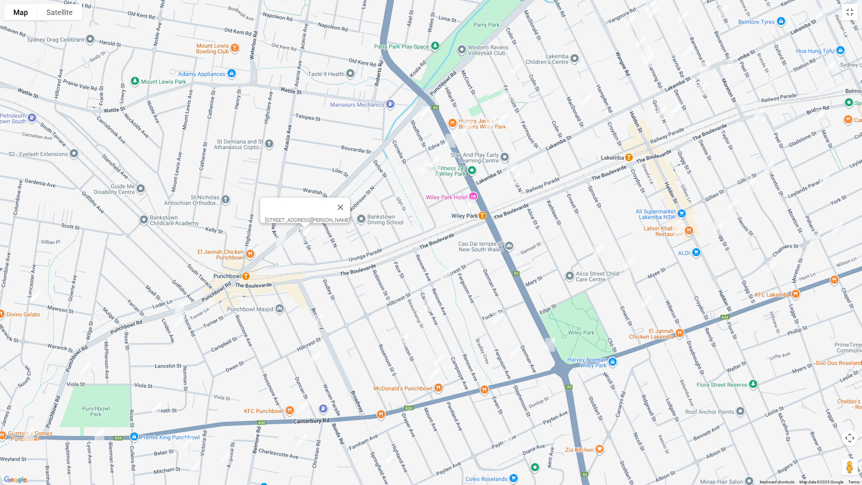
drag, startPoint x: 240, startPoint y: 292, endPoint x: 460, endPoint y: 221, distance: 230.7
click at [345, 239] on div "11 Dudley Street, PUNCHBOWL NSW 2196" at bounding box center [431, 242] width 862 height 485
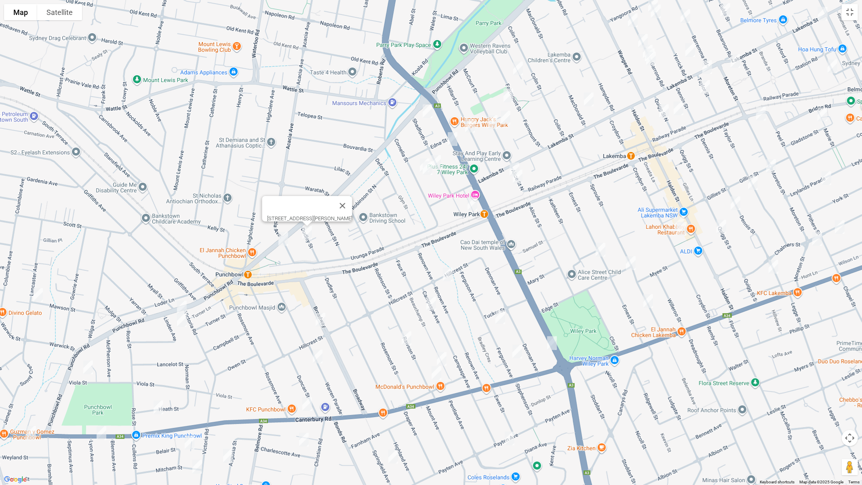
click at [471, 206] on img "1-3 Shadforth Street, WILEY PARK NSW 2195" at bounding box center [472, 203] width 16 height 20
click at [450, 139] on img "29 King Georges Road, WILEY PARK NSW 2195" at bounding box center [452, 139] width 16 height 20
click at [276, 241] on img "744 Punchbowl Road, PUNCHBOWL NSW 2196" at bounding box center [283, 239] width 16 height 20
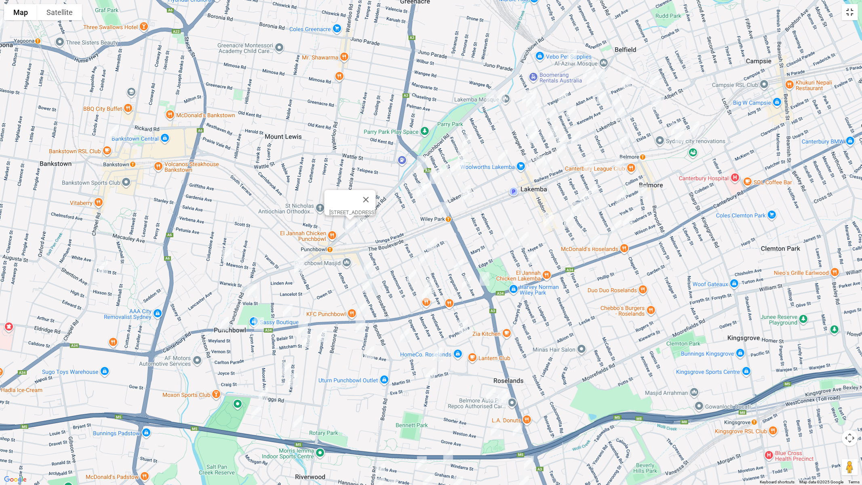
click at [853, 17] on button "Toggle fullscreen view" at bounding box center [849, 12] width 16 height 16
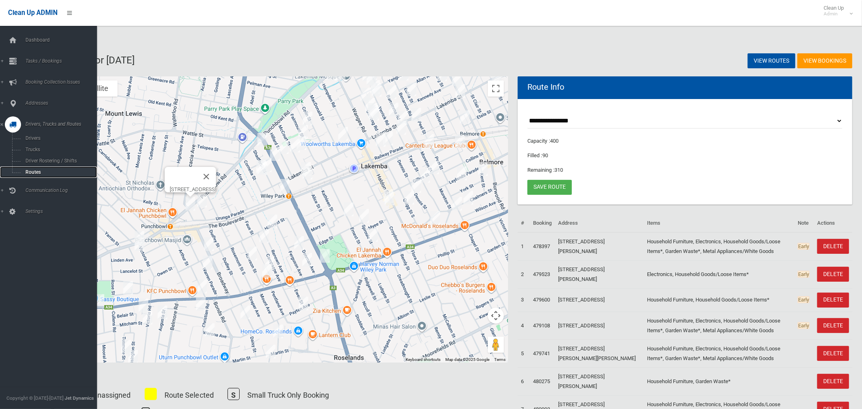
click at [33, 173] on span "Routes" at bounding box center [56, 172] width 67 height 6
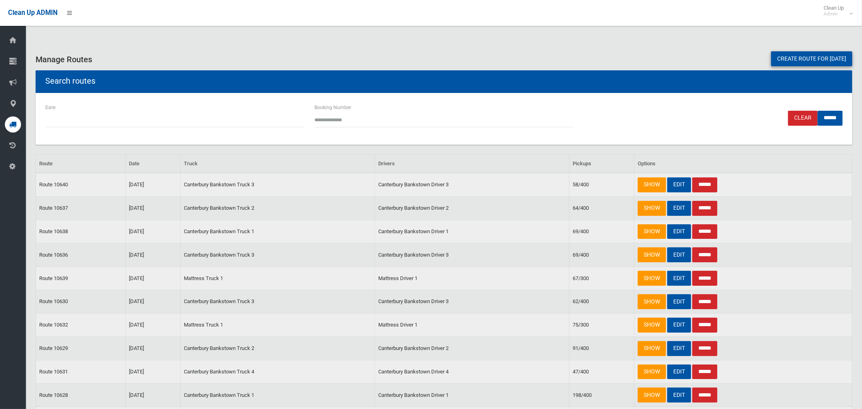
click at [792, 59] on link "Create route for [DATE]" at bounding box center [811, 58] width 81 height 15
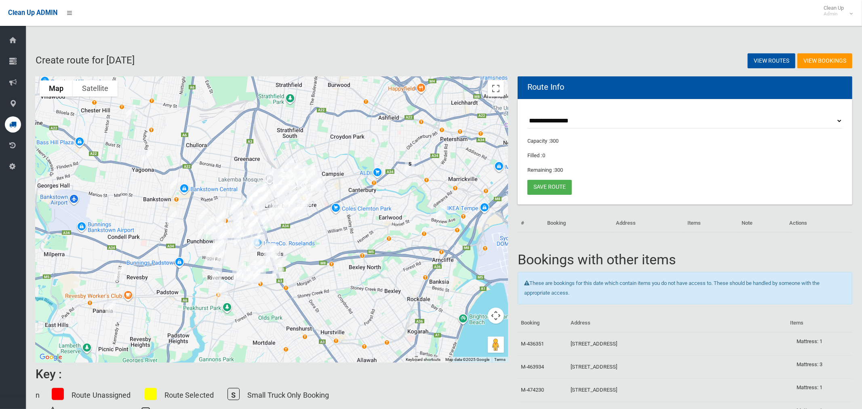
click at [567, 120] on select "**********" at bounding box center [684, 120] width 315 height 15
select select "*****"
click at [527, 113] on select "**********" at bounding box center [684, 120] width 315 height 15
click at [492, 90] on button "Toggle fullscreen view" at bounding box center [496, 88] width 16 height 16
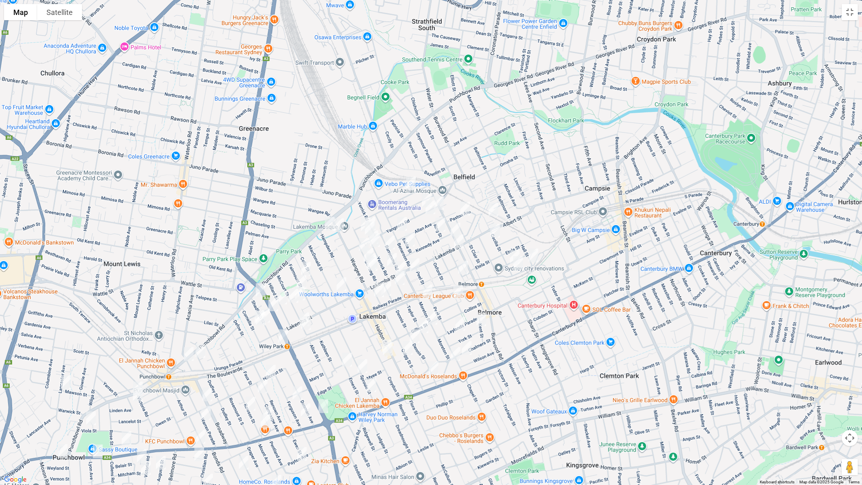
click at [341, 225] on img "84 Wangee Road, LAKEMBA NSW 2195" at bounding box center [339, 225] width 16 height 20
click at [456, 224] on img "218 Burwood Road, BELMORE NSW 2192" at bounding box center [455, 229] width 16 height 20
click at [458, 240] on img "56 Lakemba Street, BELMORE NSW 2192" at bounding box center [458, 241] width 16 height 20
click at [402, 260] on img "1/116-118 Lakemba Street, LAKEMBA NSW 2195" at bounding box center [401, 268] width 16 height 20
click at [273, 300] on img "29 King Georges Road, WILEY PARK NSW 2195" at bounding box center [273, 304] width 16 height 20
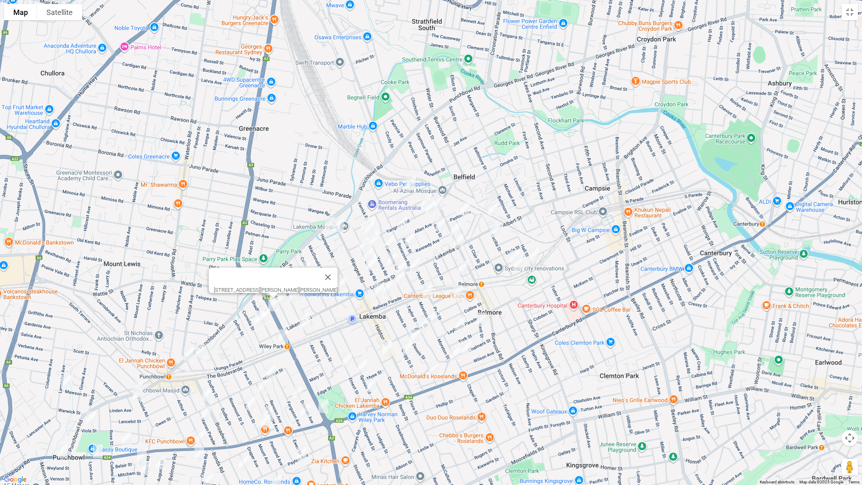
click at [186, 353] on img "744 Punchbowl Road, PUNCHBOWL NSW 2196" at bounding box center [189, 354] width 16 height 20
click at [141, 378] on img "874 Punchbowl Road, PUNCHBOWL NSW 2196" at bounding box center [138, 388] width 16 height 20
click at [412, 177] on img "51 Knox Street, BELMORE NSW 2192" at bounding box center [411, 183] width 16 height 20
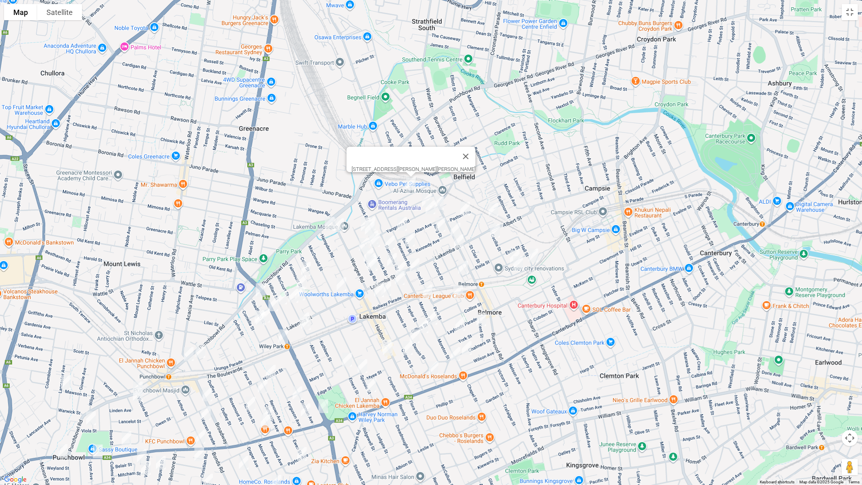
click at [421, 195] on img "15A Yangoora Road, BELMORE NSW 2192" at bounding box center [426, 200] width 16 height 20
click at [439, 200] on img "2 Yangoora Road, BELMORE NSW 2192" at bounding box center [439, 203] width 16 height 20
click at [430, 207] on img "14 Yangoora Road, BELMORE NSW 2192" at bounding box center [430, 207] width 16 height 20
click at [465, 209] on img "9 Paxton Avenue, BELMORE NSW 2192" at bounding box center [465, 208] width 16 height 20
click at [441, 226] on img "2 Ring Street, BELMORE NSW 2192" at bounding box center [440, 224] width 16 height 20
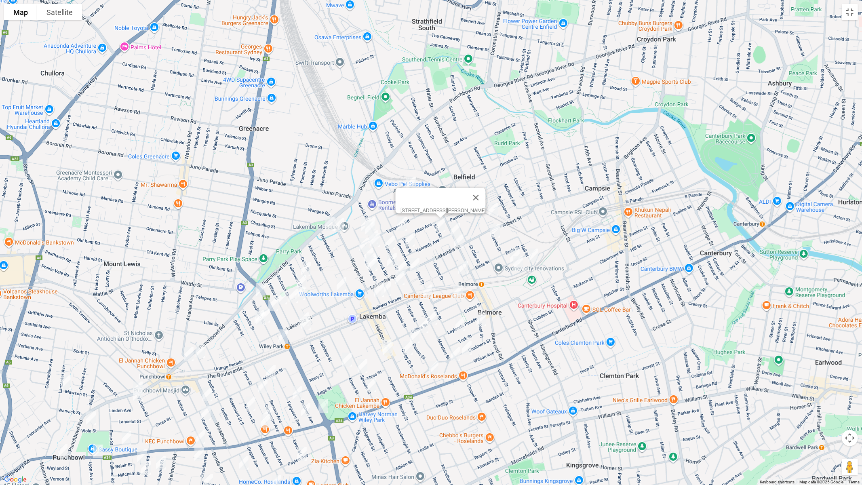
click at [494, 212] on img "4/45 Cecilia Street, BELMORE NSW 2192" at bounding box center [493, 209] width 16 height 20
drag, startPoint x: 400, startPoint y: 221, endPoint x: 410, endPoint y: 237, distance: 19.4
click at [400, 221] on img "47 Benaroon Road, BELMORE NSW 2192" at bounding box center [402, 224] width 16 height 20
click at [410, 239] on img "2/8 Eulda Street, BELMORE NSW 2192" at bounding box center [409, 239] width 16 height 20
click at [448, 208] on button "Close" at bounding box center [444, 212] width 19 height 19
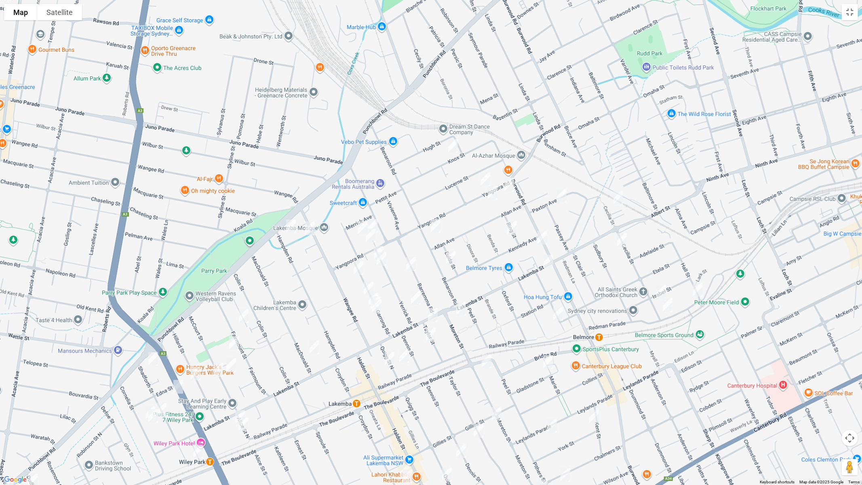
click at [375, 221] on img "91 Yangoora Road, LAKEMBA NSW 2195" at bounding box center [373, 226] width 16 height 20
click at [357, 225] on img "3 Boorea Avenue, LAKEMBA NSW 2195" at bounding box center [362, 228] width 16 height 20
click at [370, 235] on img "97 Yangoora Road, LAKEMBA NSW 2195" at bounding box center [370, 235] width 16 height 20
click at [289, 225] on img "109 Hampden Road, LAKEMBA NSW 2195" at bounding box center [291, 226] width 16 height 20
click at [370, 237] on img "97 Yangoora Road, LAKEMBA NSW 2195" at bounding box center [370, 235] width 16 height 20
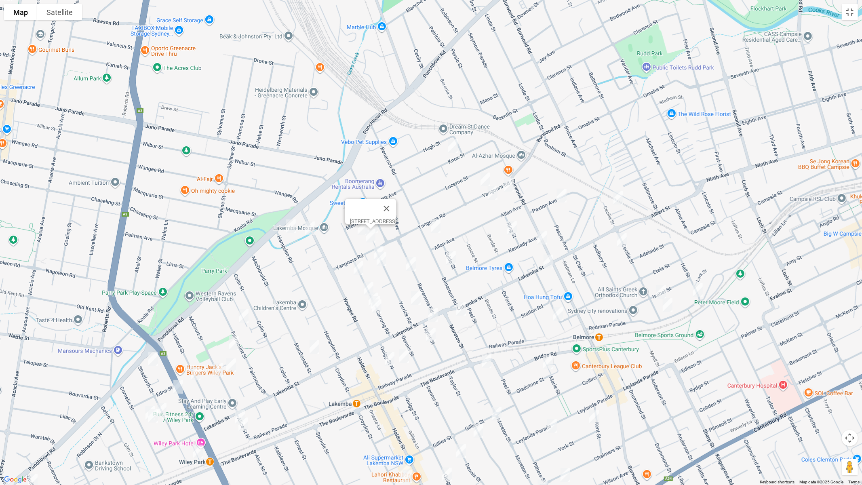
click at [384, 244] on img "38 Yerrick Road, LAKEMBA NSW 2195" at bounding box center [378, 253] width 16 height 20
click at [382, 260] on img "34 Yerrick Road, LAKEMBA NSW 2195" at bounding box center [381, 259] width 16 height 20
click at [413, 262] on img "36 Barremma Road, LAKEMBA NSW 2195" at bounding box center [411, 264] width 16 height 20
click at [358, 266] on img "42 Garrong Road, LAKEMBA NSW 2195" at bounding box center [358, 268] width 16 height 20
click at [366, 284] on img "26 Garrong Road, LAKEMBA NSW 2195" at bounding box center [368, 288] width 16 height 20
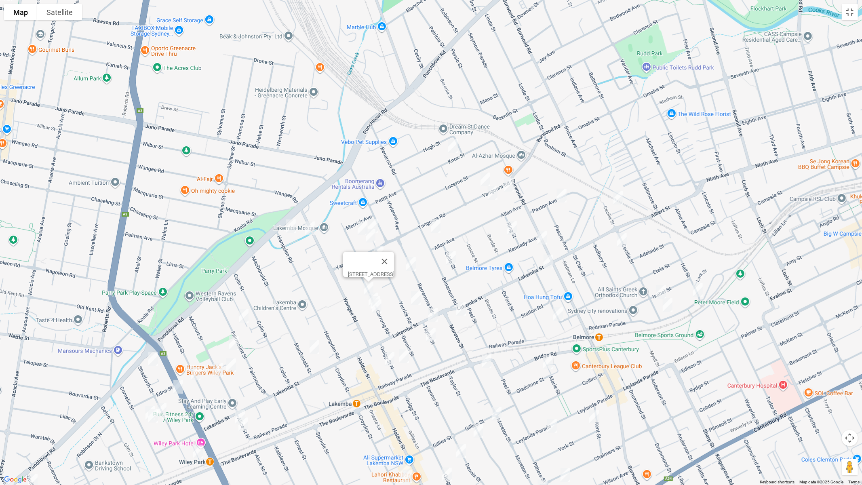
click at [411, 296] on img "5 Yerrick Road, LAKEMBA NSW 2195" at bounding box center [416, 298] width 16 height 20
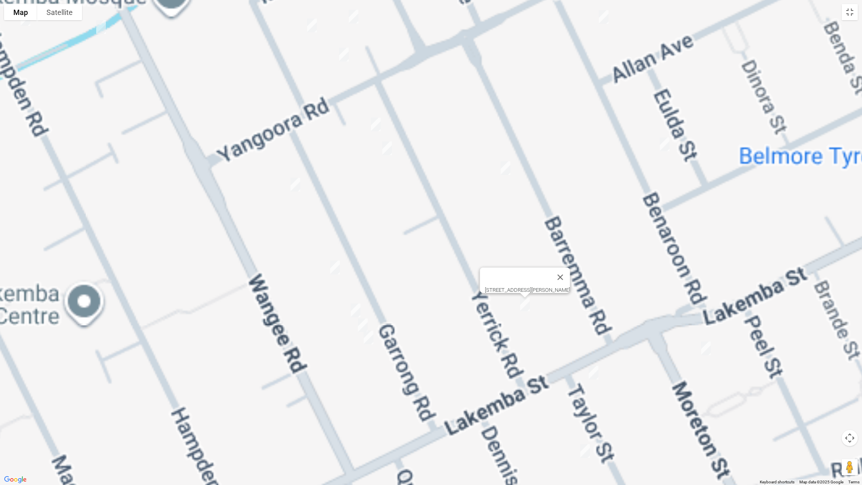
click at [355, 308] on img "14 Garrong Road, LAKEMBA NSW 2195" at bounding box center [355, 310] width 16 height 20
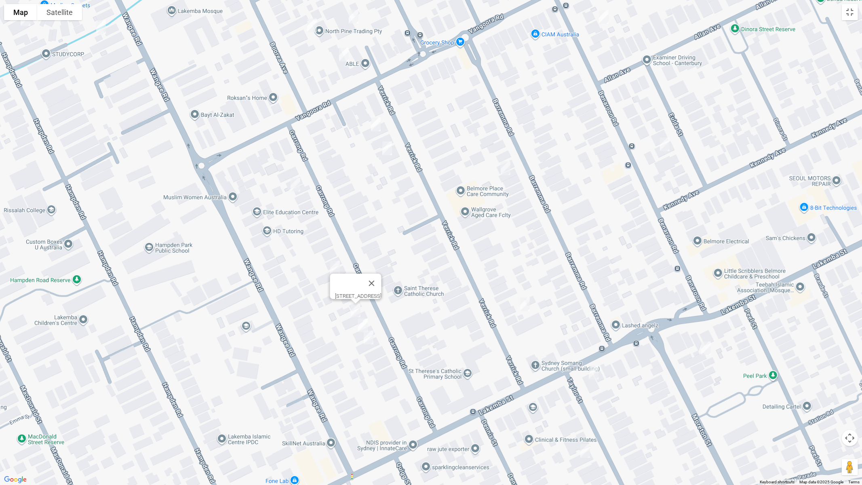
click at [361, 323] on img "12 Garrong Road, LAKEMBA NSW 2195" at bounding box center [363, 325] width 16 height 20
click at [365, 336] on img "10 Garrong Road, LAKEMBA NSW 2195" at bounding box center [368, 337] width 16 height 20
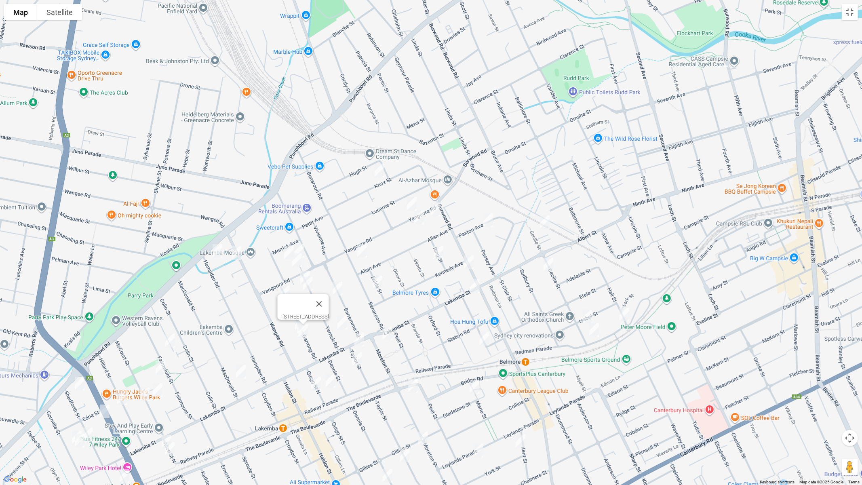
click at [242, 370] on img "7 MacDonald Street, LAKEMBA NSW 2195" at bounding box center [241, 371] width 16 height 20
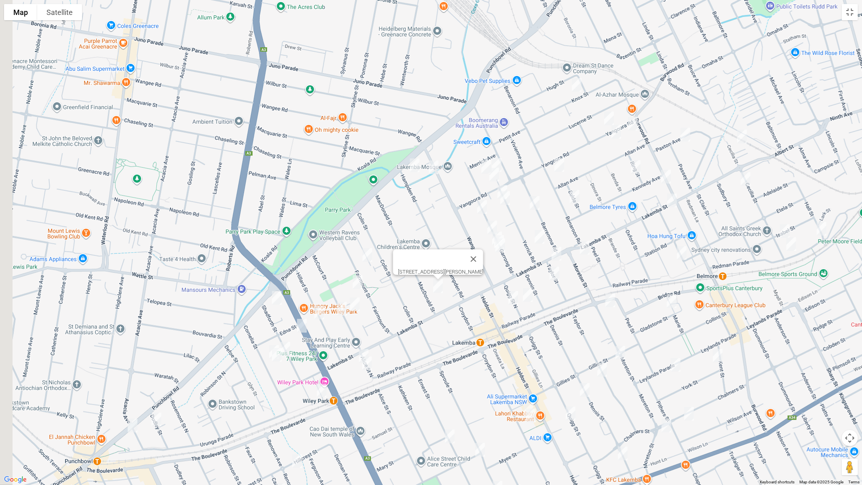
drag, startPoint x: 212, startPoint y: 311, endPoint x: 424, endPoint y: 219, distance: 230.4
click at [424, 219] on div "7 MacDonald Street, LAKEMBA NSW 2195" at bounding box center [431, 242] width 862 height 485
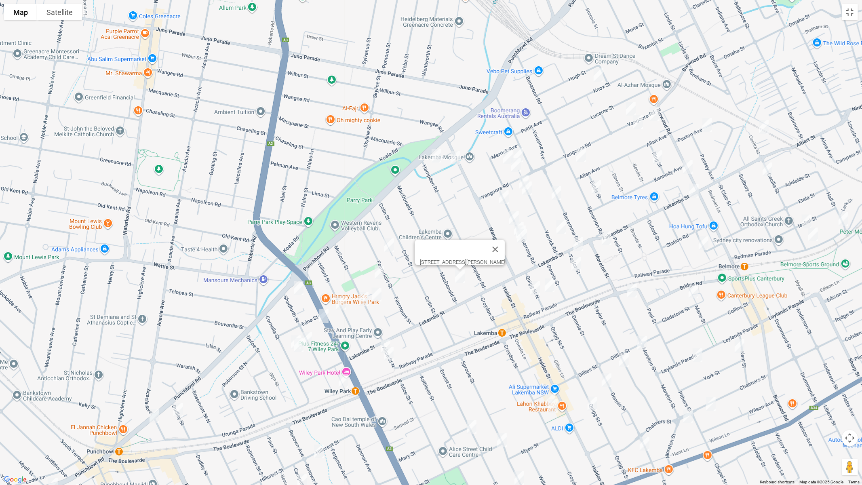
click at [391, 245] on img "47 Fairmount Street, LAKEMBA NSW 2195" at bounding box center [389, 245] width 16 height 20
click at [380, 270] on img "3/38A Fairmount Street, LAKEMBA NSW 2195" at bounding box center [379, 272] width 16 height 20
click at [378, 295] on img "19-21 McCourt Street, WILEY PARK NSW 2195" at bounding box center [376, 294] width 16 height 20
click at [365, 300] on img "20 McCourt Street, WILEY PARK NSW 2195" at bounding box center [363, 299] width 16 height 20
click at [342, 302] on img "34 Hillard Street, WILEY PARK NSW 2195" at bounding box center [341, 302] width 16 height 20
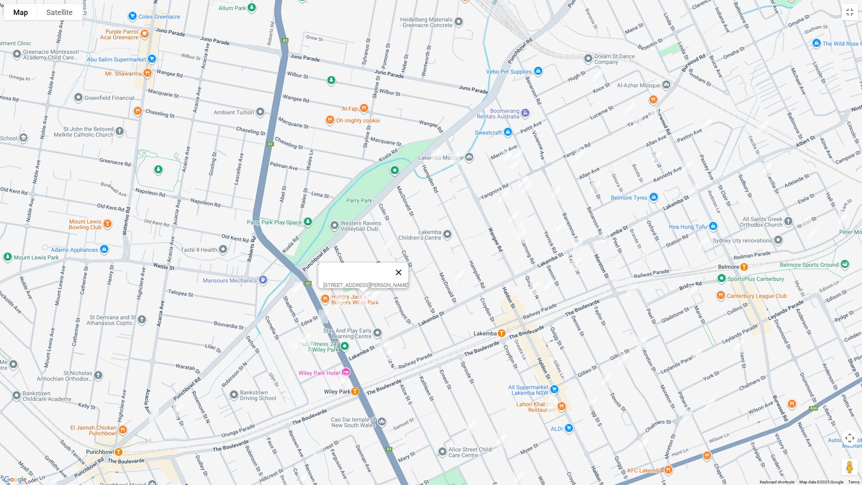
click at [408, 267] on button "Close" at bounding box center [398, 272] width 19 height 19
click at [342, 304] on img "34 Hillard Street, WILEY PARK NSW 2195" at bounding box center [340, 303] width 16 height 20
drag, startPoint x: 387, startPoint y: 271, endPoint x: 319, endPoint y: 282, distance: 68.9
click at [385, 271] on button "Close" at bounding box center [375, 275] width 19 height 19
click at [301, 288] on img "65-67 Shadforth Street, WILEY PARK NSW 2195" at bounding box center [298, 288] width 16 height 20
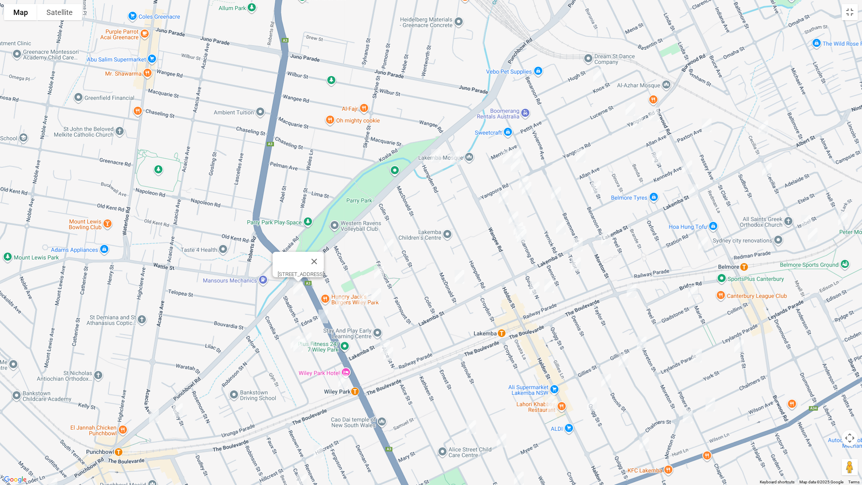
click at [308, 336] on img "34-38 Shadforth Street, WILEY PARK NSW 2195" at bounding box center [306, 339] width 16 height 20
click at [286, 334] on div "[STREET_ADDRESS]" at bounding box center [431, 242] width 862 height 485
click at [288, 337] on img "37 Cornelia Street, WILEY PARK NSW 2195" at bounding box center [295, 342] width 16 height 20
click at [297, 351] on img "35 Cornelia Street, WILEY PARK NSW 2195" at bounding box center [298, 345] width 16 height 20
drag, startPoint x: 343, startPoint y: 383, endPoint x: 338, endPoint y: 384, distance: 5.4
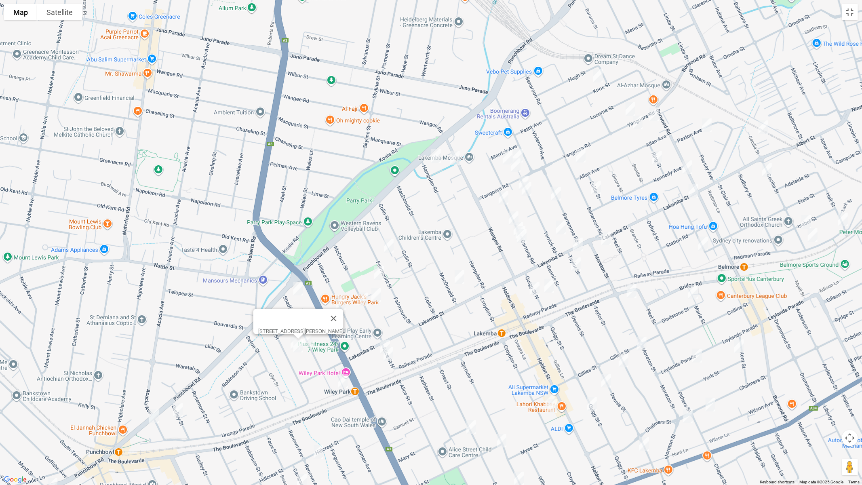
click at [343, 383] on img "1-3 Shadforth Street, WILEY PARK NSW 2195" at bounding box center [343, 381] width 16 height 20
click at [181, 408] on img "11 Dudley Street, PUNCHBOWL NSW 2196" at bounding box center [178, 410] width 16 height 20
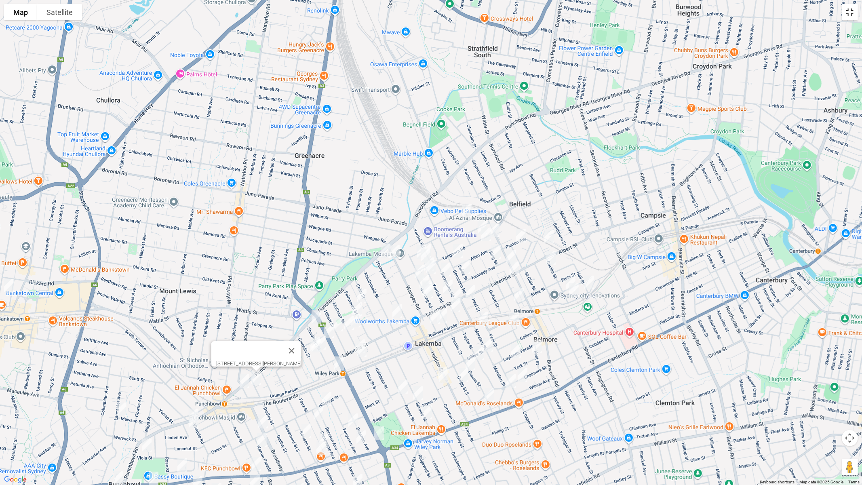
click at [846, 15] on button "Toggle fullscreen view" at bounding box center [849, 12] width 16 height 16
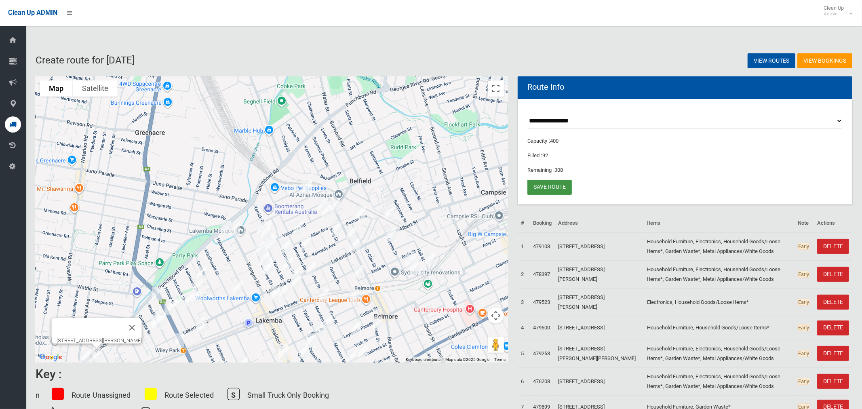
click at [553, 188] on link "Save route" at bounding box center [549, 187] width 44 height 15
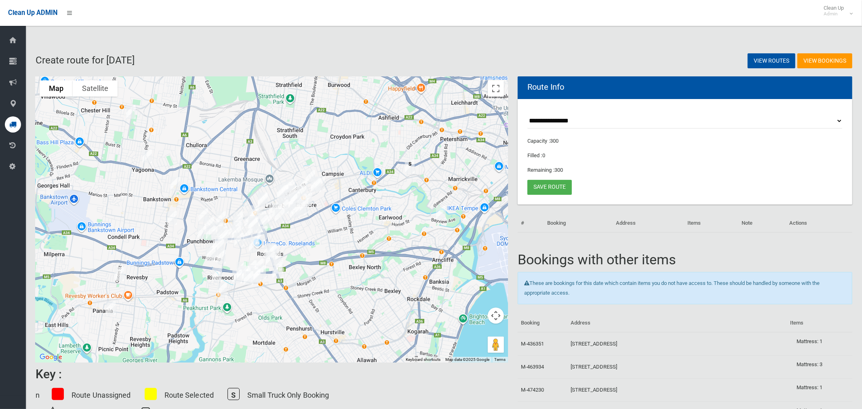
click at [559, 122] on select "**********" at bounding box center [684, 120] width 315 height 15
select select "*****"
click at [527, 113] on select "**********" at bounding box center [684, 120] width 315 height 15
click at [491, 91] on button "Toggle fullscreen view" at bounding box center [496, 88] width 16 height 16
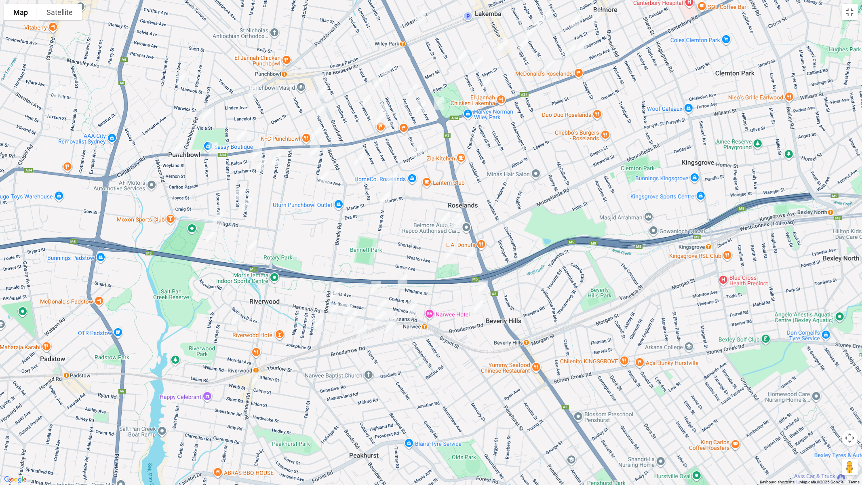
click at [414, 309] on img "140 Hannans Road, NARWEE NSW 2209" at bounding box center [412, 308] width 16 height 20
click at [383, 303] on img "118-120 Hannans Road, NARWEE NSW 2209" at bounding box center [382, 306] width 16 height 20
click at [212, 153] on img "1514 Canterbury Road, PUNCHBOWL NSW 2196" at bounding box center [213, 149] width 16 height 20
click at [178, 150] on img "1560 Canterbury Road, PUNCHBOWL NSW 2196" at bounding box center [178, 148] width 16 height 20
click at [178, 148] on img "1560 Canterbury Road, PUNCHBOWL NSW 2196" at bounding box center [178, 148] width 16 height 20
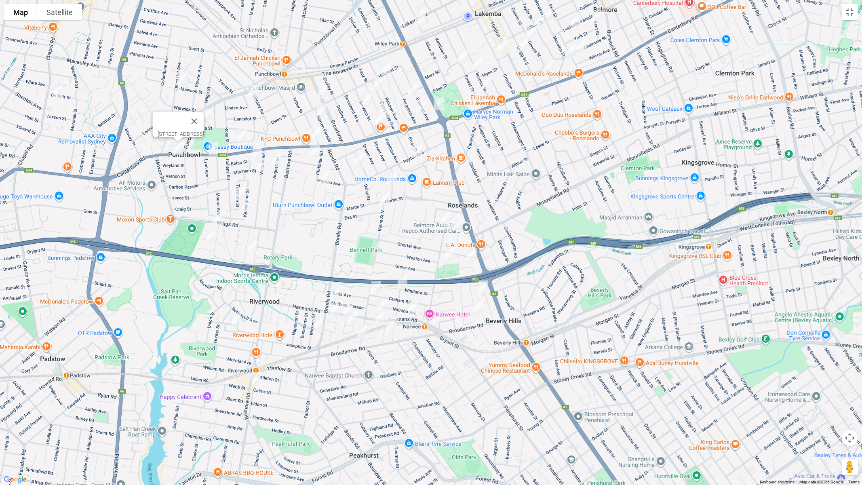
click at [214, 151] on img "1514 Canterbury Road, PUNCHBOWL NSW 2196" at bounding box center [213, 149] width 16 height 20
drag, startPoint x: 483, startPoint y: 285, endPoint x: 477, endPoint y: 305, distance: 20.6
click at [483, 285] on img "8 Zuttion Avenue, BEVERLY HILLS NSW 2209" at bounding box center [483, 287] width 16 height 20
click at [477, 308] on img "26 Mayfair Crescent, BEVERLY HILLS NSW 2209" at bounding box center [478, 307] width 16 height 20
click at [400, 283] on img "1 Nanowie Street, NARWEE NSW 2209" at bounding box center [402, 281] width 16 height 20
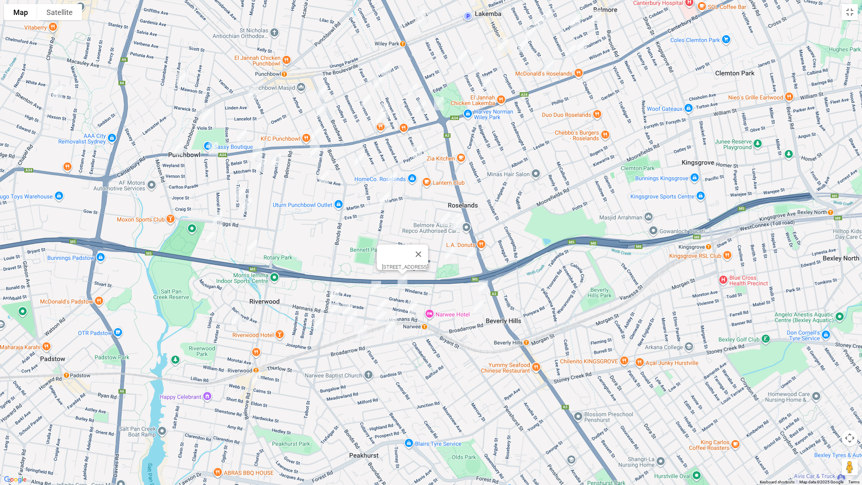
click at [375, 285] on img "33 Karne Street South, NARWEE NSW 2209" at bounding box center [376, 287] width 16 height 20
click at [334, 293] on img "198 Bonds Road, RIVERWOOD NSW 2210" at bounding box center [334, 294] width 16 height 20
click at [345, 303] on img "1 Fullerton Crescent, RIVERWOOD NSW 2210" at bounding box center [347, 311] width 16 height 20
click at [350, 318] on img "3 Salisbury Avenue, RIVERWOOD NSW 2210" at bounding box center [352, 318] width 16 height 20
click at [365, 332] on img "8 Yardley Avenue, NARWEE NSW 2209" at bounding box center [362, 331] width 16 height 20
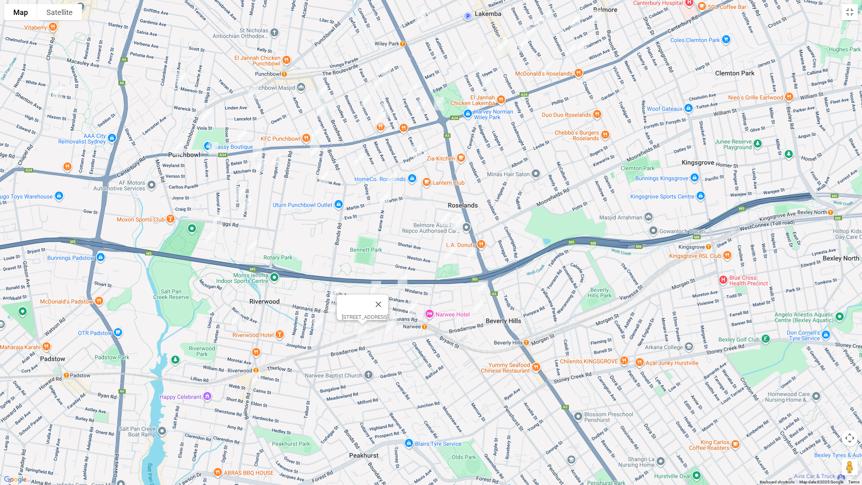
drag, startPoint x: 408, startPoint y: 299, endPoint x: 397, endPoint y: 307, distance: 13.2
click at [388, 299] on button "Close" at bounding box center [377, 303] width 19 height 19
click at [376, 316] on img "4 Ventura Avenue, NARWEE NSW 2209" at bounding box center [380, 317] width 16 height 20
click at [397, 316] on img "10A Elston Avenue, NARWEE NSW 2209" at bounding box center [392, 322] width 16 height 20
click at [389, 328] on img "4 Elston Avenue, NARWEE NSW 2209" at bounding box center [390, 327] width 16 height 20
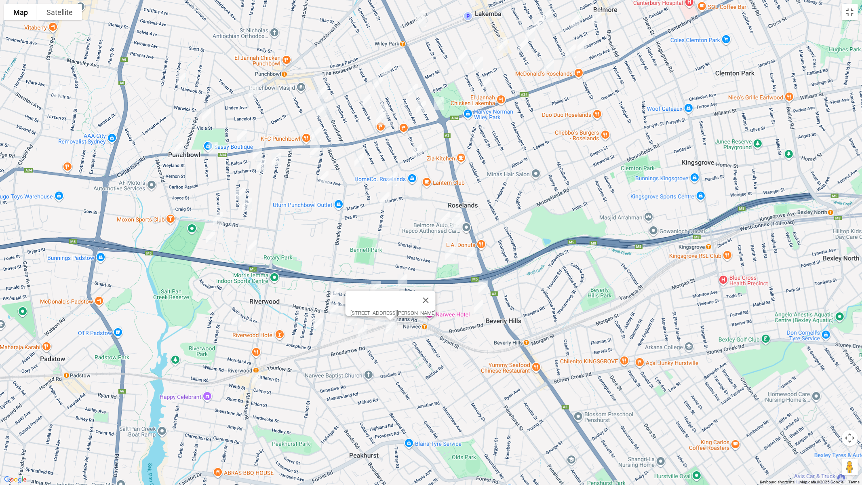
click at [448, 254] on img "16 Woodlands Avenue, NARWEE NSW 2209" at bounding box center [449, 254] width 16 height 20
click at [475, 256] on img "8 Warne Crescent, BEVERLY HILLS NSW 2209" at bounding box center [472, 254] width 16 height 20
click at [521, 222] on button "Close" at bounding box center [526, 227] width 19 height 19
click at [445, 219] on img "29 Penshurst Road, ROSELANDS NSW 2196" at bounding box center [445, 219] width 16 height 20
click at [454, 212] on img "20 Penshurst Road, ROSELANDS NSW 2196" at bounding box center [455, 220] width 16 height 20
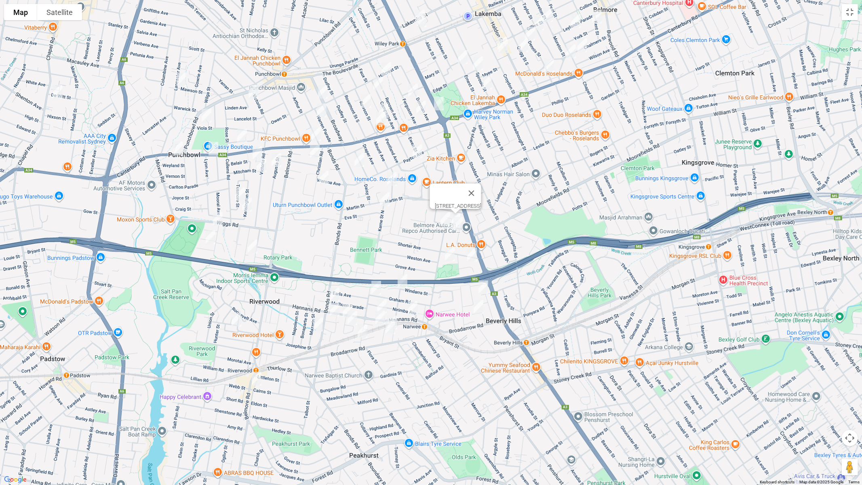
click at [459, 223] on img "1/16 Penshurst Road, ROSELANDS NSW 2196" at bounding box center [458, 224] width 16 height 20
click at [334, 309] on img "6 Iluka Street, RIVERWOOD NSW 2210" at bounding box center [334, 309] width 16 height 20
click at [313, 323] on img "18 Mazarin Street, RIVERWOOD NSW 2210" at bounding box center [318, 324] width 16 height 20
click at [232, 319] on img "8 Florida Crescent, RIVERWOOD NSW 2210" at bounding box center [236, 319] width 16 height 20
click at [255, 378] on img "186 Belmore Road North, RIVERWOOD NSW 2210" at bounding box center [256, 378] width 16 height 20
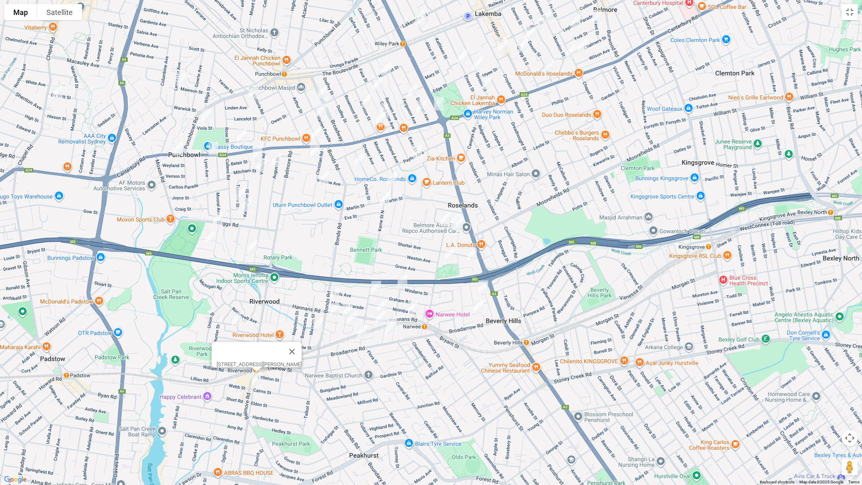
click at [250, 248] on img "2/32 Belgium Street, RIVERWOOD NSW 2210" at bounding box center [252, 246] width 16 height 20
drag, startPoint x: 298, startPoint y: 213, endPoint x: 269, endPoint y: 193, distance: 35.5
click at [278, 214] on button "Close" at bounding box center [267, 219] width 19 height 19
click at [237, 191] on img "5 Tusmore Street, PUNCHBOWL NSW 2196" at bounding box center [240, 194] width 16 height 20
click at [246, 205] on img "14B Kensington Street, PUNCHBOWL NSW 2196" at bounding box center [247, 204] width 16 height 20
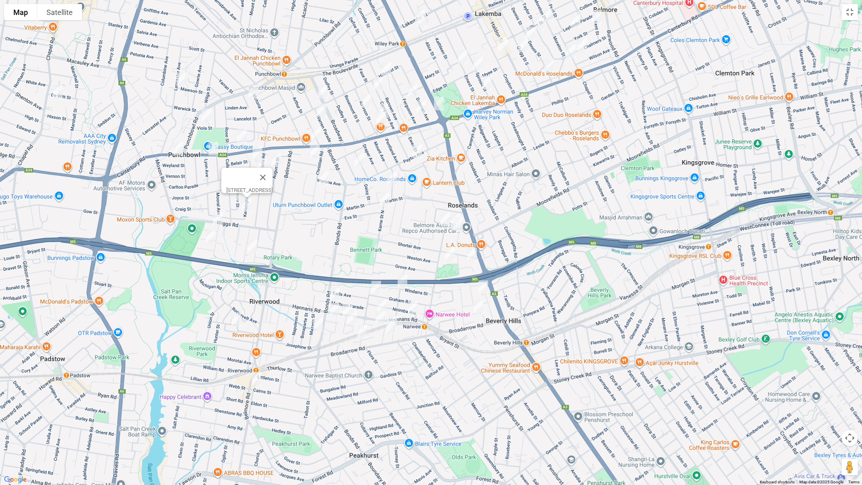
click at [216, 219] on img "1A Lupin Avenue, RIVERWOOD NSW 2210" at bounding box center [218, 219] width 16 height 20
click at [209, 233] on img "11B Iris Avenue, RIVERWOOD NSW 2210" at bounding box center [210, 237] width 16 height 20
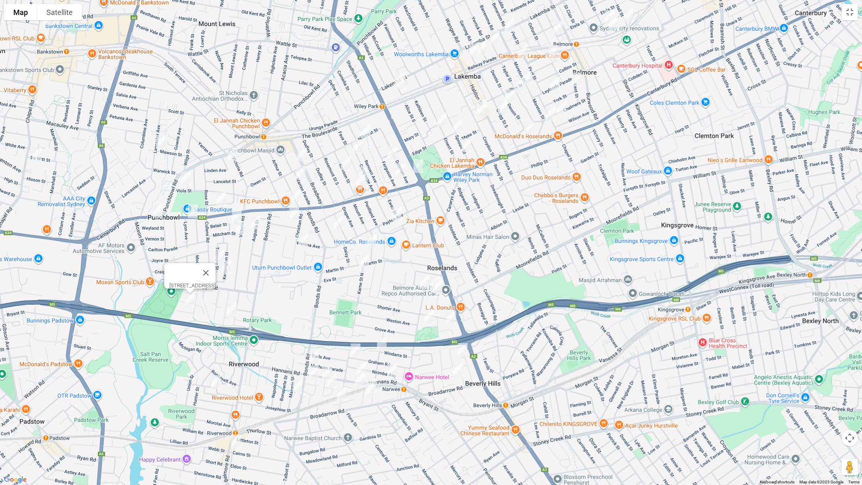
drag, startPoint x: 310, startPoint y: 219, endPoint x: 288, endPoint y: 282, distance: 67.1
click at [288, 282] on div "11B Iris Avenue, RIVERWOOD NSW 2210" at bounding box center [431, 242] width 862 height 485
click at [237, 216] on img "5 Belair Street, PUNCHBOWL NSW 2196" at bounding box center [236, 216] width 16 height 20
drag, startPoint x: 242, startPoint y: 227, endPoint x: 248, endPoint y: 227, distance: 6.9
click at [241, 227] on img "117 Victoria Road, PUNCHBOWL NSW 2196" at bounding box center [240, 228] width 16 height 20
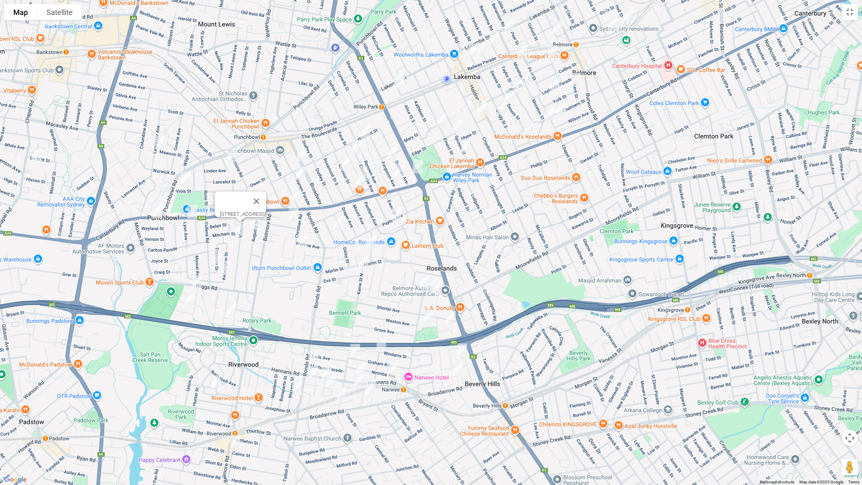
click at [254, 225] on img "39 Augusta Street, PUNCHBOWL NSW 2196" at bounding box center [255, 223] width 16 height 20
click at [291, 217] on img "5B Charlescotte Avenue, PUNCHBOWL NSW 2196" at bounding box center [294, 214] width 16 height 20
click at [305, 240] on img "2/44 Christian Road, PUNCHBOWL NSW 2196" at bounding box center [302, 241] width 16 height 20
click at [369, 238] on img "4/17 Violet Street, ROSELANDS NSW 2196" at bounding box center [371, 242] width 16 height 20
click at [364, 259] on img "140 Karne Street North, ROSELANDS NSW 2196" at bounding box center [363, 262] width 16 height 20
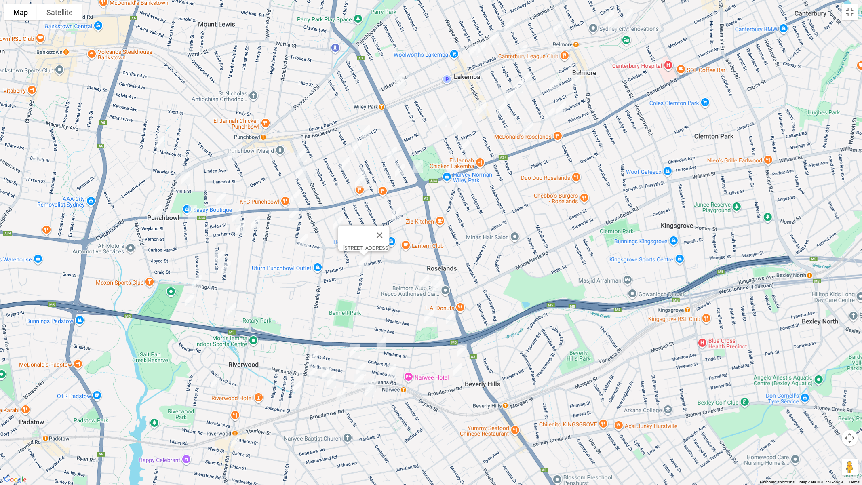
click at [397, 208] on img "50 Payten Avenue, ROSELANDS NSW 2196" at bounding box center [396, 214] width 16 height 20
drag, startPoint x: 334, startPoint y: 224, endPoint x: 330, endPoint y: 237, distance: 13.8
click at [335, 224] on img "14 Springfield Avenue, ROSELANDS NSW 2196" at bounding box center [338, 223] width 16 height 20
click at [339, 223] on img "14 Springfield Avenue, ROSELANDS NSW 2196" at bounding box center [339, 223] width 16 height 20
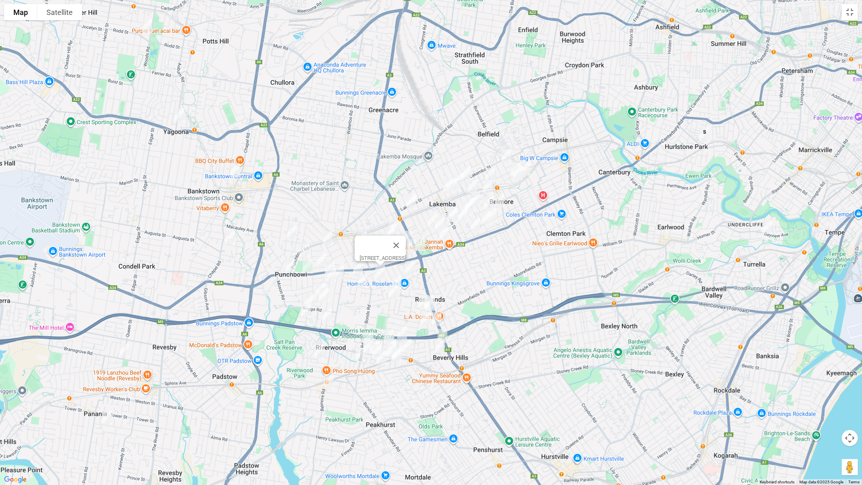
drag, startPoint x: 449, startPoint y: 260, endPoint x: 458, endPoint y: 267, distance: 10.9
click at [458, 273] on div "[STREET_ADDRESS]" at bounding box center [431, 242] width 862 height 485
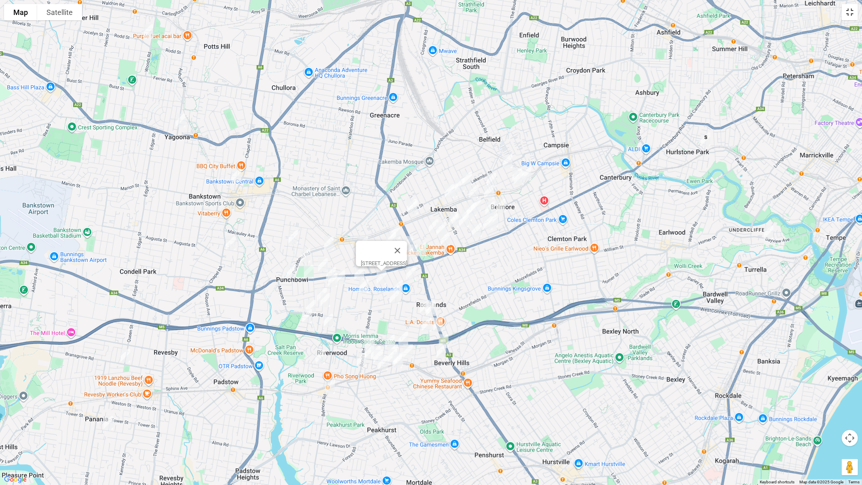
click at [852, 16] on button "Toggle fullscreen view" at bounding box center [849, 12] width 16 height 16
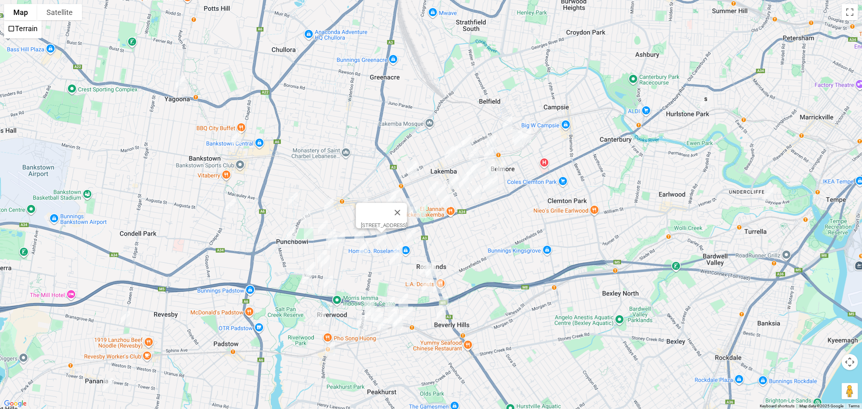
click at [30, 172] on span "Routes" at bounding box center [56, 172] width 67 height 6
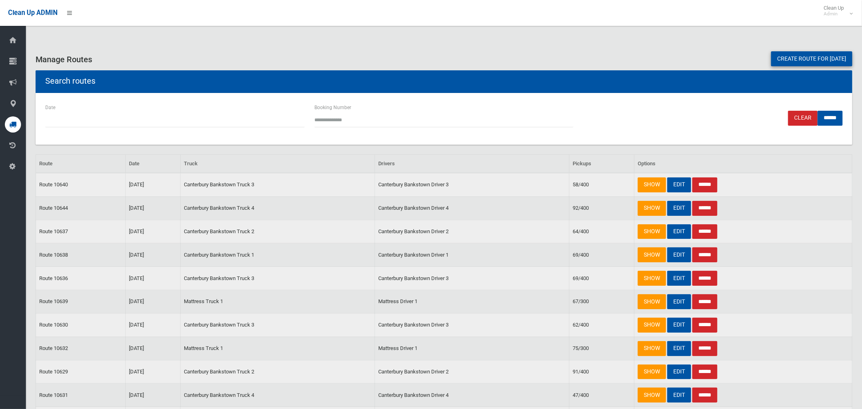
click at [714, 185] on input "******" at bounding box center [704, 184] width 25 height 15
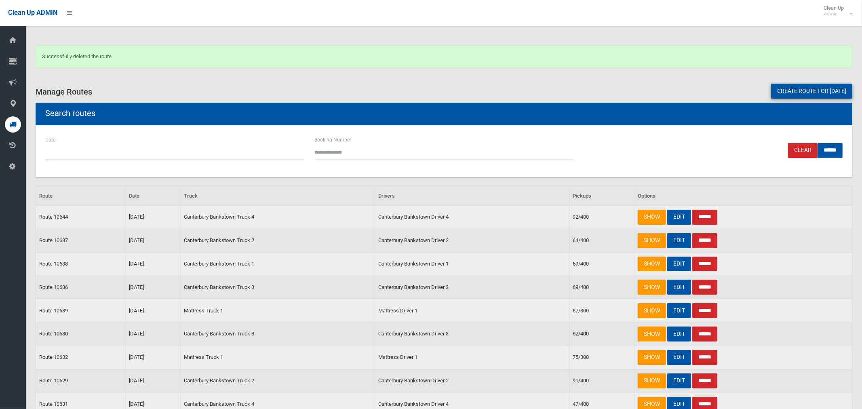
click at [782, 91] on link "Create route for [DATE]" at bounding box center [811, 91] width 81 height 15
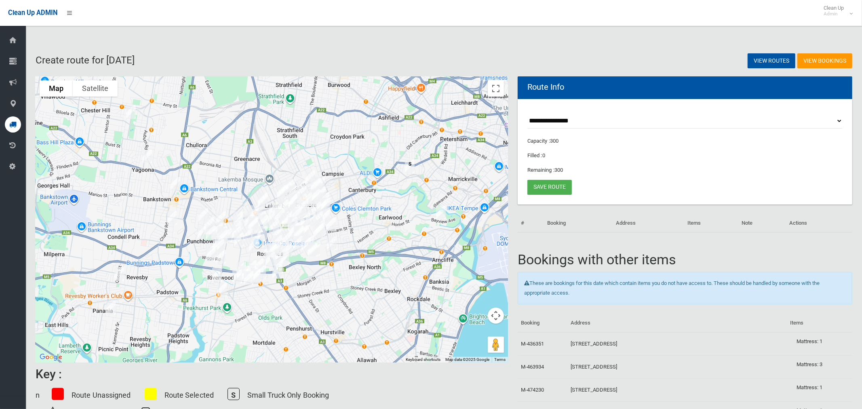
click at [555, 119] on select "**********" at bounding box center [684, 120] width 315 height 15
select select "*****"
click at [527, 113] on select "**********" at bounding box center [684, 120] width 315 height 15
click at [495, 87] on button "Toggle fullscreen view" at bounding box center [496, 88] width 16 height 16
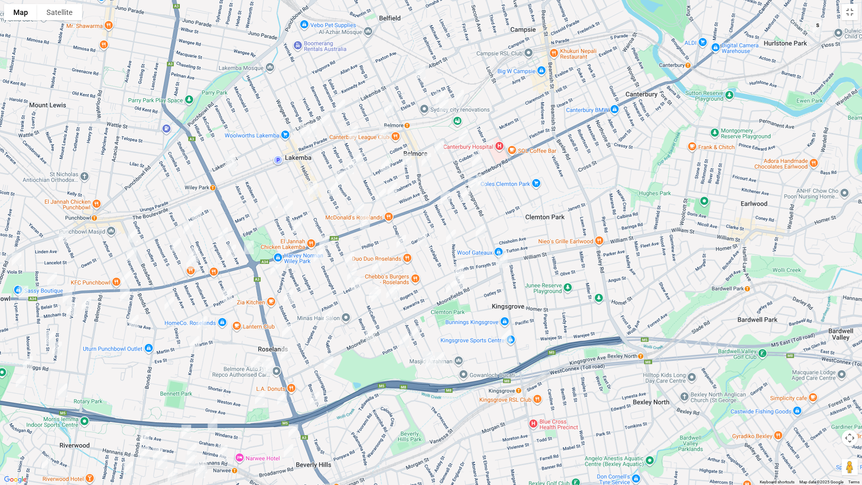
click at [508, 337] on img "16 Richland Street, KINGSGROVE NSW 2208" at bounding box center [506, 336] width 16 height 20
drag, startPoint x: 502, startPoint y: 261, endPoint x: 468, endPoint y: 293, distance: 46.6
click at [501, 260] on img "111 Kingsgrove Road, KINGSGROVE NSW 2208" at bounding box center [502, 261] width 16 height 20
click at [452, 290] on img "35 Moorefields Road, KINGSGROVE NSW 2208" at bounding box center [451, 287] width 16 height 20
click at [451, 234] on img "70 Harp Street, BELMORE NSW 2192" at bounding box center [451, 236] width 16 height 20
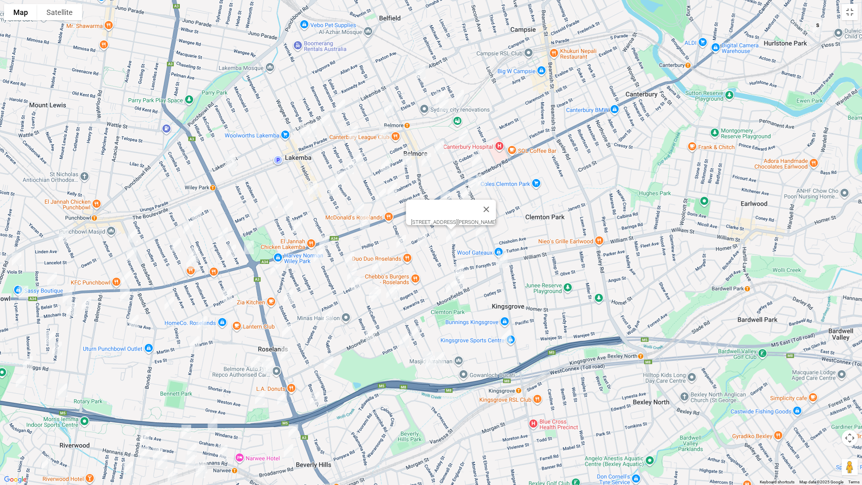
click at [424, 157] on img "503-505 Burwood Road, BELMORE NSW 2192" at bounding box center [426, 160] width 16 height 20
click at [473, 183] on img "9-13 Kingsgrove Road, BELMORE NSW 2192" at bounding box center [472, 184] width 16 height 20
click at [367, 222] on img "850 Canterbury Road, ROSELANDS NSW 2196" at bounding box center [365, 222] width 16 height 20
drag, startPoint x: 481, startPoint y: 235, endPoint x: 467, endPoint y: 257, distance: 26.9
click at [481, 235] on img "12 Moncur Avenue, BELMORE NSW 2192" at bounding box center [480, 231] width 16 height 20
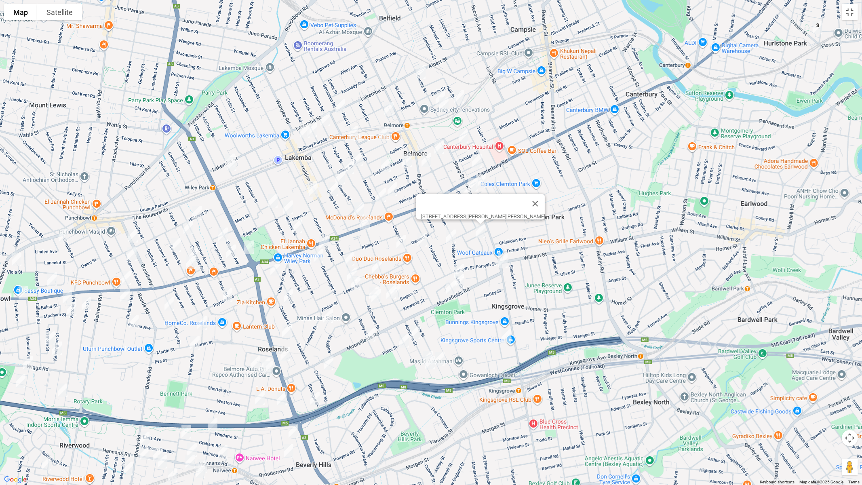
click at [462, 267] on img "16 Ada Street, KINGSGROVE NSW 2208" at bounding box center [459, 271] width 16 height 20
click at [462, 282] on img "60 Cripps Avenue, KINGSGROVE NSW 2208" at bounding box center [459, 281] width 16 height 20
click at [445, 199] on img "6 Nelson Avenue, BELMORE NSW 2192" at bounding box center [445, 198] width 16 height 20
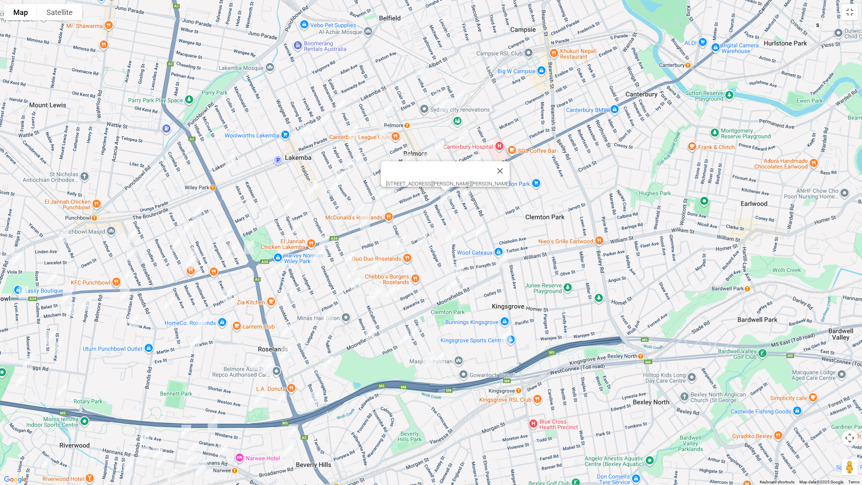
click at [467, 193] on img "17 Platts Avenue, BELMORE NSW 2192" at bounding box center [465, 195] width 16 height 20
click at [510, 163] on button "Close" at bounding box center [499, 167] width 19 height 19
click at [423, 72] on img "22 Cecilia Street, BELMORE NSW 2192" at bounding box center [420, 72] width 16 height 20
click at [437, 93] on img "9 Cecilia Street, BELMORE NSW 2192" at bounding box center [440, 98] width 16 height 20
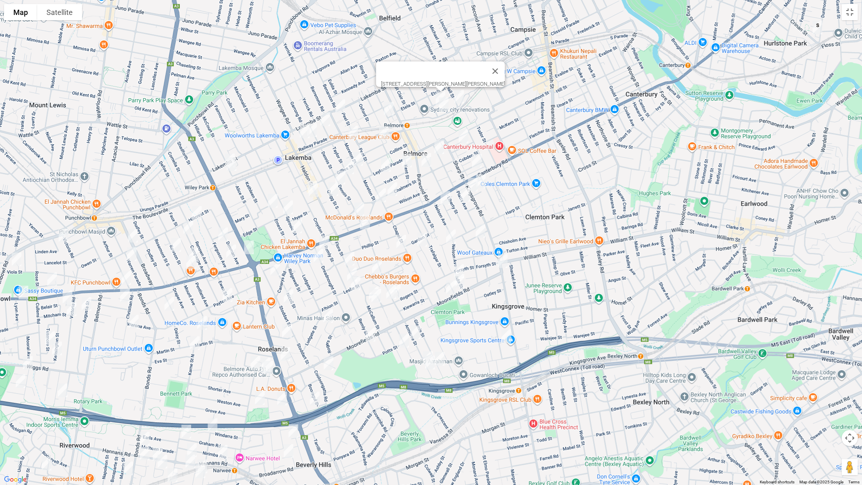
click at [458, 96] on img "2 Redman Parade, BELMORE NSW 2192" at bounding box center [459, 96] width 16 height 20
click at [443, 104] on img "15 Redman Parade, BELMORE NSW 2192" at bounding box center [443, 104] width 16 height 20
click at [462, 131] on img "15 Rydge Street, BELMORE NSW 2192" at bounding box center [463, 136] width 16 height 20
click at [478, 158] on img "14 Plimsoll Street, BELMORE NSW 2192" at bounding box center [477, 161] width 16 height 20
click at [482, 181] on img "10 Westwood Avenue, BELMORE NSW 2192" at bounding box center [481, 181] width 16 height 20
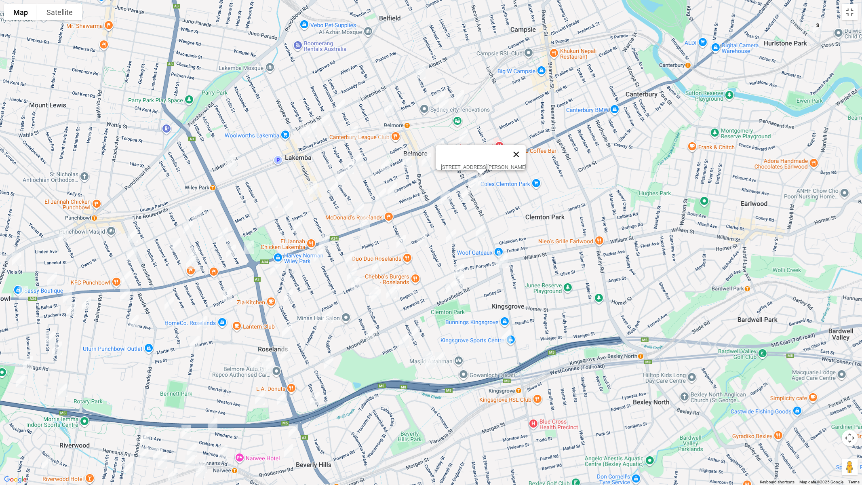
click at [525, 150] on button "Close" at bounding box center [515, 154] width 19 height 19
click at [440, 145] on img "9 Anderson Street, BELMORE NSW 2192" at bounding box center [439, 147] width 16 height 20
click at [339, 106] on img "2 Moreton Street, LAKEMBA NSW 2195" at bounding box center [340, 106] width 16 height 20
click at [324, 118] on img "9 Taylor Street, LAKEMBA NSW 2195" at bounding box center [325, 119] width 16 height 20
click at [316, 130] on img "18 Quigg Street North, LAKEMBA NSW 2195" at bounding box center [312, 130] width 16 height 20
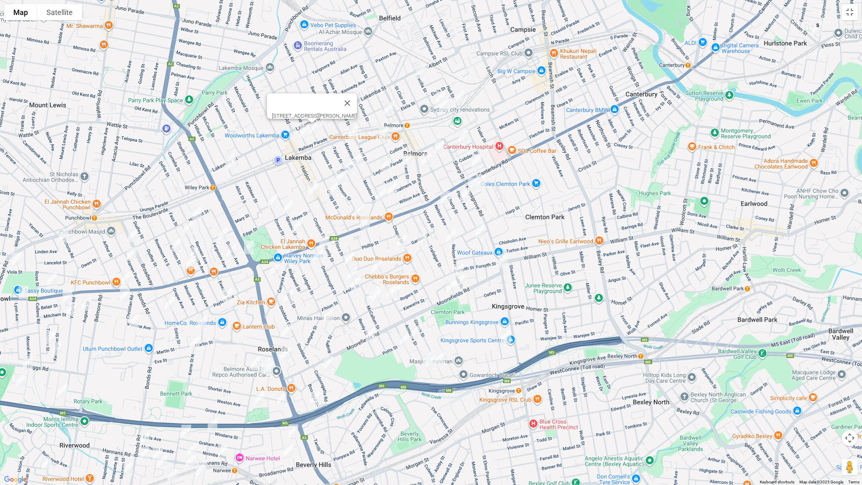
click at [352, 133] on img "38 Moreton Street, LAKEMBA NSW 2195" at bounding box center [353, 132] width 16 height 20
click at [378, 101] on button "Close" at bounding box center [368, 105] width 19 height 19
click at [389, 109] on img "12 Cleary Avenue, BELMORE NSW 2192" at bounding box center [388, 109] width 16 height 20
click at [386, 132] on img "15 Gladstone Street, BELMORE NSW 2192" at bounding box center [384, 133] width 16 height 20
drag, startPoint x: 410, startPoint y: 160, endPoint x: 405, endPoint y: 160, distance: 4.8
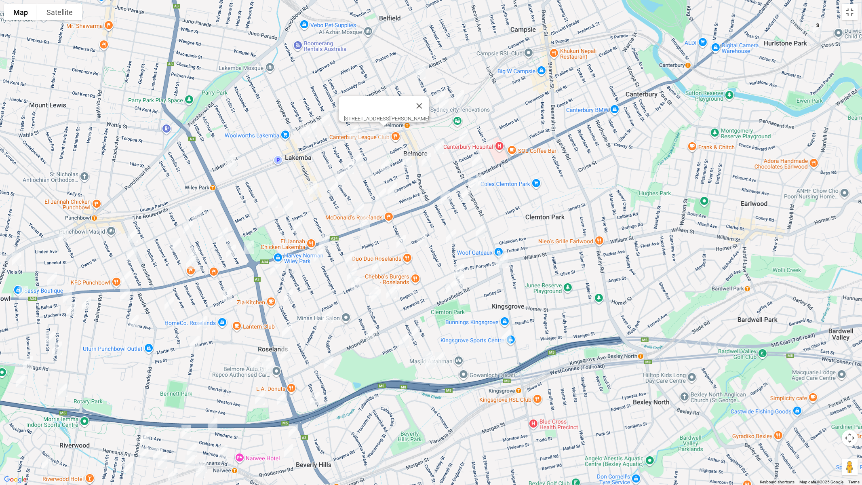
click at [409, 161] on img "3 York Street, BELMORE NSW 2192" at bounding box center [407, 160] width 16 height 20
click at [386, 160] on img "92 Leylands Parade, BELMORE NSW 2192" at bounding box center [386, 165] width 16 height 20
drag, startPoint x: 391, startPoint y: 189, endPoint x: 382, endPoint y: 195, distance: 11.3
click at [391, 189] on img "1/50 Chalmers Street, BELMORE NSW 2192" at bounding box center [392, 189] width 16 height 20
click at [380, 195] on img "144 Moreton Street, LAKEMBA NSW 2195" at bounding box center [381, 195] width 16 height 20
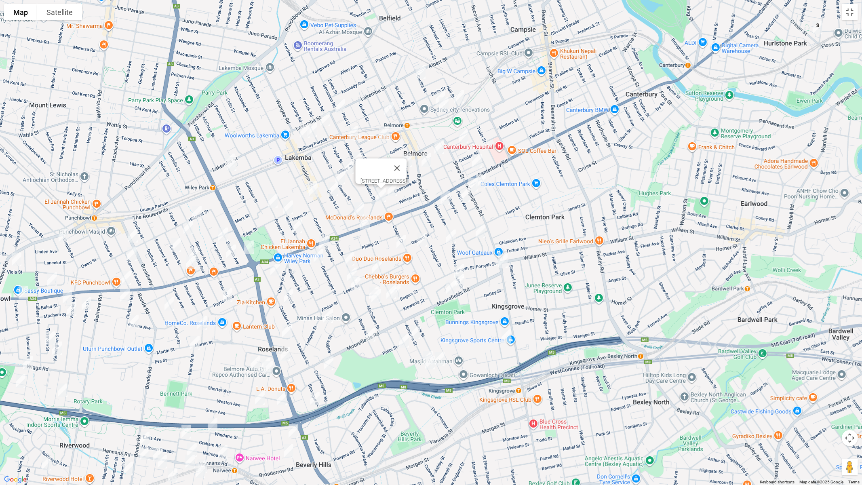
drag, startPoint x: 362, startPoint y: 206, endPoint x: 371, endPoint y: 204, distance: 9.3
click at [363, 206] on img "121 Dennis Street, LAKEMBA NSW 2195" at bounding box center [359, 209] width 16 height 20
click at [400, 178] on button "Close" at bounding box center [394, 181] width 19 height 19
click at [360, 157] on img "6 Gillies Street, LAKEMBA NSW 2195" at bounding box center [358, 159] width 16 height 20
click at [351, 164] on img "63A Taylor Street, LAKEMBA NSW 2195" at bounding box center [349, 167] width 16 height 20
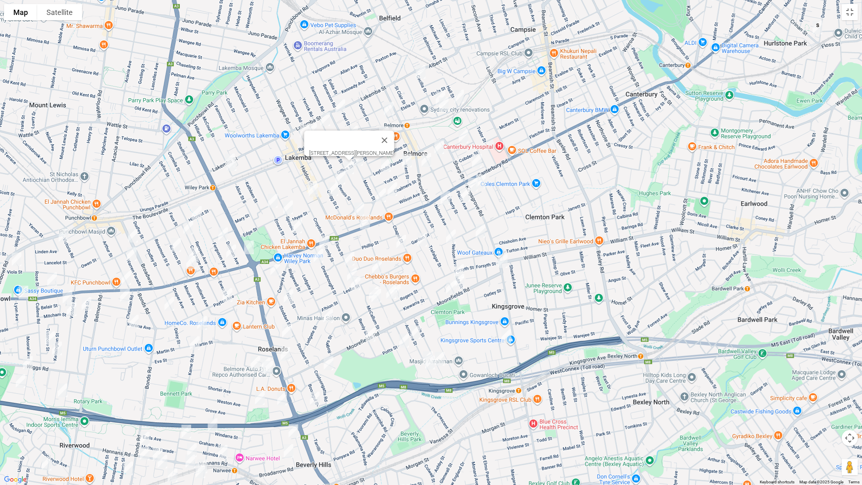
click at [337, 176] on img "2/77 Dennis Street, LAKEMBA NSW 2195" at bounding box center [340, 177] width 16 height 20
drag, startPoint x: 337, startPoint y: 194, endPoint x: 334, endPoint y: 187, distance: 7.4
click at [336, 194] on img "85 Quigg Street South, LAKEMBA NSW 2195" at bounding box center [333, 189] width 16 height 20
click at [303, 128] on img "15 Quigg Street North, LAKEMBA NSW 2195" at bounding box center [304, 131] width 16 height 20
click at [332, 189] on img "85 Quigg Street South, LAKEMBA NSW 2195" at bounding box center [333, 189] width 16 height 20
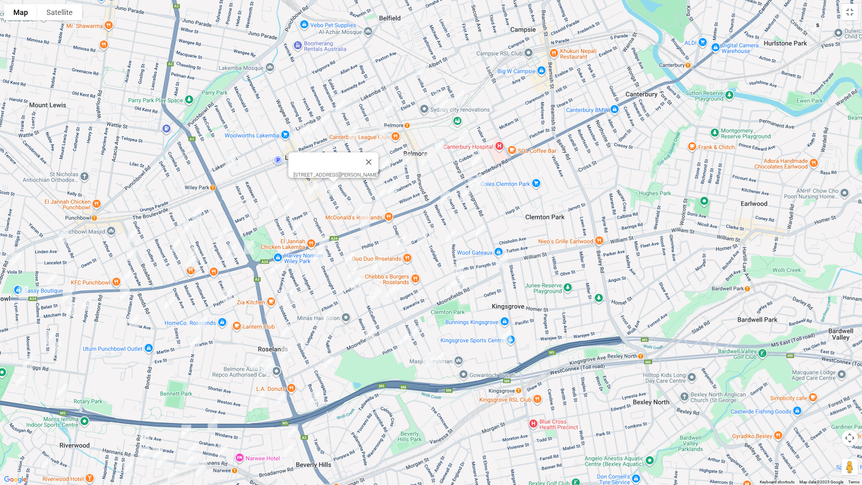
click at [305, 184] on img "68 Croydon Street, LAKEMBA NSW 2195" at bounding box center [312, 187] width 16 height 20
click at [315, 195] on img "72 Croydon Street, LAKEMBA NSW 2195" at bounding box center [313, 190] width 16 height 20
click at [226, 151] on img "1 Alice Street North, WILEY PARK NSW 2195" at bounding box center [230, 160] width 16 height 20
drag, startPoint x: 231, startPoint y: 164, endPoint x: 245, endPoint y: 178, distance: 20.0
click at [231, 164] on img "9 Alice Street North, WILEY PARK NSW 2195" at bounding box center [231, 164] width 16 height 20
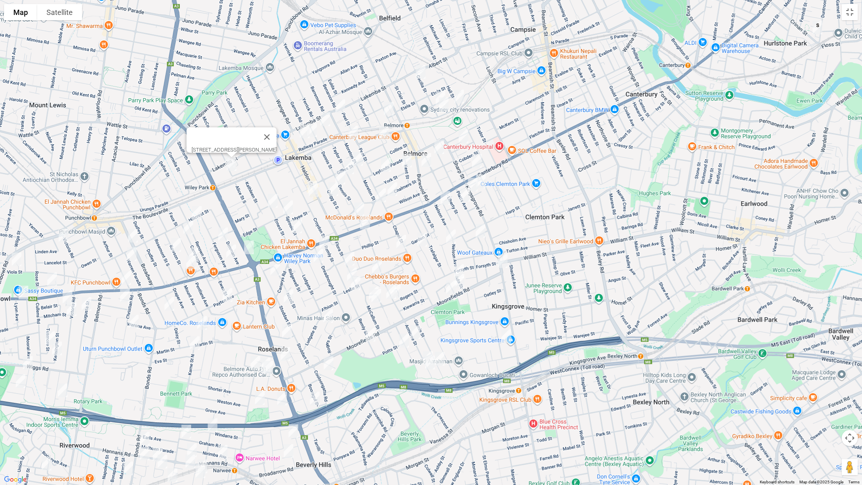
click at [273, 204] on img "57 Ernest Street, LAKEMBA NSW 2195" at bounding box center [273, 201] width 16 height 20
click at [293, 207] on img "85 Sproule Street, LAKEMBA NSW 2195" at bounding box center [288, 207] width 16 height 20
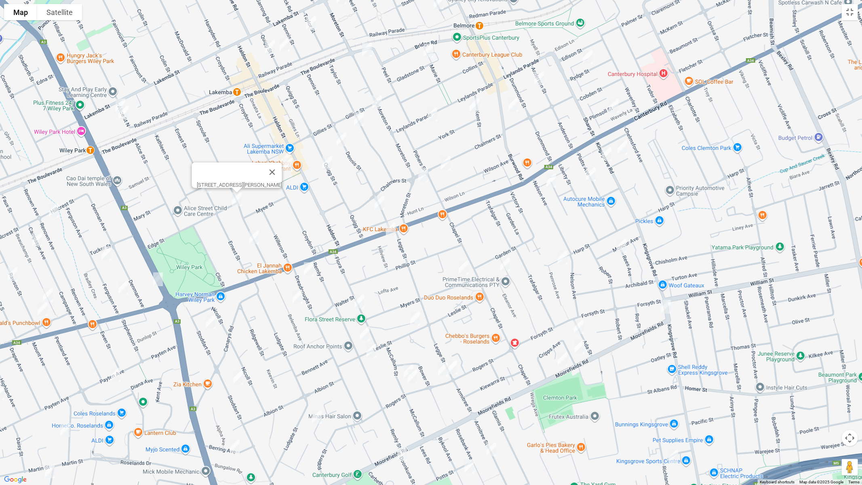
drag, startPoint x: 401, startPoint y: 188, endPoint x: 310, endPoint y: 223, distance: 98.2
click at [310, 223] on div "[STREET_ADDRESS][PERSON_NAME]" at bounding box center [431, 242] width 862 height 485
click at [391, 235] on img "850 Canterbury Road, ROSELANDS NSW 2196" at bounding box center [390, 229] width 16 height 20
click at [257, 235] on img "3/113 Sproule Street, LAKEMBA NSW 2195" at bounding box center [254, 237] width 16 height 20
click at [851, 14] on button "Toggle fullscreen view" at bounding box center [849, 12] width 16 height 16
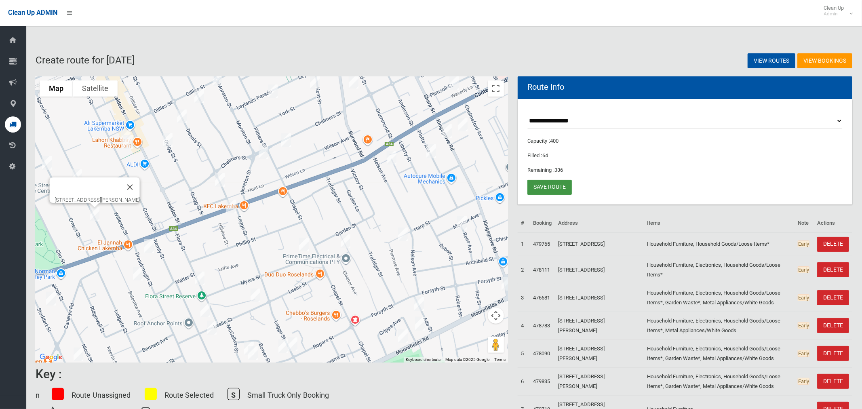
click at [559, 188] on link "Save route" at bounding box center [549, 187] width 44 height 15
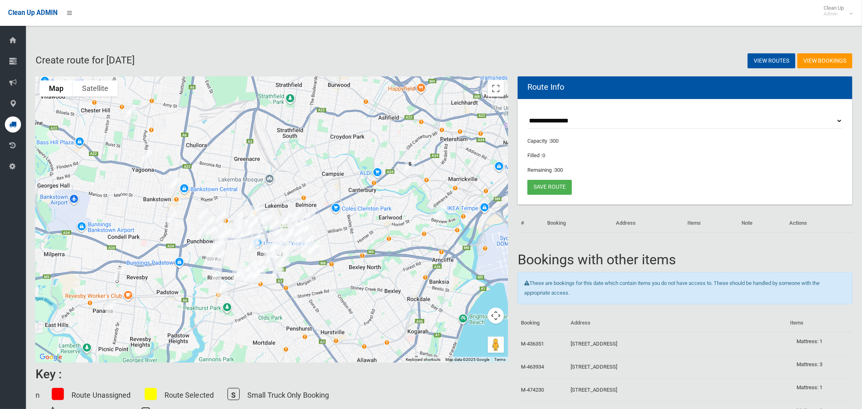
click at [575, 119] on select "**********" at bounding box center [684, 120] width 315 height 15
select select "*****"
click at [527, 113] on select "**********" at bounding box center [684, 120] width 315 height 15
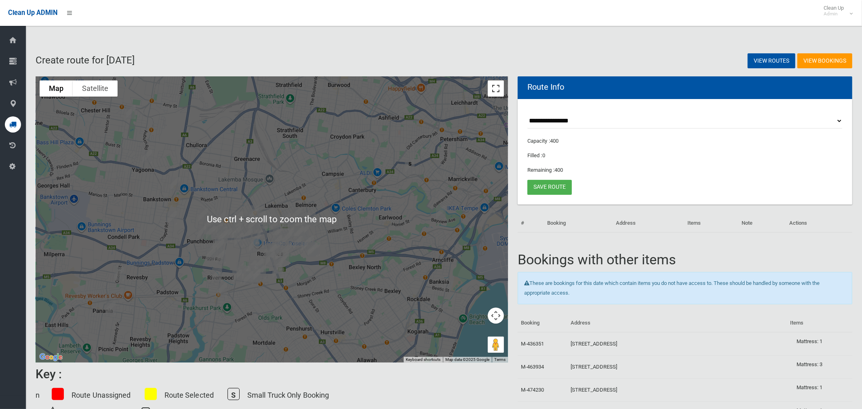
click at [490, 92] on button "Toggle fullscreen view" at bounding box center [496, 88] width 16 height 16
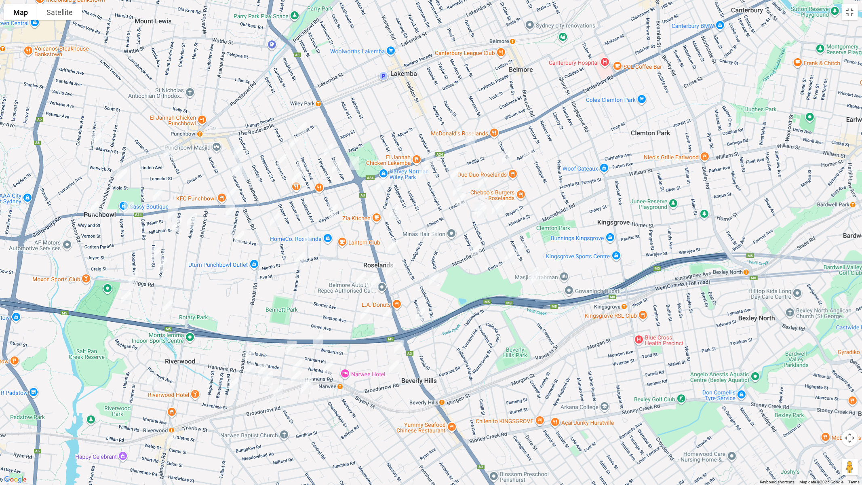
drag, startPoint x: 448, startPoint y: 235, endPoint x: 410, endPoint y: 248, distance: 39.3
click at [410, 248] on div at bounding box center [431, 242] width 862 height 485
click at [471, 137] on img "850 Canterbury Road, ROSELANDS NSW 2196" at bounding box center [470, 139] width 16 height 20
click at [328, 368] on img "140 Hannans Road, NARWEE NSW 2209" at bounding box center [327, 368] width 16 height 20
click at [299, 363] on img "118-120 Hannans Road, NARWEE NSW 2209" at bounding box center [297, 366] width 16 height 20
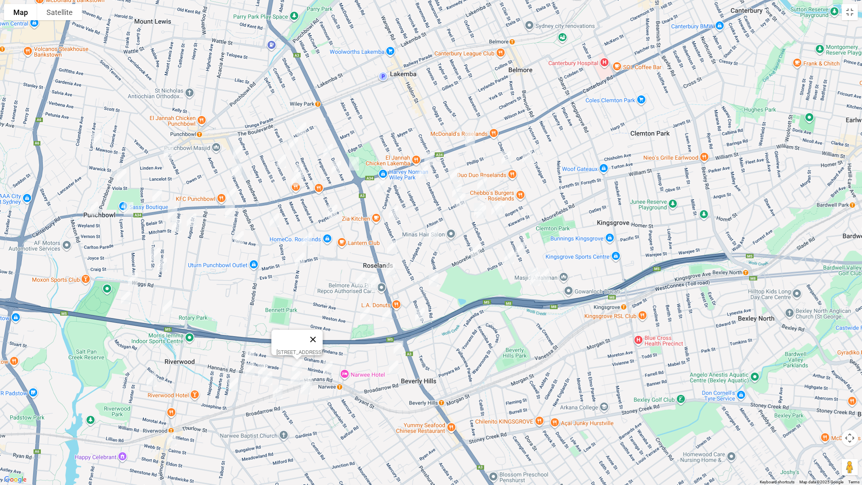
click at [322, 334] on button "Close" at bounding box center [312, 339] width 19 height 19
click at [290, 347] on img "33 Karne Street South, NARWEE NSW 2209" at bounding box center [291, 348] width 16 height 20
click at [292, 374] on img "4 Ventura Avenue, NARWEE NSW 2209" at bounding box center [295, 378] width 16 height 20
click at [310, 375] on img "10A Elston Avenue, NARWEE NSW 2209" at bounding box center [307, 382] width 16 height 20
click at [305, 388] on img "4 Elston Avenue, NARWEE NSW 2209" at bounding box center [305, 387] width 16 height 20
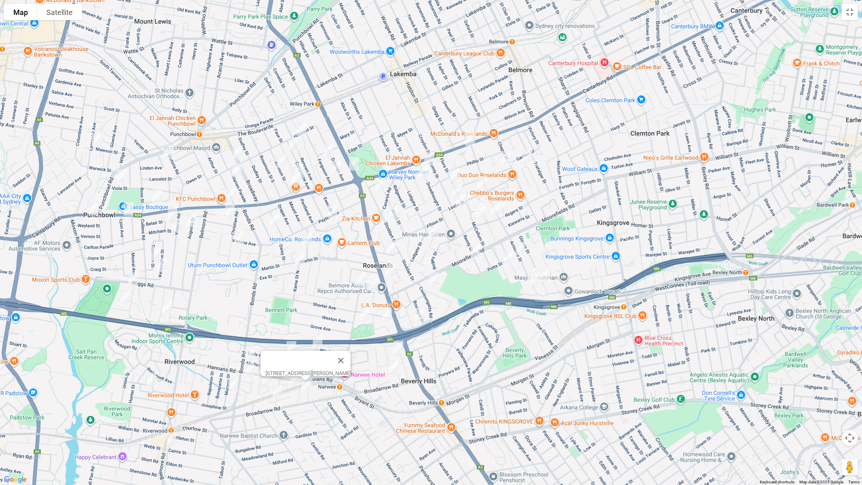
click at [317, 337] on img "1 Nanowie Street, NARWEE NSW 2209" at bounding box center [317, 341] width 16 height 20
click at [397, 347] on img "8 Zuttion Avenue, BEVERLY HILLS NSW 2209" at bounding box center [398, 347] width 16 height 20
click at [391, 367] on img "26 Mayfair Crescent, BEVERLY HILLS NSW 2209" at bounding box center [393, 367] width 16 height 20
click at [336, 208] on img "50 Payten Avenue, ROSELANDS NSW 2196" at bounding box center [332, 211] width 16 height 20
click at [309, 238] on img "4/17 Violet Street, ROSELANDS NSW 2196" at bounding box center [307, 239] width 16 height 20
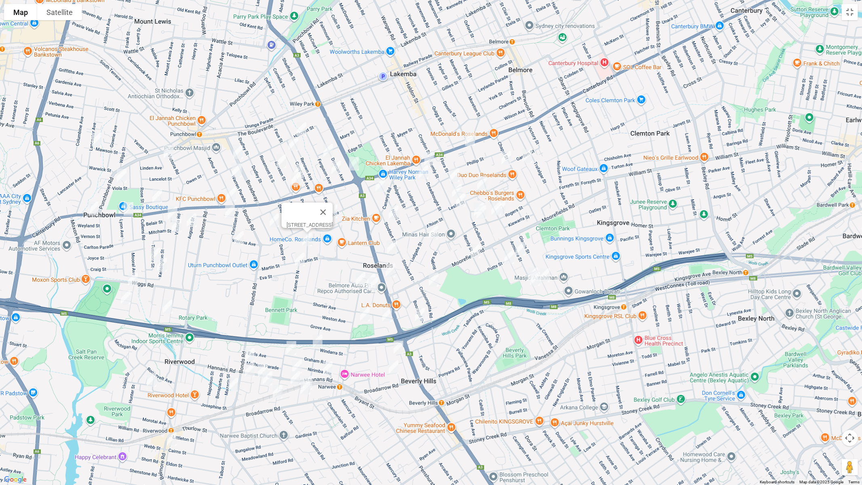
click at [301, 263] on img "140 Karne Street North, ROSELANDS NSW 2196" at bounding box center [300, 259] width 16 height 20
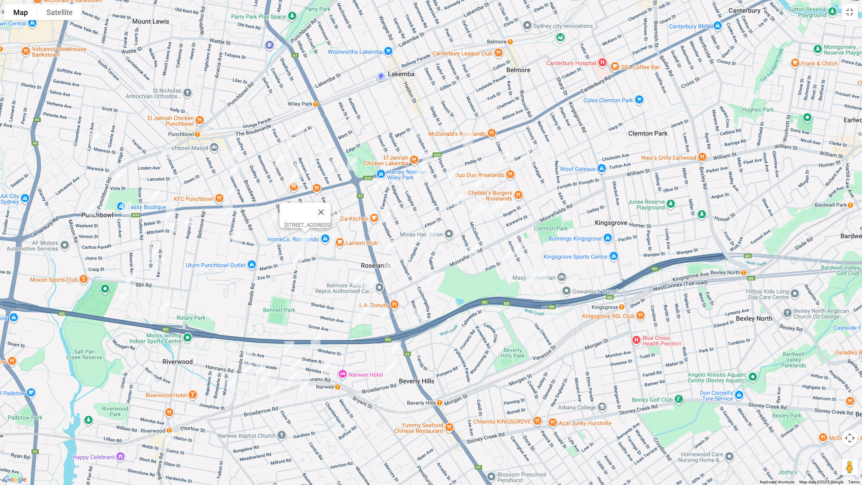
click at [521, 153] on img "4 Eleanor Avenue, BELMORE NSW 2192" at bounding box center [525, 156] width 16 height 20
click at [504, 156] on img "1/5 Myers Street, ROSELANDS NSW 2196" at bounding box center [504, 158] width 16 height 20
click at [426, 157] on img "4 Dreadnought Street, ROSELANDS NSW 2196" at bounding box center [427, 159] width 16 height 20
click at [420, 172] on img "26 Belemba Avenue, ROSELANDS NSW 2196" at bounding box center [421, 172] width 16 height 20
click at [455, 170] on img "35 Flora Street, ROSELANDS NSW 2196" at bounding box center [452, 175] width 16 height 20
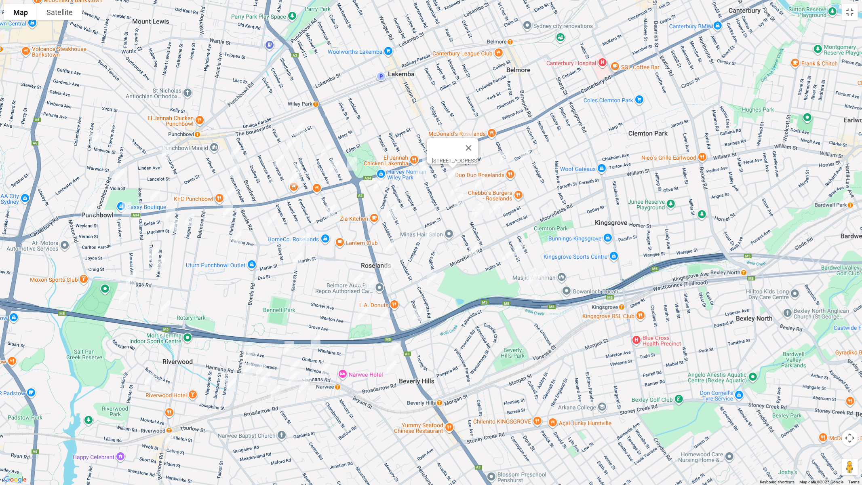
click at [478, 179] on img "18 Leslie Street, ROSELANDS NSW 2196" at bounding box center [480, 183] width 16 height 20
click at [502, 203] on img "74 Rogers Street, ROSELANDS NSW 2196" at bounding box center [498, 208] width 16 height 20
click at [495, 210] on img "68 Rogers Street, ROSELANDS NSW 2196" at bounding box center [494, 208] width 16 height 20
click at [520, 249] on img "45 Armitree Street, KINGSGROVE NSW 2208" at bounding box center [518, 248] width 16 height 20
click at [504, 255] on img "20B Bykool Avenue, KINGSGROVE NSW 2208" at bounding box center [507, 257] width 16 height 20
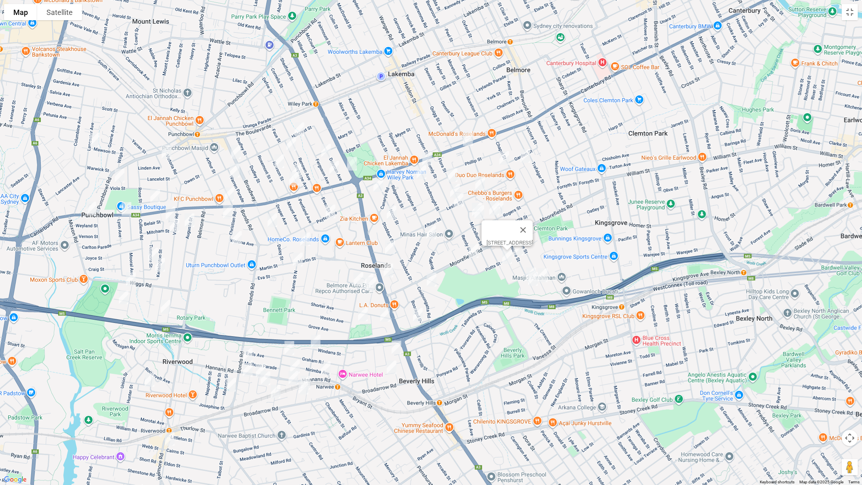
click at [530, 264] on img "91 Armitree Street, KINGSGROVE NSW 2208" at bounding box center [531, 274] width 16 height 20
click at [533, 282] on img "99 Armitree Street, KINGSGROVE NSW 2208" at bounding box center [533, 279] width 16 height 20
click at [545, 277] on img "80 Glamis Street, KINGSGROVE NSW 2208" at bounding box center [542, 275] width 16 height 20
drag, startPoint x: 542, startPoint y: 274, endPoint x: 521, endPoint y: 281, distance: 22.0
click at [542, 275] on img "80 Glamis Street, KINGSGROVE NSW 2208" at bounding box center [542, 275] width 16 height 20
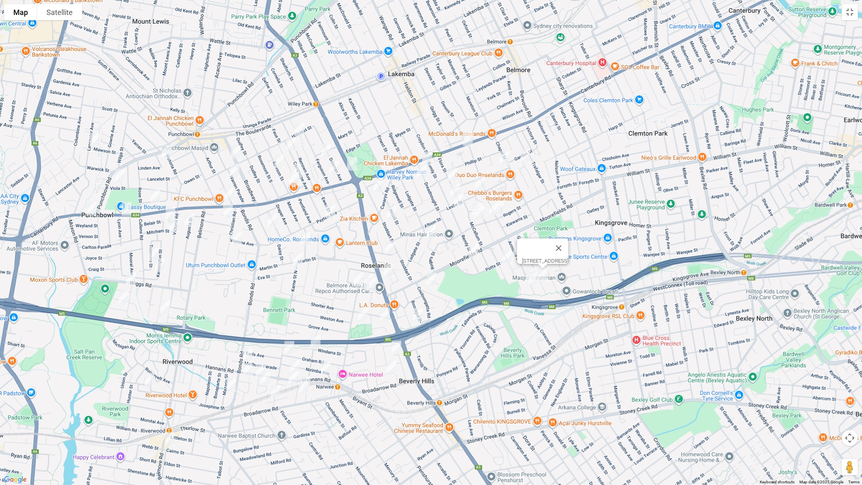
click at [475, 254] on img "1 Doonkuna Street, BEVERLY HILLS NSW 2209" at bounding box center [473, 251] width 16 height 20
click at [490, 201] on img "68 Rogers Street, ROSELANDS NSW 2196" at bounding box center [494, 208] width 16 height 20
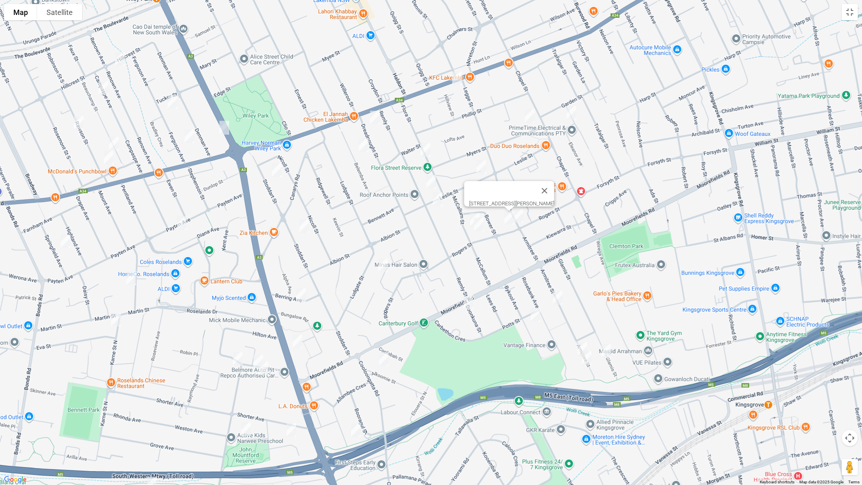
click at [467, 212] on img "26B McCallum Street, ROSELANDS NSW 2196" at bounding box center [475, 220] width 16 height 20
drag, startPoint x: 479, startPoint y: 225, endPoint x: 466, endPoint y: 221, distance: 14.3
click at [479, 226] on img "30 McCallum Street, ROSELANDS NSW 2196" at bounding box center [479, 224] width 16 height 20
click at [430, 175] on img "54-58 Remly Street, ROSELANDS NSW 2196" at bounding box center [431, 182] width 16 height 20
click at [437, 200] on img "68 Remly Street, ROSELANDS NSW 2196" at bounding box center [437, 199] width 16 height 20
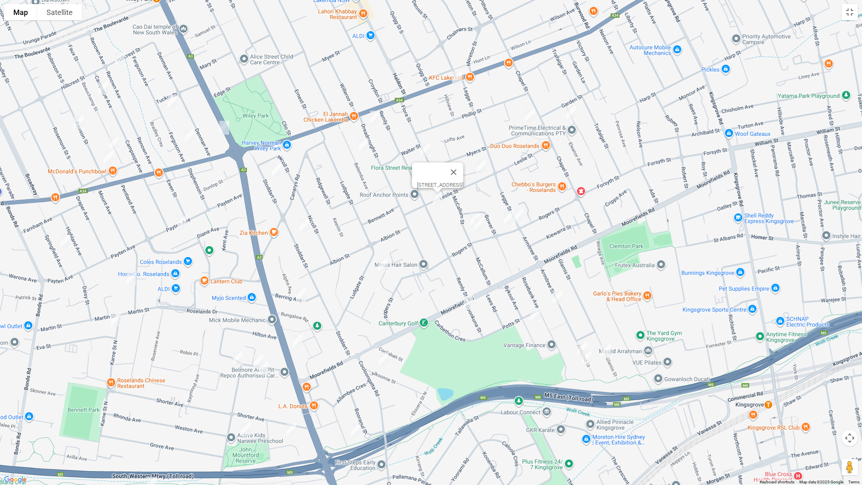
click at [276, 168] on img "16-18 Stoddart Street, ROSELANDS NSW 2196" at bounding box center [277, 170] width 16 height 20
click at [307, 224] on img "48 Stoddart Street, ROSELANDS NSW 2196" at bounding box center [304, 226] width 16 height 20
drag, startPoint x: 384, startPoint y: 266, endPoint x: 381, endPoint y: 270, distance: 4.6
click at [384, 266] on img "10 Enid Avenue, ROSELANDS NSW 2196" at bounding box center [383, 265] width 16 height 20
click at [299, 295] on img "16 Berring Avenue, ROSELANDS NSW 2196" at bounding box center [301, 295] width 16 height 20
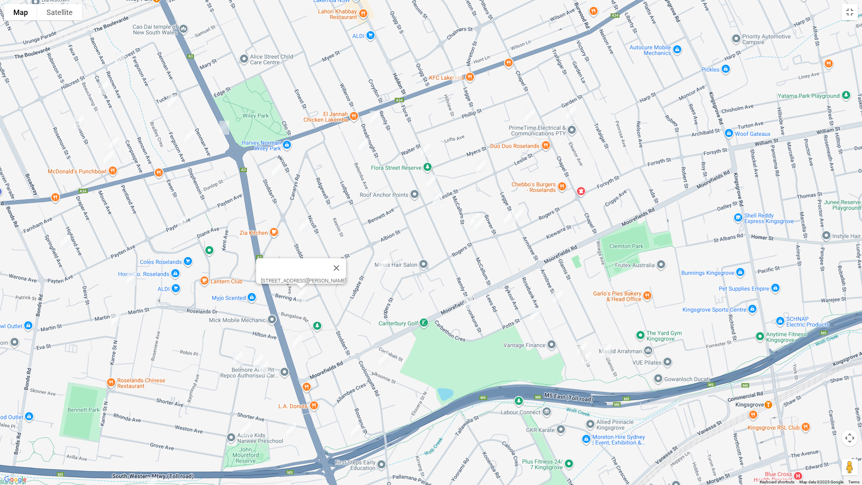
click at [382, 360] on img "8 Alkoomie Street, BEVERLY HILLS NSW 2209" at bounding box center [384, 359] width 16 height 20
click at [296, 340] on img "284 King Georges Road, ROSELANDS NSW 2196" at bounding box center [297, 341] width 16 height 20
click at [355, 408] on img "25 Allambee Crescent, BEVERLY HILLS NSW 2209" at bounding box center [356, 430] width 16 height 20
click at [257, 356] on img "20 Penshurst Road, ROSELANDS NSW 2196" at bounding box center [258, 361] width 16 height 20
click at [261, 368] on img "1/16 Penshurst Road, ROSELANDS NSW 2196" at bounding box center [263, 368] width 16 height 20
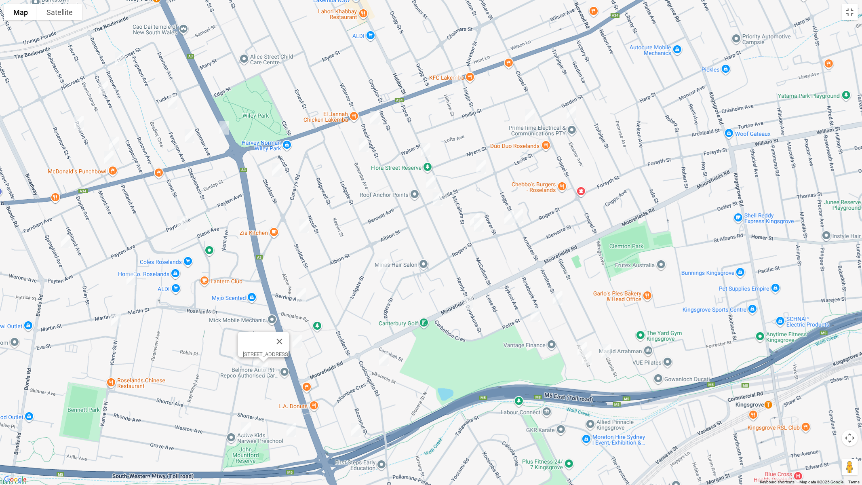
click at [290, 408] on img "8 Warne Crescent, BEVERLY HILLS NSW 2209" at bounding box center [291, 430] width 16 height 20
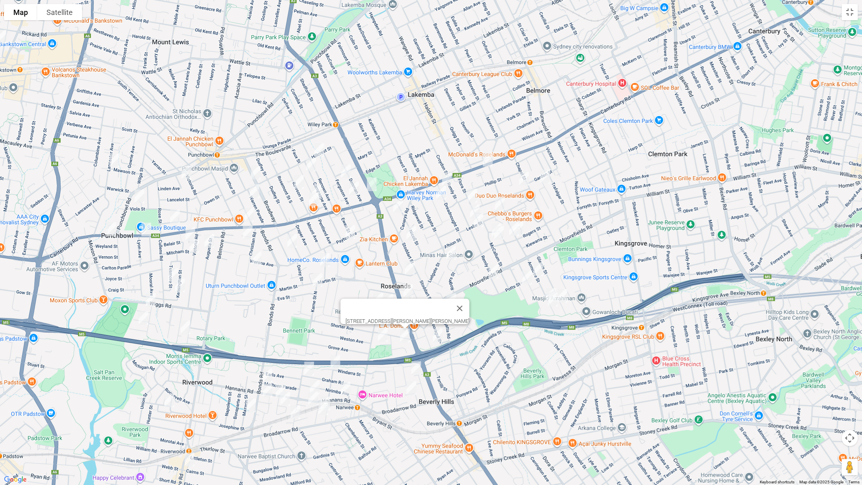
drag, startPoint x: 393, startPoint y: 318, endPoint x: 445, endPoint y: 254, distance: 82.4
click at [445, 254] on img "10 Enid Avenue, ROSELANDS NSW 2196" at bounding box center [451, 253] width 16 height 20
click at [324, 258] on img "4/17 Violet Street, ROSELANDS NSW 2196" at bounding box center [325, 260] width 16 height 20
click at [382, 337] on img "16 Woodlands Avenue, NARWEE NSW 2209" at bounding box center [382, 335] width 16 height 20
click at [350, 230] on img "50 Payten Avenue, ROSELANDS NSW 2196" at bounding box center [350, 232] width 16 height 20
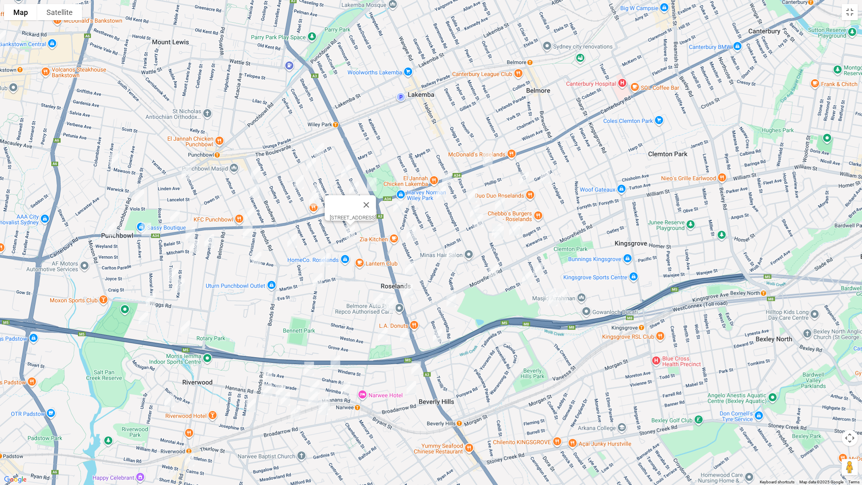
click at [381, 302] on img "20 Penshurst Road, ROSELANDS NSW 2196" at bounding box center [388, 301] width 16 height 20
click at [378, 301] on img "29 Penshurst Road, ROSELANDS NSW 2196" at bounding box center [378, 300] width 16 height 20
click at [845, 9] on button "Toggle fullscreen view" at bounding box center [849, 12] width 16 height 16
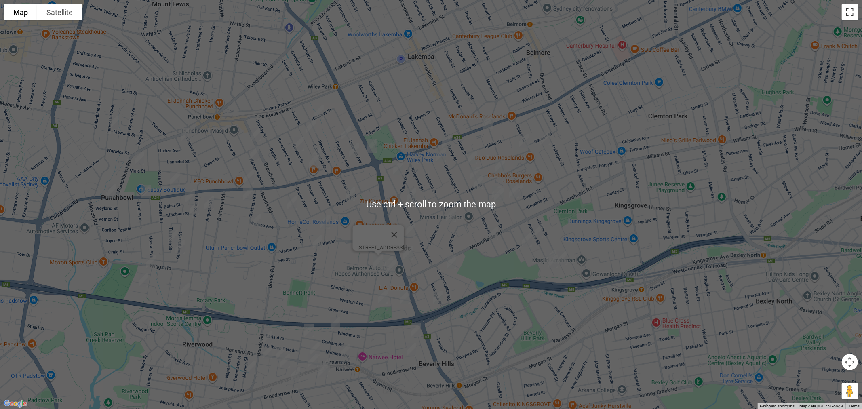
click at [841, 20] on button "Toggle fullscreen view" at bounding box center [849, 12] width 16 height 16
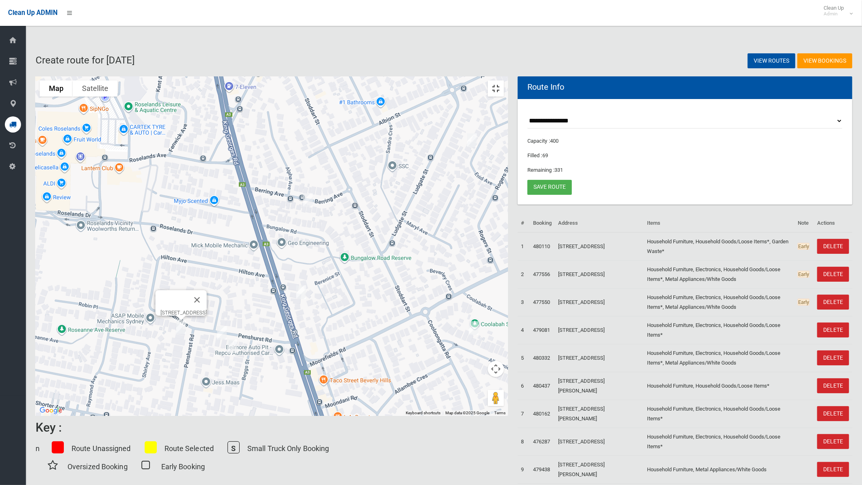
click at [504, 80] on button "Toggle fullscreen view" at bounding box center [496, 88] width 16 height 16
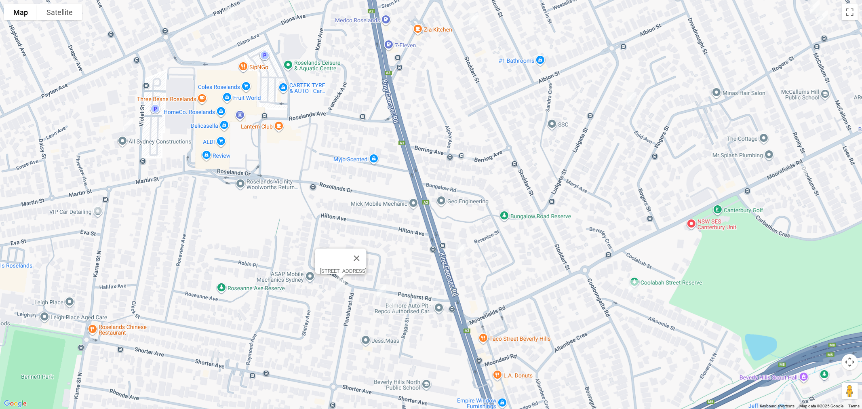
click at [373, 301] on img "20 Penshurst Road, ROSELANDS NSW 2196" at bounding box center [381, 291] width 16 height 20
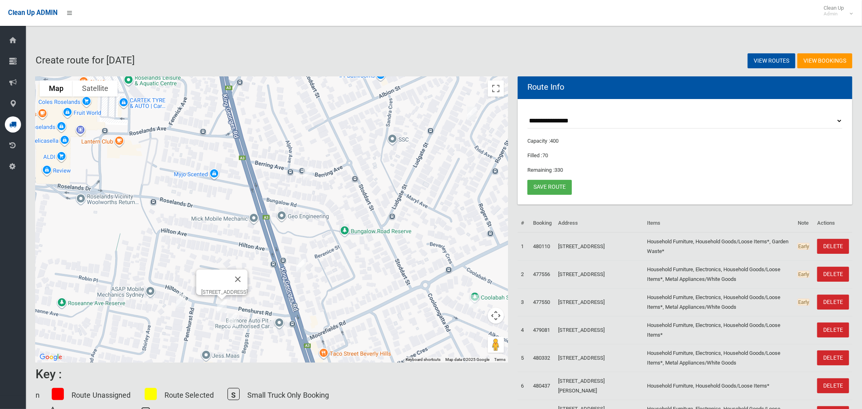
click at [221, 305] on img "20 Penshurst Road, ROSELANDS NSW 2196" at bounding box center [222, 306] width 16 height 20
click at [496, 90] on button "Toggle fullscreen view" at bounding box center [496, 88] width 16 height 16
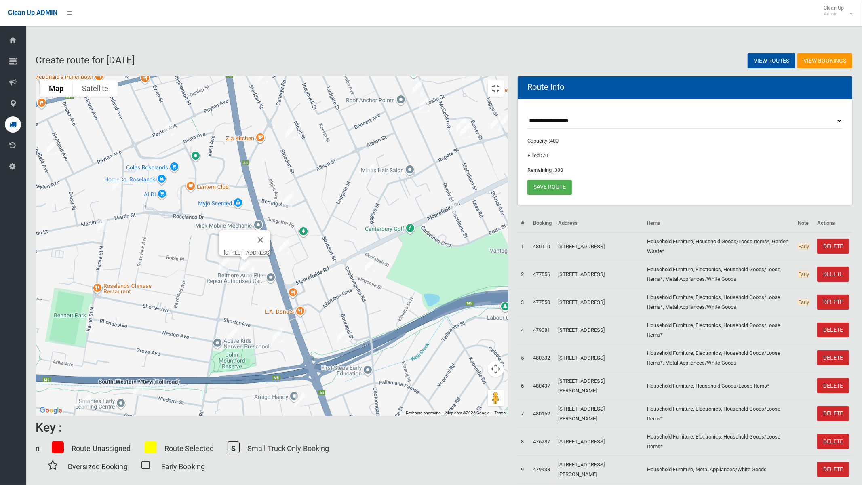
drag, startPoint x: 296, startPoint y: 321, endPoint x: 345, endPoint y: 290, distance: 57.5
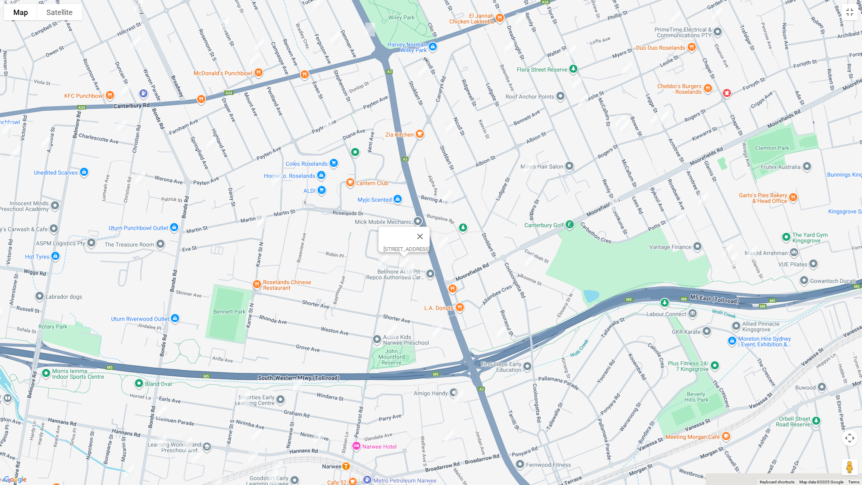
click at [365, 300] on div "20 Penshurst Road, ROSELANDS NSW 2196" at bounding box center [431, 242] width 862 height 485
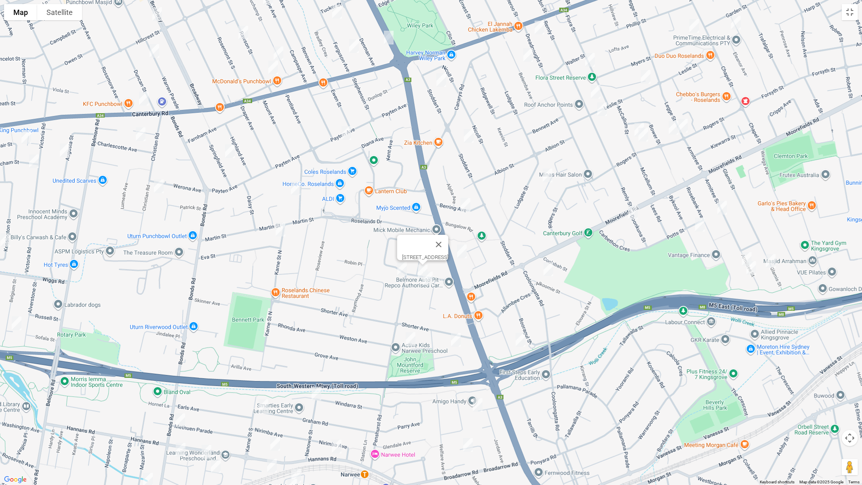
click at [281, 233] on img "140 Karne Street North, ROSELANDS NSW 2196" at bounding box center [280, 229] width 16 height 20
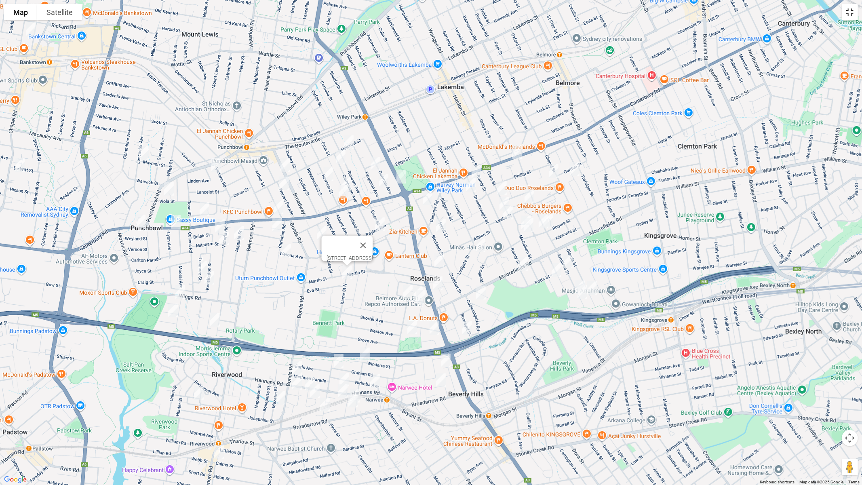
click at [851, 16] on button "Toggle fullscreen view" at bounding box center [849, 12] width 16 height 16
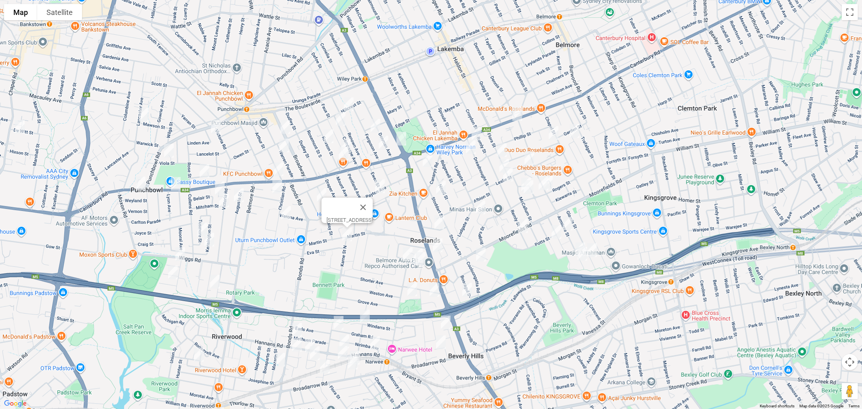
click at [558, 184] on link "Save route" at bounding box center [549, 187] width 44 height 15
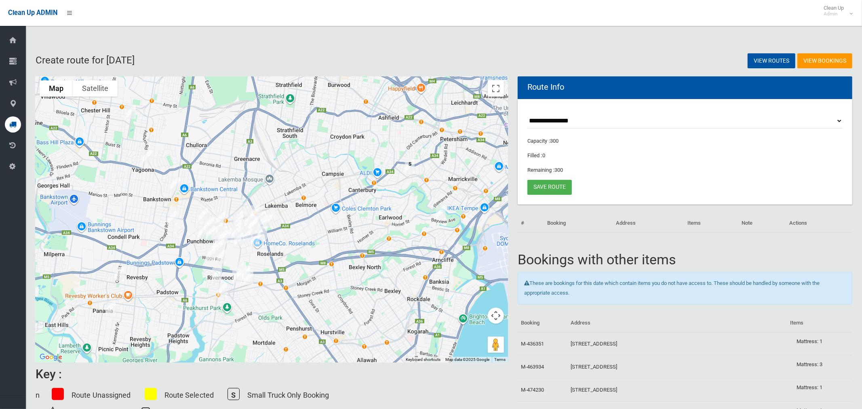
click at [561, 119] on select "**********" at bounding box center [684, 120] width 315 height 15
select select "*****"
click at [527, 113] on select "**********" at bounding box center [684, 120] width 315 height 15
click at [491, 93] on button "Toggle fullscreen view" at bounding box center [496, 88] width 16 height 16
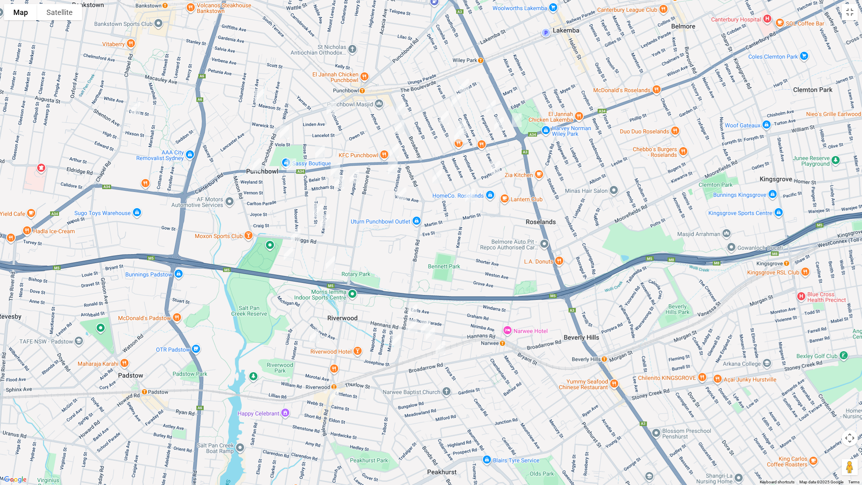
click at [413, 307] on img "198 Bonds Road, RIVERWOOD NSW 2210" at bounding box center [412, 311] width 16 height 20
drag, startPoint x: 518, startPoint y: 118, endPoint x: 456, endPoint y: 135, distance: 64.2
click at [517, 118] on img "163 King Georges Road, WILEY PARK NSW 2195" at bounding box center [517, 120] width 16 height 20
click at [396, 148] on img "1307 Canterbury Road, PUNCHBOWL NSW 2196" at bounding box center [394, 151] width 16 height 20
click at [291, 163] on img "1514 Canterbury Road, PUNCHBOWL NSW 2196" at bounding box center [291, 165] width 16 height 20
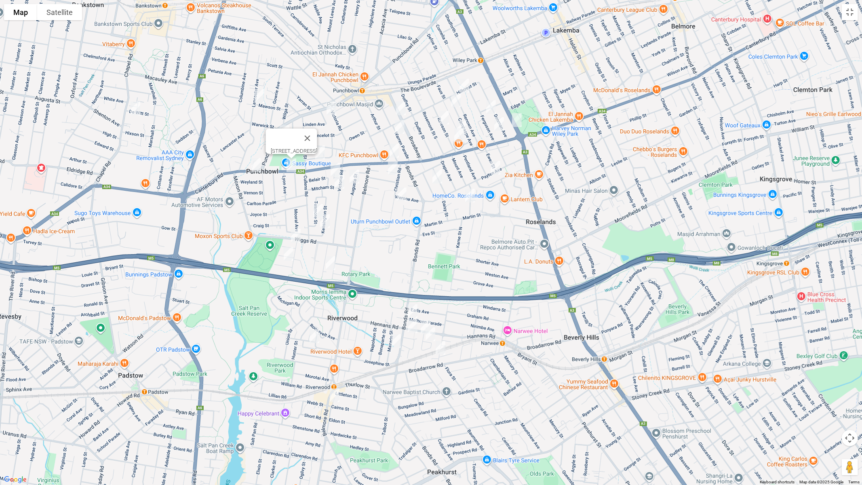
click at [258, 167] on img "1560 Canterbury Road, PUNCHBOWL NSW 2196" at bounding box center [256, 165] width 16 height 20
click at [312, 336] on img "8 Florida Crescent, RIVERWOOD NSW 2210" at bounding box center [314, 336] width 16 height 20
click at [332, 395] on img "186 Belmore Road North, RIVERWOOD NSW 2210" at bounding box center [334, 395] width 16 height 20
drag, startPoint x: 411, startPoint y: 323, endPoint x: 401, endPoint y: 334, distance: 14.9
click at [411, 324] on img "6 Iluka Street, RIVERWOOD NSW 2210" at bounding box center [412, 326] width 16 height 20
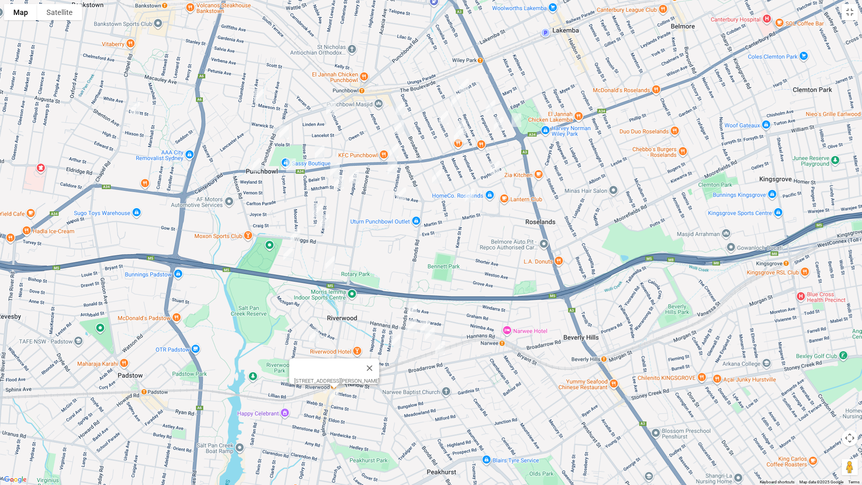
click at [410, 327] on img "6 Iluka Street, RIVERWOOD NSW 2210" at bounding box center [412, 326] width 16 height 20
click at [390, 339] on img "18 Mazarin Street, RIVERWOOD NSW 2210" at bounding box center [395, 341] width 16 height 20
click at [421, 305] on button "Close" at bounding box center [410, 313] width 19 height 19
click at [425, 318] on img "1 Fullerton Crescent, RIVERWOOD NSW 2210" at bounding box center [425, 327] width 16 height 20
click at [427, 334] on img "3 Salisbury Avenue, RIVERWOOD NSW 2210" at bounding box center [430, 334] width 16 height 20
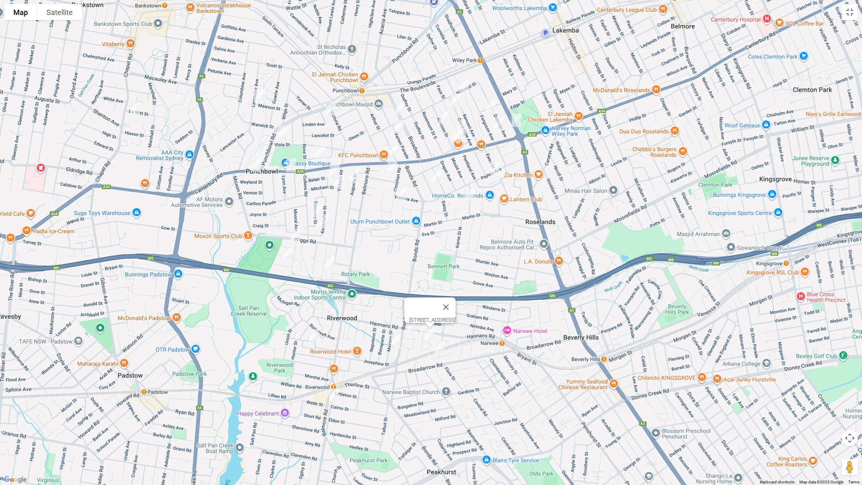
click at [440, 349] on img "8 Yardley Avenue, NARWEE NSW 2209" at bounding box center [440, 348] width 16 height 20
click at [334, 167] on img "5 Belair Street, PUNCHBOWL NSW 2196" at bounding box center [335, 170] width 16 height 20
click at [354, 174] on img "39 Augusta Street, PUNCHBOWL NSW 2196" at bounding box center [354, 176] width 16 height 20
click at [338, 184] on img "117 Victoria Road, PUNCHBOWL NSW 2196" at bounding box center [339, 182] width 16 height 20
click at [316, 204] on img "5 Tusmore Street, PUNCHBOWL NSW 2196" at bounding box center [317, 211] width 16 height 20
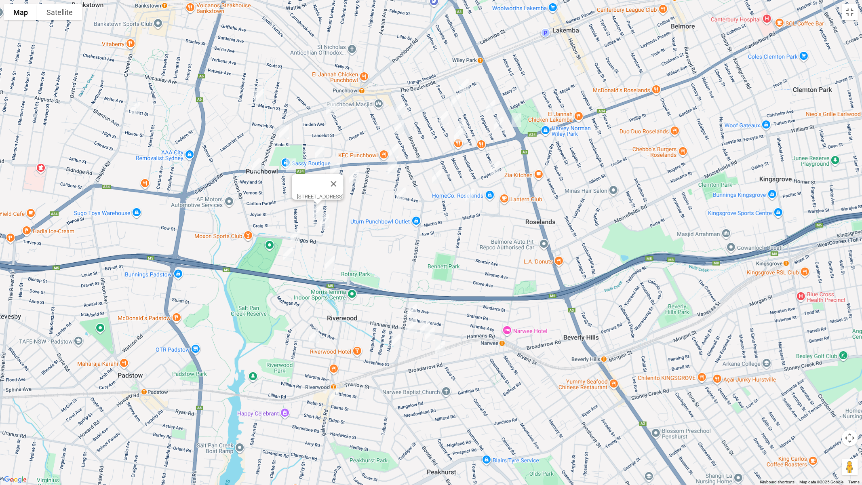
click at [324, 218] on img "14B Kensington Street, PUNCHBOWL NSW 2196" at bounding box center [324, 221] width 16 height 20
click at [294, 236] on img "1A Lupin Avenue, RIVERWOOD NSW 2210" at bounding box center [295, 235] width 16 height 20
drag, startPoint x: 288, startPoint y: 254, endPoint x: 318, endPoint y: 260, distance: 30.9
click at [288, 254] on img "11B Iris Avenue, RIVERWOOD NSW 2210" at bounding box center [288, 254] width 16 height 20
click at [327, 262] on img "2/32 Belgium Street, RIVERWOOD NSW 2210" at bounding box center [330, 263] width 16 height 20
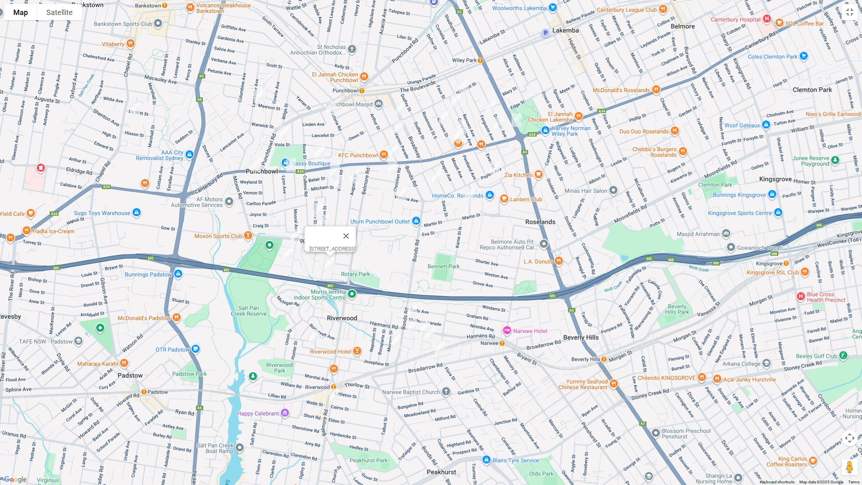
click at [393, 168] on img "5B Charlescotte Avenue, PUNCHBOWL NSW 2196" at bounding box center [392, 168] width 16 height 20
click at [402, 195] on img "2/44 Christian Road, PUNCHBOWL NSW 2196" at bounding box center [401, 194] width 16 height 20
click at [427, 161] on button "Close" at bounding box center [416, 167] width 19 height 19
click at [438, 174] on img "14 Springfield Avenue, ROSELANDS NSW 2196" at bounding box center [437, 176] width 16 height 20
click at [494, 172] on img "50 Payten Avenue, ROSELANDS NSW 2196" at bounding box center [495, 168] width 16 height 20
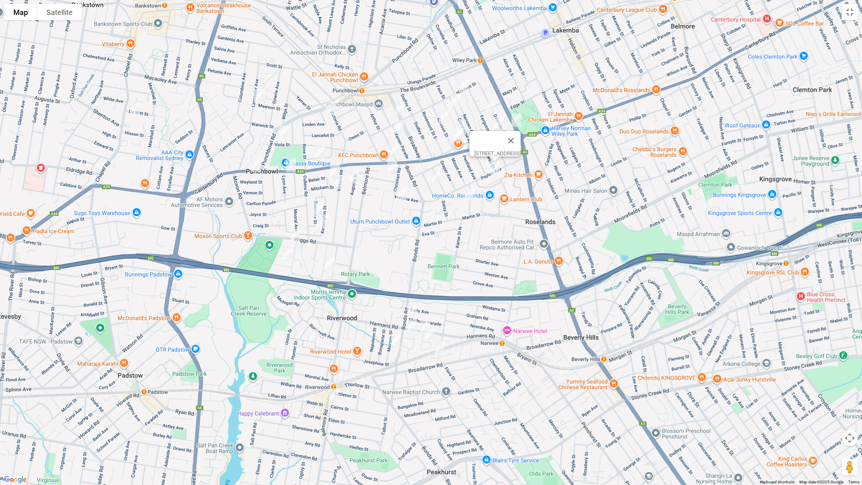
click at [470, 193] on img "4/17 Violet Street, ROSELANDS NSW 2196" at bounding box center [469, 195] width 16 height 20
click at [259, 94] on img "16 Mawson Street, PUNCHBOWL NSW 2196" at bounding box center [259, 96] width 16 height 20
click at [286, 132] on img "61 Viola Street, PUNCHBOWL NSW 2196" at bounding box center [284, 132] width 16 height 20
click at [319, 152] on img "6 Heath Street, PUNCHBOWL NSW 2196" at bounding box center [319, 152] width 16 height 20
drag, startPoint x: 358, startPoint y: 122, endPoint x: 336, endPoint y: 113, distance: 23.4
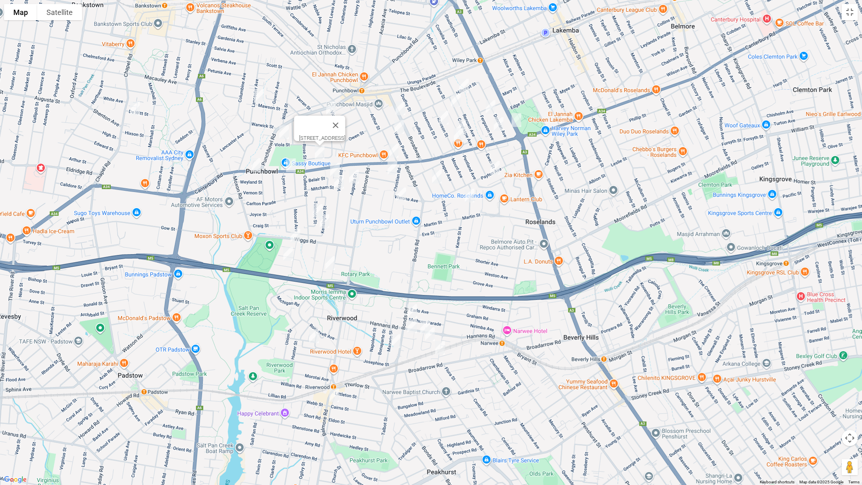
click at [345, 122] on button "Close" at bounding box center [335, 125] width 19 height 19
click at [331, 107] on img "6A Linden Avenue, PUNCHBOWL NSW 2196" at bounding box center [331, 108] width 16 height 20
click at [396, 105] on img "1/29 Broadway, PUNCHBOWL NSW 2196" at bounding box center [400, 108] width 16 height 20
click at [397, 124] on img "36 Warren Parade, PUNCHBOWL NSW 2196" at bounding box center [399, 127] width 16 height 20
click at [443, 97] on button "Close" at bounding box center [434, 99] width 19 height 19
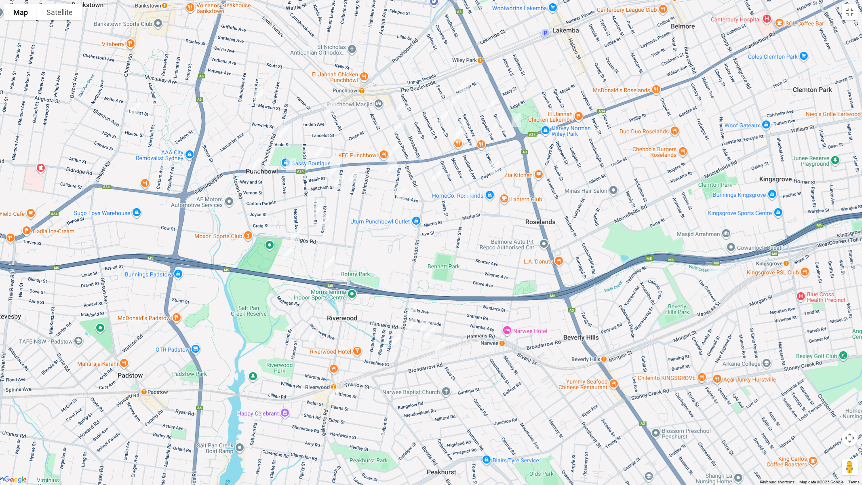
click at [462, 84] on img "14 Hillcrest Street, WILEY PARK NSW 2195" at bounding box center [464, 86] width 16 height 20
click at [454, 100] on img "20 Beauchamp Street, WILEY PARK NSW 2195" at bounding box center [456, 100] width 16 height 20
click at [440, 116] on img "37 Rawson Street, WILEY PARK NSW 2195" at bounding box center [443, 117] width 16 height 20
click at [463, 118] on img "63 Beauchamp Street, WILEY PARK NSW 2195" at bounding box center [461, 128] width 16 height 20
click at [454, 132] on img "76 Rawson Street, WILEY PARK NSW 2195" at bounding box center [458, 135] width 16 height 20
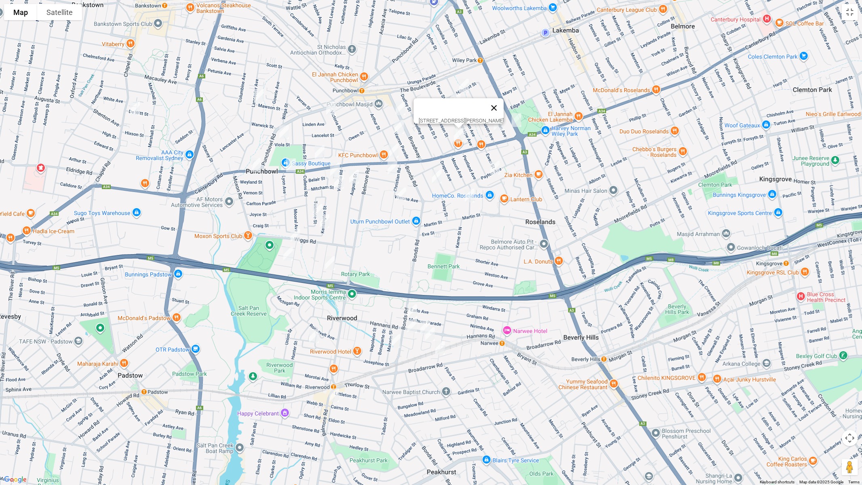
click at [503, 102] on button "Close" at bounding box center [493, 107] width 19 height 19
click at [485, 106] on img "42-44 Ferguson Avenue, WILEY PARK NSW 2195" at bounding box center [490, 107] width 16 height 20
click at [499, 123] on img "72 Ferguson Avenue, WILEY PARK NSW 2195" at bounding box center [498, 124] width 16 height 20
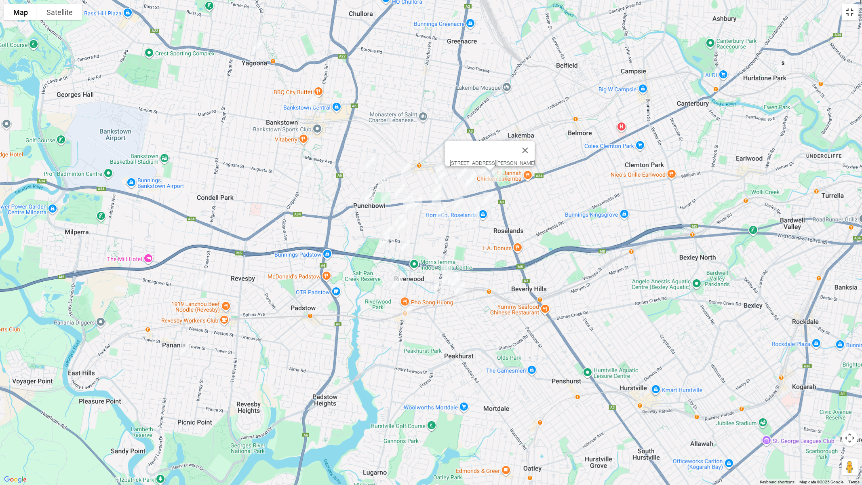
click at [850, 13] on button "Toggle fullscreen view" at bounding box center [849, 12] width 16 height 16
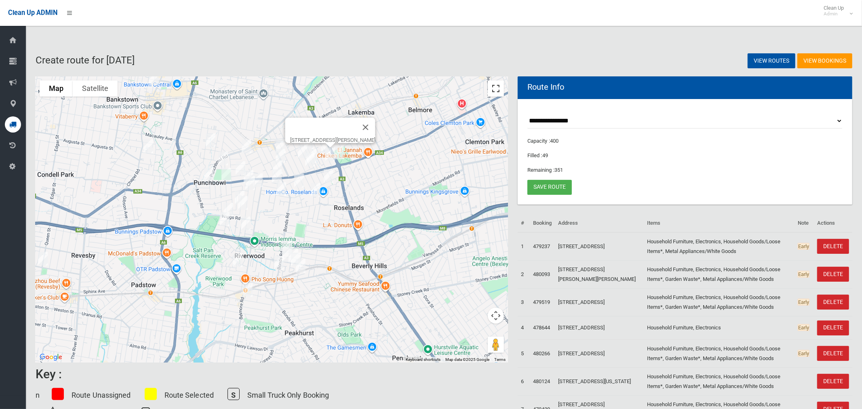
click at [494, 88] on button "Toggle fullscreen view" at bounding box center [496, 88] width 16 height 16
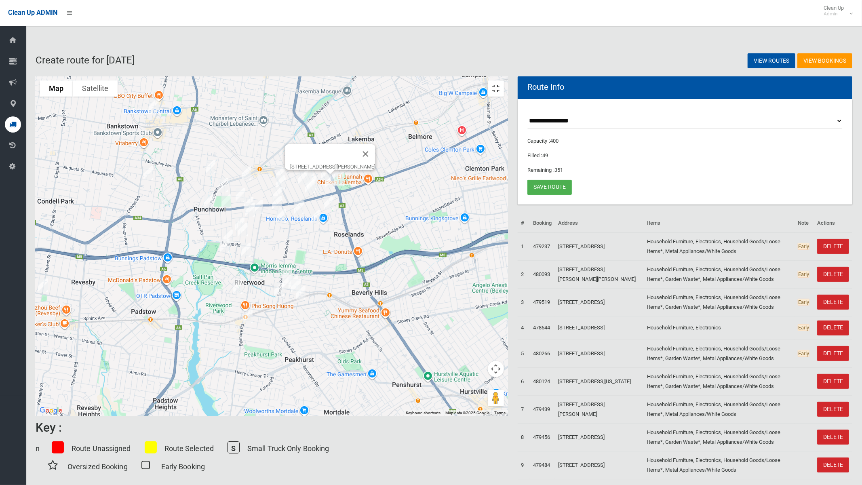
click at [504, 80] on button "Toggle fullscreen view" at bounding box center [496, 88] width 16 height 16
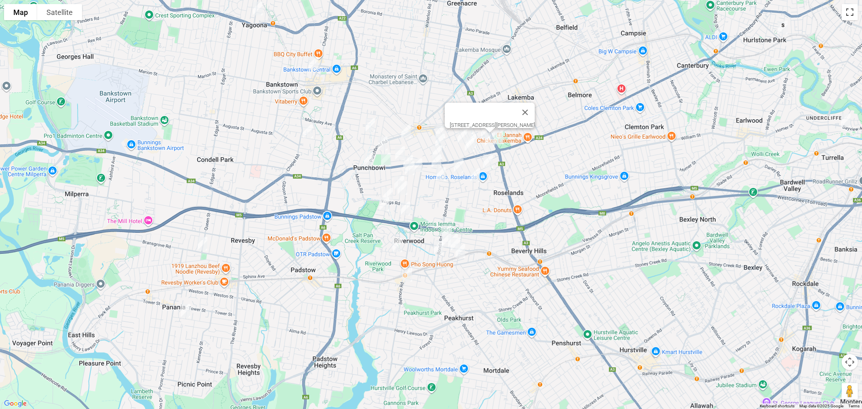
click at [841, 20] on button "Toggle fullscreen view" at bounding box center [849, 12] width 16 height 16
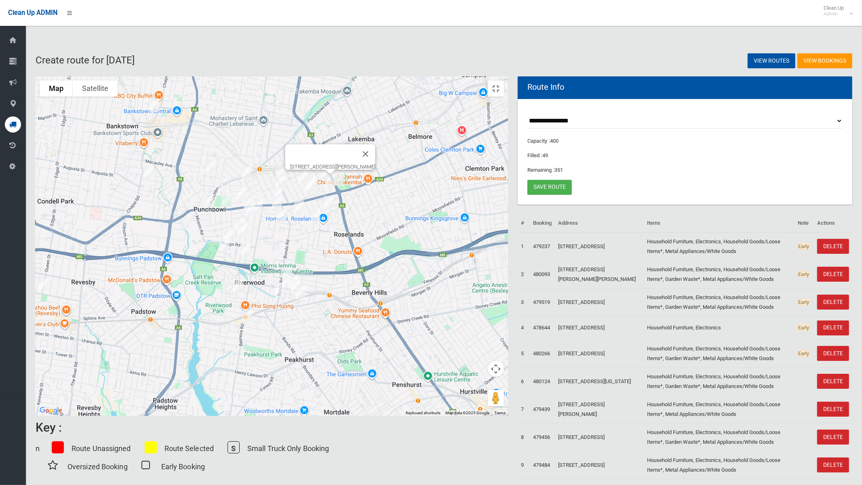
click at [51, 282] on img "85 Bransgrove Road, REVESBY NSW 2212" at bounding box center [43, 285] width 16 height 20
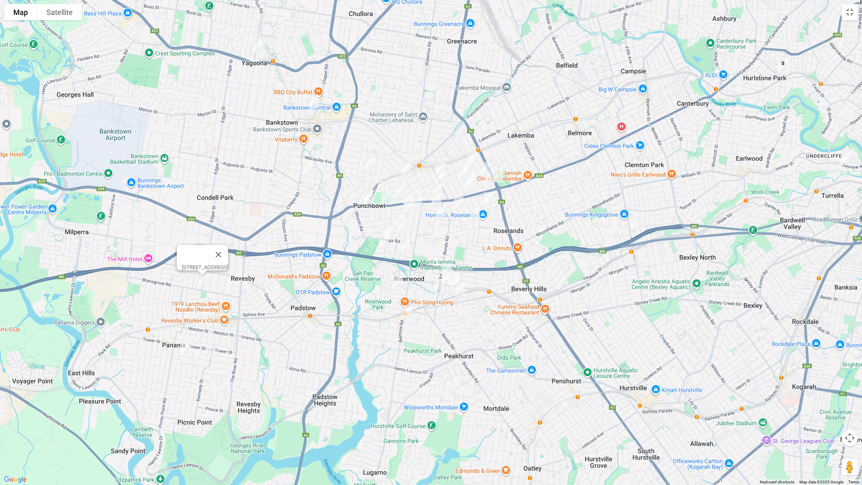
click at [185, 349] on img "119A Tompson Road, PANANIA NSW 2213" at bounding box center [185, 348] width 16 height 20
click at [182, 351] on img "119A Tompson Road, PANANIA NSW 2213" at bounding box center [185, 349] width 16 height 20
click at [849, 12] on button "Toggle fullscreen view" at bounding box center [849, 12] width 16 height 16
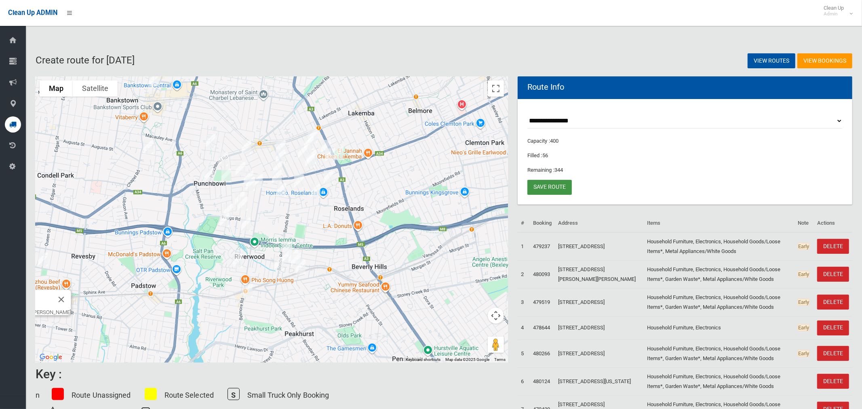
click at [550, 185] on link "Save route" at bounding box center [549, 187] width 44 height 15
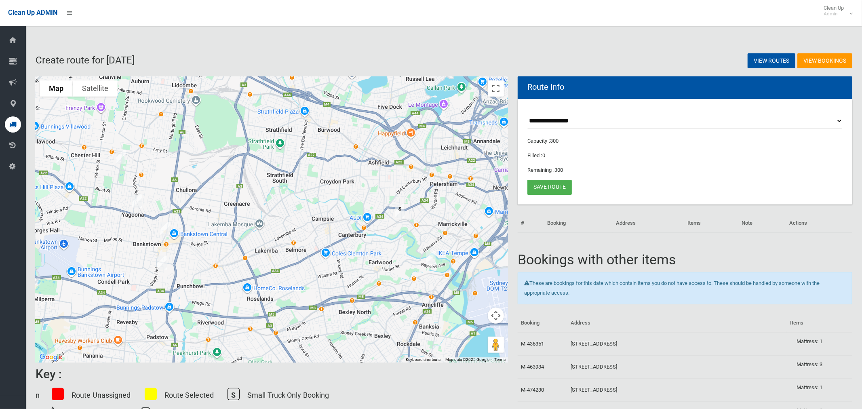
click at [161, 261] on img "127 Chapel Road, BANKSTOWN NSW 2200" at bounding box center [162, 262] width 16 height 20
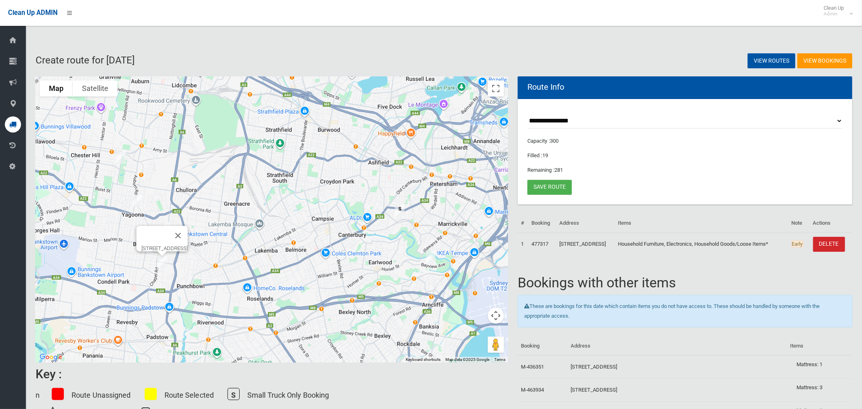
click at [188, 227] on button "Close" at bounding box center [177, 235] width 19 height 19
click at [162, 230] on img "32 Kitchener Parade, BANKSTOWN NSW 2200" at bounding box center [165, 229] width 16 height 20
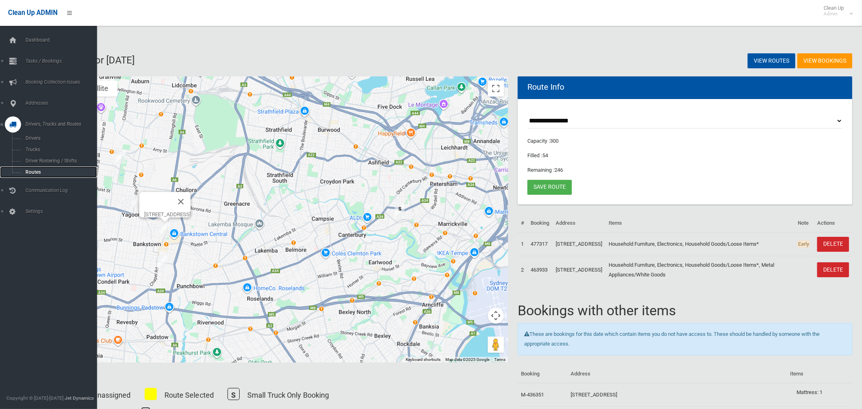
click at [40, 172] on span "Routes" at bounding box center [56, 172] width 67 height 6
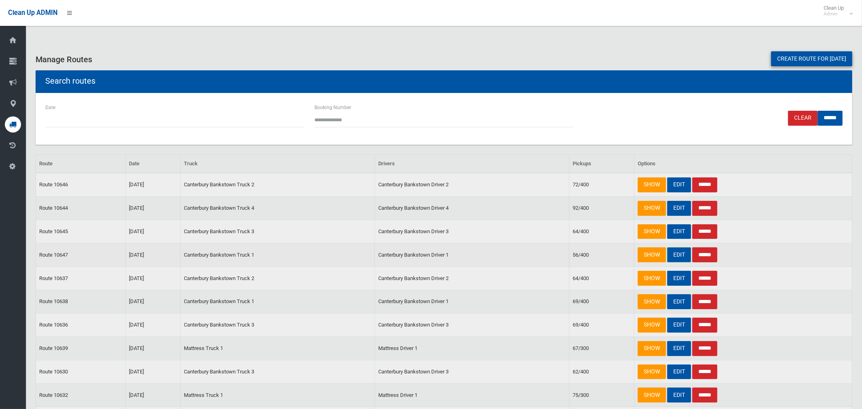
click at [671, 253] on link "EDIT" at bounding box center [679, 254] width 24 height 15
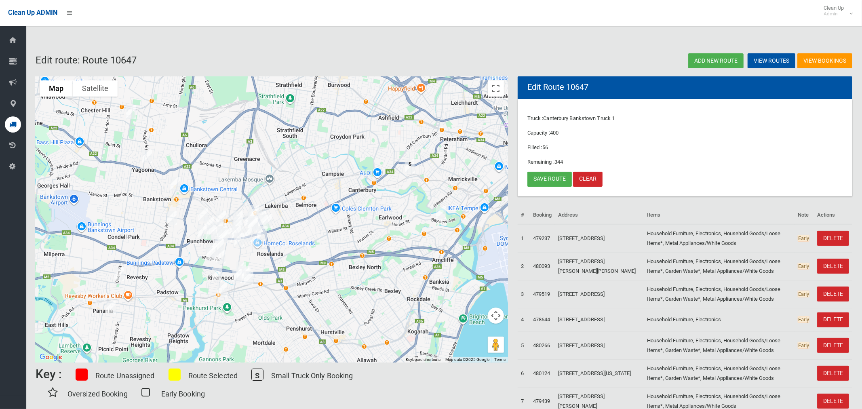
click at [174, 218] on img "127 Chapel Road, BANKSTOWN NSW 2200" at bounding box center [172, 218] width 16 height 20
click at [198, 184] on button "Close" at bounding box center [188, 190] width 19 height 19
click at [176, 181] on img "32 Kitchener Parade, BANKSTOWN NSW 2200" at bounding box center [175, 184] width 16 height 20
click at [545, 177] on link "Save route" at bounding box center [549, 179] width 44 height 15
